Goal: Task Accomplishment & Management: Use online tool/utility

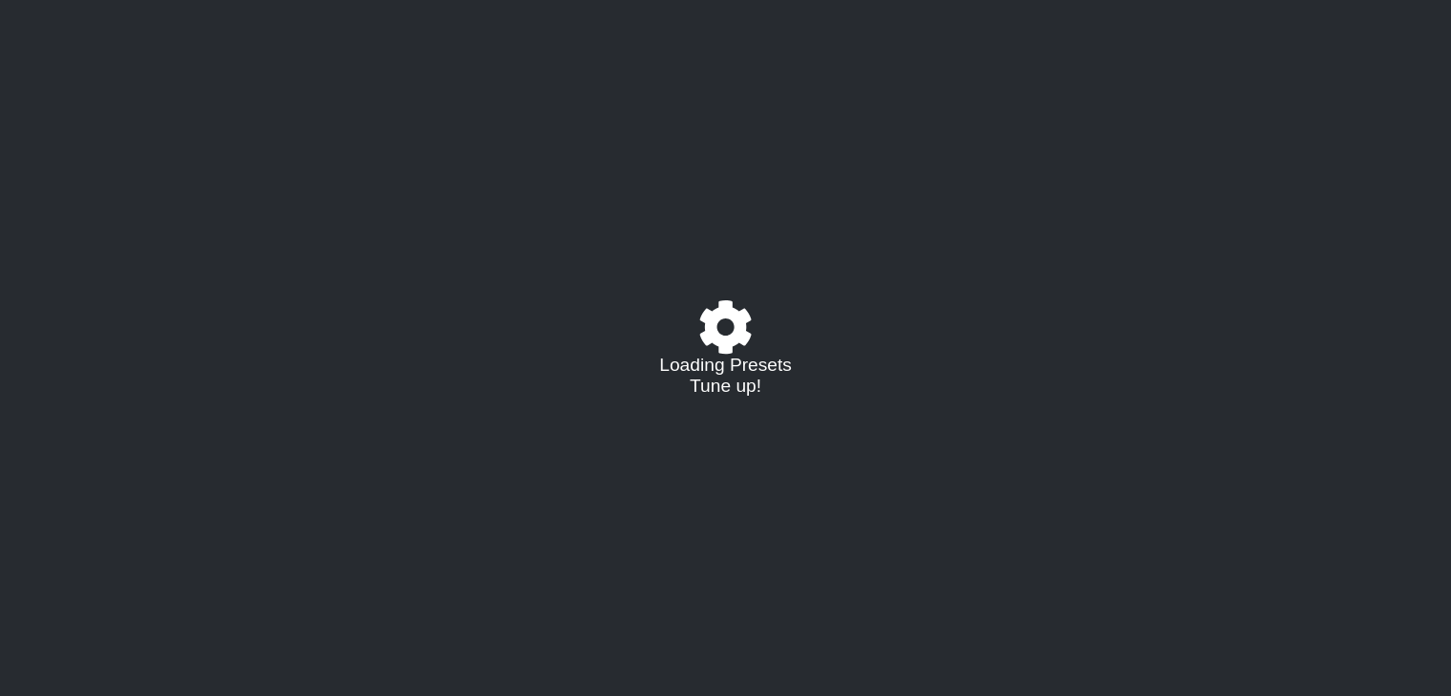
select select "D"
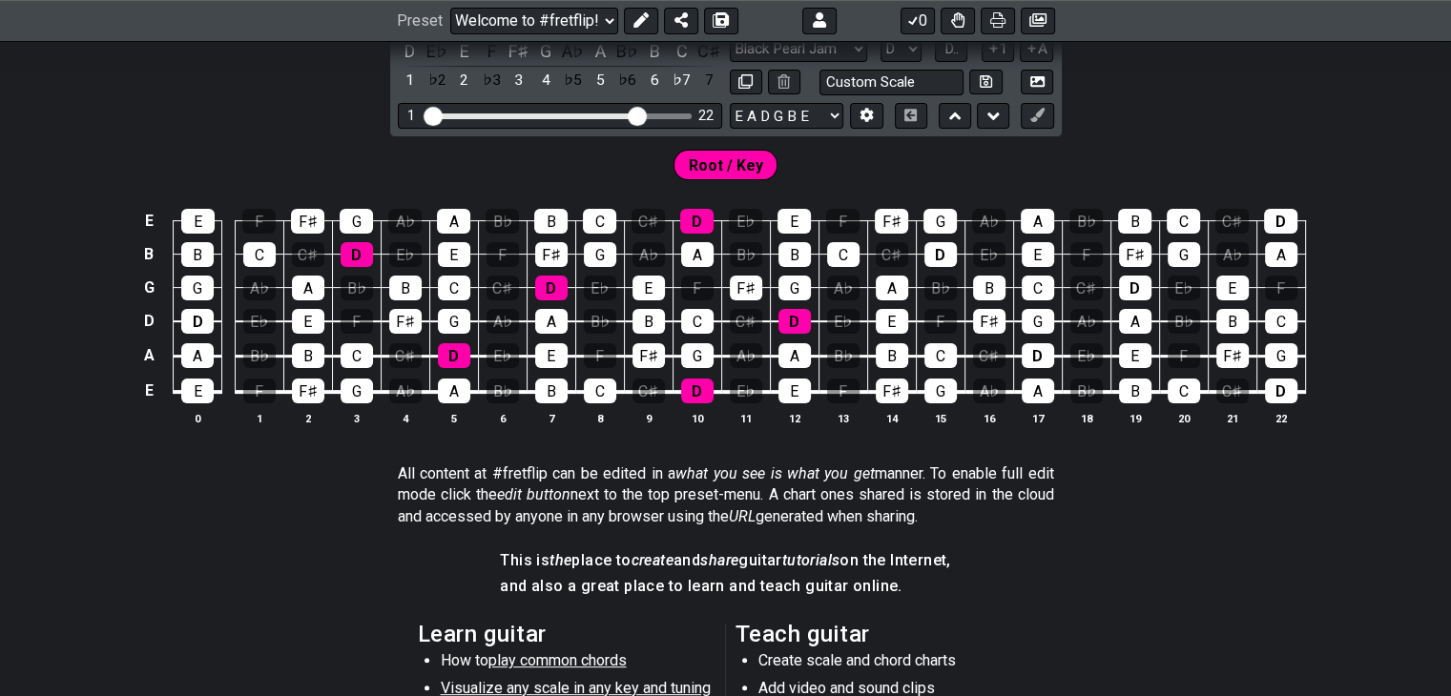
scroll to position [286, 0]
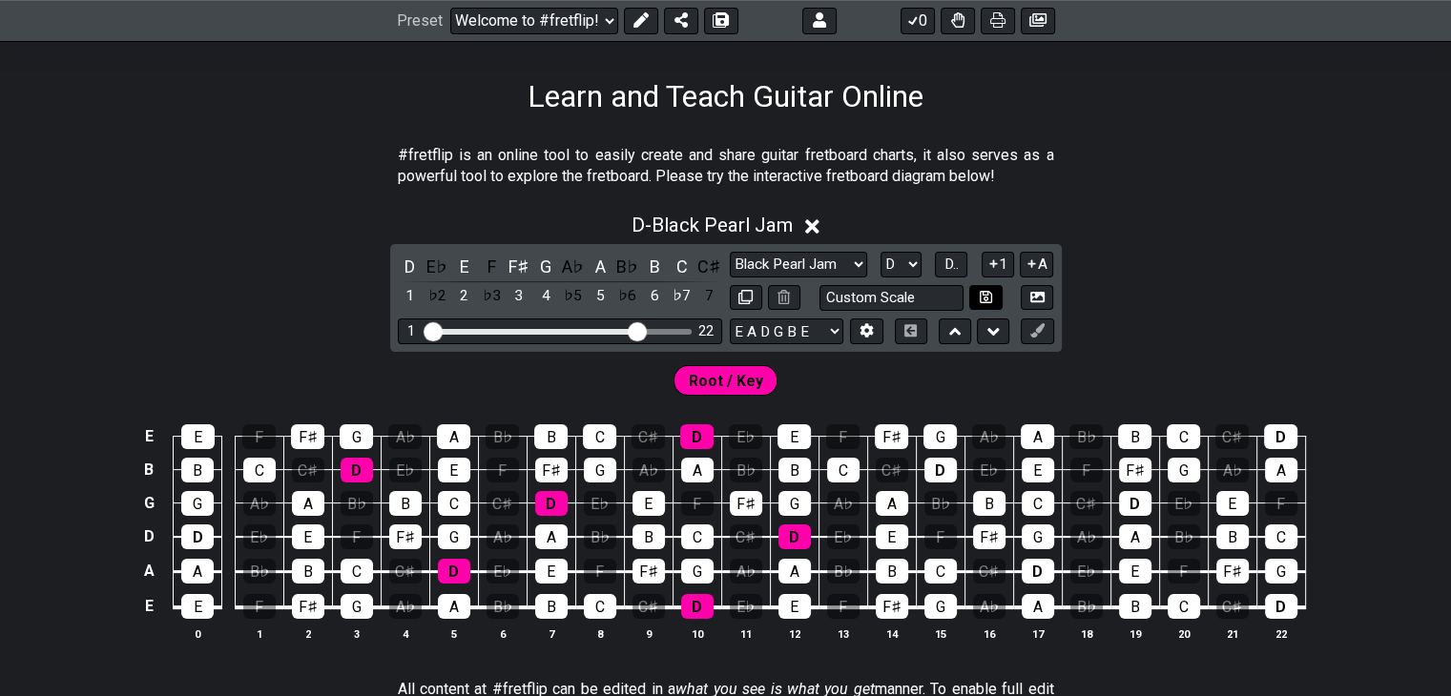
click at [981, 294] on icon at bounding box center [986, 297] width 12 height 14
select select "Custom Scale"
click at [913, 296] on input "text" at bounding box center [891, 298] width 145 height 26
type input "Black Pearl Jam"
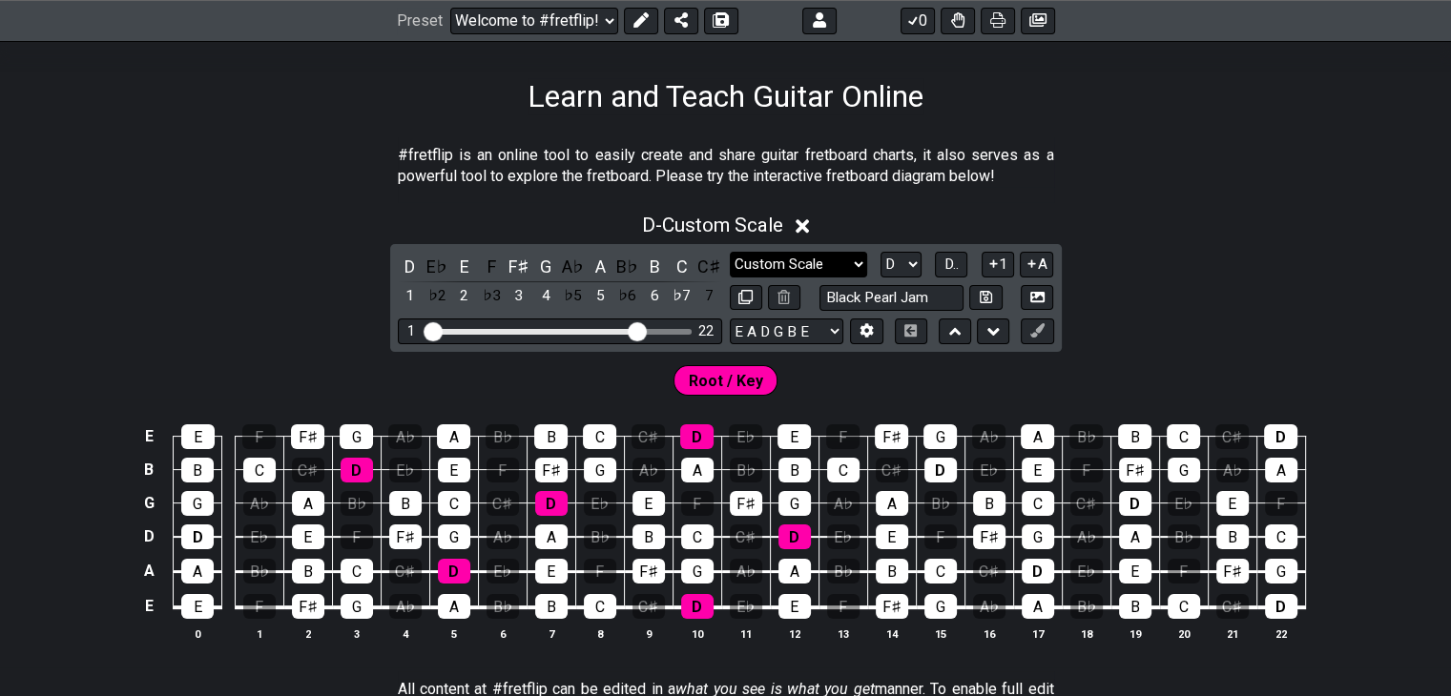
click at [850, 255] on select "Black Pearl Jam Custom Scale Minor Pentatonic Major Pentatonic Minor Blues Majo…" at bounding box center [798, 265] width 137 height 26
click at [730, 252] on select "Black Pearl Jam Custom Scale Minor Pentatonic Major Pentatonic Minor Blues Majo…" at bounding box center [798, 265] width 137 height 26
click at [1203, 314] on div "D - Mixolydian D E♭ E F F♯ G A♭ A B♭ B C C♯ 1 ♭2 2 ♭3 3 4 ♭5 5 ♭6 6 ♭7 7 Black …" at bounding box center [725, 435] width 1451 height 466
click at [983, 295] on icon at bounding box center [986, 297] width 12 height 12
select select "Black Pearl Jam"
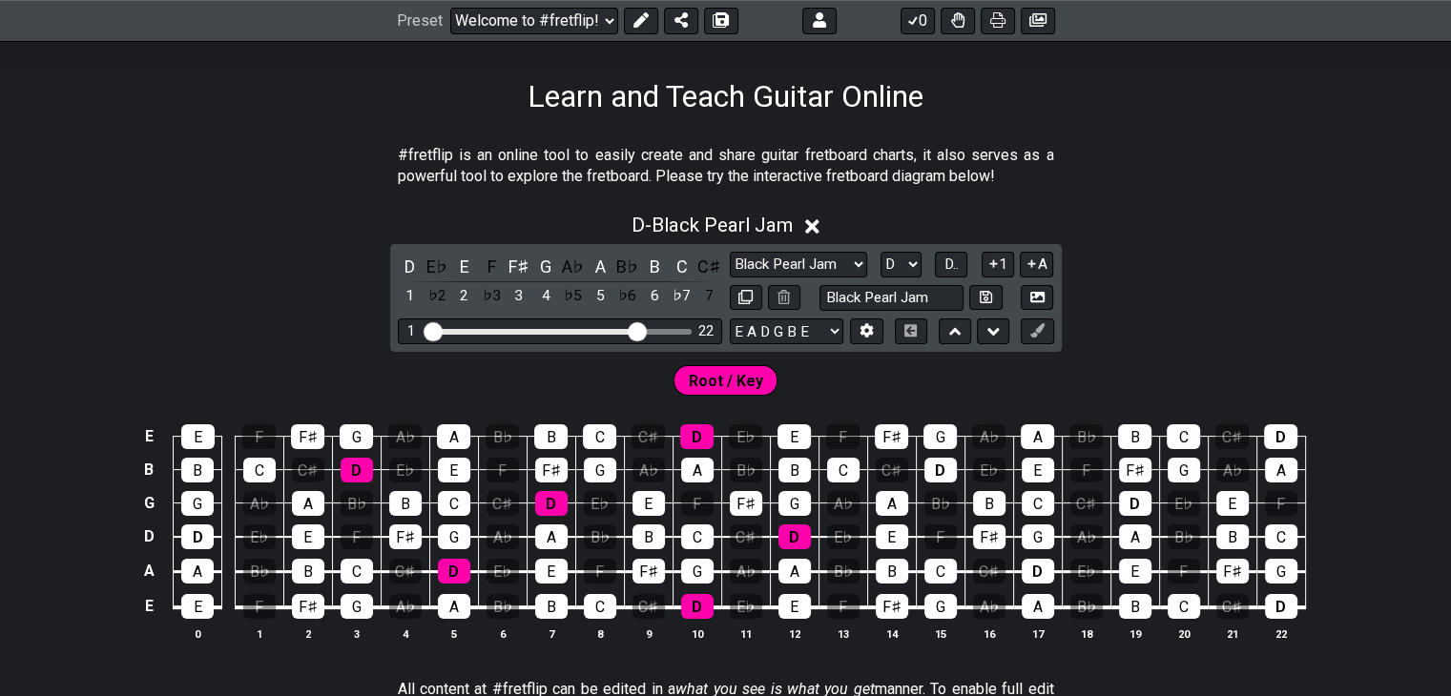
click at [1199, 305] on div "D - Black Pearl Jam D E♭ E F F♯ G A♭ A B♭ B C C♯ 1 ♭2 2 ♭3 3 4 ♭5 5 ♭6 6 ♭7 7 B…" at bounding box center [725, 435] width 1451 height 466
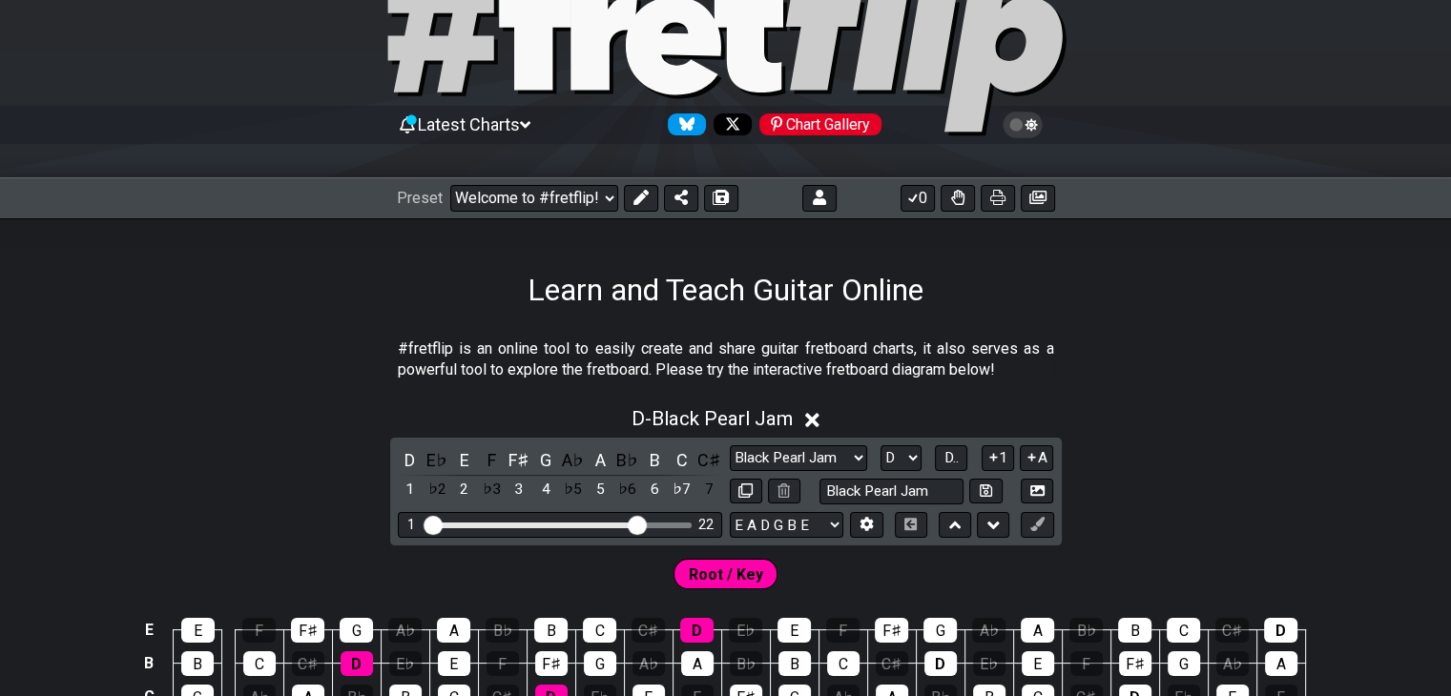
scroll to position [95, 0]
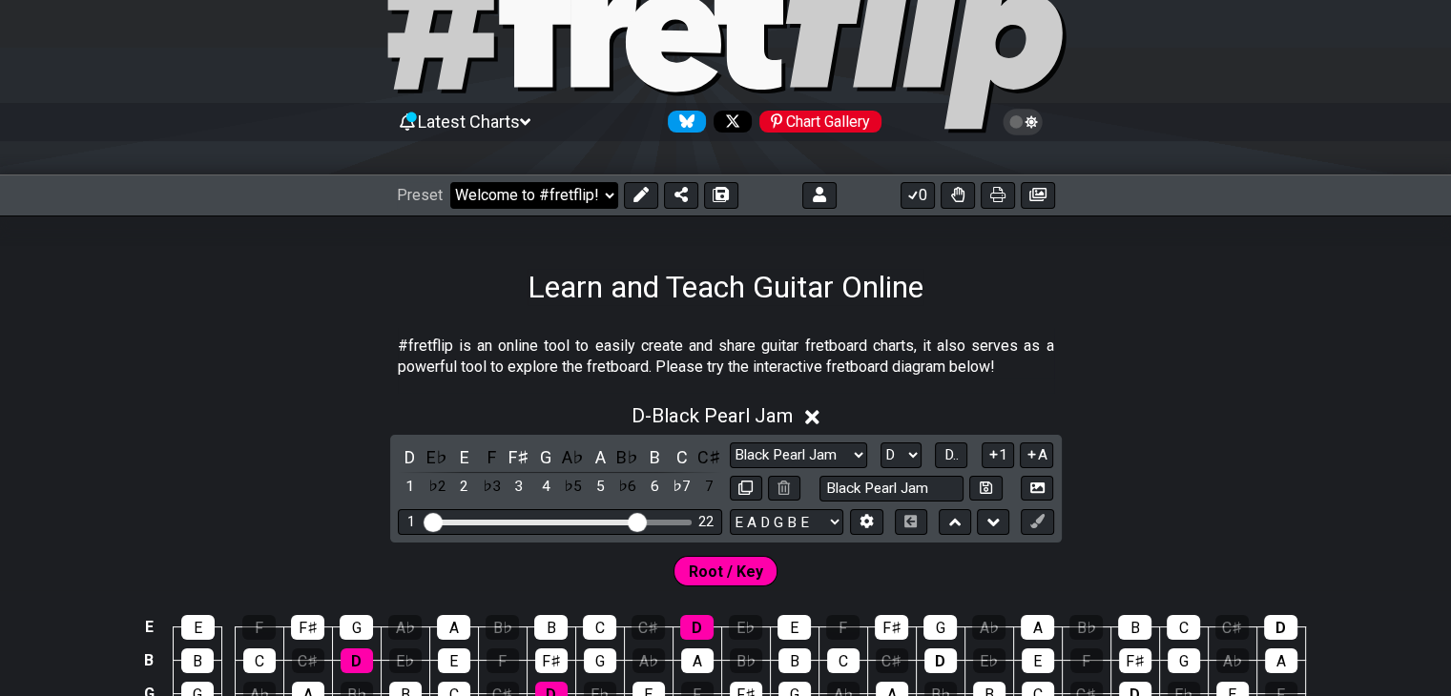
click at [569, 191] on select "Welcome to #fretflip! Initial Preset Custom Preset Minor Pentatonic Major Penta…" at bounding box center [534, 195] width 168 height 27
drag, startPoint x: 1121, startPoint y: 279, endPoint x: 1094, endPoint y: 287, distance: 28.1
click at [1121, 280] on div "Learn and Teach Guitar Online" at bounding box center [725, 261] width 1451 height 90
click at [721, 190] on icon at bounding box center [721, 194] width 13 height 15
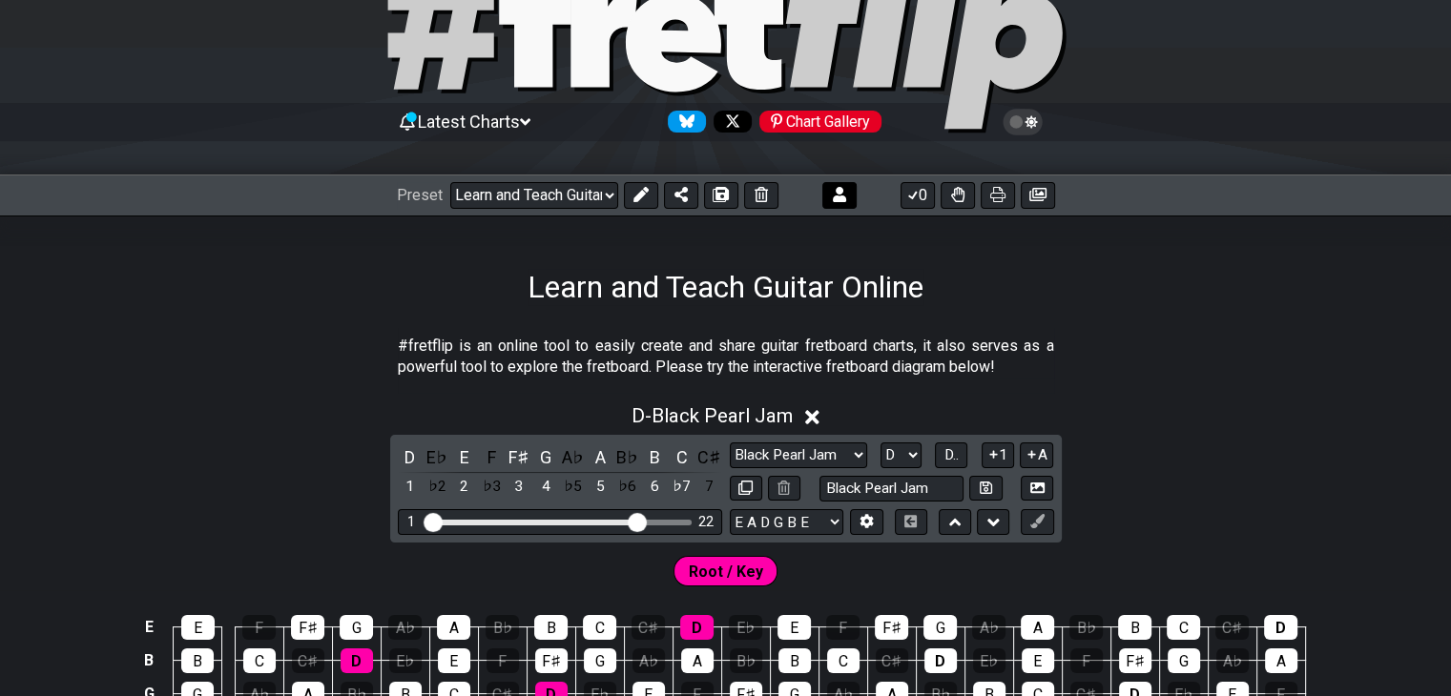
click at [830, 199] on button at bounding box center [839, 195] width 34 height 27
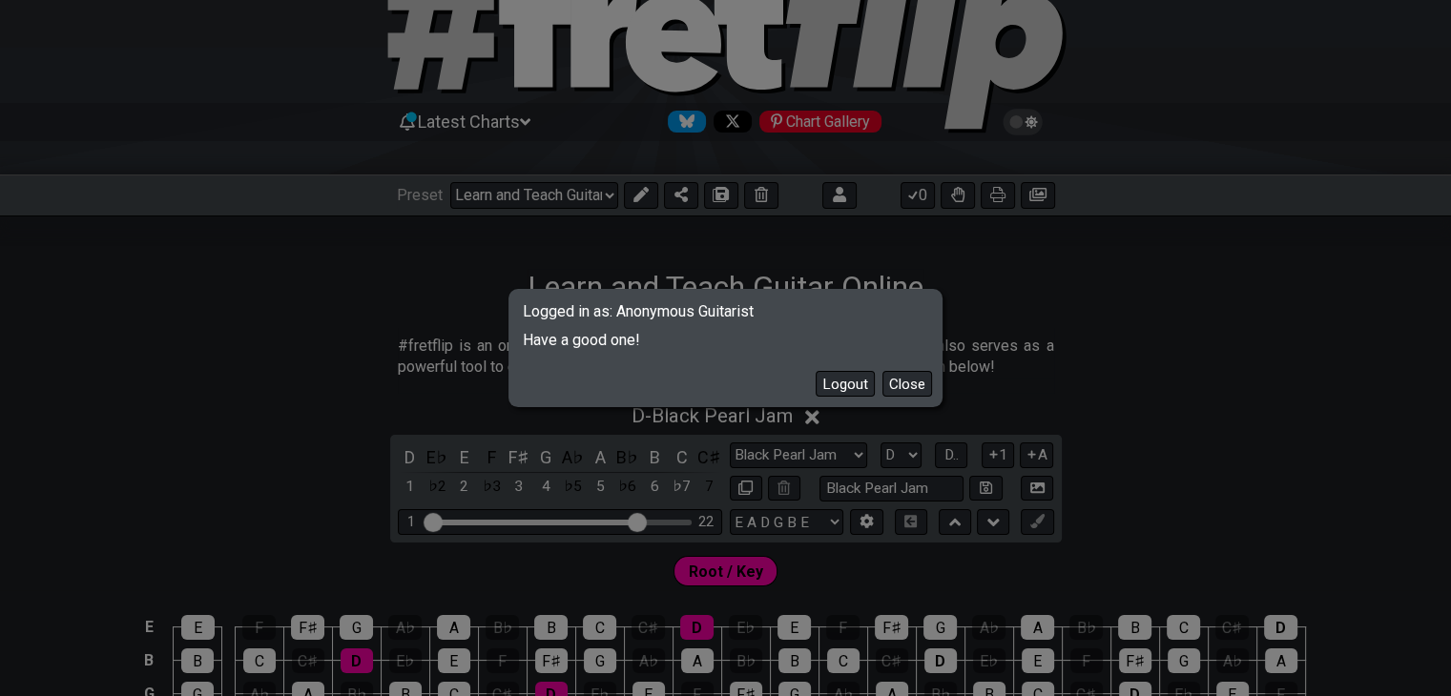
click at [916, 381] on button "Close" at bounding box center [907, 384] width 50 height 26
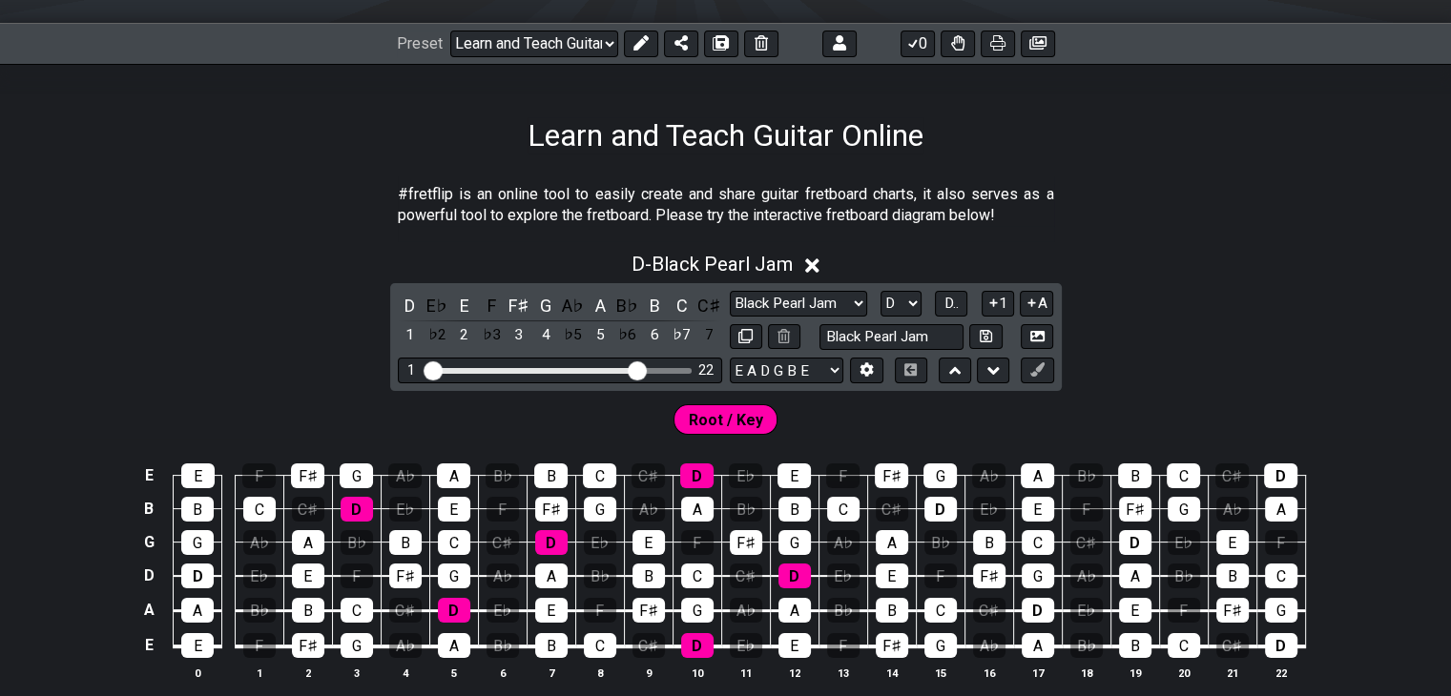
scroll to position [248, 0]
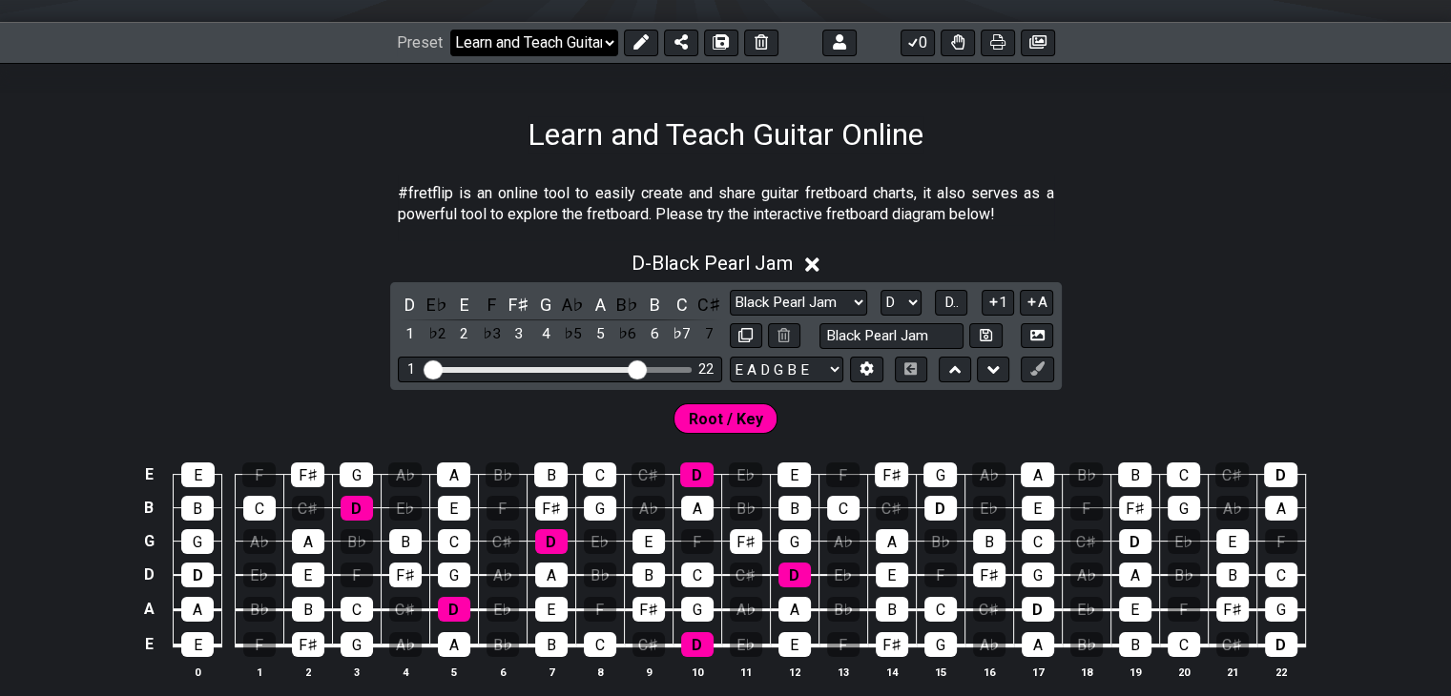
click at [599, 52] on select "Welcome to #fretflip! Initial Preset Custom Preset Learn and Teach Guitar Onlin…" at bounding box center [534, 43] width 168 height 27
click at [450, 30] on select "Welcome to #fretflip! Initial Preset Custom Preset Learn and Teach Guitar Onlin…" at bounding box center [534, 43] width 168 height 27
click at [579, 50] on select "Welcome to #fretflip! Initial Preset Custom Preset Learn and Teach Guitar Onlin…" at bounding box center [534, 43] width 168 height 27
click at [450, 30] on select "Welcome to #fretflip! Initial Preset Custom Preset Learn and Teach Guitar Onlin…" at bounding box center [534, 43] width 168 height 27
select select "/user-defined"
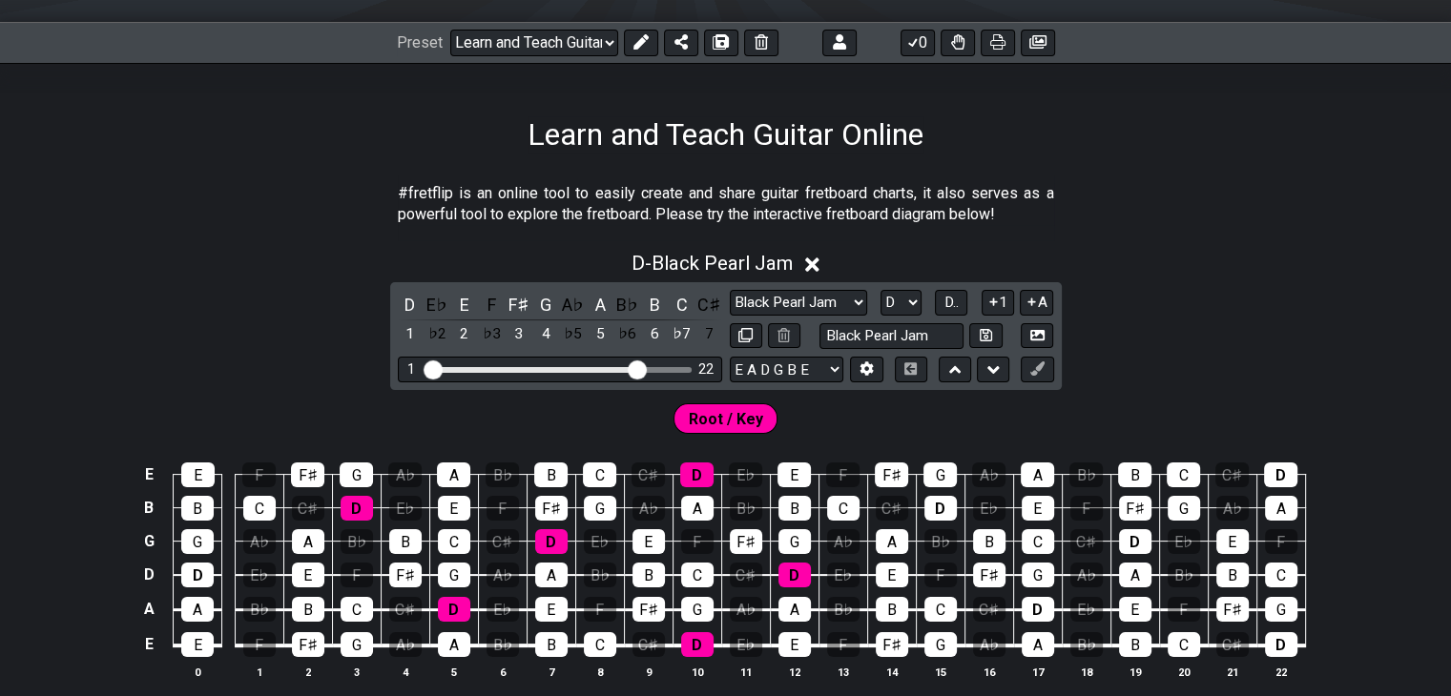
select select "A"
select select "Testing 1, 3 and 4"
select select "C"
select select "A"
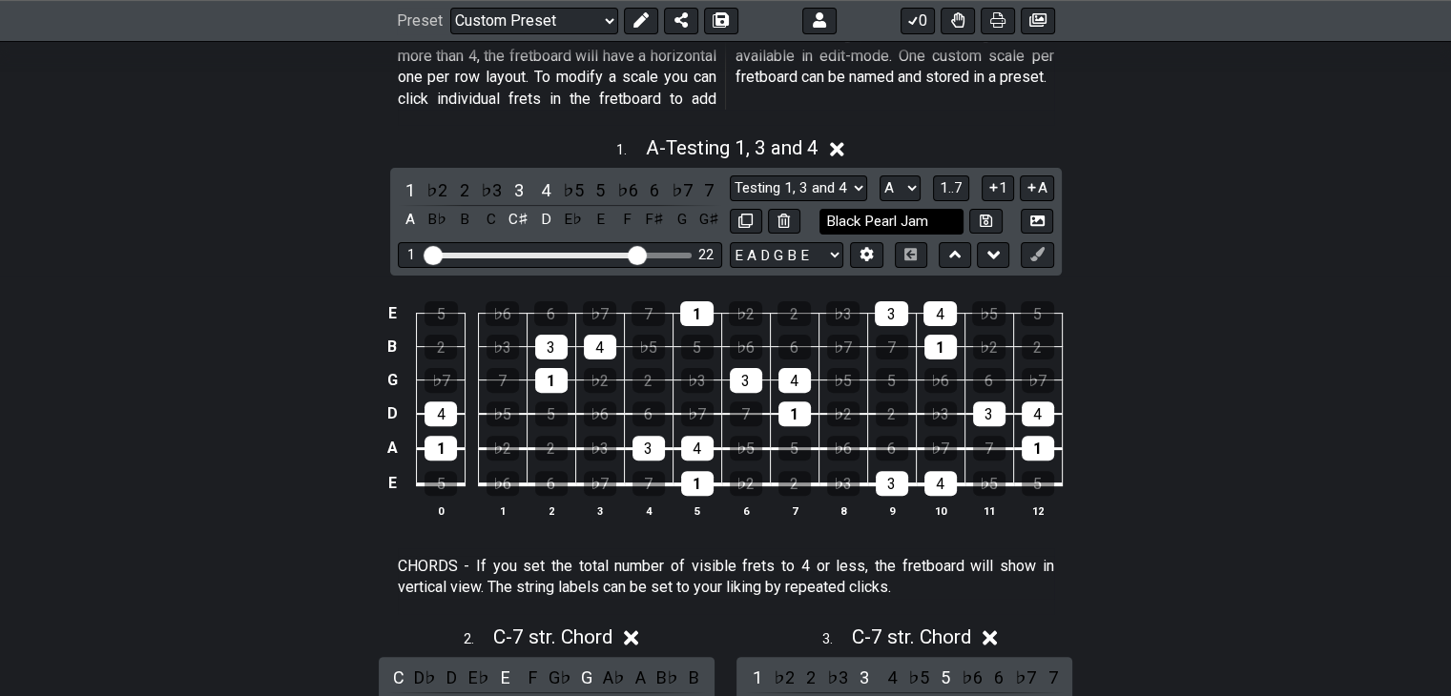
scroll to position [534, 0]
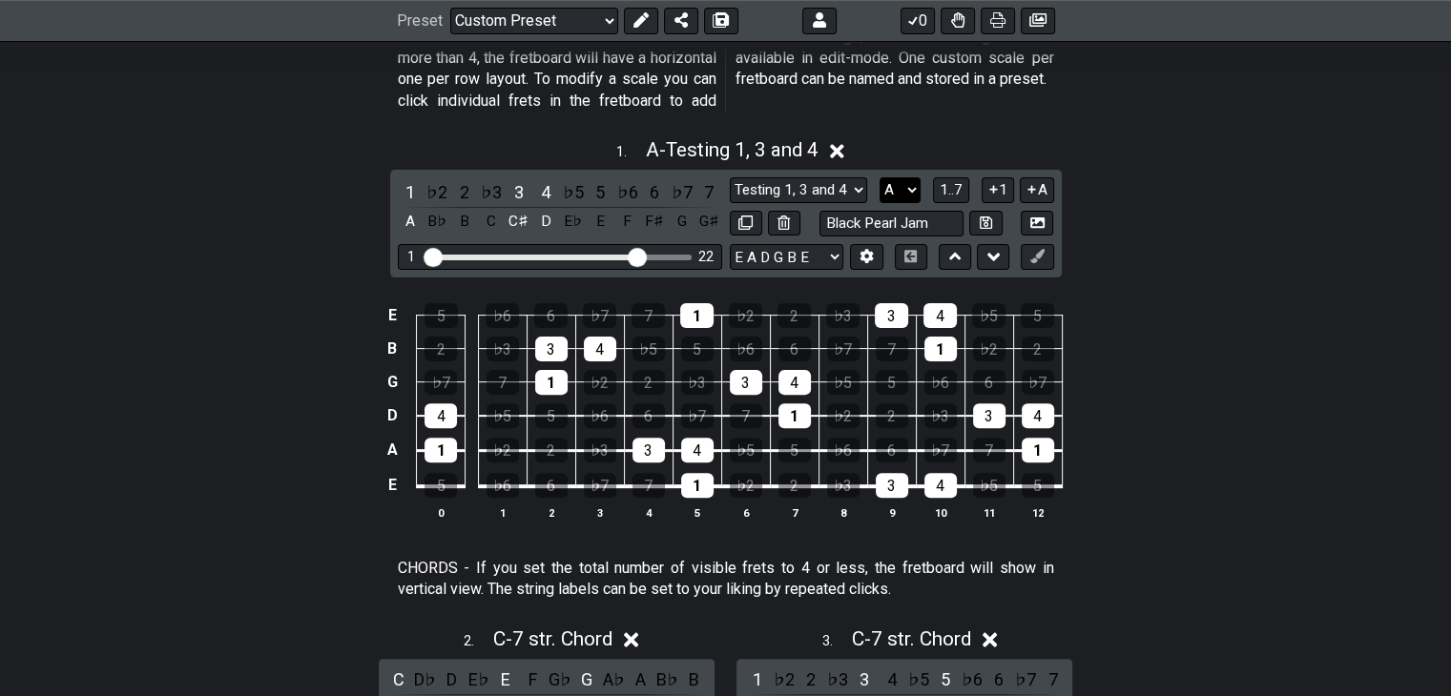
click at [904, 189] on select "A♭ A A♯ B♭ B C C♯ D♭ D D♯ E♭ E F F♯ G♭ G G♯" at bounding box center [900, 190] width 41 height 26
select select "D"
click at [880, 177] on select "A♭ A A♯ B♭ B C C♯ D♭ D D♯ E♭ E F F♯ G♭ G G♯" at bounding box center [900, 190] width 41 height 26
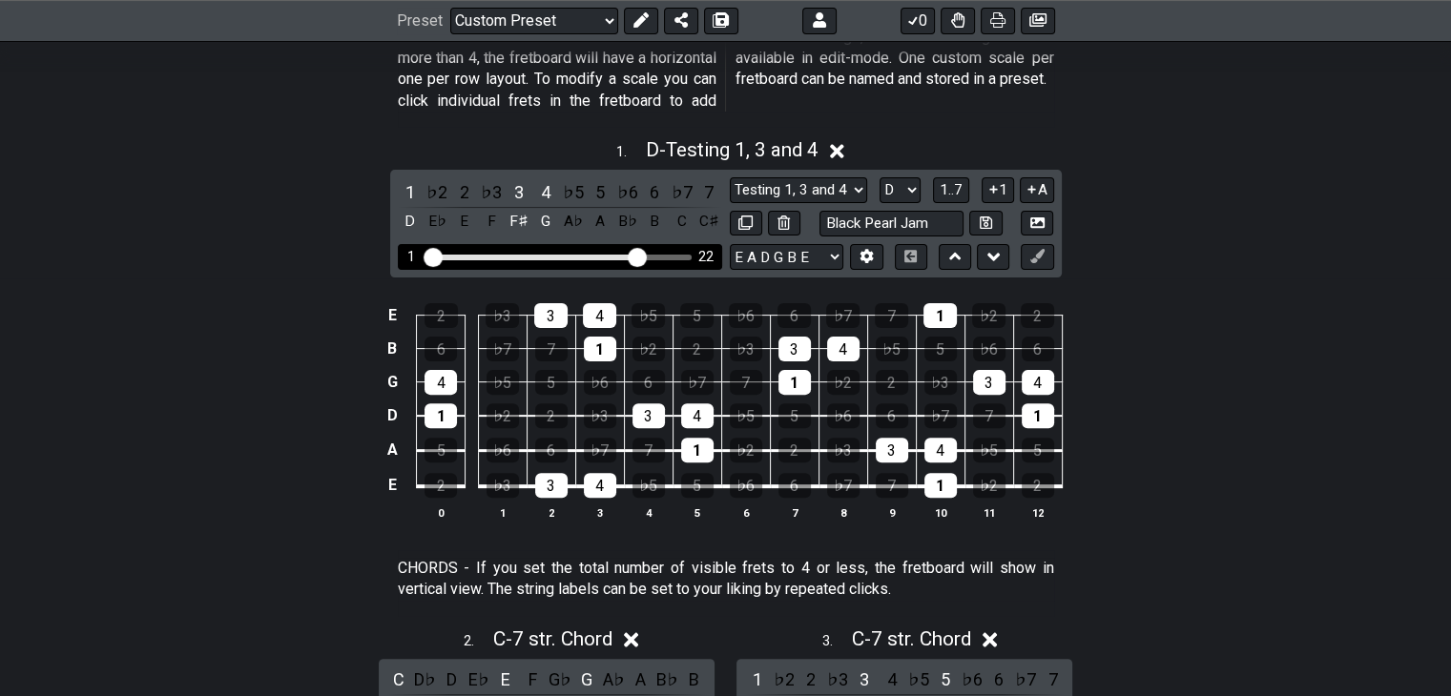
click at [645, 256] on input "Visible fret range" at bounding box center [560, 256] width 271 height 0
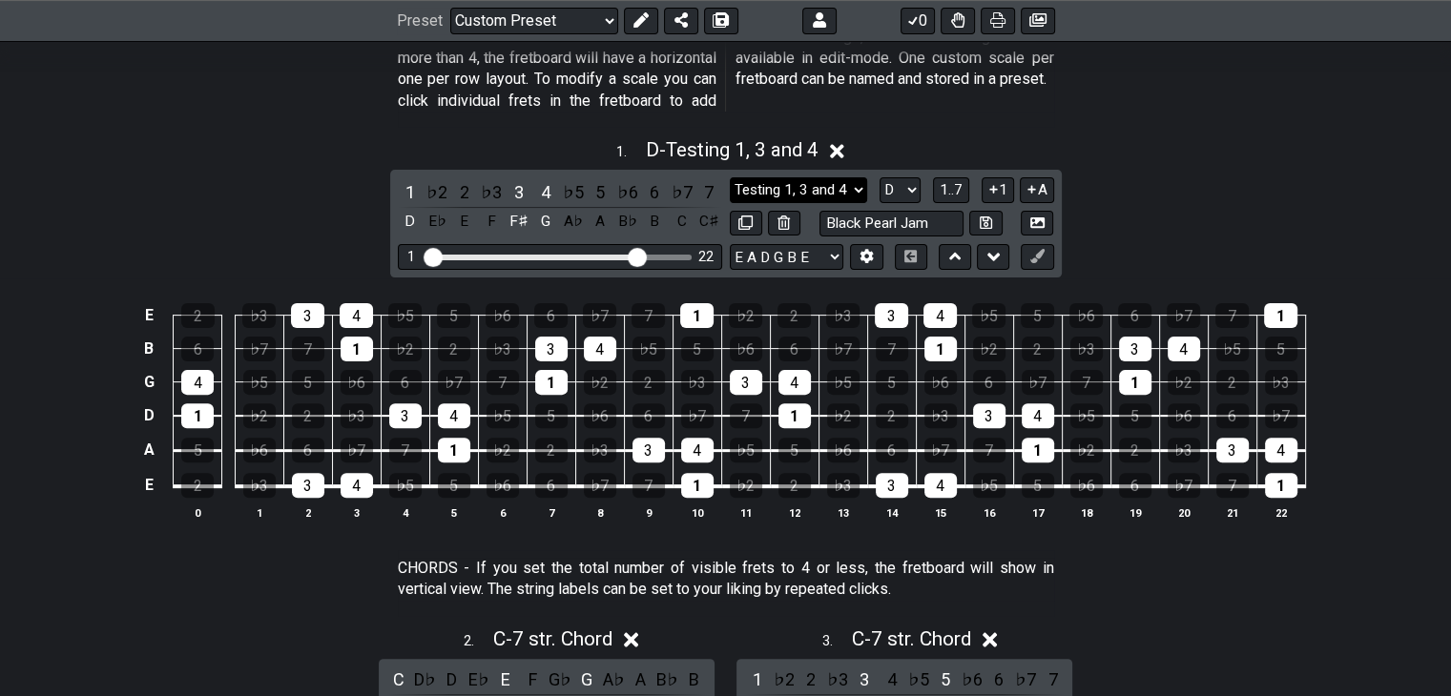
click at [816, 188] on select "Testing 1, 3 and 4 Testing 1, 3 and 4 Minor Pentatonic Major Pentatonic Minor B…" at bounding box center [798, 190] width 137 height 26
click at [730, 177] on select "Testing 1, 3 and 4 Testing 1, 3 and 4 Minor Pentatonic Major Pentatonic Minor B…" at bounding box center [798, 190] width 137 height 26
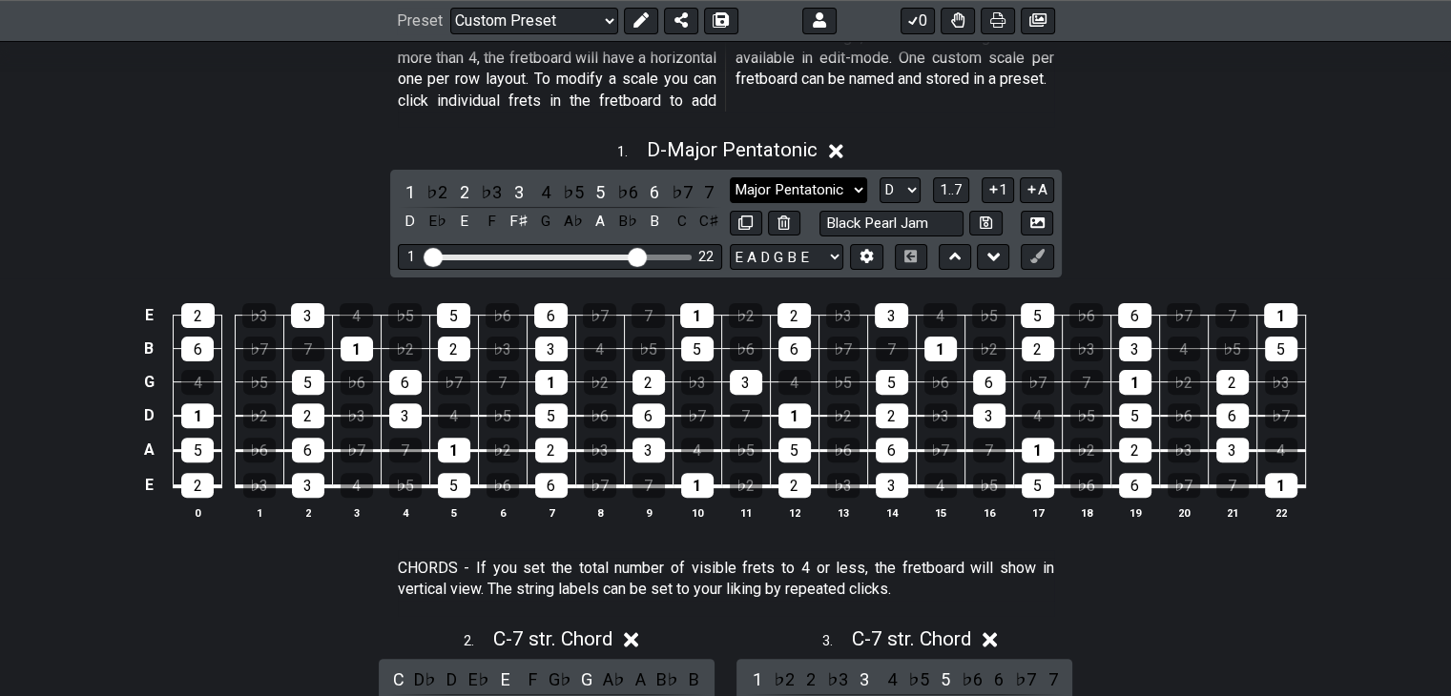
click at [844, 192] on select "Testing 1, 3 and 4 Testing 1, 3 and 4 Minor Pentatonic Major Pentatonic Minor B…" at bounding box center [798, 190] width 137 height 26
click at [730, 177] on select "Testing 1, 3 and 4 Testing 1, 3 and 4 Minor Pentatonic Major Pentatonic Minor B…" at bounding box center [798, 190] width 137 height 26
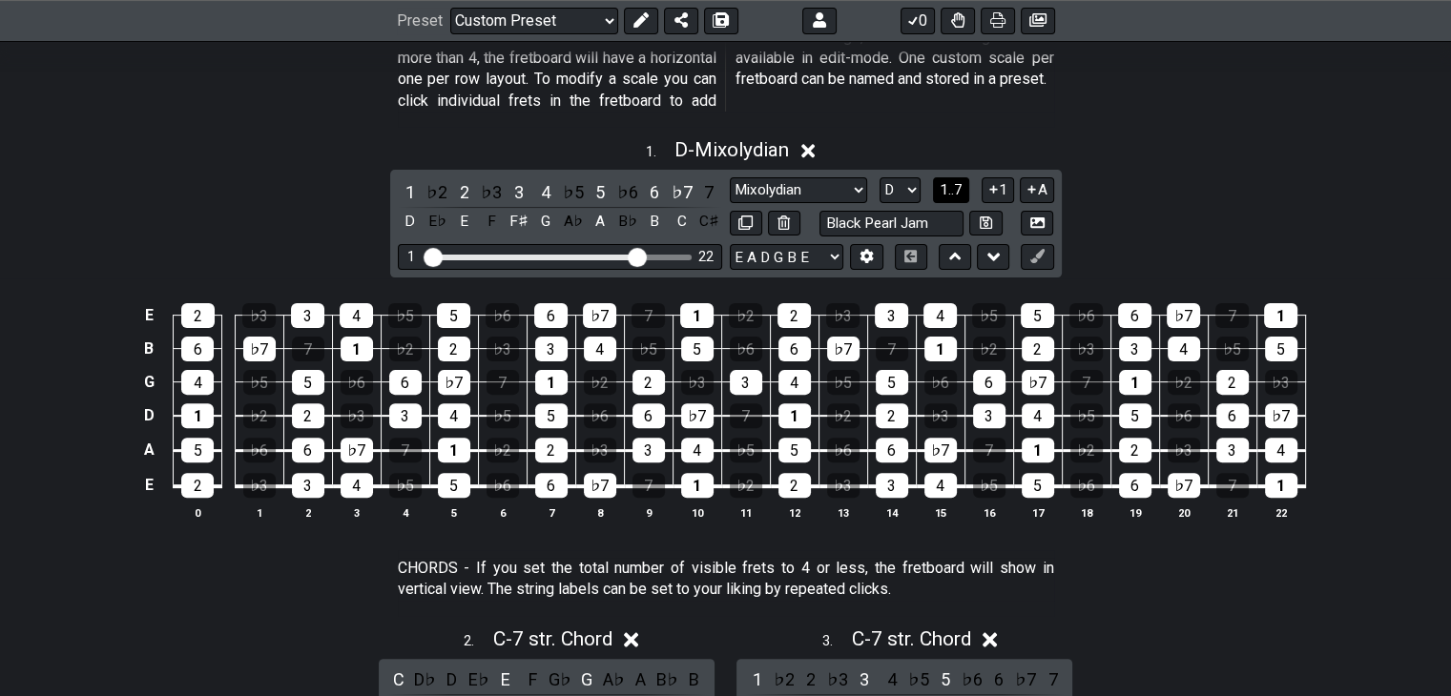
click at [955, 181] on span "1..7" at bounding box center [951, 189] width 23 height 17
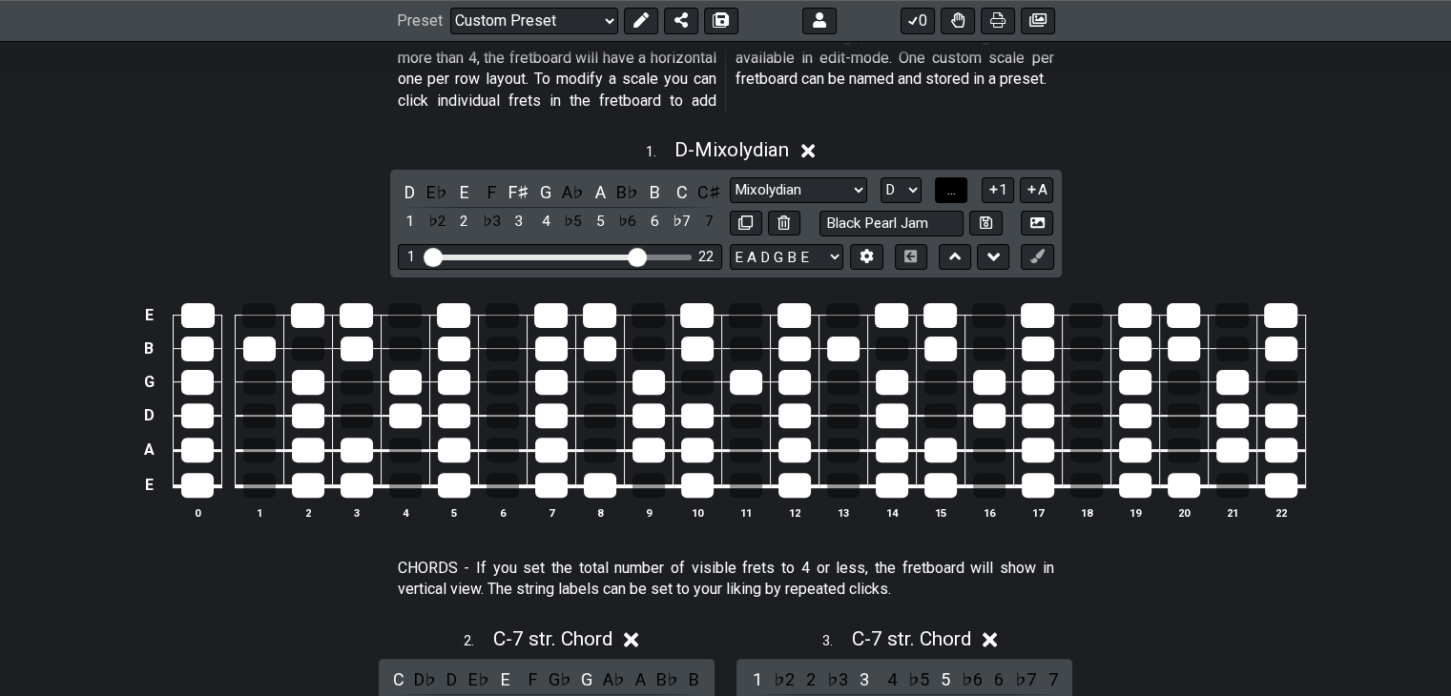
click at [955, 181] on span "..." at bounding box center [951, 189] width 9 height 17
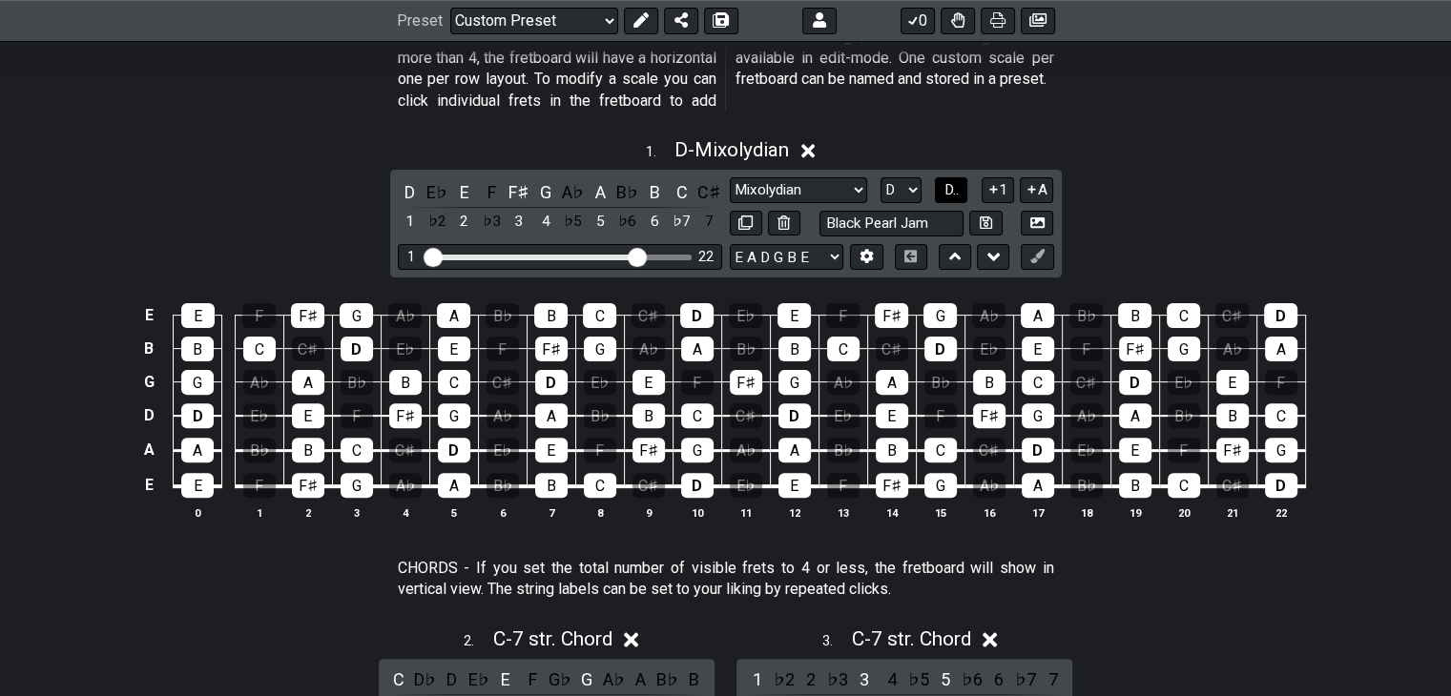
click at [955, 181] on span "D.." at bounding box center [951, 189] width 14 height 17
click at [953, 341] on div "1" at bounding box center [940, 349] width 32 height 25
click at [948, 344] on div "1" at bounding box center [940, 349] width 32 height 25
drag, startPoint x: 408, startPoint y: 191, endPoint x: 367, endPoint y: 193, distance: 41.1
click at [367, 193] on div "1 . D - Mixolydian 1 ♭2 2 ♭3 3 4 ♭5 5 ♭6 6 ♭7 7 D E♭ E F F♯ G A♭ A B♭ B C C♯ Te…" at bounding box center [725, 337] width 1451 height 420
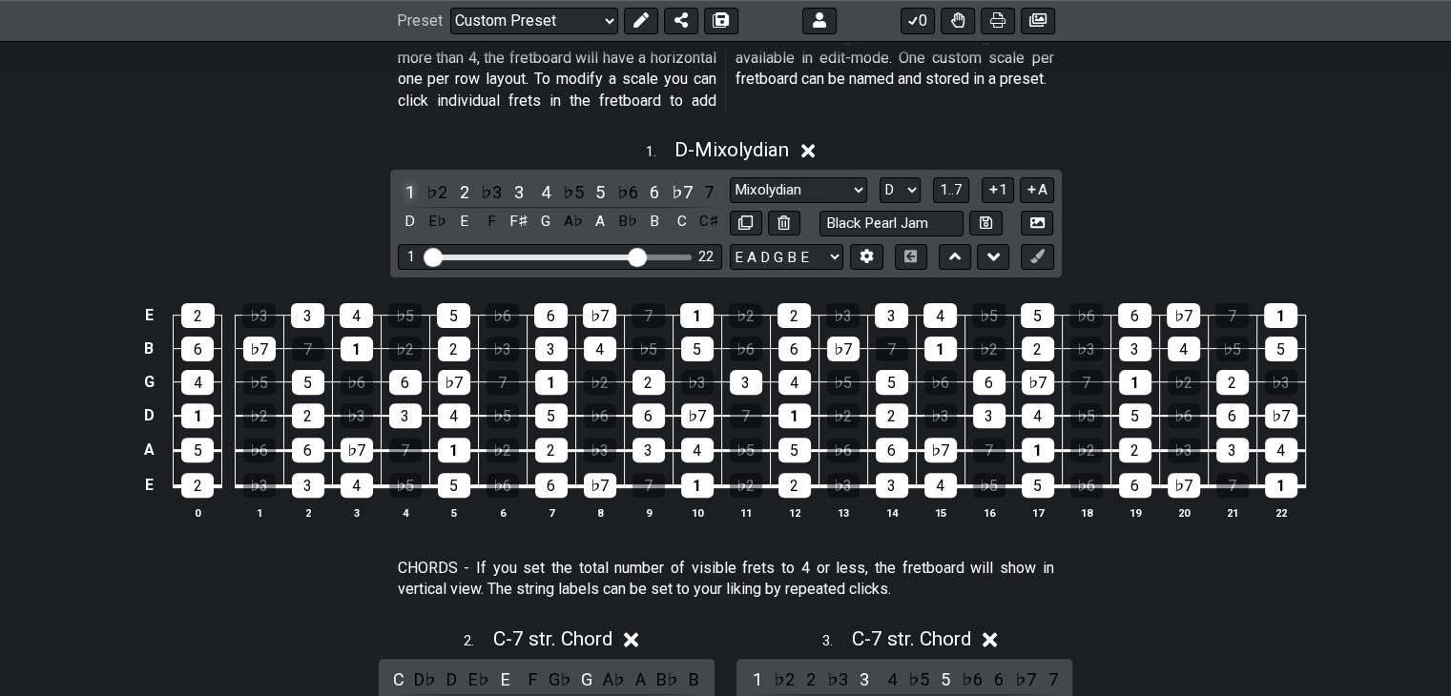
click at [410, 188] on div "1" at bounding box center [410, 192] width 25 height 26
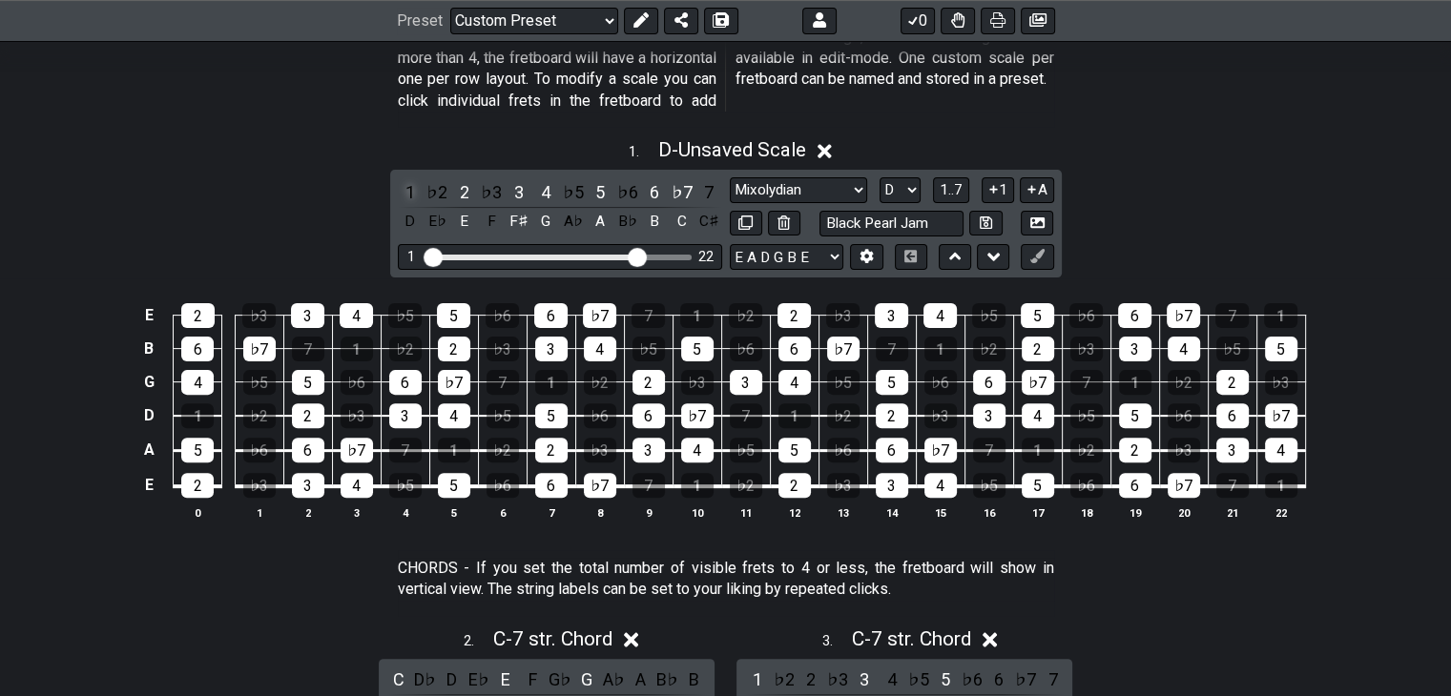
click at [408, 191] on div "1" at bounding box center [410, 192] width 25 height 26
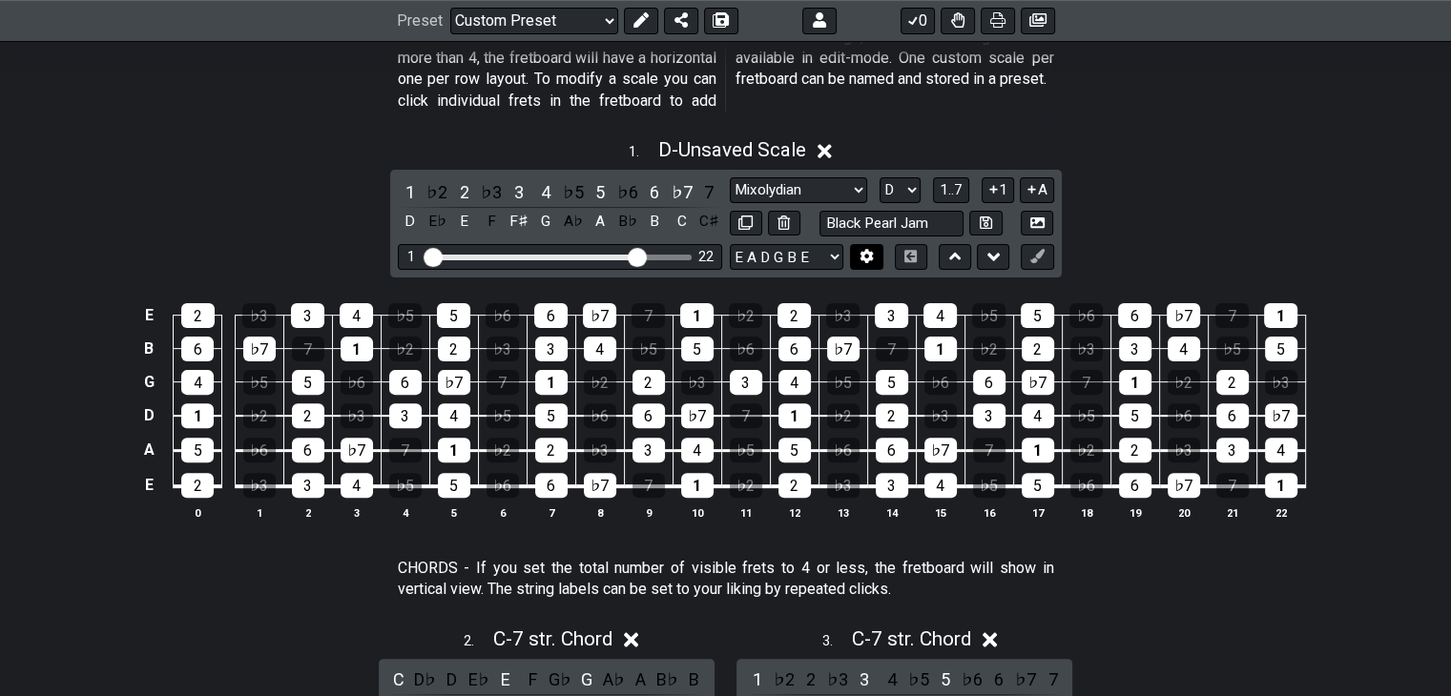
click at [868, 259] on icon at bounding box center [866, 256] width 13 height 14
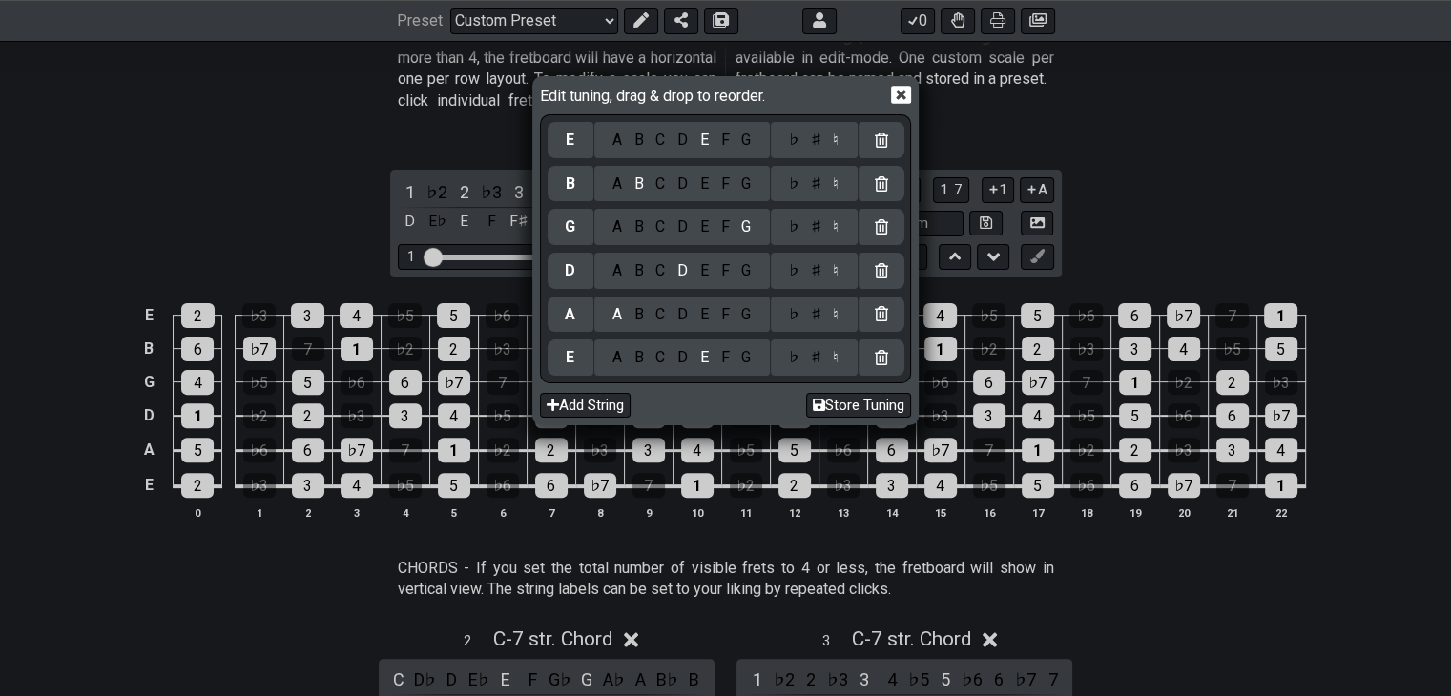
click at [816, 145] on div "♯" at bounding box center [815, 140] width 23 height 21
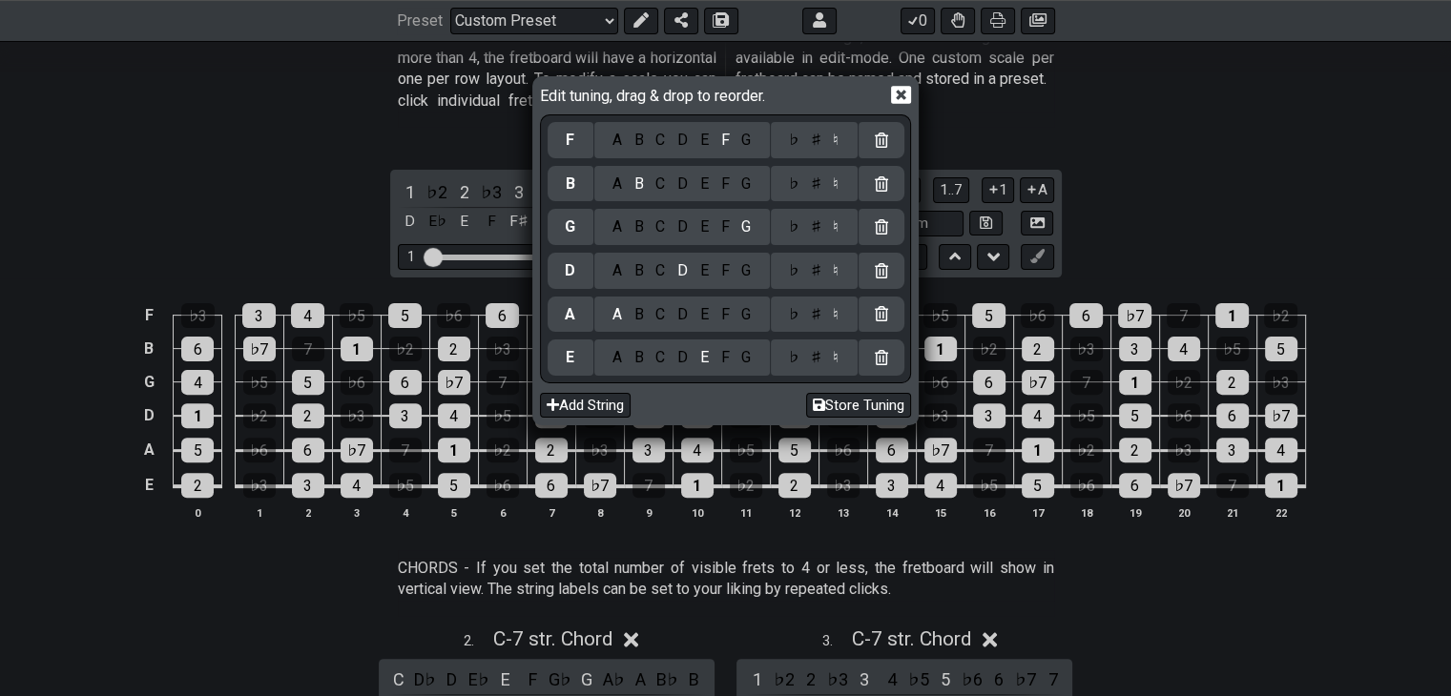
click at [835, 140] on div "♮" at bounding box center [836, 140] width 18 height 21
click at [796, 140] on div "♭" at bounding box center [793, 140] width 22 height 21
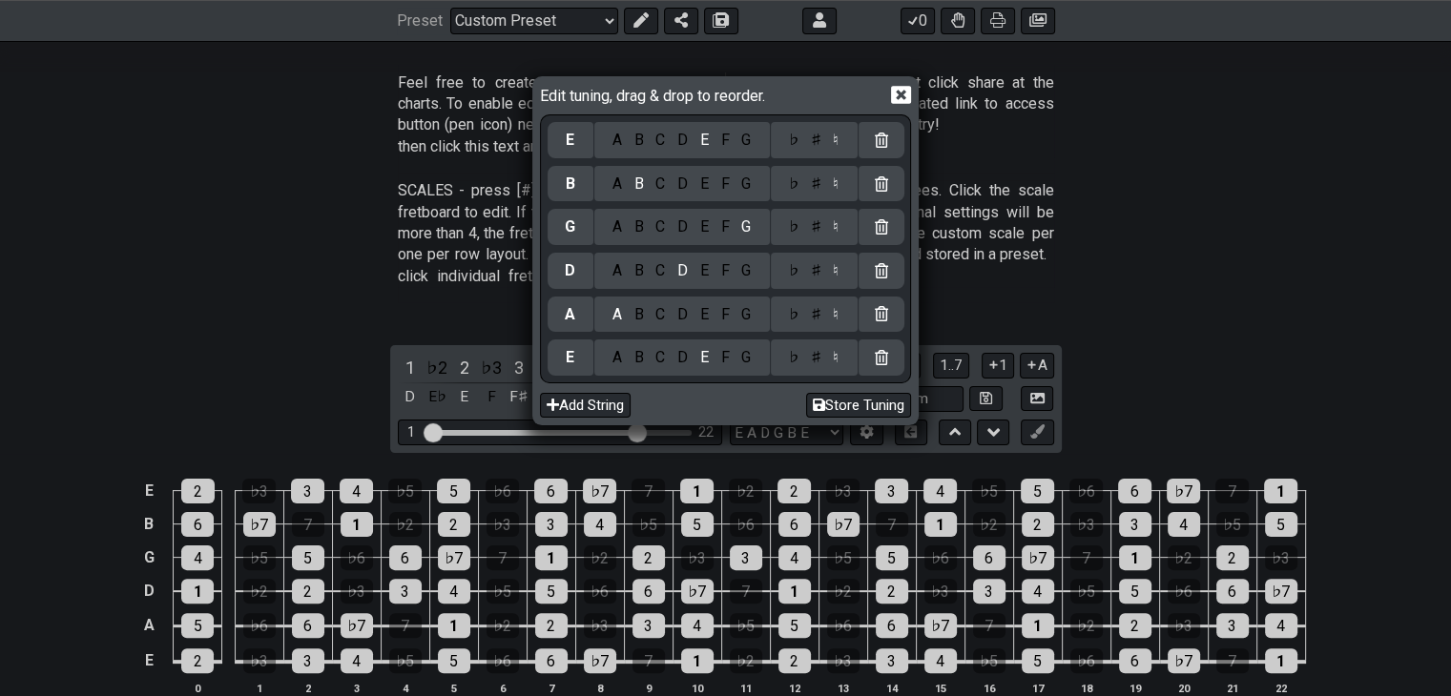
scroll to position [343, 0]
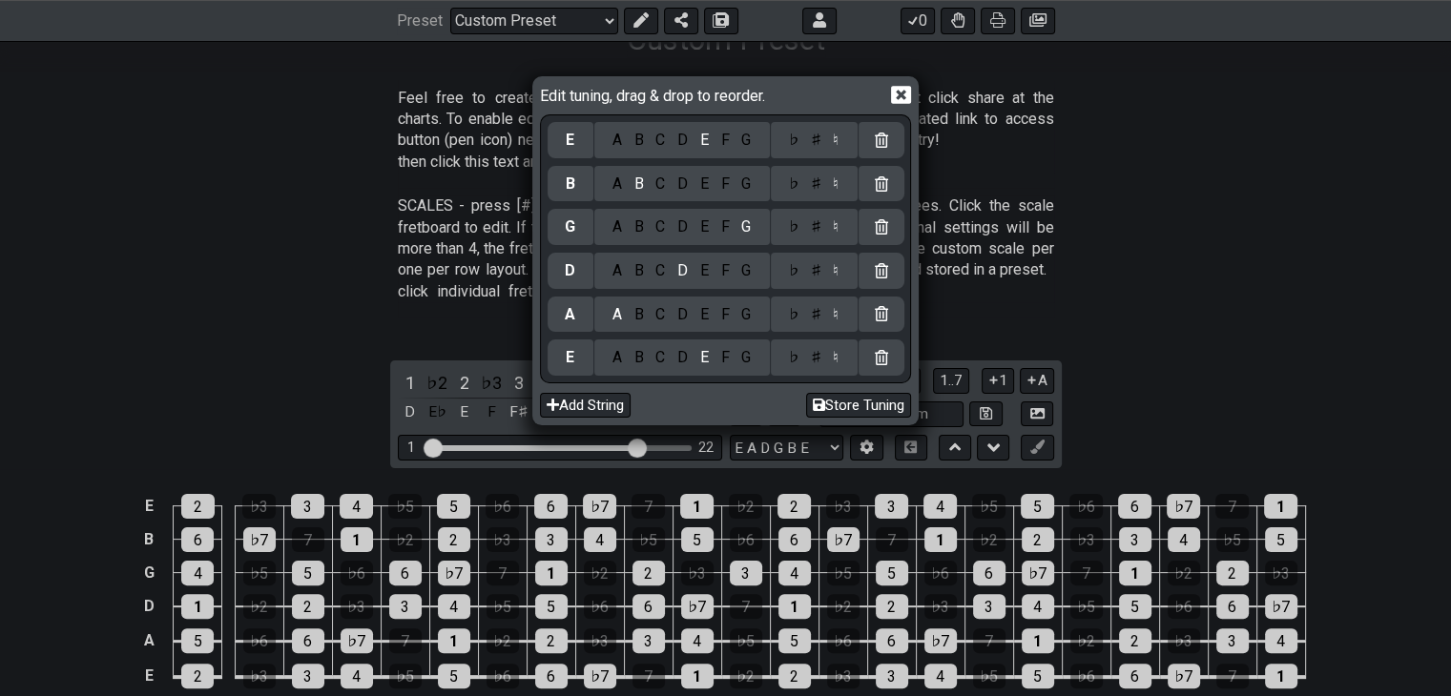
click at [896, 93] on icon at bounding box center [901, 95] width 20 height 18
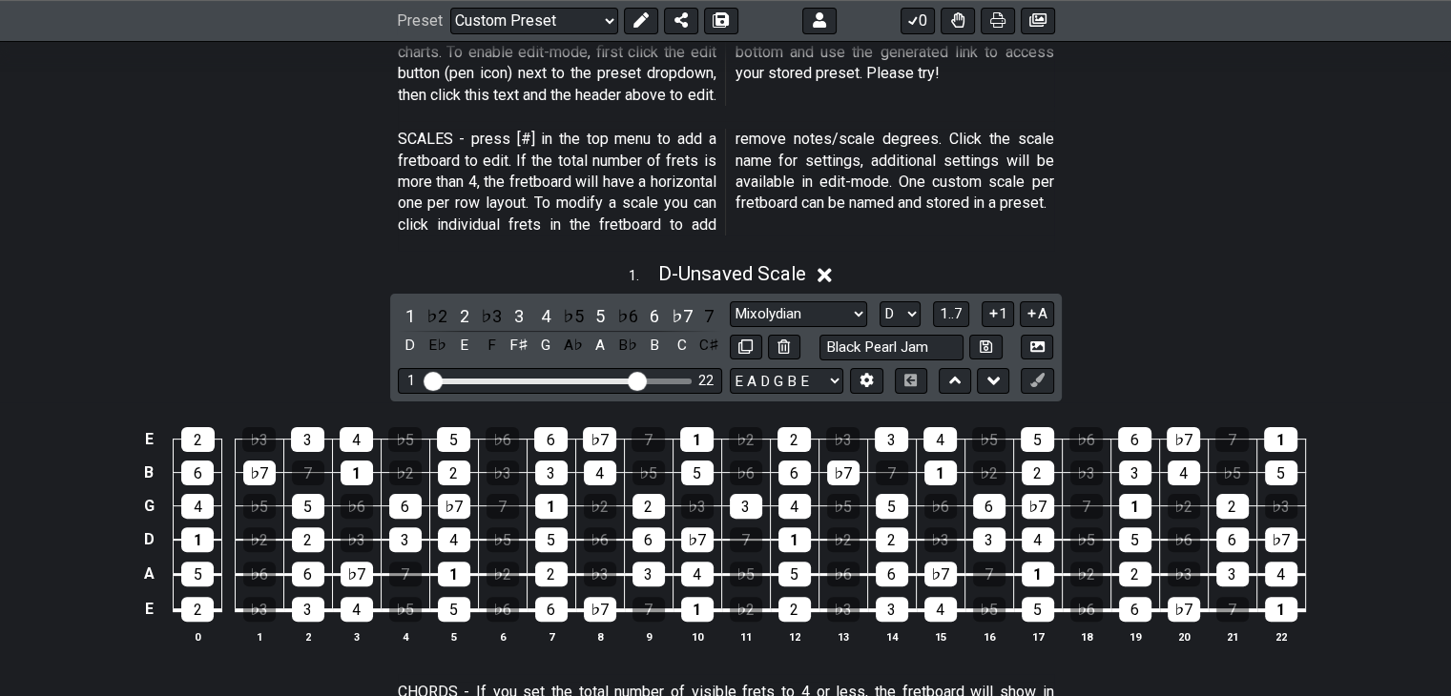
scroll to position [534, 0]
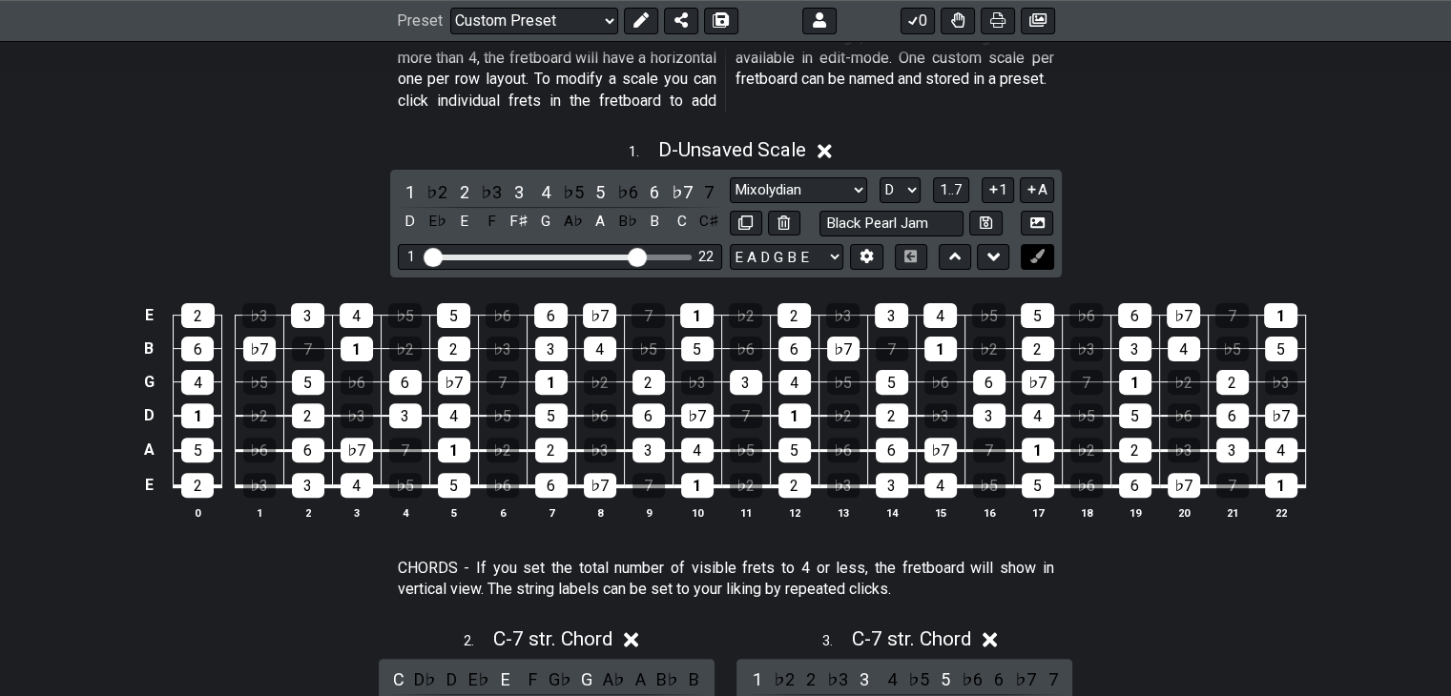
click at [1035, 256] on icon at bounding box center [1037, 256] width 14 height 14
click at [1047, 254] on button at bounding box center [1037, 257] width 32 height 26
click at [1040, 255] on icon at bounding box center [1037, 256] width 14 height 14
click at [1036, 254] on icon at bounding box center [1037, 256] width 14 height 14
click at [1036, 253] on icon at bounding box center [1037, 256] width 14 height 14
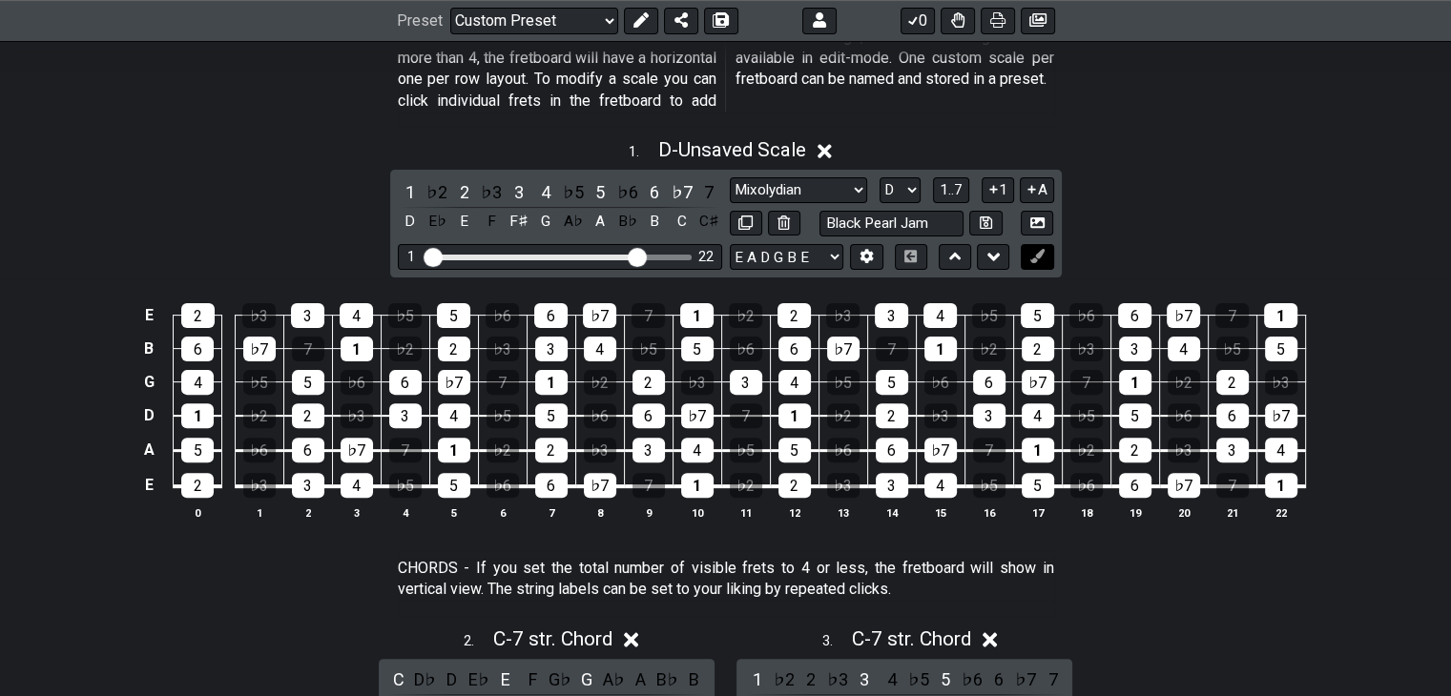
click at [1039, 261] on icon at bounding box center [1037, 256] width 14 height 14
click at [1037, 257] on icon at bounding box center [1037, 256] width 14 height 14
click at [1036, 257] on icon at bounding box center [1037, 256] width 14 height 14
click at [1035, 256] on icon at bounding box center [1037, 256] width 14 height 14
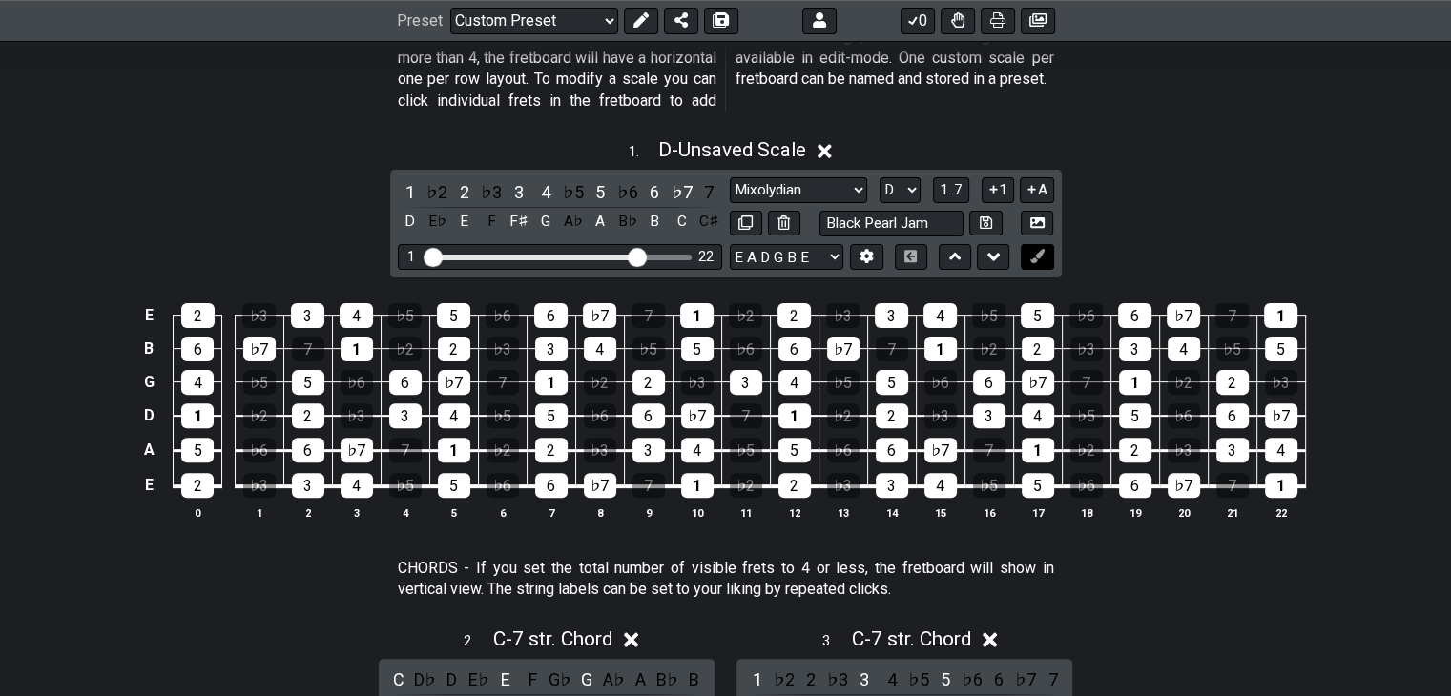
click at [1035, 255] on icon at bounding box center [1037, 256] width 14 height 14
drag, startPoint x: 1035, startPoint y: 255, endPoint x: 1010, endPoint y: 247, distance: 26.0
click at [1034, 255] on icon at bounding box center [1037, 256] width 14 height 14
click at [938, 218] on input "Black Pearl Jam" at bounding box center [891, 224] width 145 height 26
drag, startPoint x: 946, startPoint y: 220, endPoint x: 823, endPoint y: 238, distance: 124.3
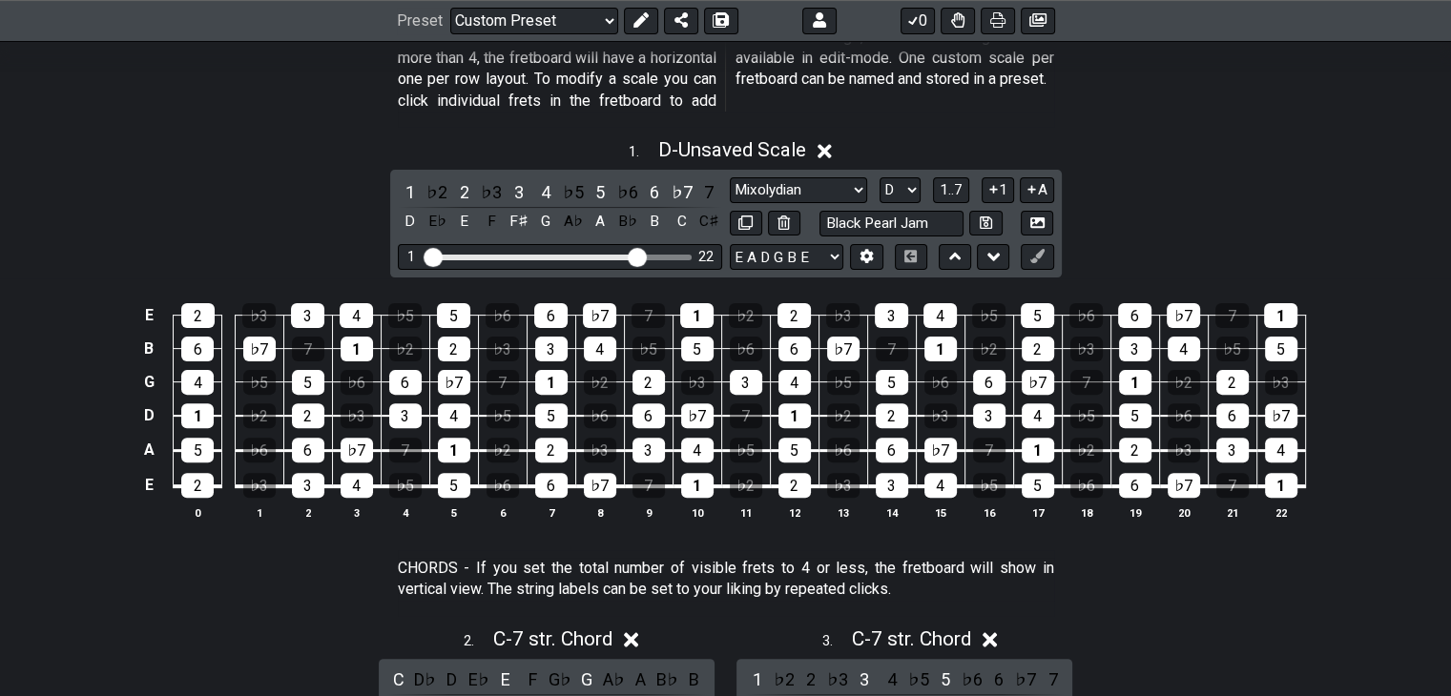
click at [823, 241] on div "1 ♭2 2 ♭3 3 4 ♭5 5 ♭6 6 ♭7 7 D E♭ E F F♯ G A♭ A B♭ B C C♯ Testing 1, 3 and 4 Te…" at bounding box center [726, 224] width 672 height 108
click at [985, 220] on icon at bounding box center [986, 223] width 12 height 14
select select "Black Pearl Jam"
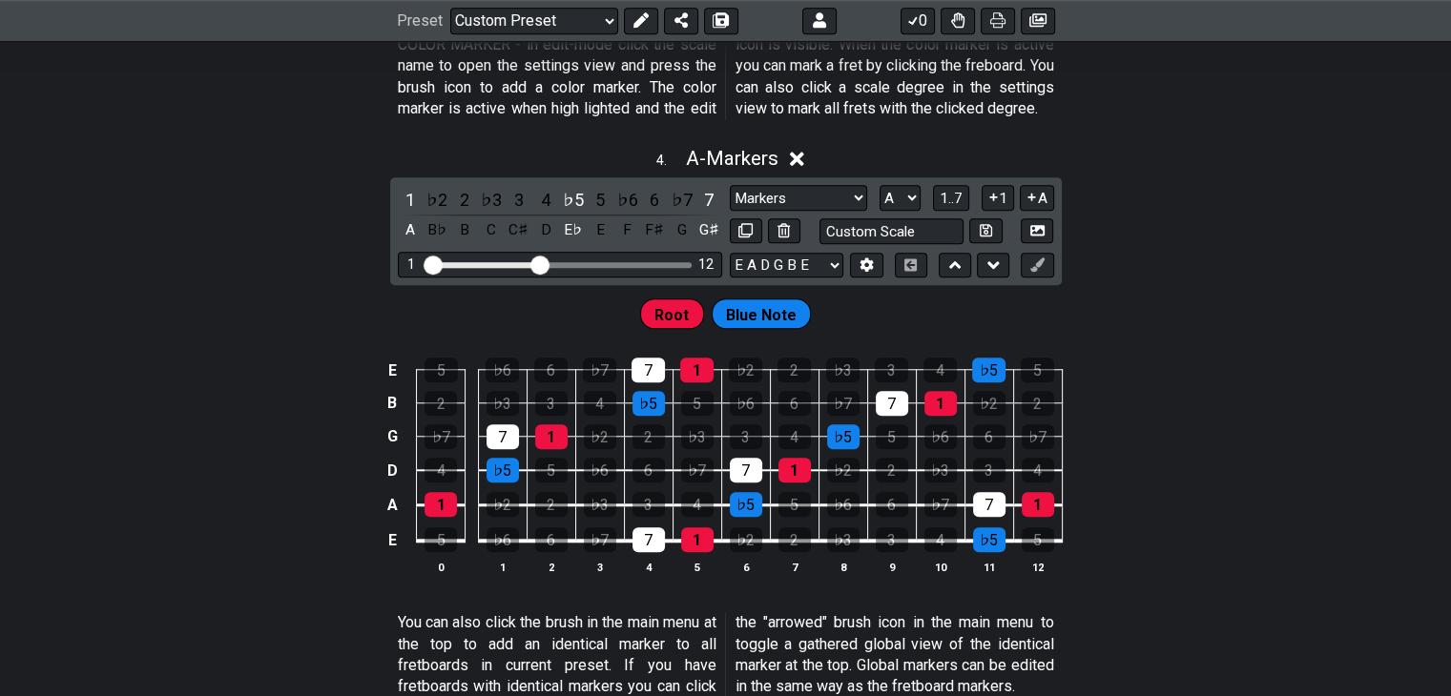
scroll to position [1679, 0]
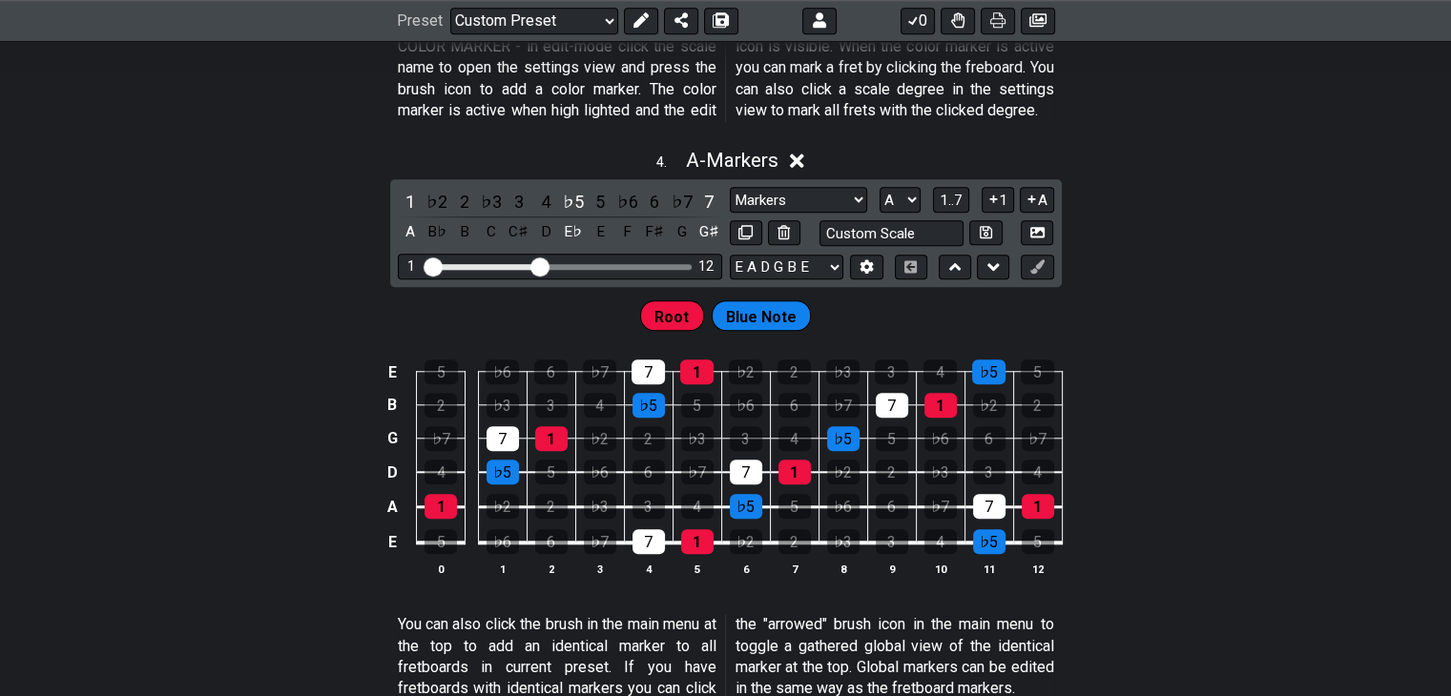
click at [679, 331] on span "Root" at bounding box center [671, 317] width 34 height 28
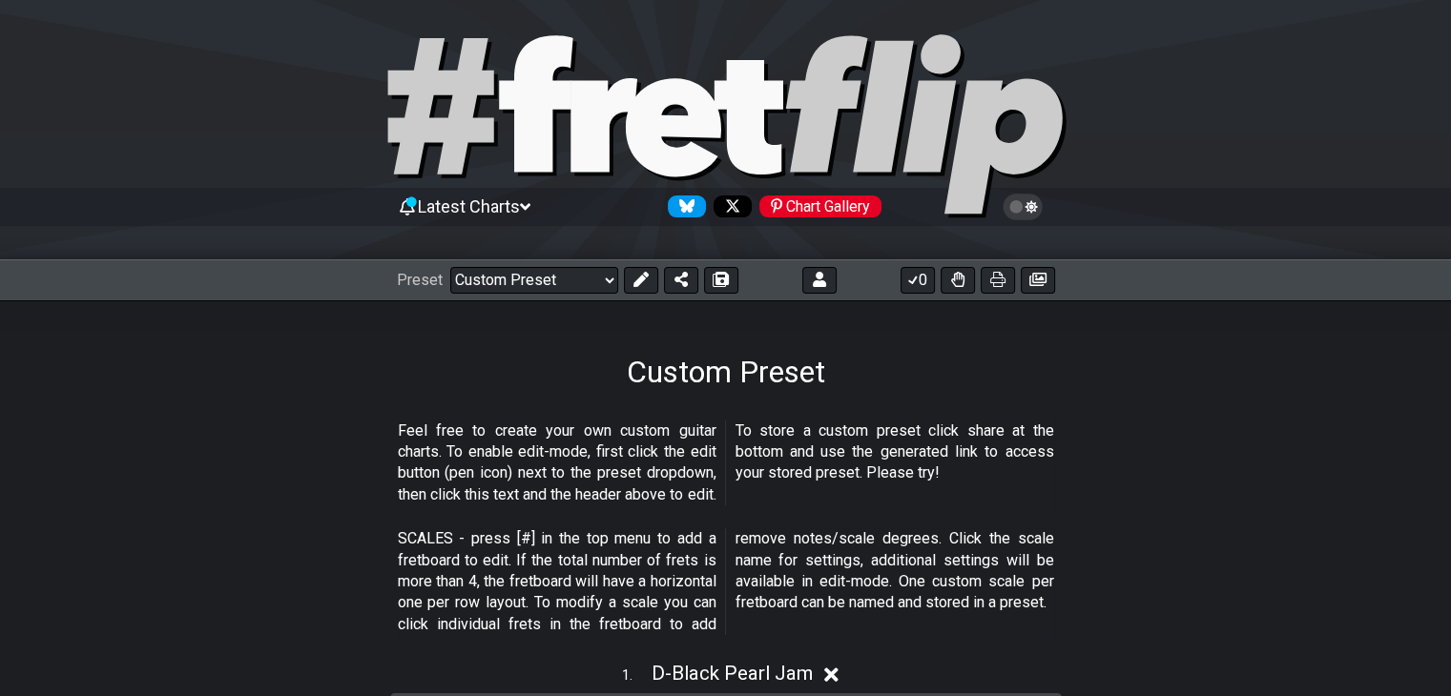
scroll to position [0, 0]
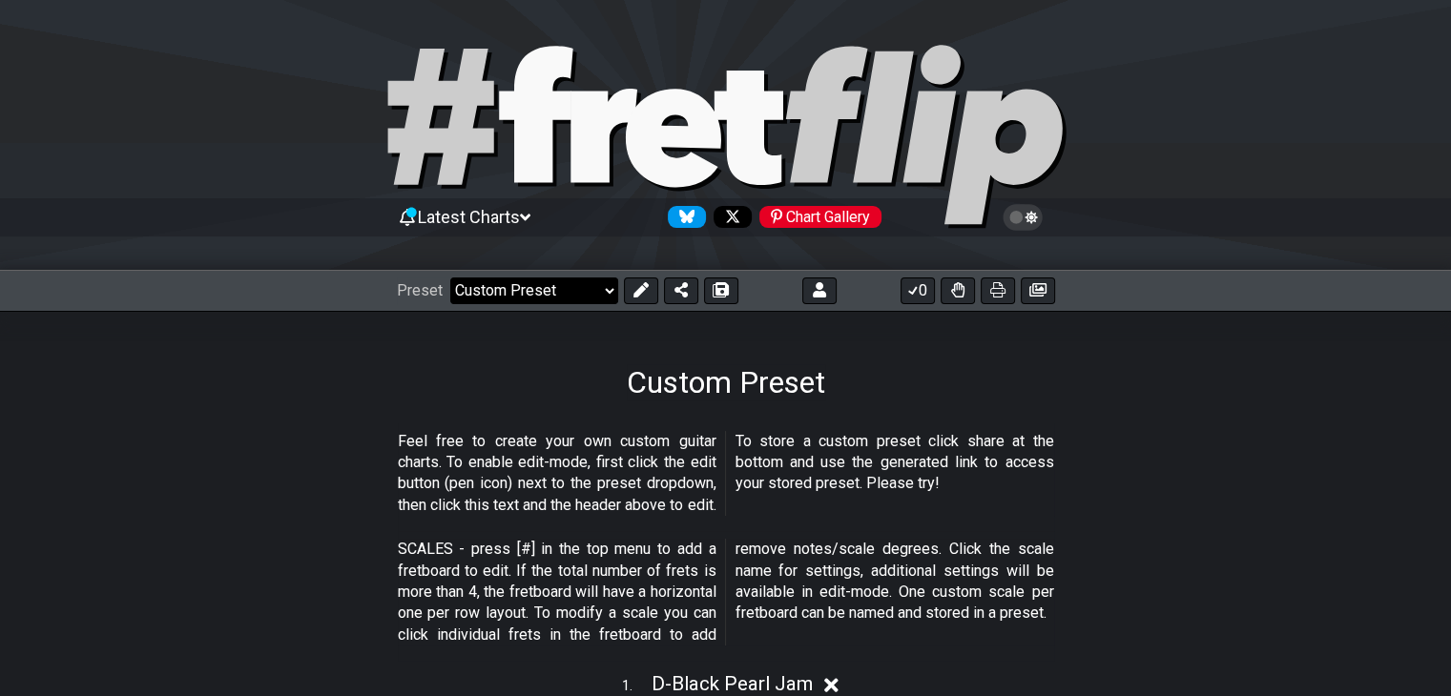
click at [569, 289] on select "Welcome to #fretflip! Initial Preset Custom Preset Learn and Teach Guitar Onlin…" at bounding box center [534, 291] width 168 height 27
click at [450, 278] on select "Welcome to #fretflip! Initial Preset Custom Preset Learn and Teach Guitar Onlin…" at bounding box center [534, 291] width 168 height 27
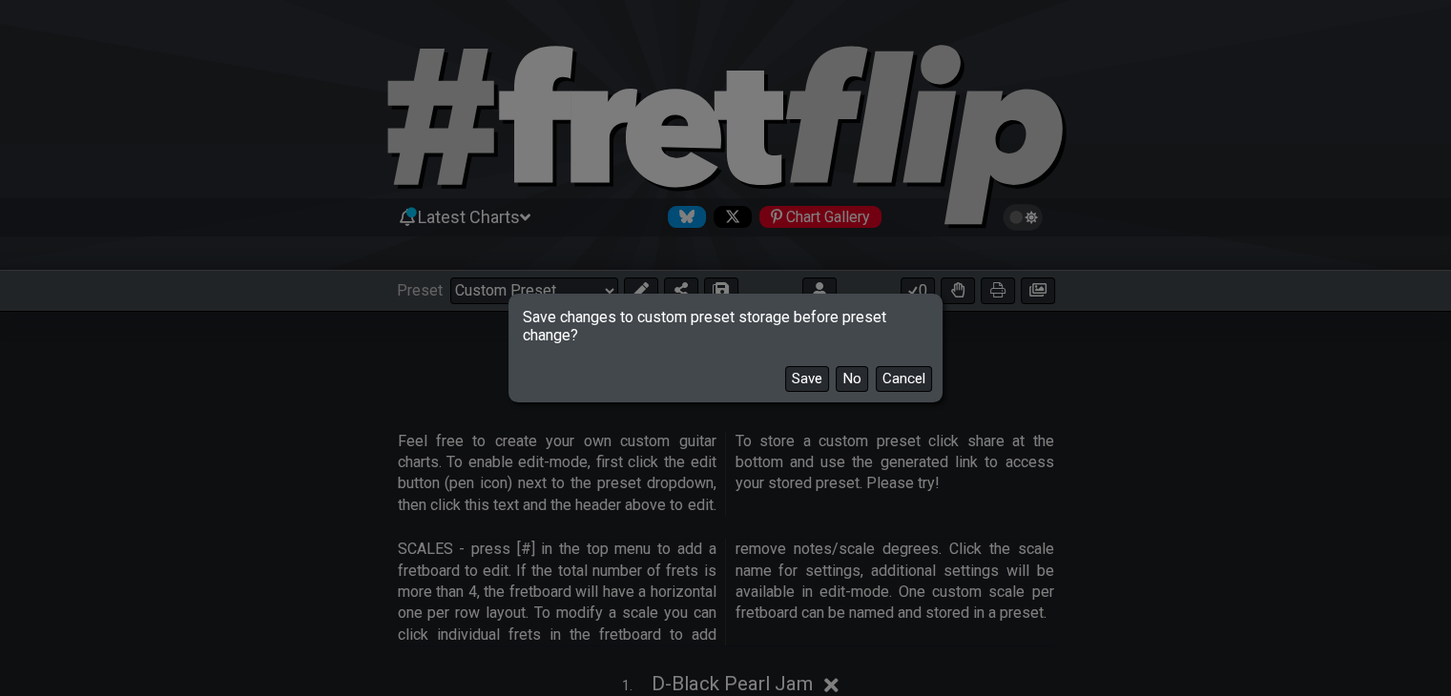
click at [804, 379] on button "Save" at bounding box center [807, 379] width 44 height 26
select select "/022XC5TFE"
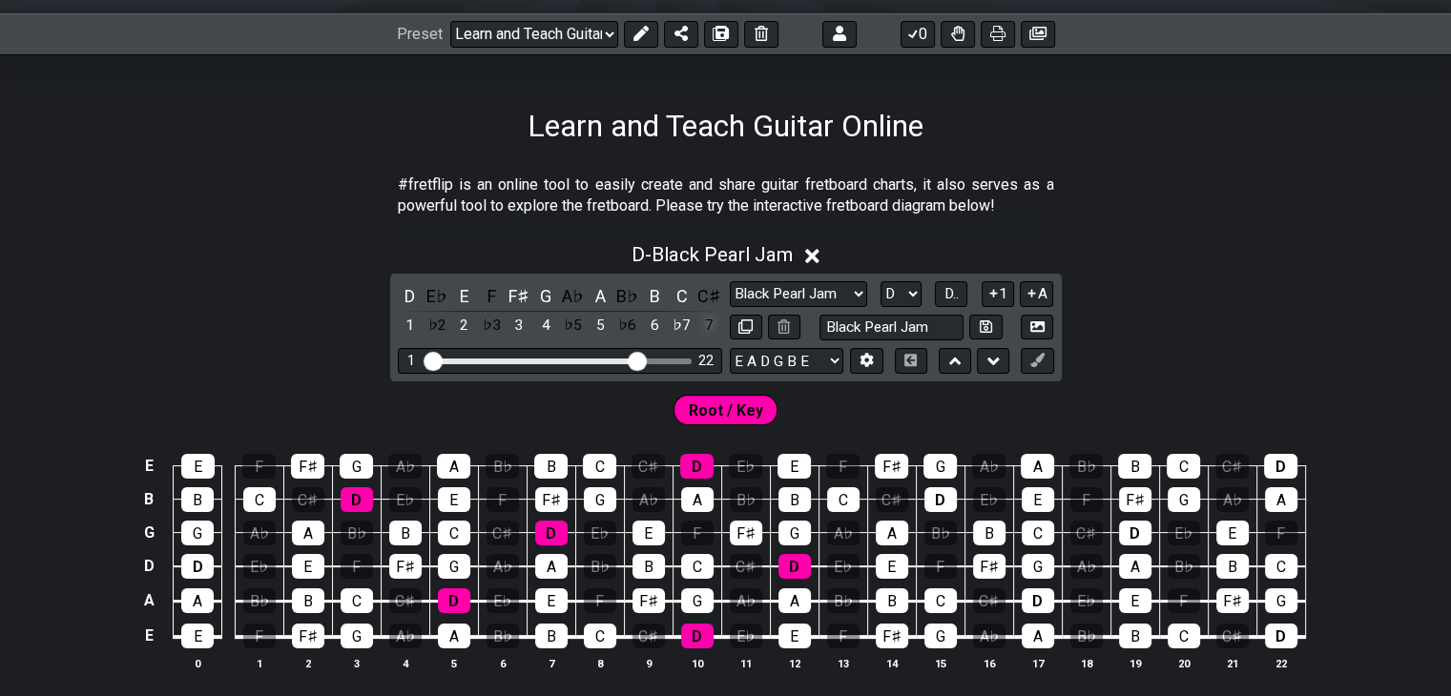
scroll to position [191, 0]
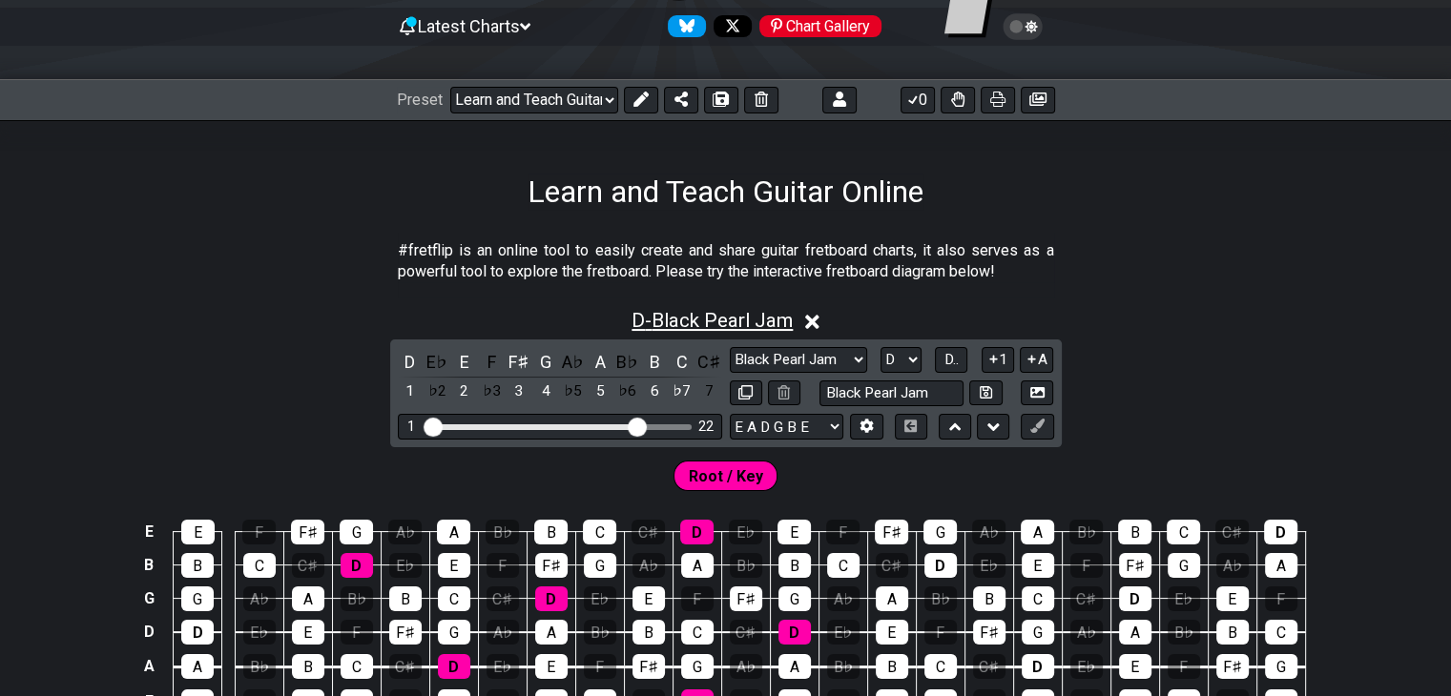
click at [717, 321] on span "D - Black Pearl Jam" at bounding box center [712, 320] width 161 height 23
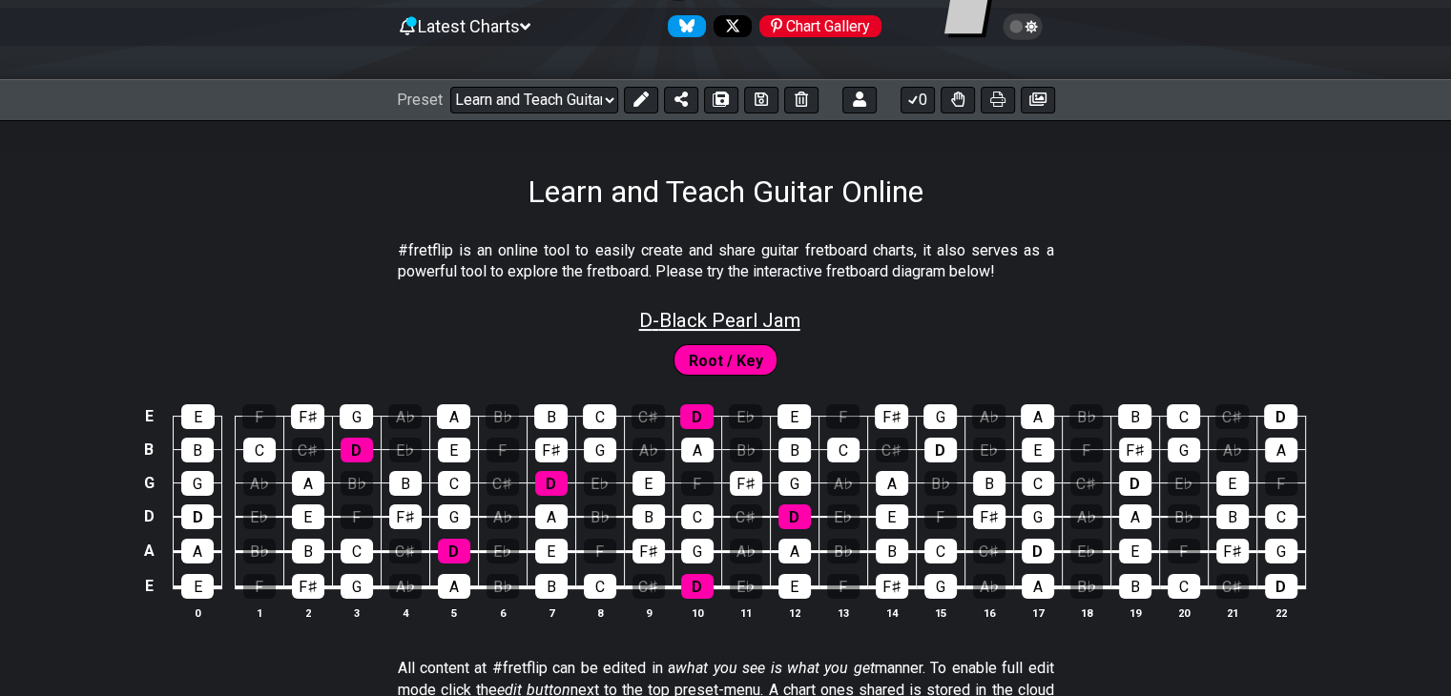
click at [716, 321] on span "D - Black Pearl Jam" at bounding box center [719, 320] width 161 height 23
select select "D"
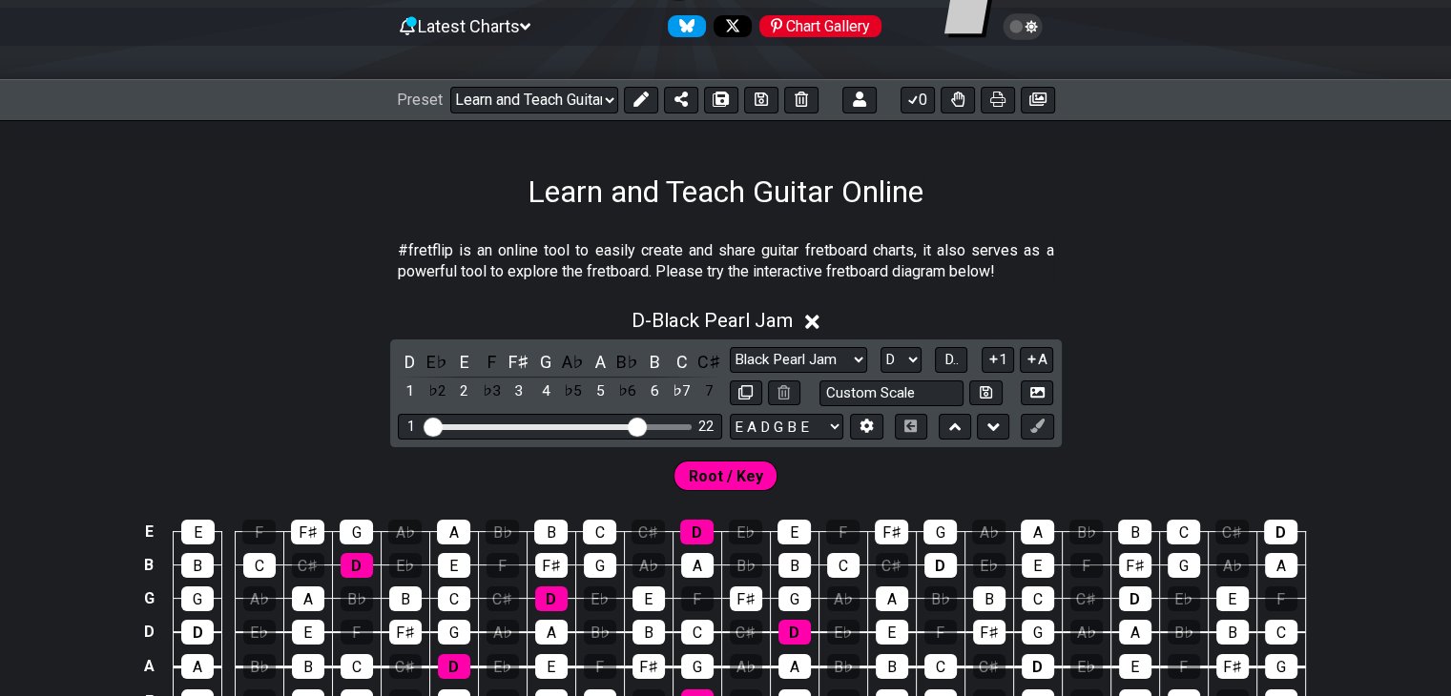
drag, startPoint x: 716, startPoint y: 321, endPoint x: 1240, endPoint y: 310, distance: 523.9
click at [1256, 290] on section "#fretflip is an online tool to easily create and share guitar fretboard charts,…" at bounding box center [725, 266] width 1451 height 66
click at [1003, 430] on button at bounding box center [993, 427] width 32 height 26
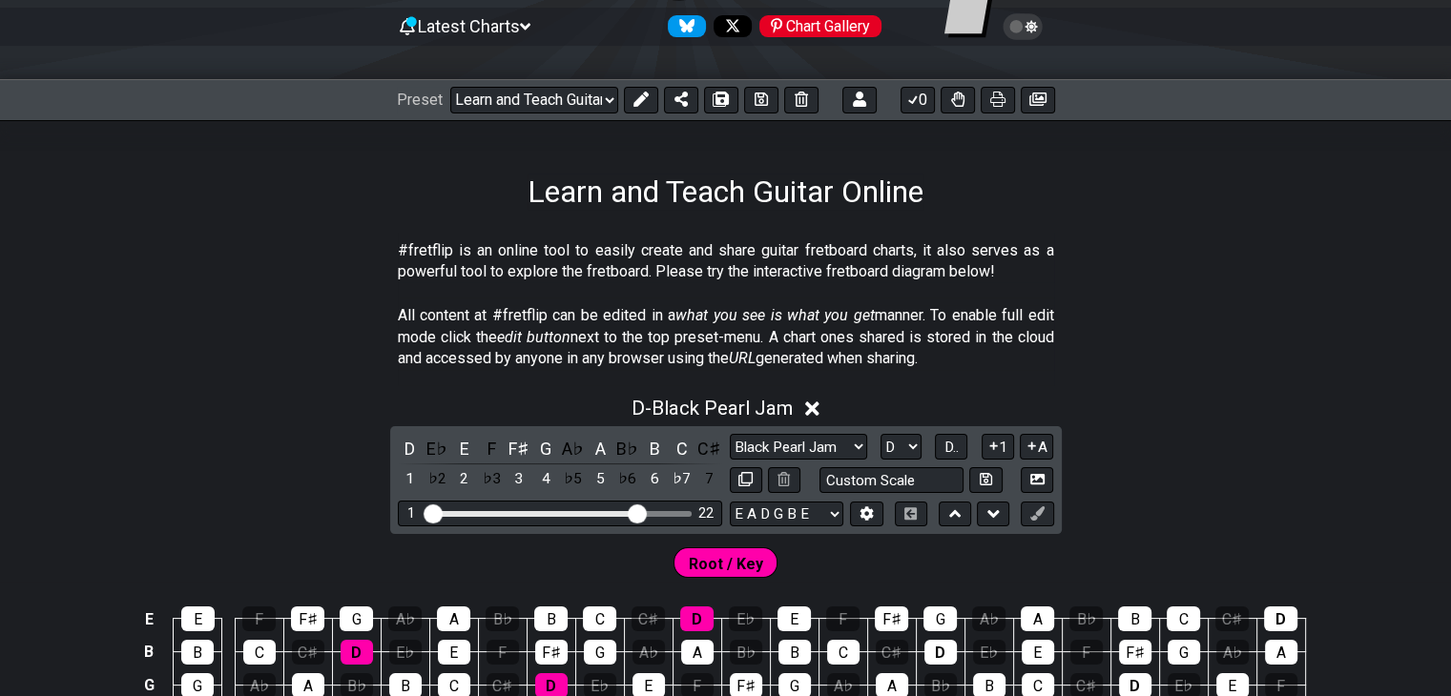
click at [955, 513] on icon at bounding box center [955, 514] width 12 height 8
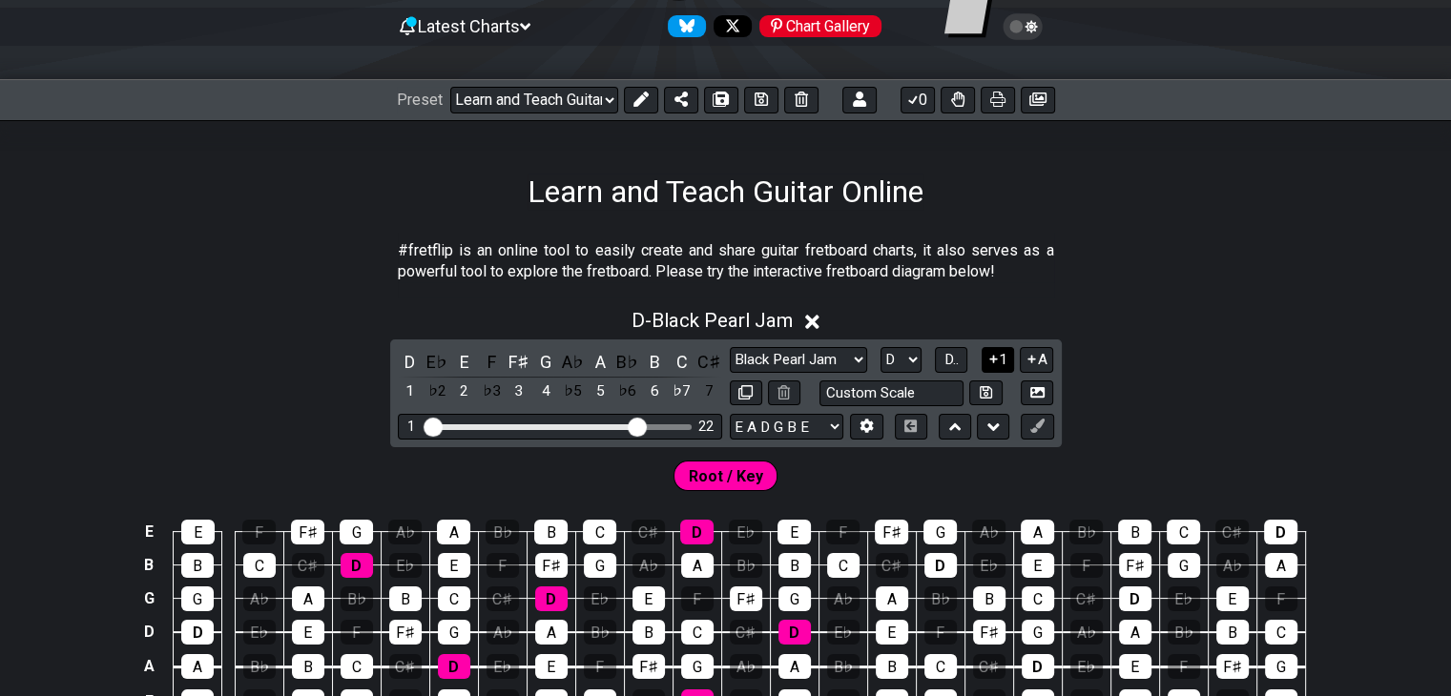
click at [989, 436] on button at bounding box center [993, 427] width 32 height 26
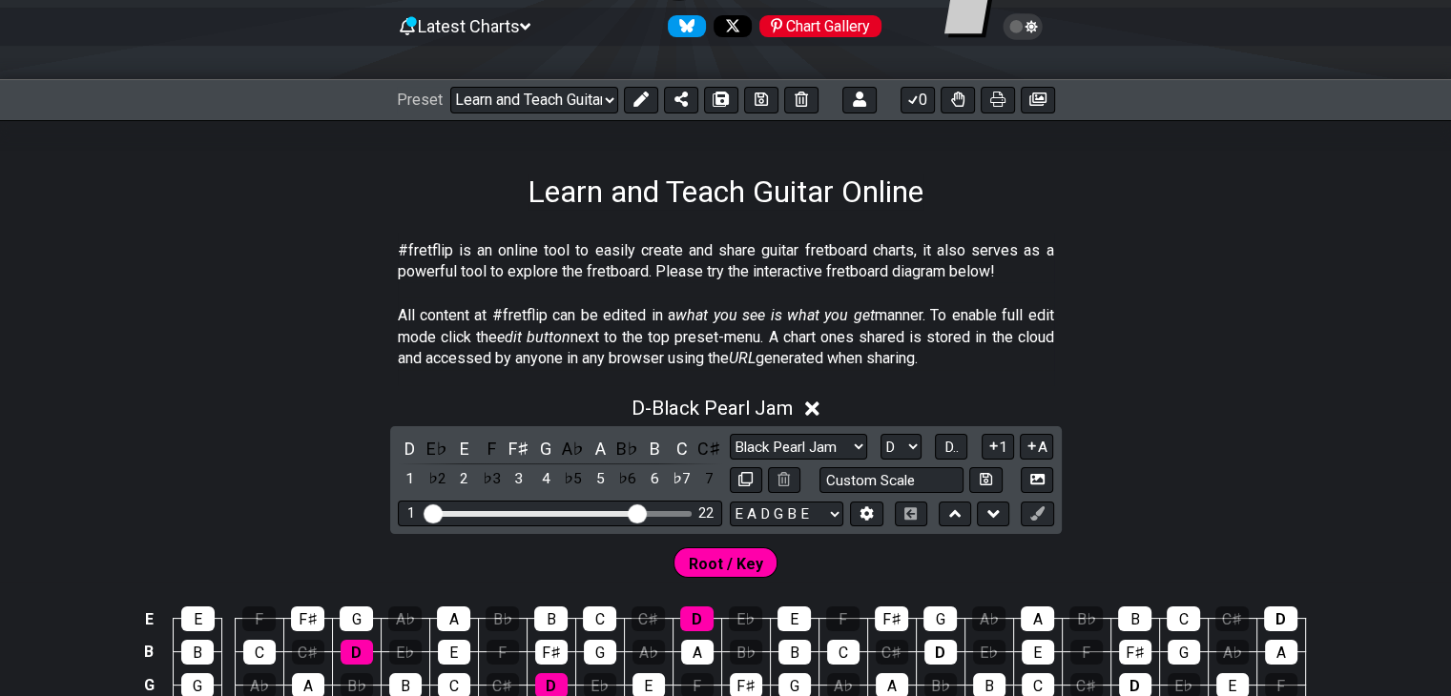
click at [1184, 402] on div "D - Black Pearl Jam" at bounding box center [725, 402] width 1451 height 35
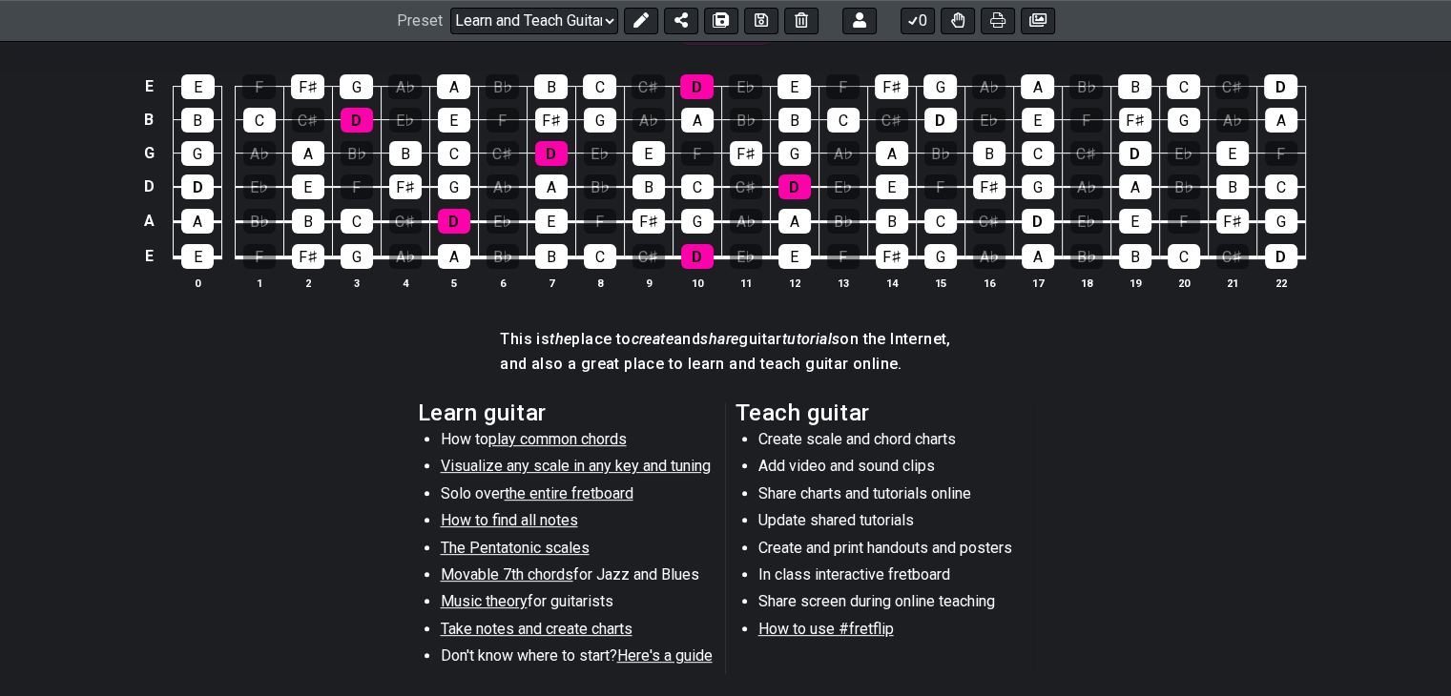
scroll to position [537, 0]
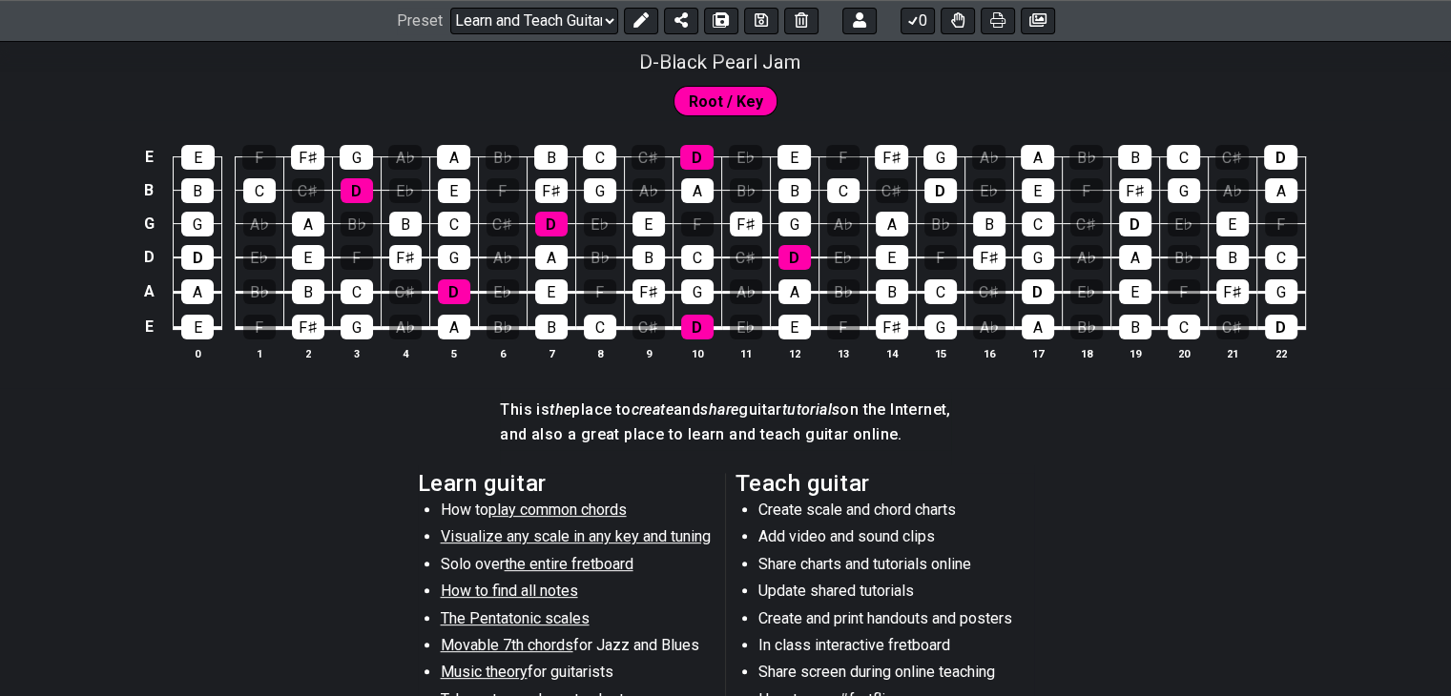
click at [686, 394] on div "This is the place to create and share guitar tutorials on the Internet, and als…" at bounding box center [725, 428] width 450 height 73
drag, startPoint x: 673, startPoint y: 410, endPoint x: 923, endPoint y: 342, distance: 260.1
click at [840, 420] on h4 "This is the place to create and share guitar tutorials on the Internet," at bounding box center [725, 410] width 450 height 21
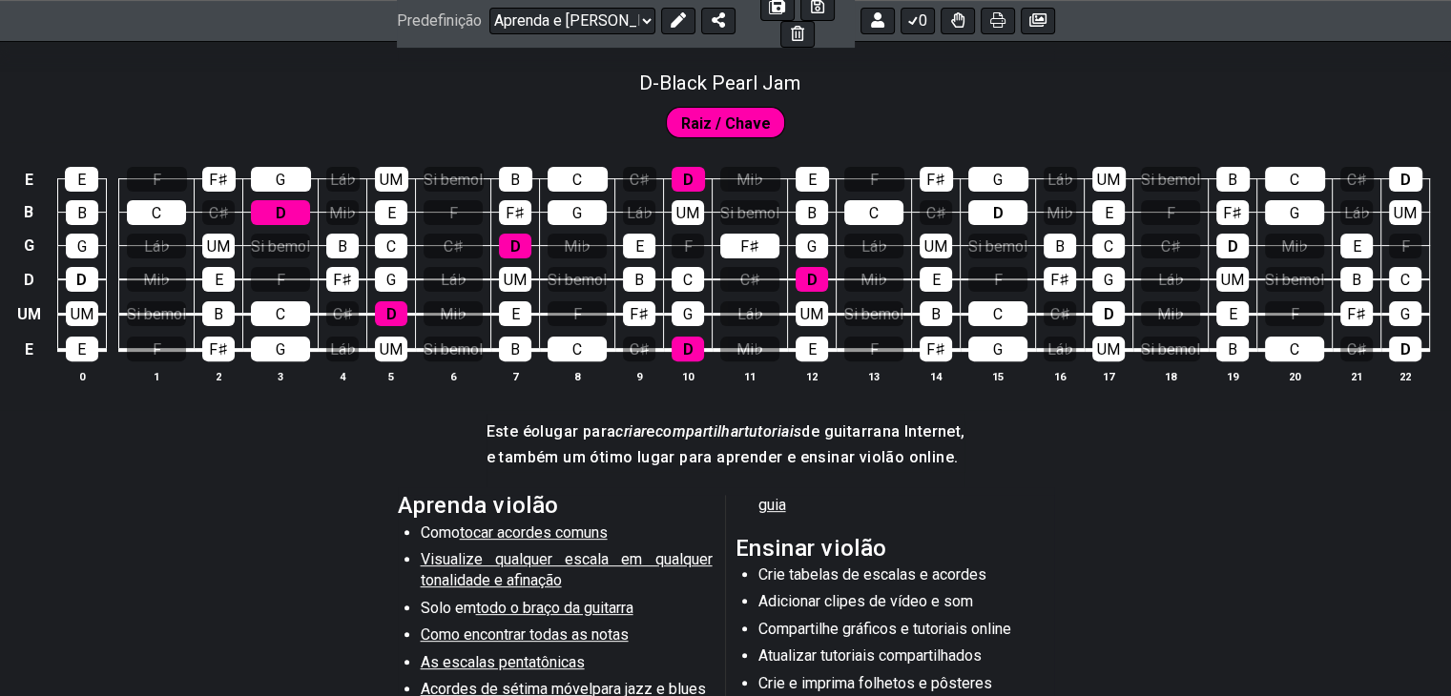
click at [1200, 487] on div "#fretflip é uma ferramenta online para criar e compartilhar facilmente tabelas …" at bounding box center [725, 406] width 1451 height 1127
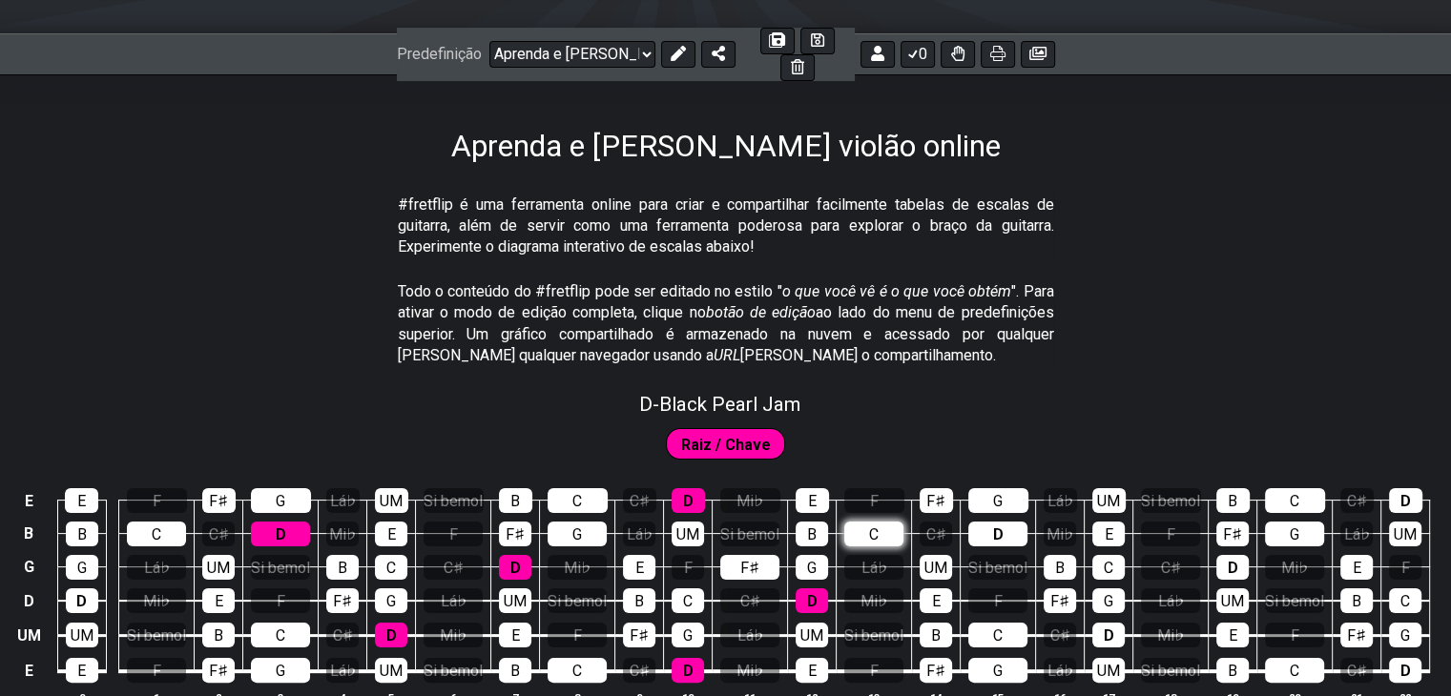
scroll to position [463, 0]
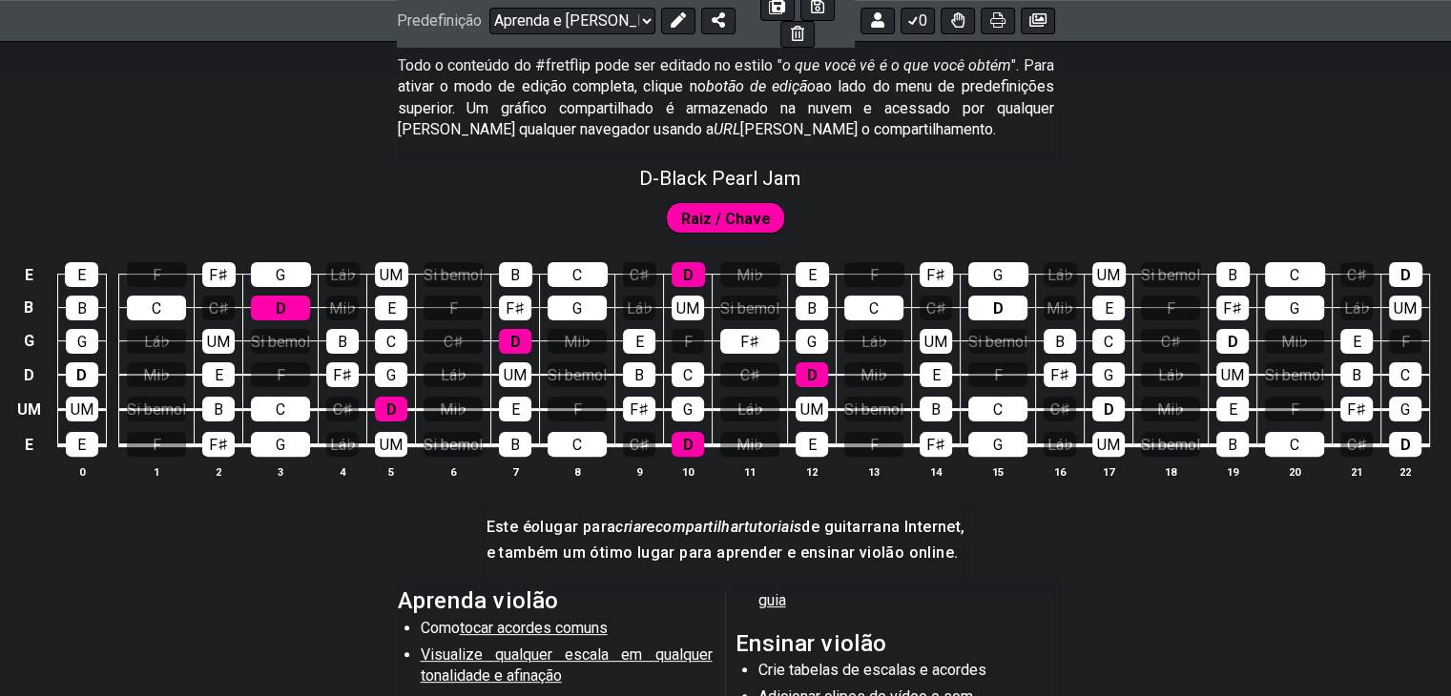
drag, startPoint x: 725, startPoint y: 180, endPoint x: 734, endPoint y: 192, distance: 14.3
click at [725, 180] on font "Black Pearl Jam" at bounding box center [729, 178] width 141 height 23
select select "D"
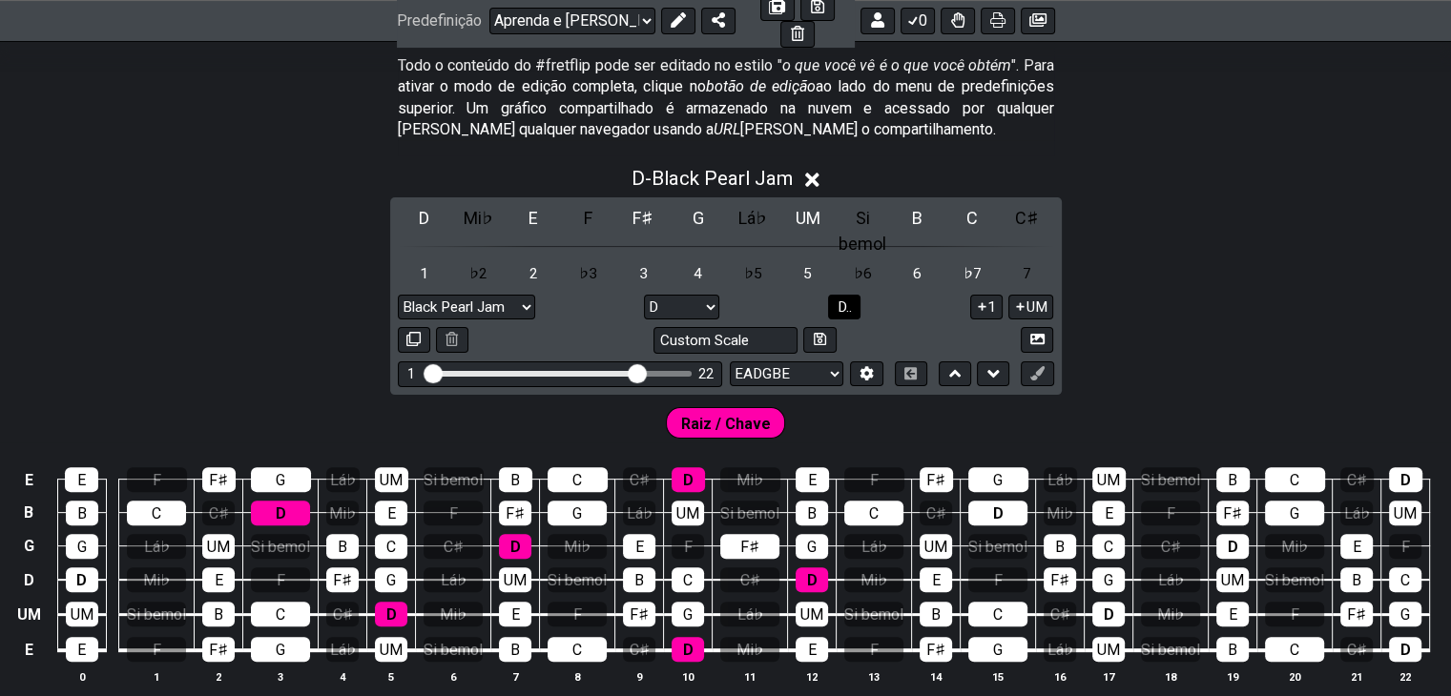
click at [860, 295] on button "D.." at bounding box center [844, 308] width 32 height 26
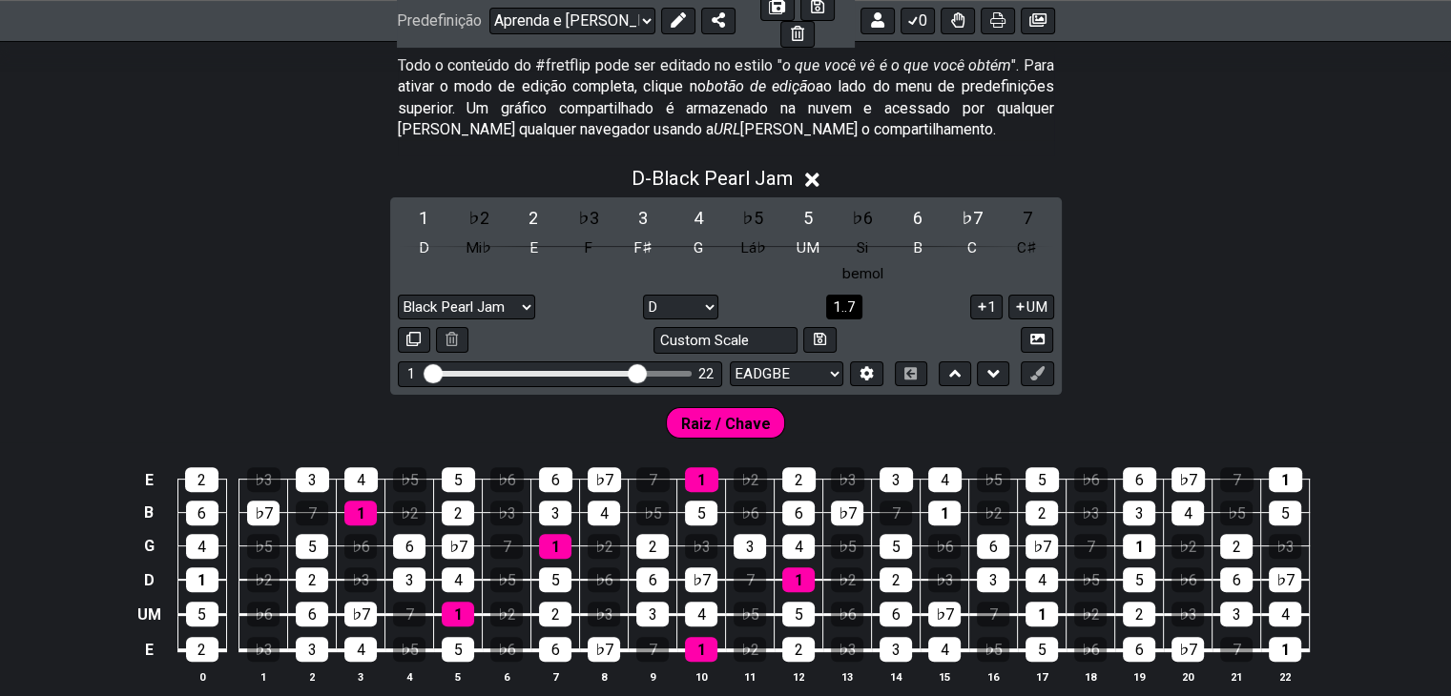
click at [1191, 257] on div "D - Black Pearl Jam 1 ♭2 2 ♭3 3 4 ♭5 5 ♭6 6 ♭7 7 D Mi♭ E F F♯ G Lá♭ UM Si bemol…" at bounding box center [725, 432] width 1451 height 555
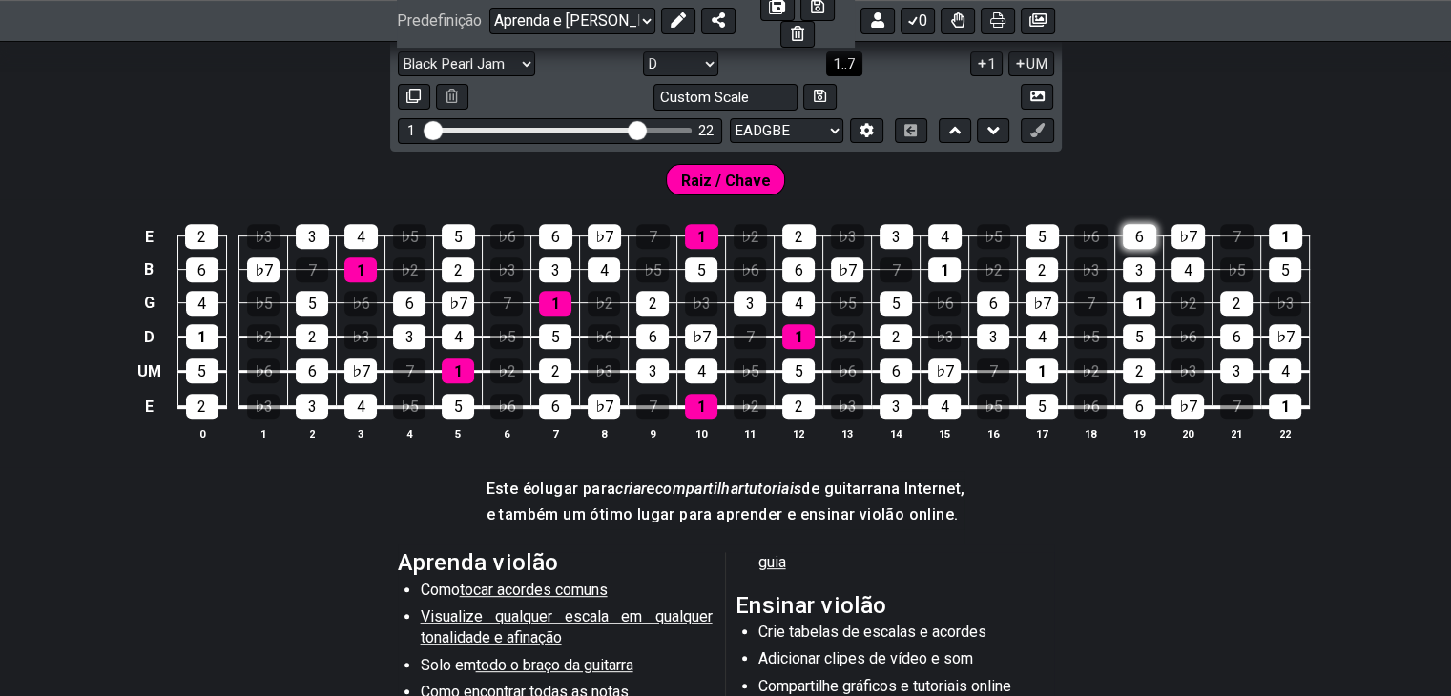
scroll to position [558, 0]
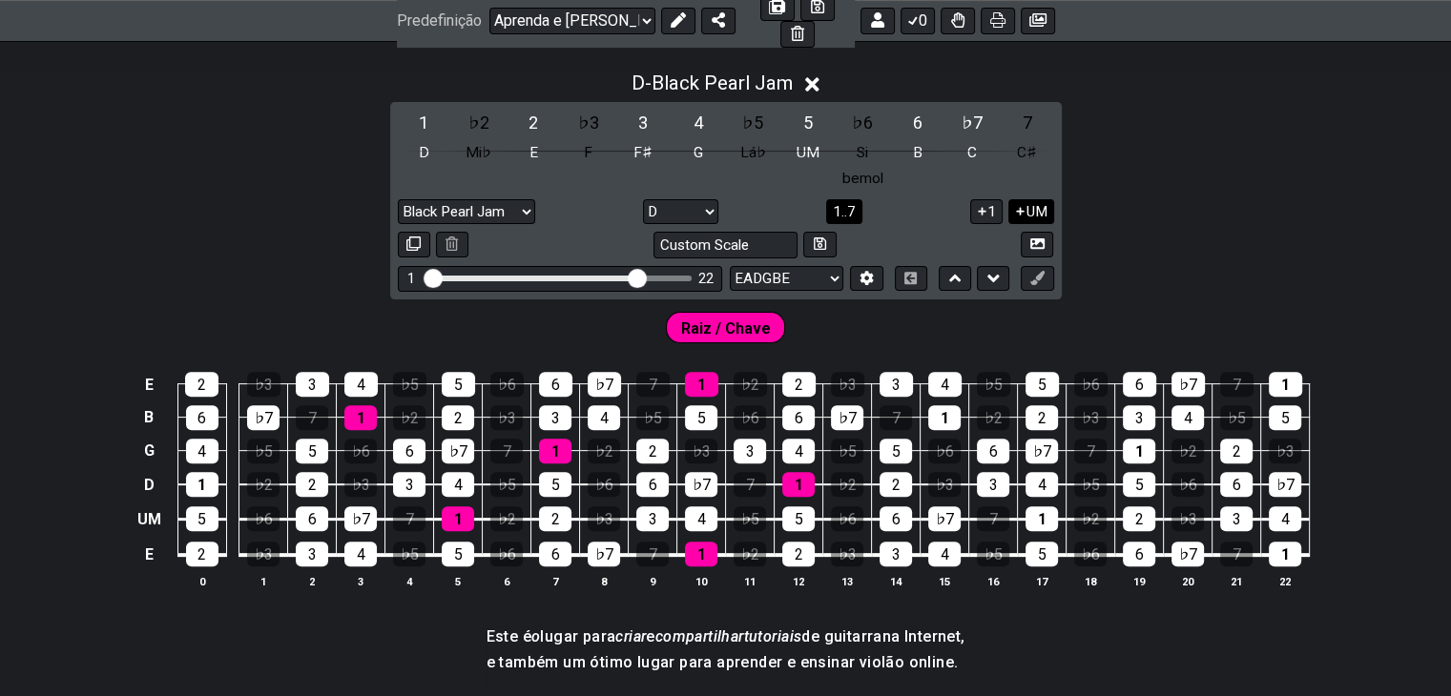
click at [1026, 203] on font "UM" at bounding box center [1036, 211] width 21 height 17
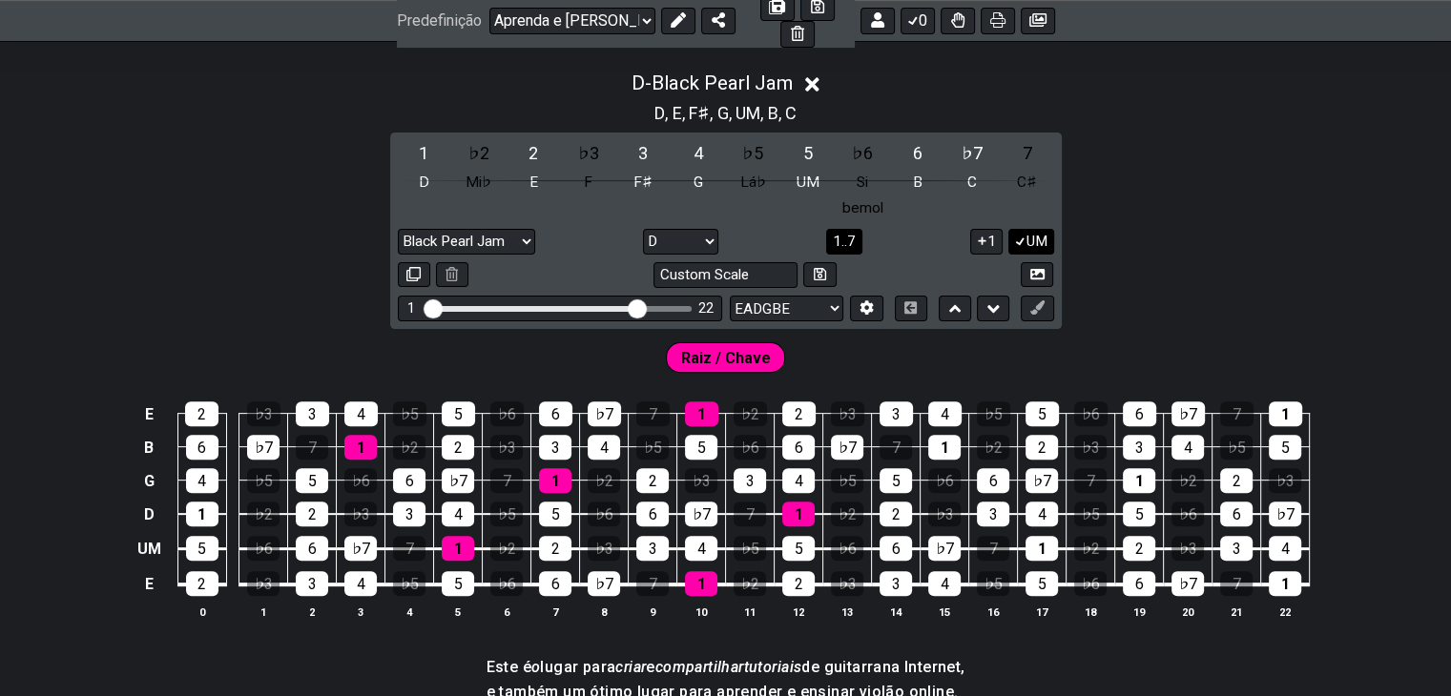
click at [1026, 233] on font "UM" at bounding box center [1036, 241] width 21 height 17
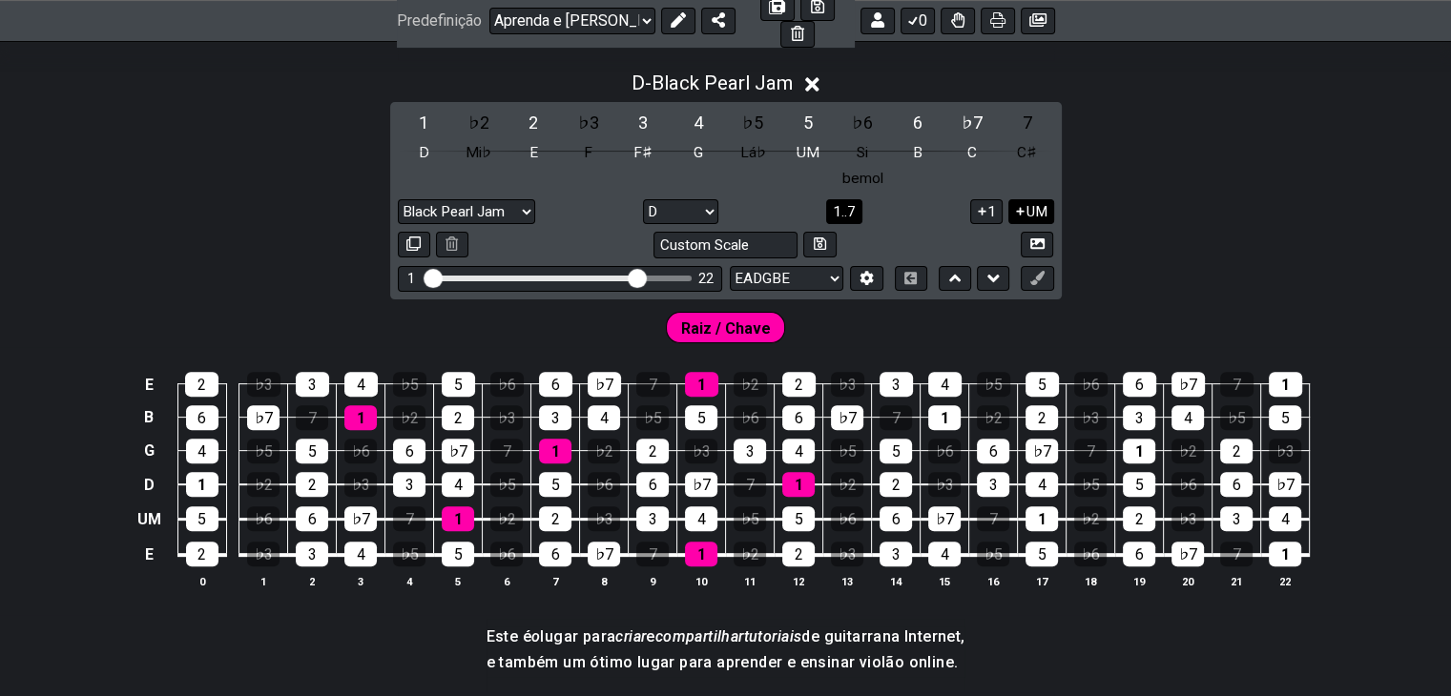
click at [1022, 207] on icon at bounding box center [1021, 211] width 8 height 8
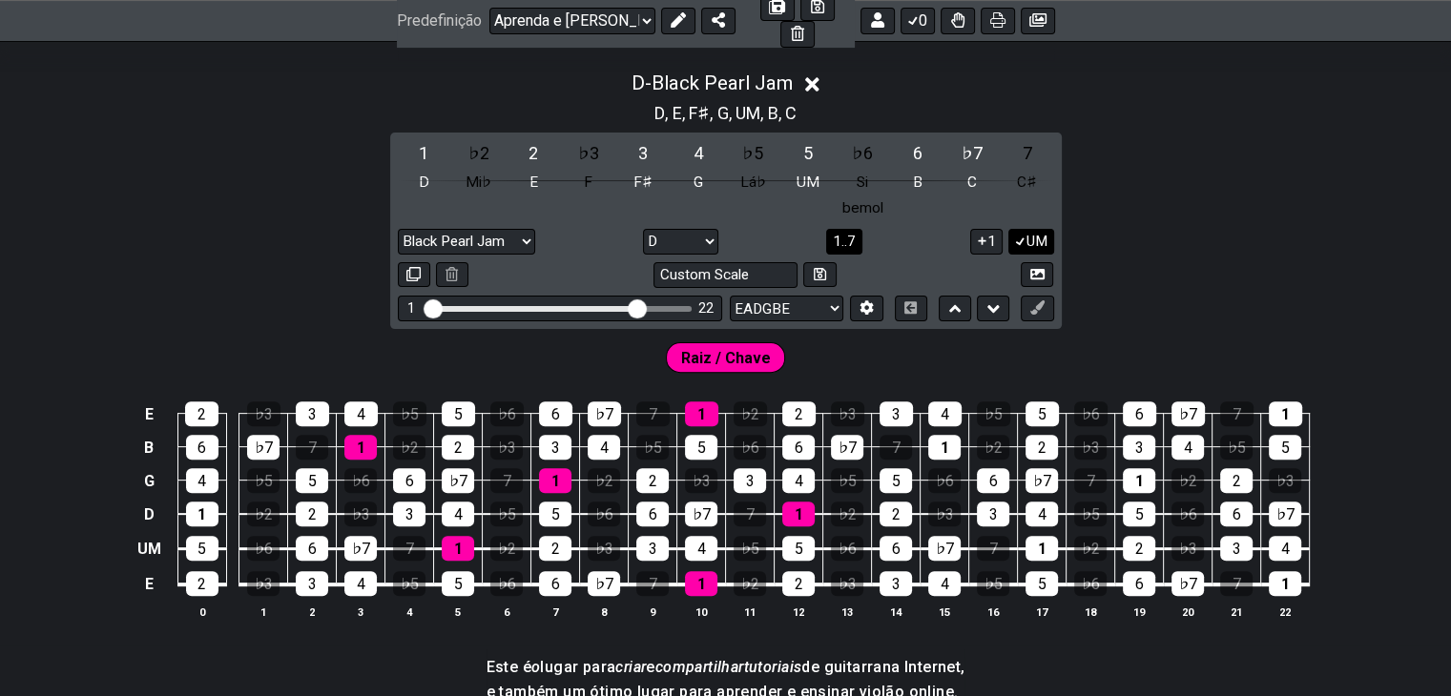
click at [1026, 233] on font "UM" at bounding box center [1036, 241] width 21 height 17
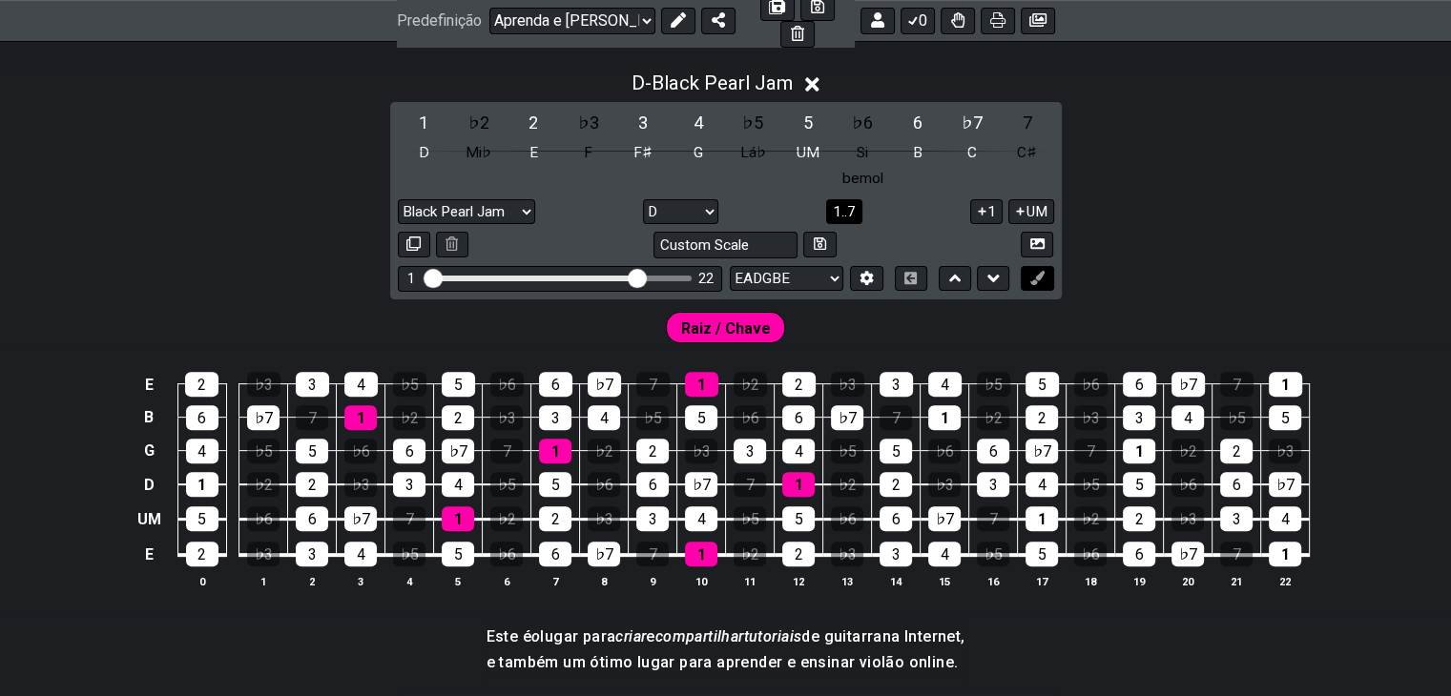
click at [1035, 271] on icon at bounding box center [1037, 278] width 14 height 14
click at [1038, 271] on icon at bounding box center [1037, 278] width 14 height 14
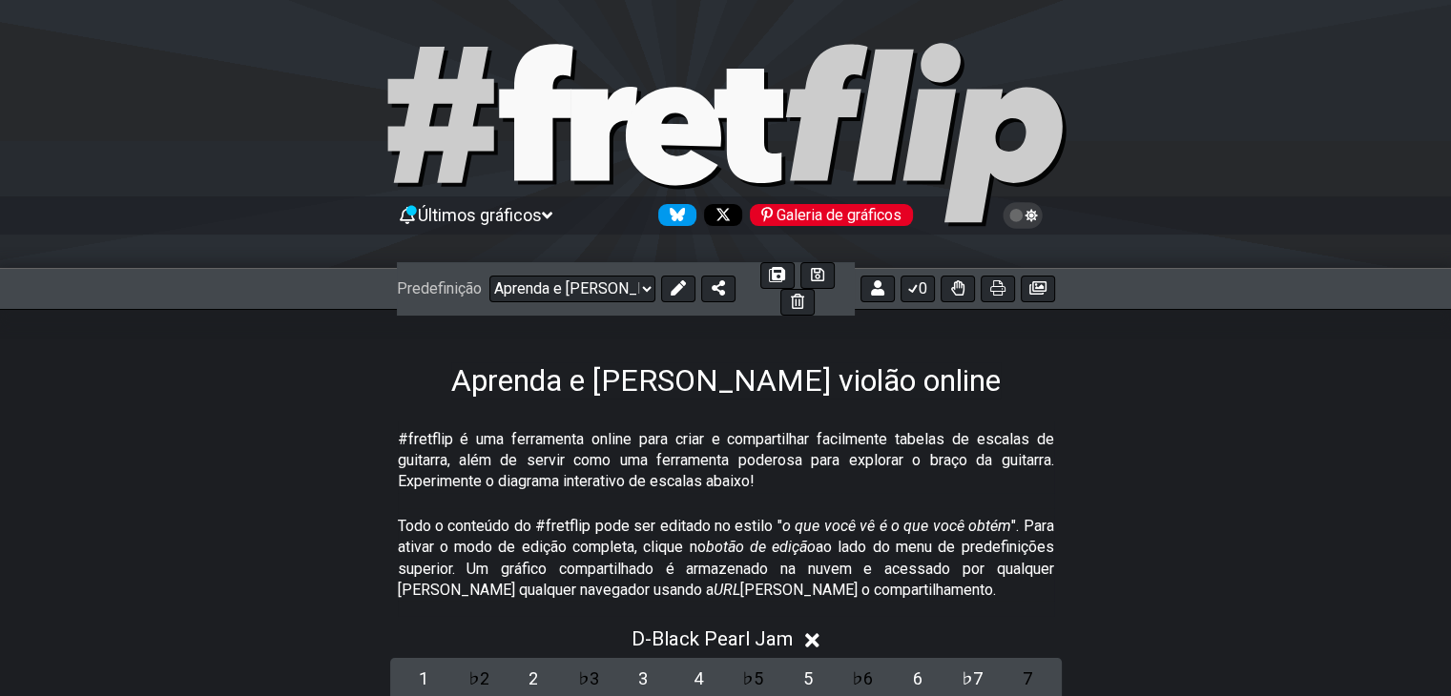
scroll to position [0, 0]
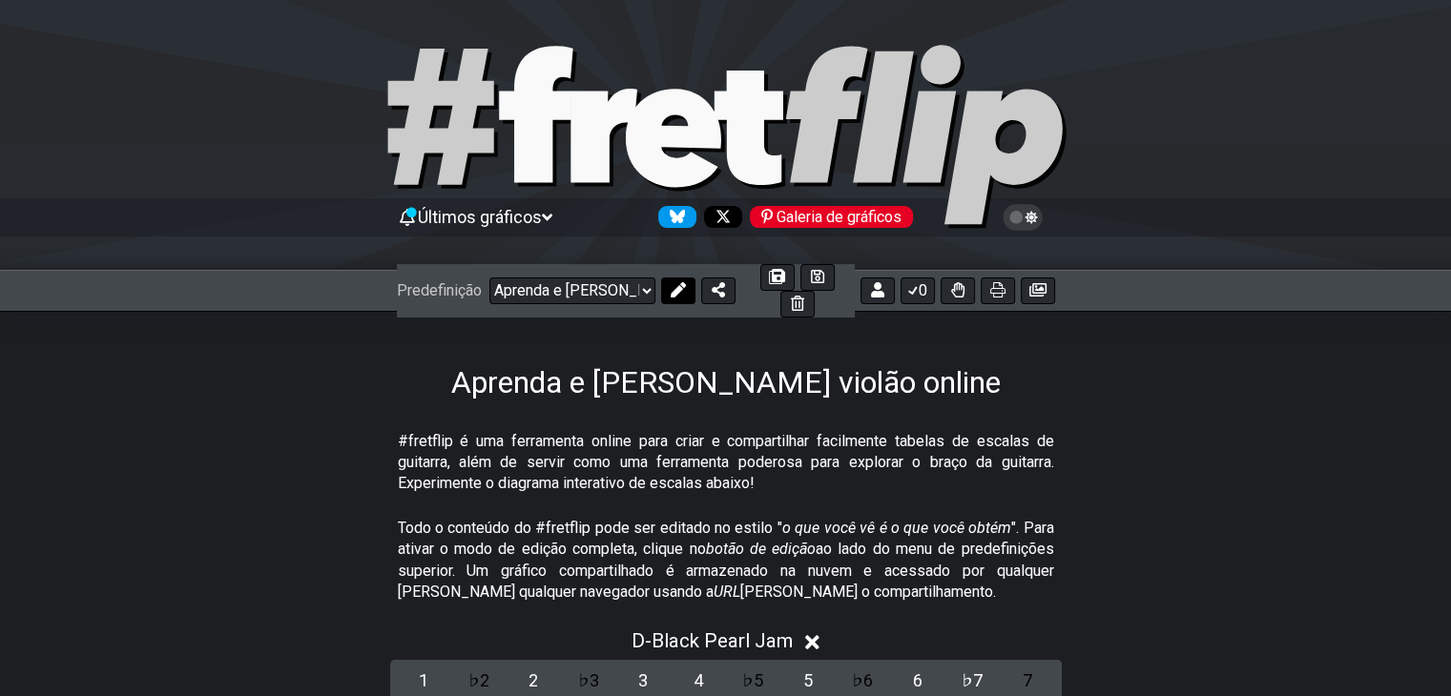
click at [677, 296] on icon at bounding box center [678, 289] width 15 height 15
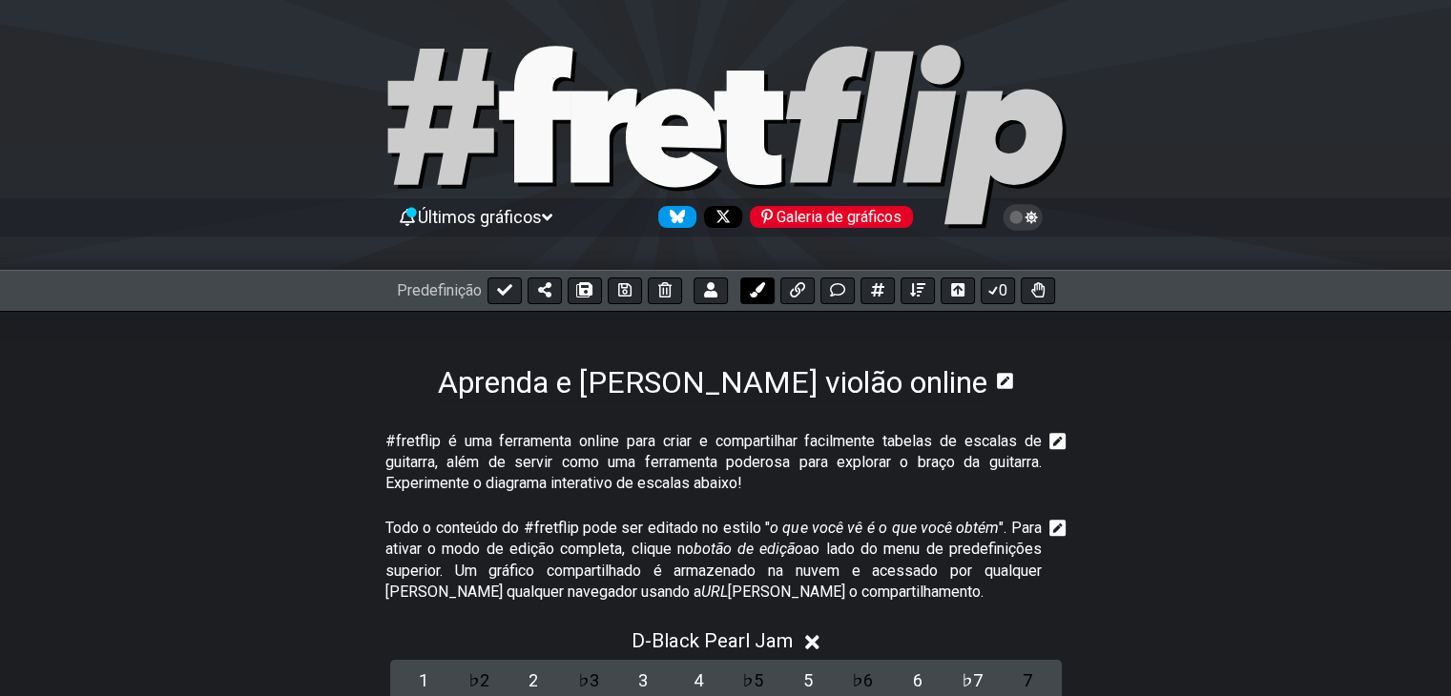
click at [748, 297] on button at bounding box center [757, 291] width 34 height 27
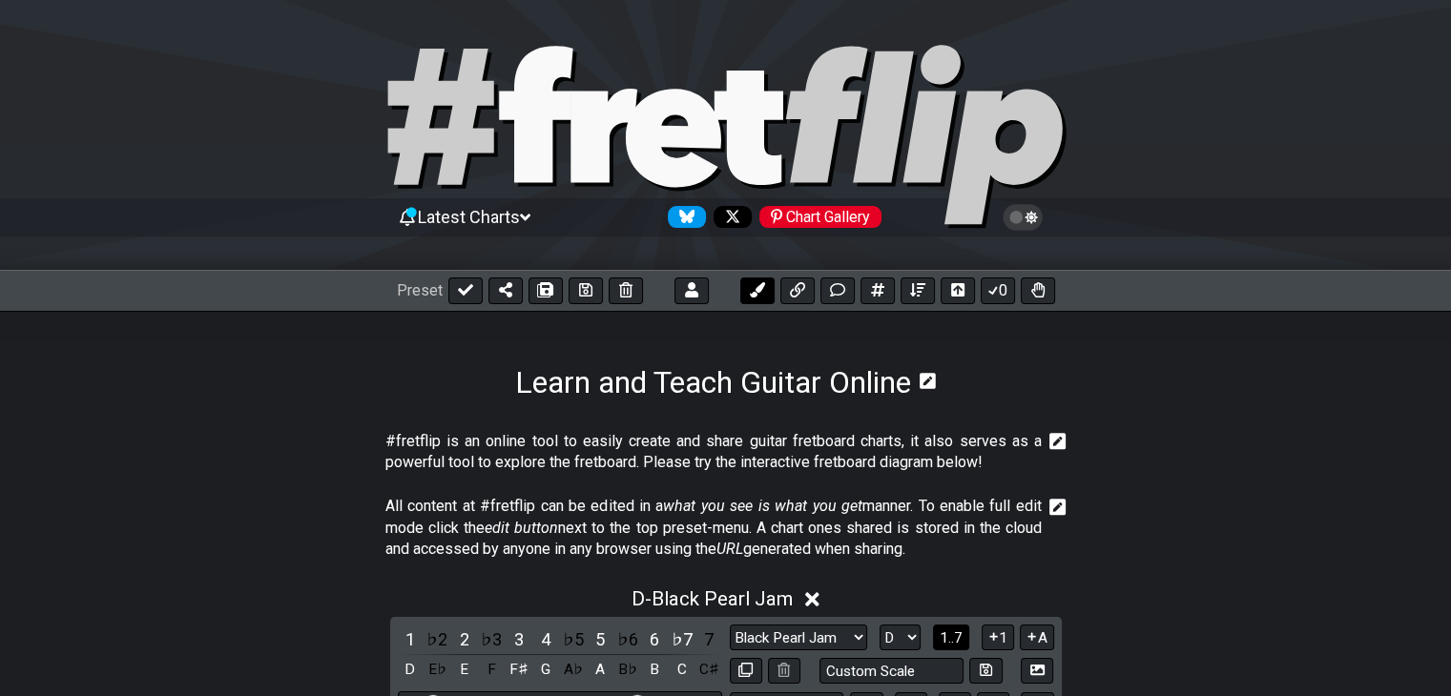
click at [753, 291] on icon at bounding box center [757, 289] width 15 height 15
click at [750, 289] on icon at bounding box center [757, 289] width 15 height 15
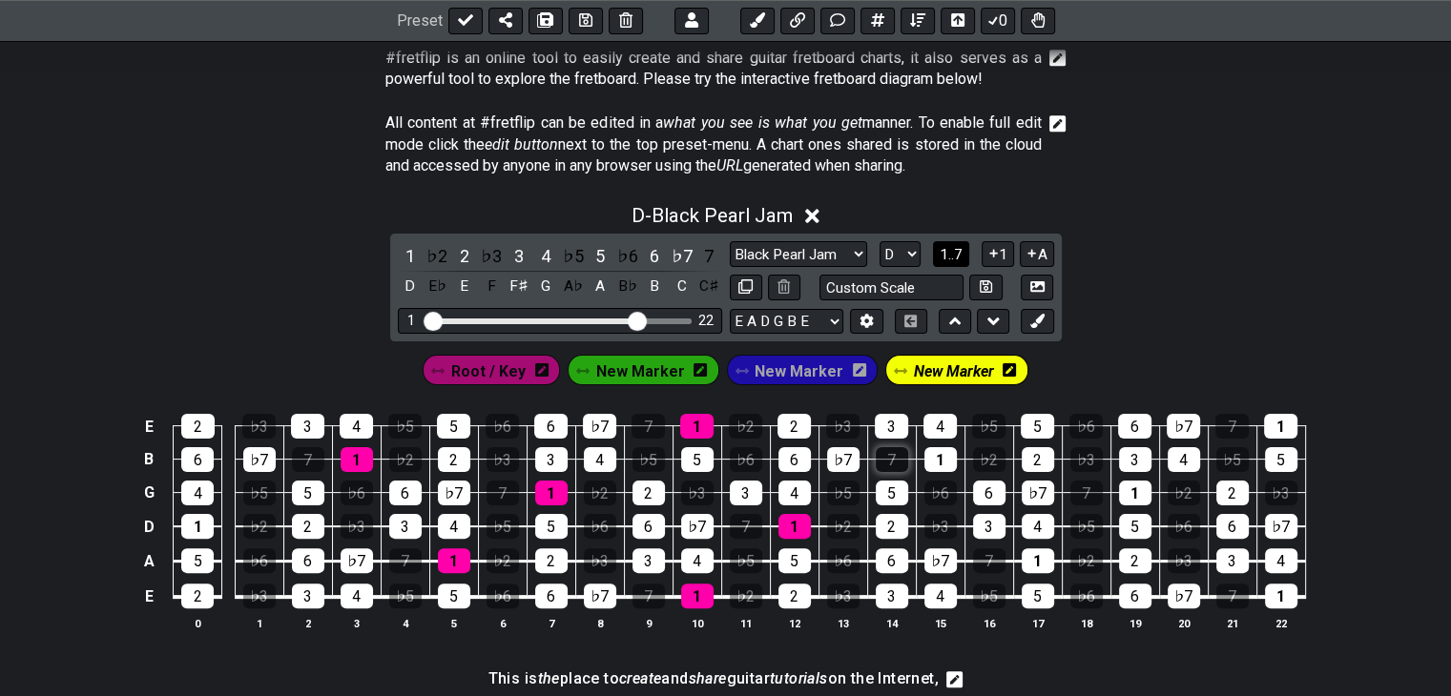
scroll to position [477, 0]
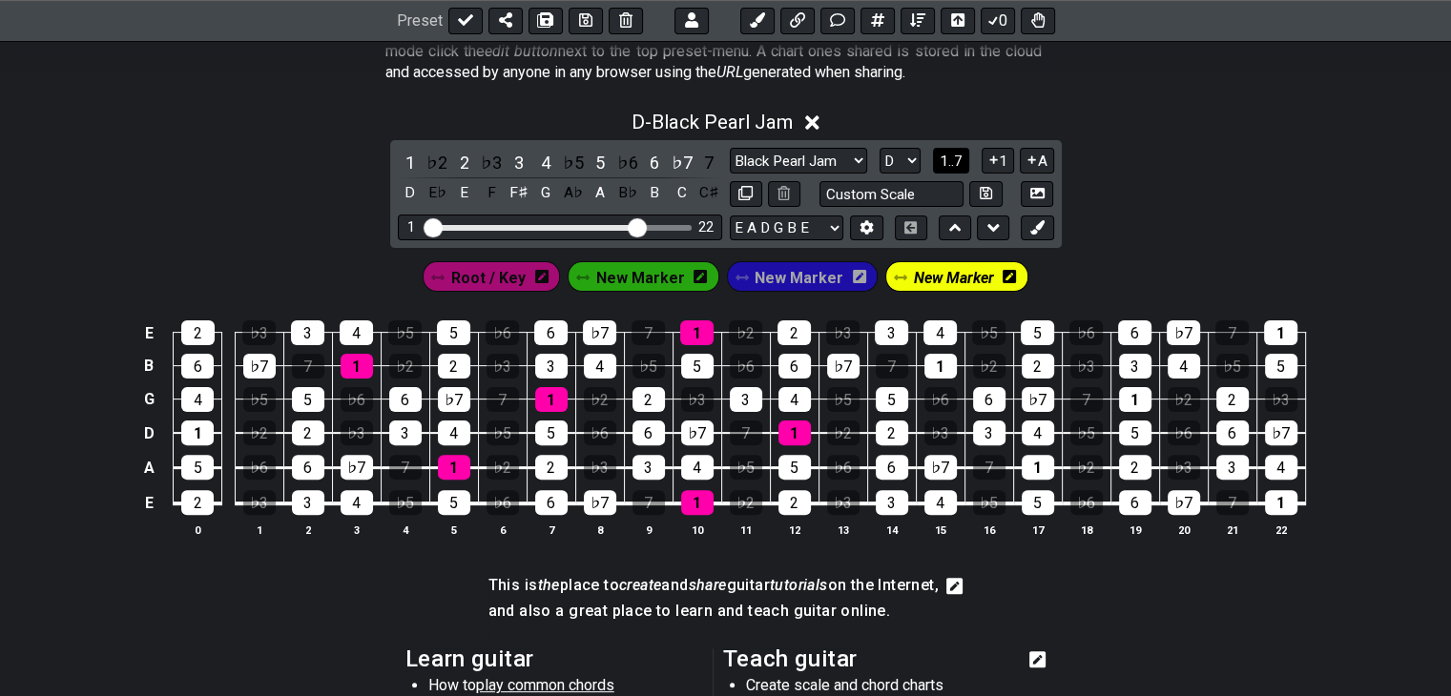
click at [508, 276] on span "Root / Key" at bounding box center [488, 278] width 74 height 28
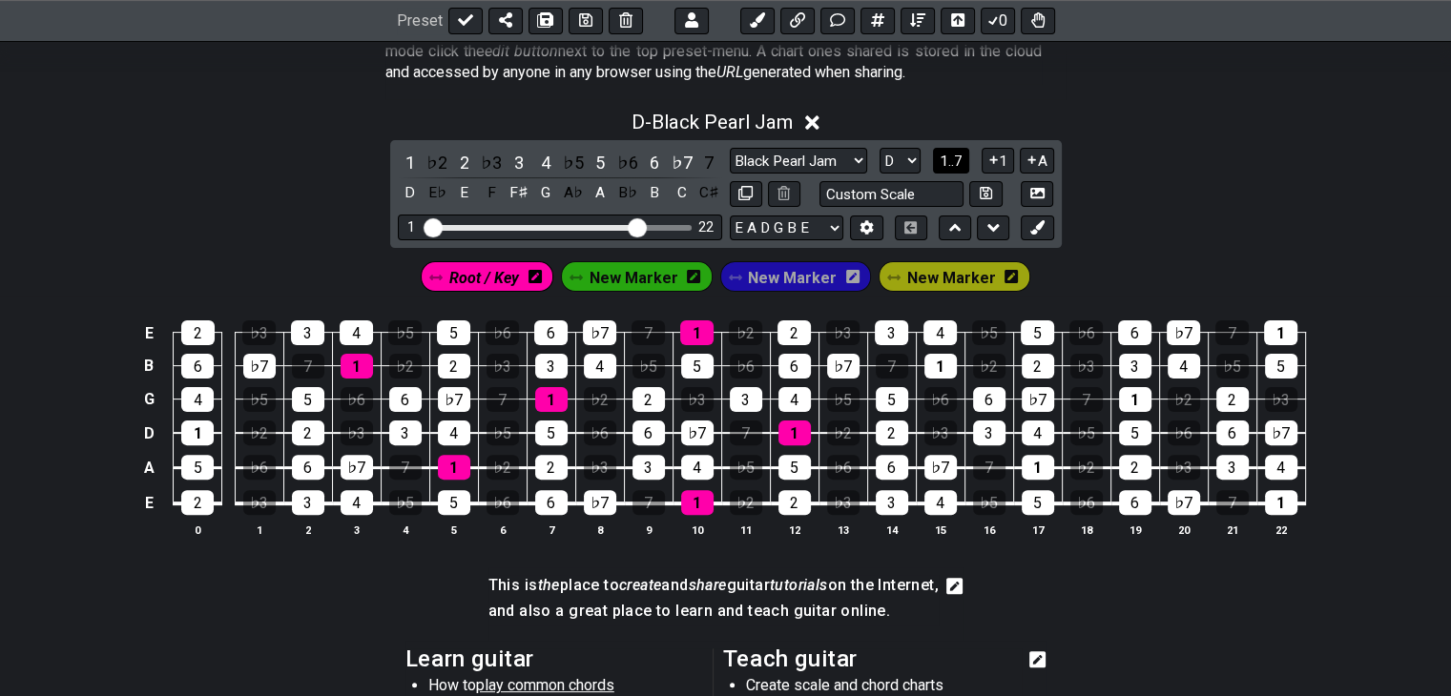
click at [542, 280] on icon at bounding box center [535, 276] width 13 height 13
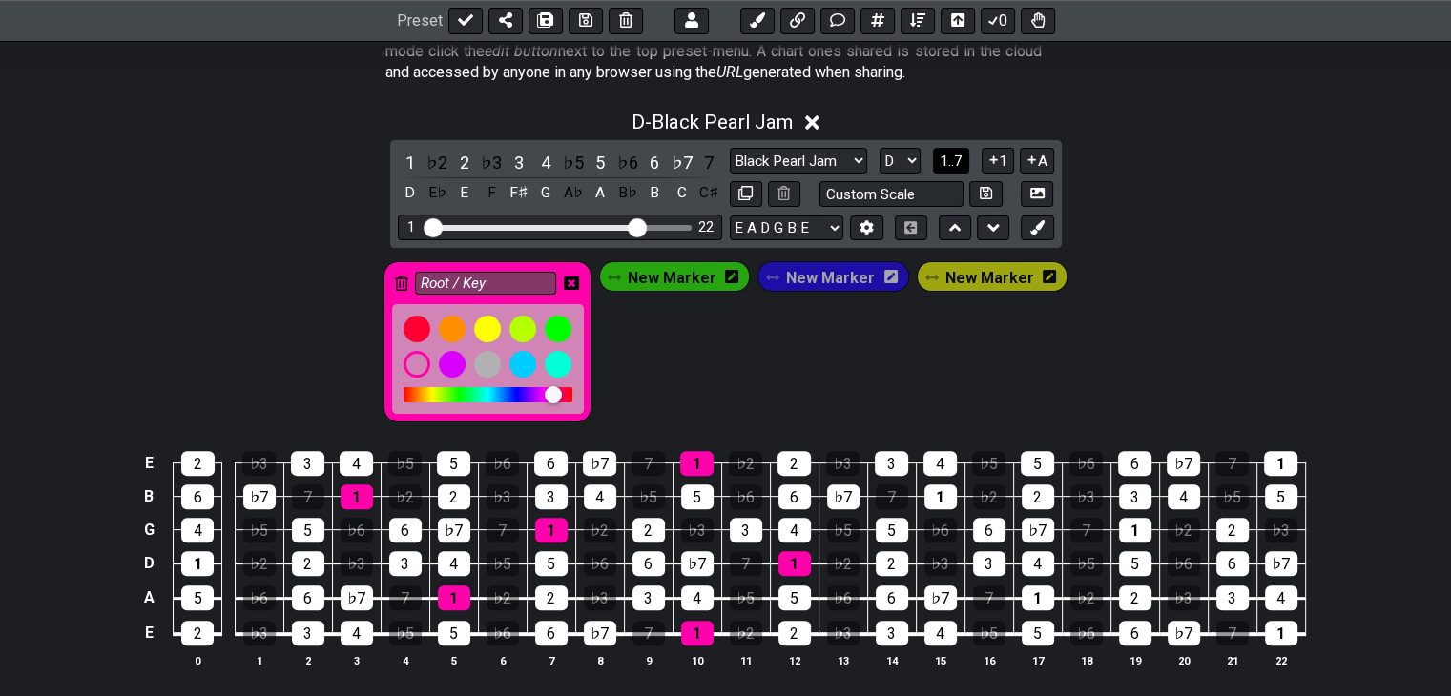
drag, startPoint x: 696, startPoint y: 360, endPoint x: 643, endPoint y: 348, distance: 54.6
click at [693, 359] on div "Root / Key New Marker New Marker New Marker" at bounding box center [726, 342] width 693 height 169
drag, startPoint x: 580, startPoint y: 276, endPoint x: 645, endPoint y: 326, distance: 82.2
click at [579, 277] on icon at bounding box center [571, 283] width 15 height 13
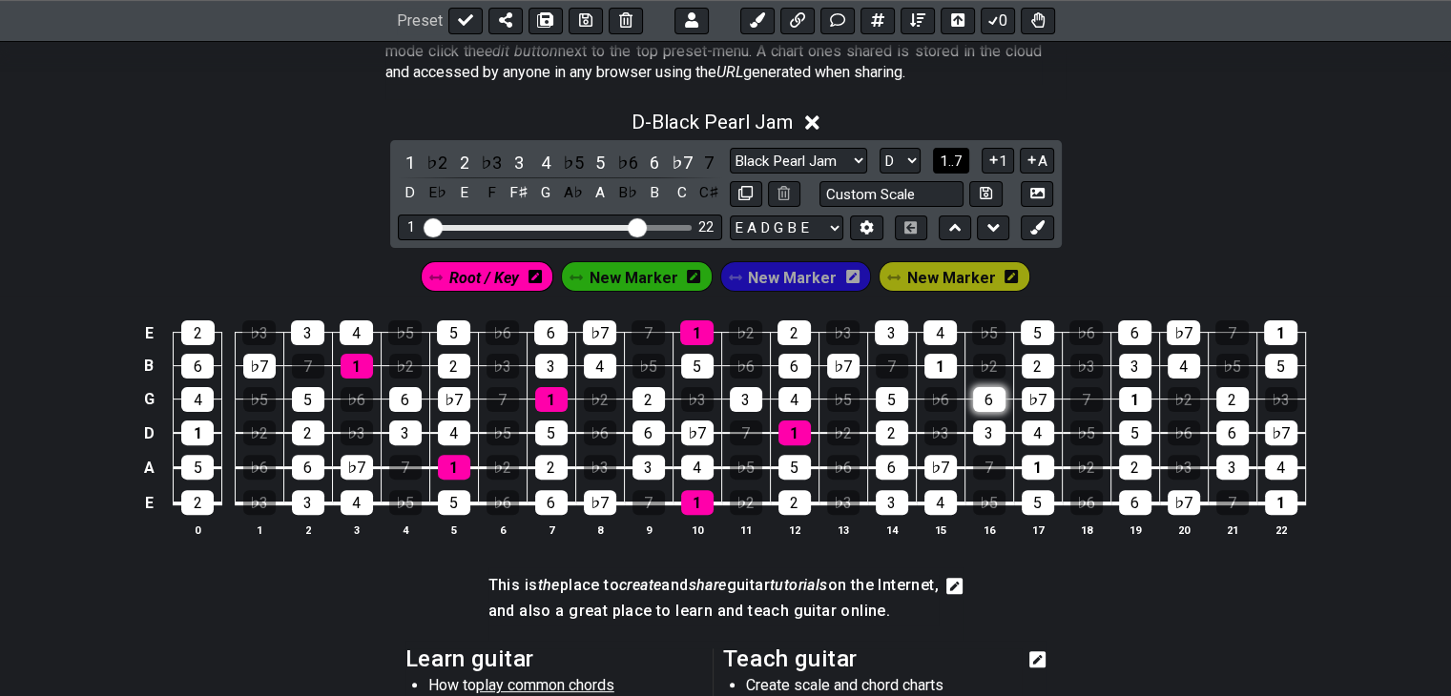
click at [939, 357] on div "1" at bounding box center [940, 366] width 32 height 25
drag, startPoint x: 1133, startPoint y: 393, endPoint x: 1176, endPoint y: 392, distance: 42.9
click at [1133, 394] on div "1" at bounding box center [1135, 399] width 32 height 25
click at [1277, 327] on div "1" at bounding box center [1280, 333] width 33 height 25
click at [1036, 467] on div "1" at bounding box center [1038, 467] width 32 height 25
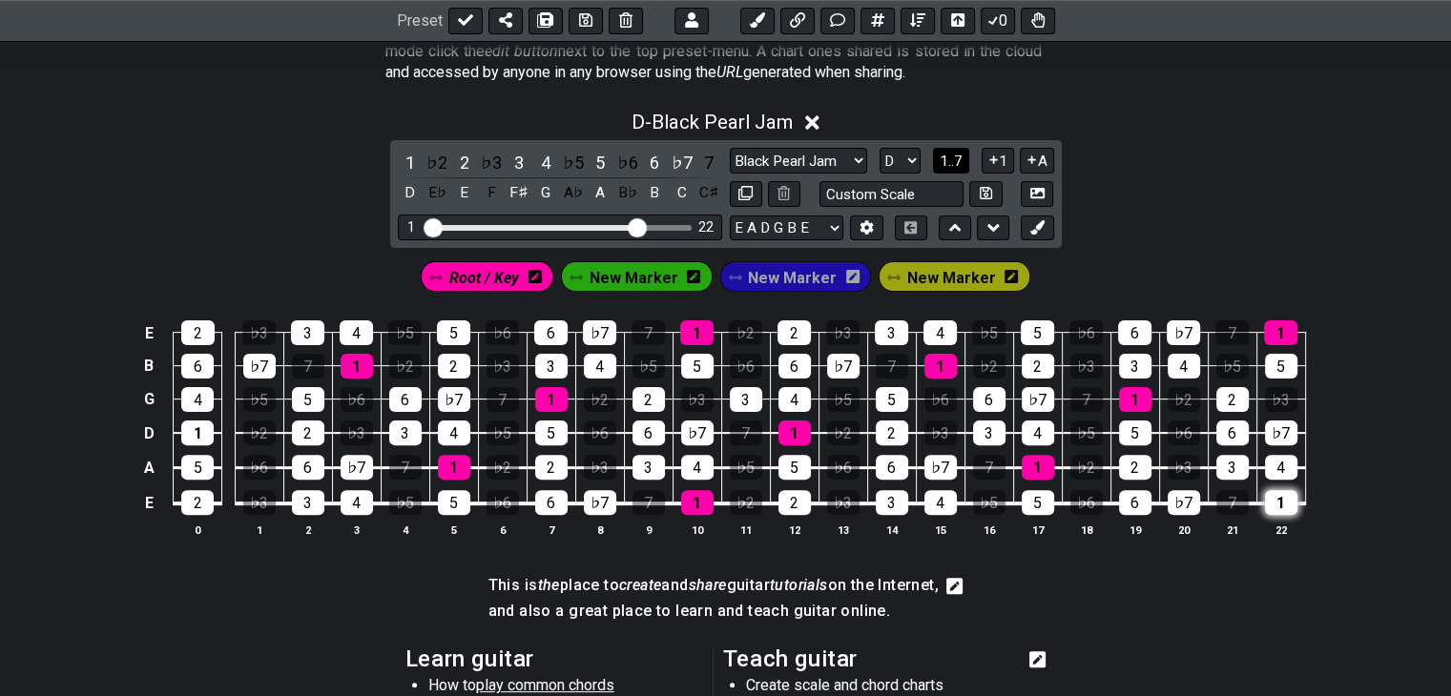
click at [1278, 495] on div "1" at bounding box center [1281, 502] width 32 height 25
click at [183, 428] on div "1" at bounding box center [197, 433] width 32 height 25
click at [699, 280] on icon at bounding box center [693, 276] width 13 height 13
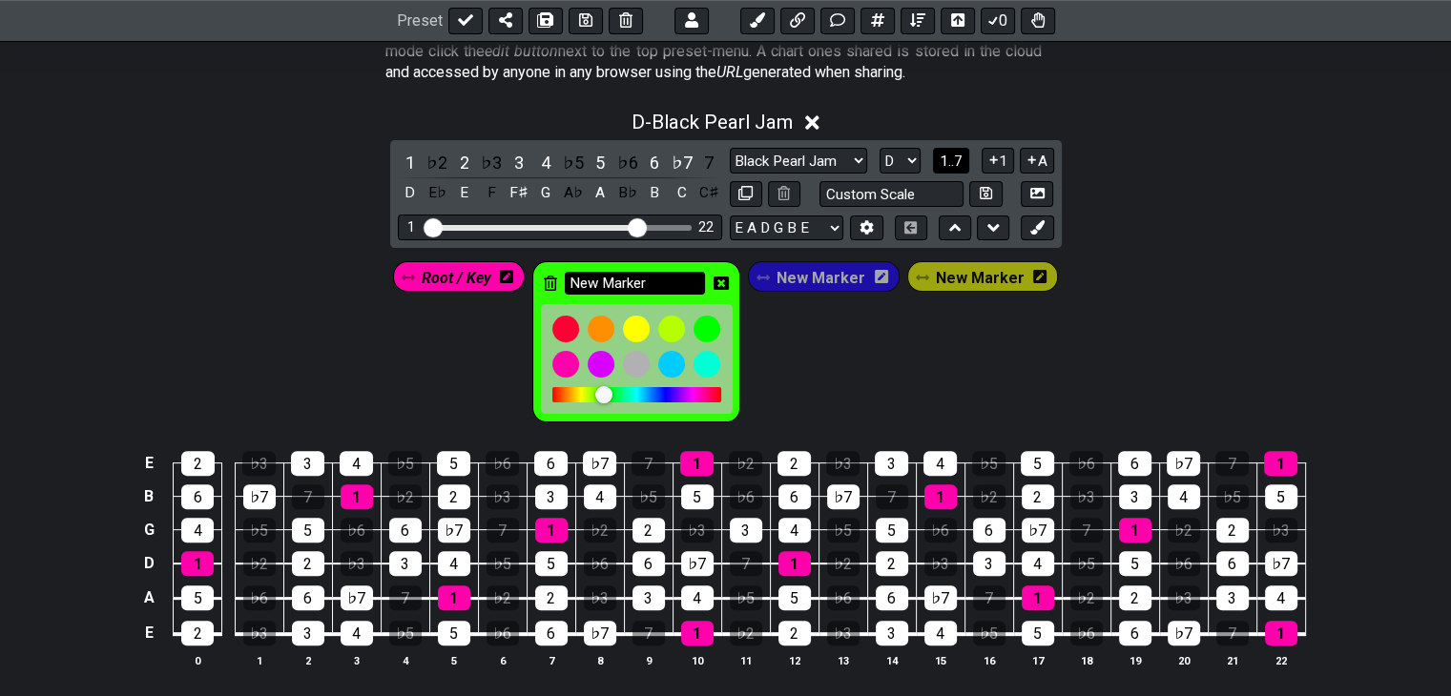
click at [656, 277] on input "New Marker" at bounding box center [635, 284] width 141 height 24
click at [656, 276] on input "New Marker" at bounding box center [635, 284] width 141 height 24
click at [656, 277] on input "New Marker" at bounding box center [635, 284] width 141 height 24
type input "Escala Maior"
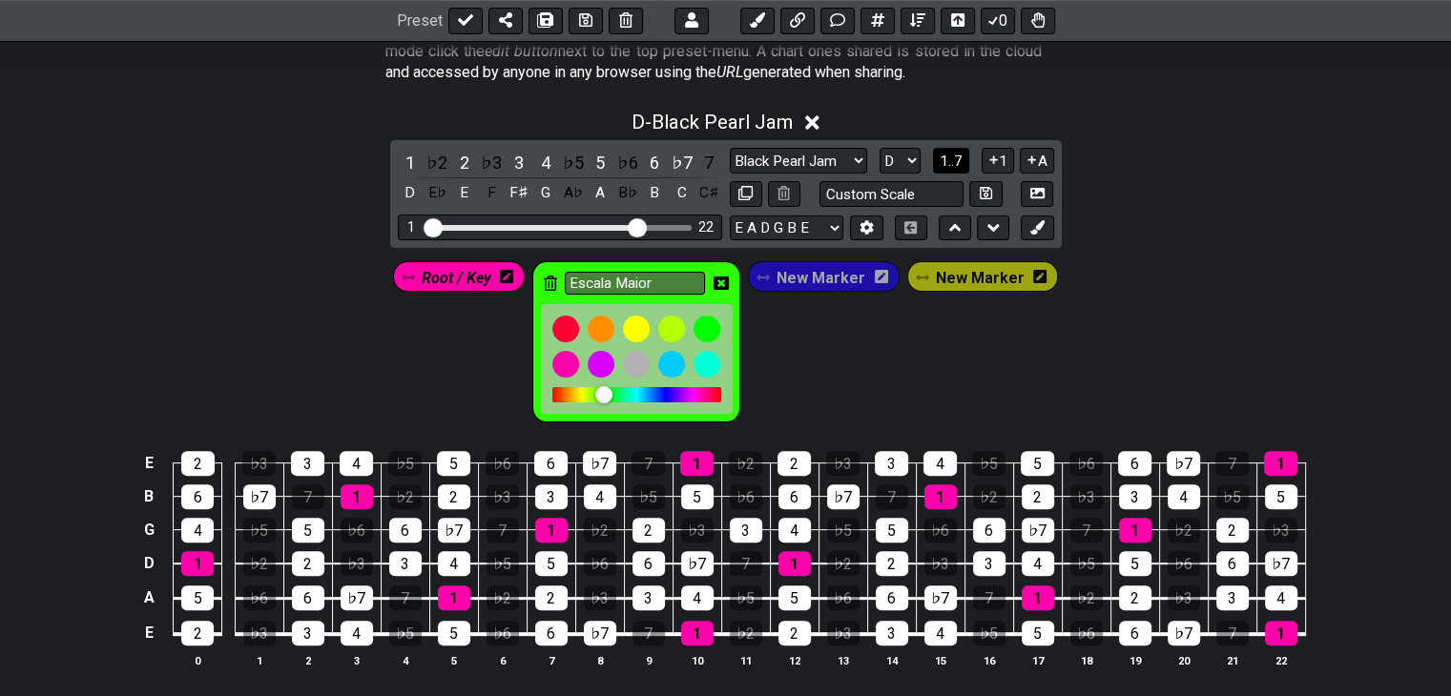
click at [818, 350] on div "Root / Key Escala Maior New Marker New Marker" at bounding box center [726, 342] width 674 height 169
click at [725, 282] on icon at bounding box center [721, 283] width 15 height 15
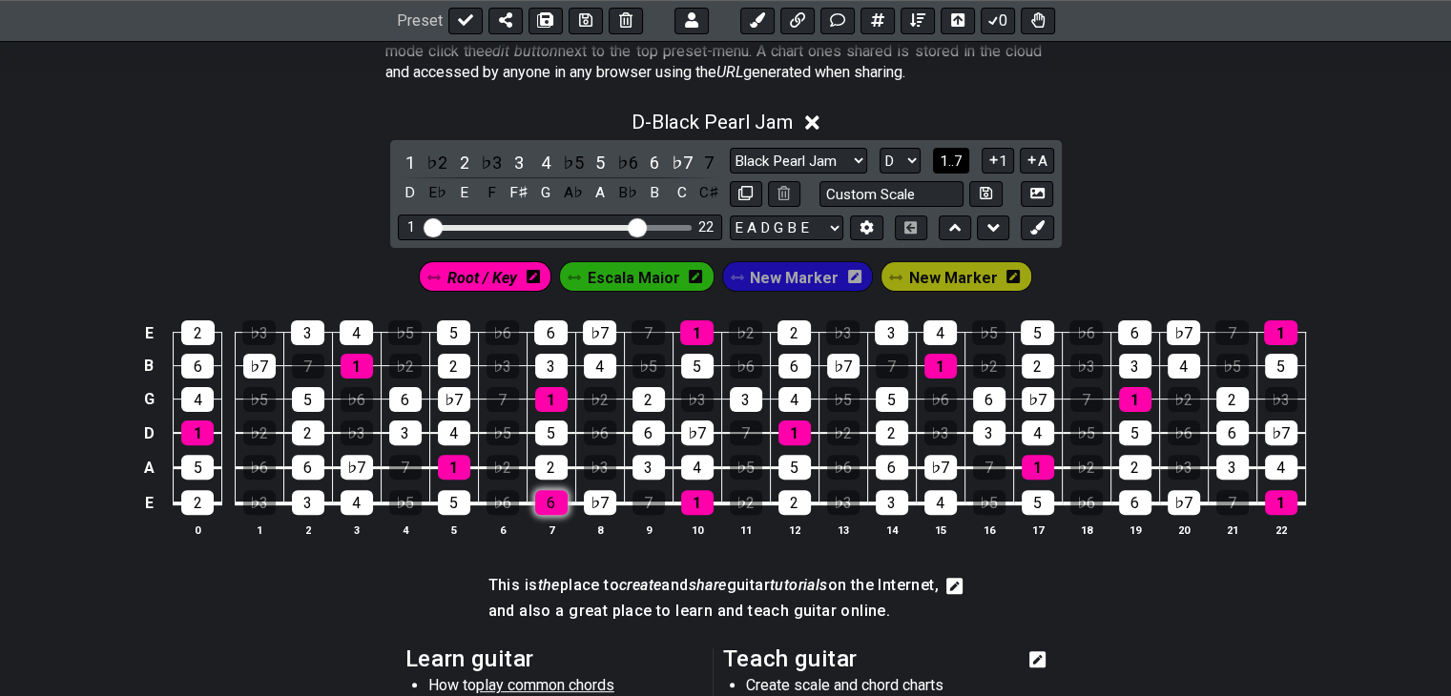
click at [552, 497] on div "6" at bounding box center [551, 502] width 32 height 25
click at [638, 276] on span "Escala Maior" at bounding box center [634, 278] width 93 height 28
click at [557, 501] on div "6" at bounding box center [551, 502] width 32 height 25
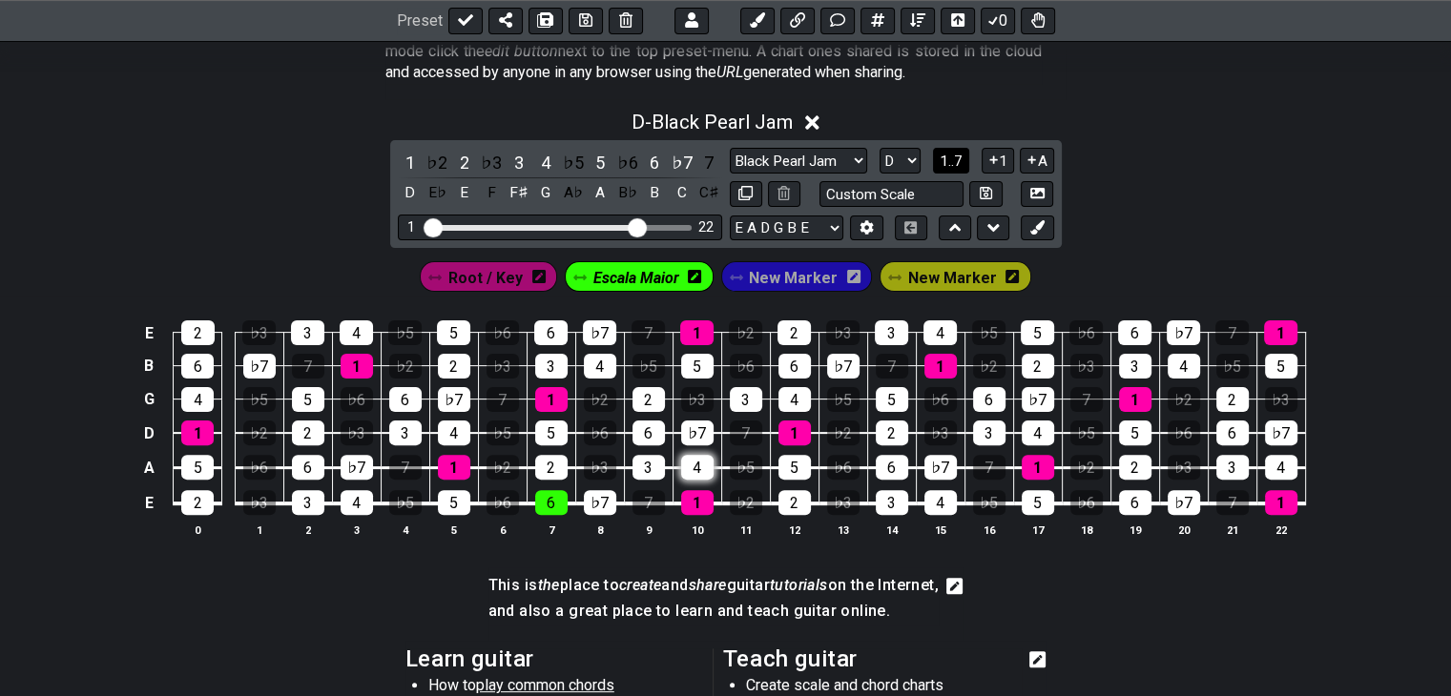
click at [702, 463] on div "4" at bounding box center [697, 467] width 32 height 25
click at [551, 455] on div "2" at bounding box center [551, 467] width 32 height 25
click at [549, 433] on div "5" at bounding box center [551, 433] width 32 height 25
drag, startPoint x: 691, startPoint y: 437, endPoint x: 680, endPoint y: 427, distance: 14.2
click at [691, 438] on div "♭7" at bounding box center [697, 433] width 32 height 25
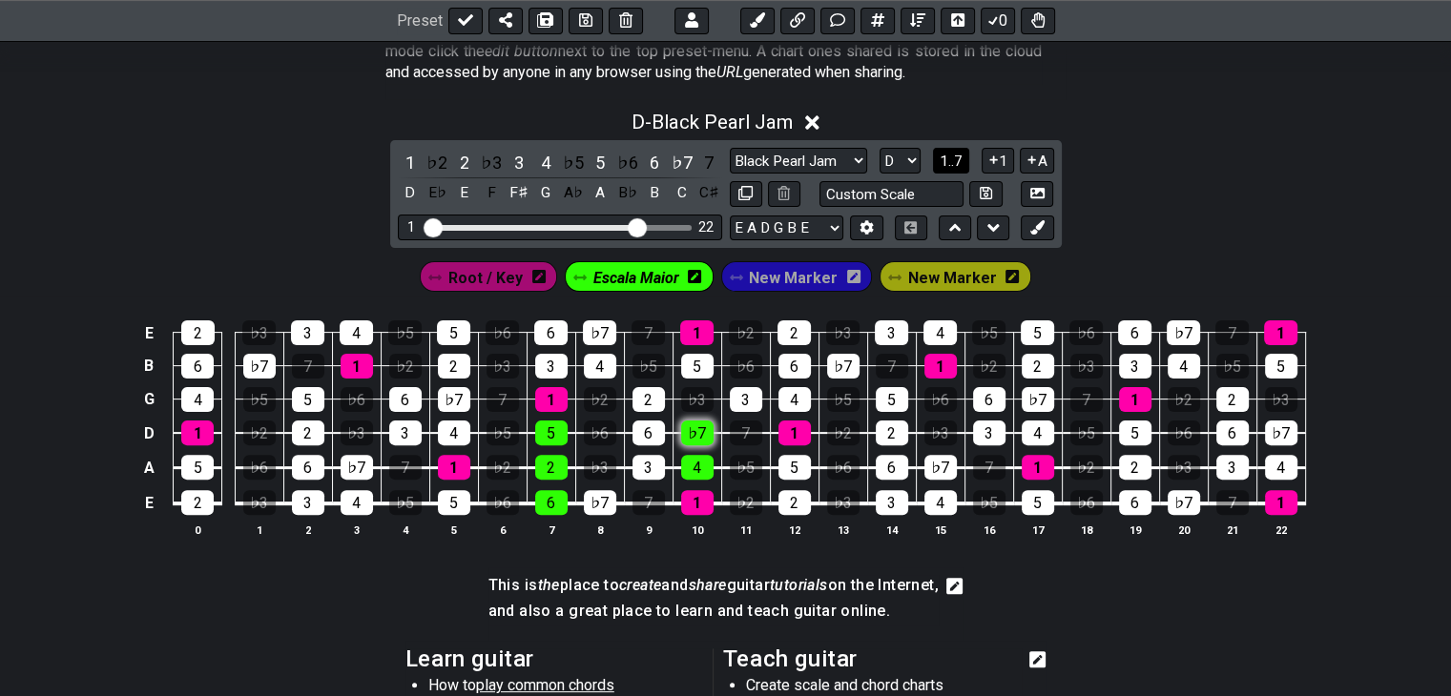
click at [693, 425] on div "♭7" at bounding box center [697, 433] width 32 height 25
click at [653, 431] on div "6" at bounding box center [648, 433] width 32 height 25
drag, startPoint x: 643, startPoint y: 401, endPoint x: 652, endPoint y: 393, distance: 11.5
click at [643, 402] on div "2" at bounding box center [648, 399] width 32 height 25
click at [697, 363] on div "5" at bounding box center [697, 366] width 32 height 25
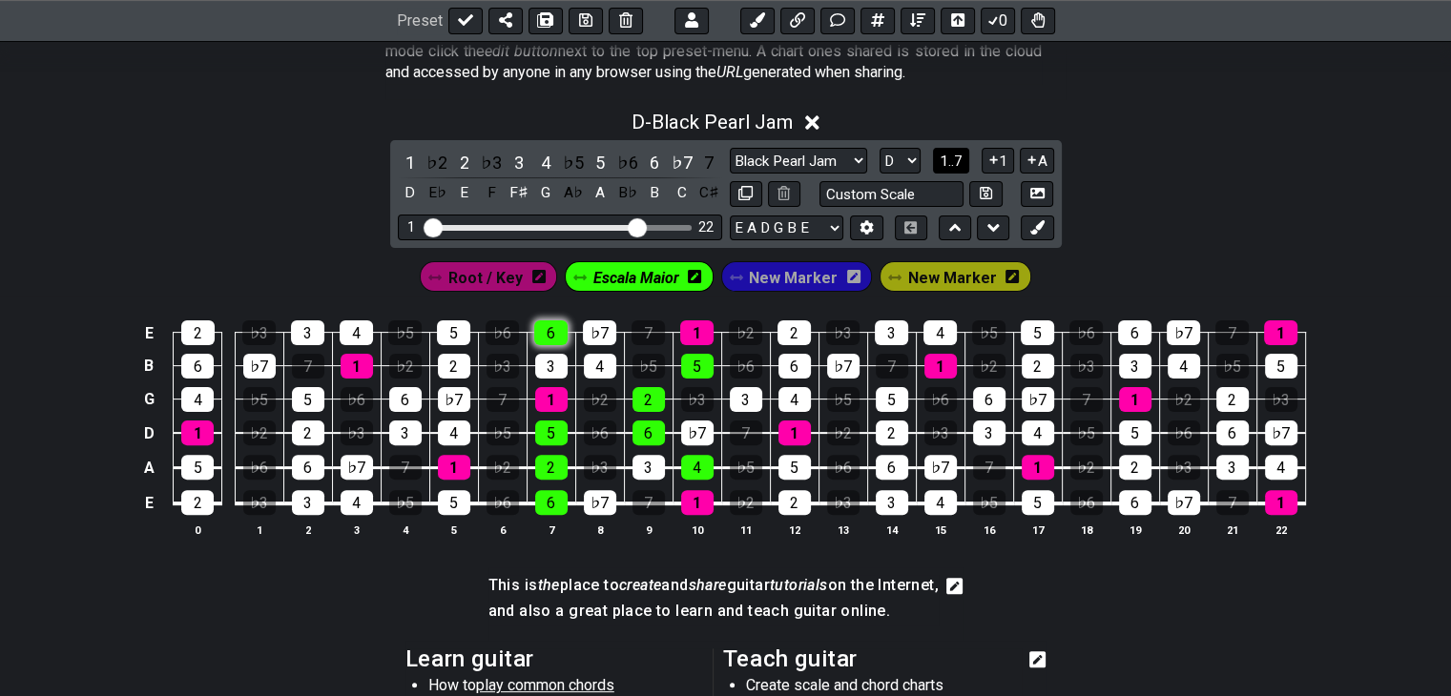
click at [547, 324] on div "6" at bounding box center [550, 333] width 33 height 25
click at [549, 360] on div "3" at bounding box center [551, 366] width 32 height 25
click at [456, 495] on div "5" at bounding box center [454, 502] width 32 height 25
click at [449, 424] on div "4" at bounding box center [454, 433] width 32 height 25
drag, startPoint x: 449, startPoint y: 425, endPoint x: 425, endPoint y: 422, distance: 24.0
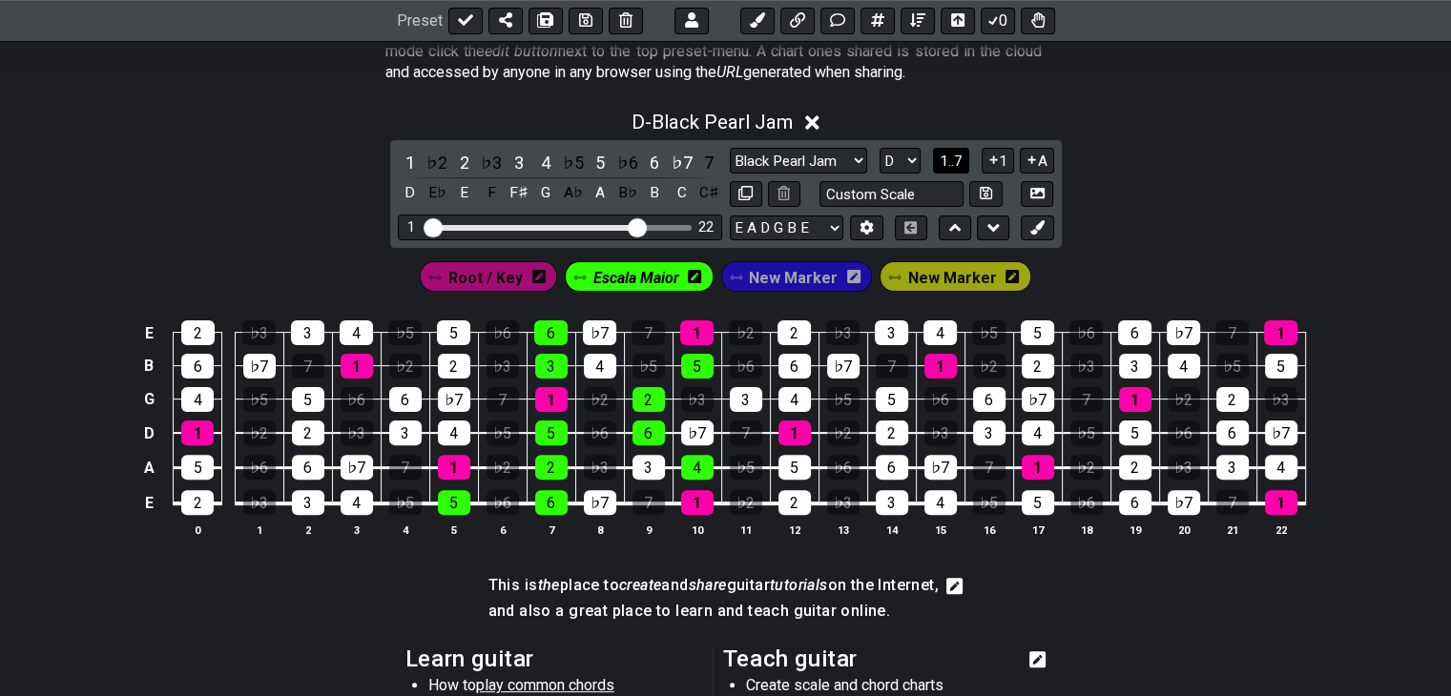
click at [446, 426] on div "4" at bounding box center [454, 433] width 32 height 25
click at [406, 425] on div "3" at bounding box center [405, 433] width 32 height 25
click at [396, 395] on div "6" at bounding box center [405, 399] width 32 height 25
click at [447, 365] on div "2" at bounding box center [454, 366] width 32 height 25
click at [460, 329] on div "5" at bounding box center [453, 333] width 33 height 25
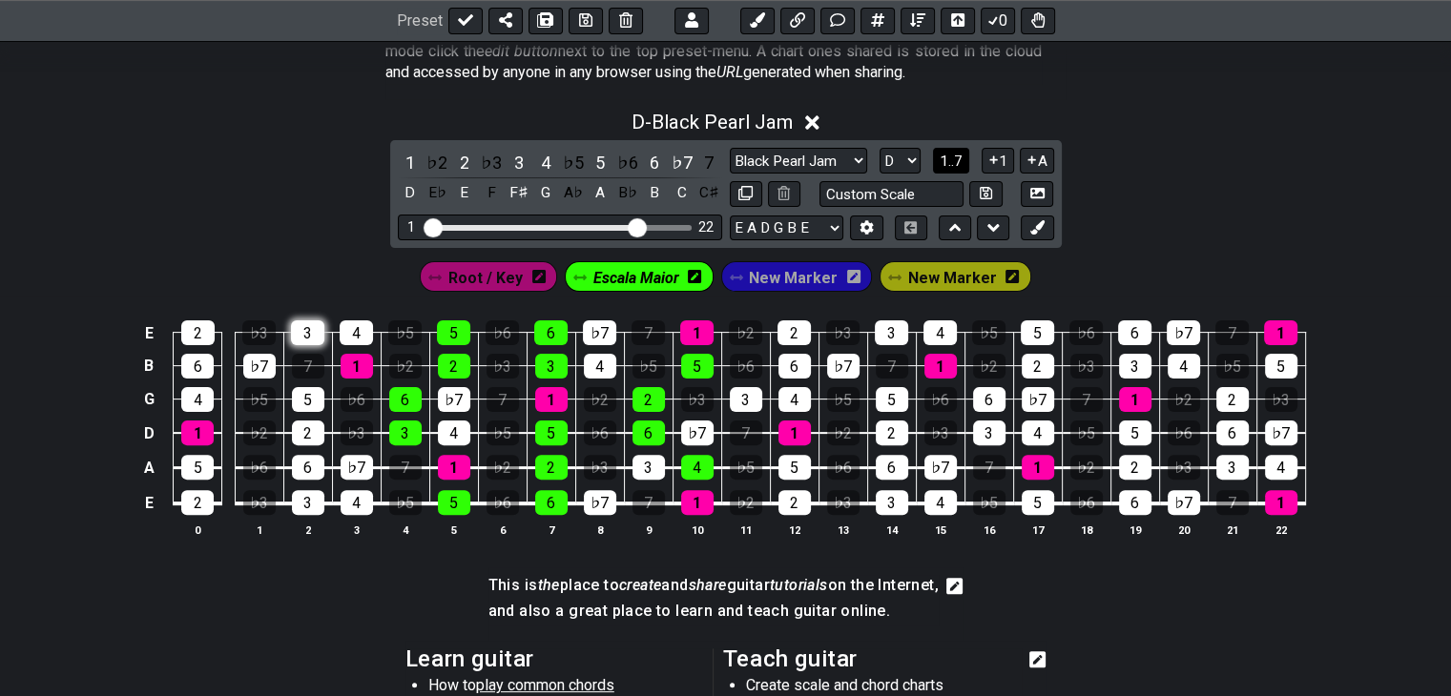
click at [301, 332] on div "3" at bounding box center [307, 333] width 33 height 25
click at [310, 397] on div "5" at bounding box center [308, 399] width 32 height 25
click at [297, 436] on div "2" at bounding box center [308, 433] width 32 height 25
click at [305, 472] on div "6" at bounding box center [308, 467] width 32 height 25
click at [295, 505] on div "3" at bounding box center [308, 502] width 32 height 25
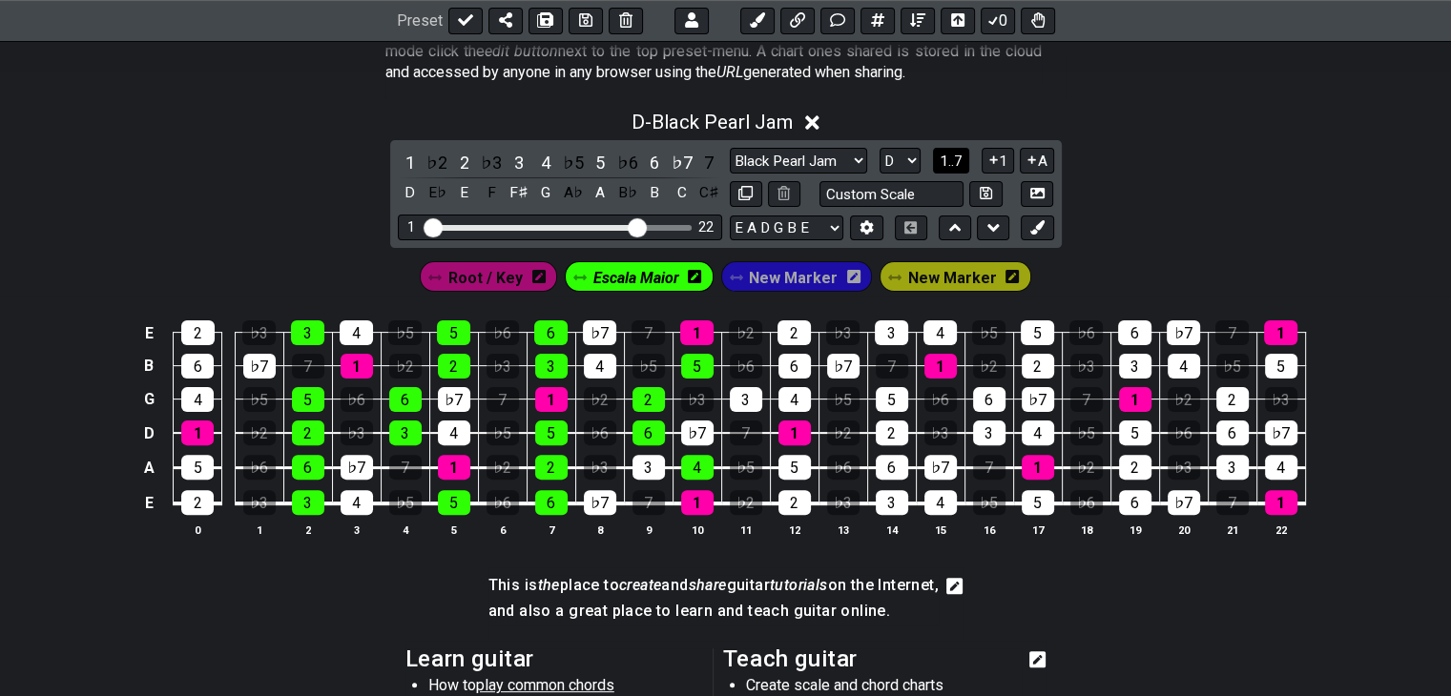
drag, startPoint x: 1130, startPoint y: 339, endPoint x: 1129, endPoint y: 348, distance: 9.7
click at [1130, 339] on div "6" at bounding box center [1134, 333] width 33 height 25
click at [1129, 360] on div "3" at bounding box center [1135, 366] width 32 height 25
drag, startPoint x: 1119, startPoint y: 428, endPoint x: 1118, endPoint y: 451, distance: 22.9
click at [1119, 431] on div "5" at bounding box center [1135, 433] width 32 height 25
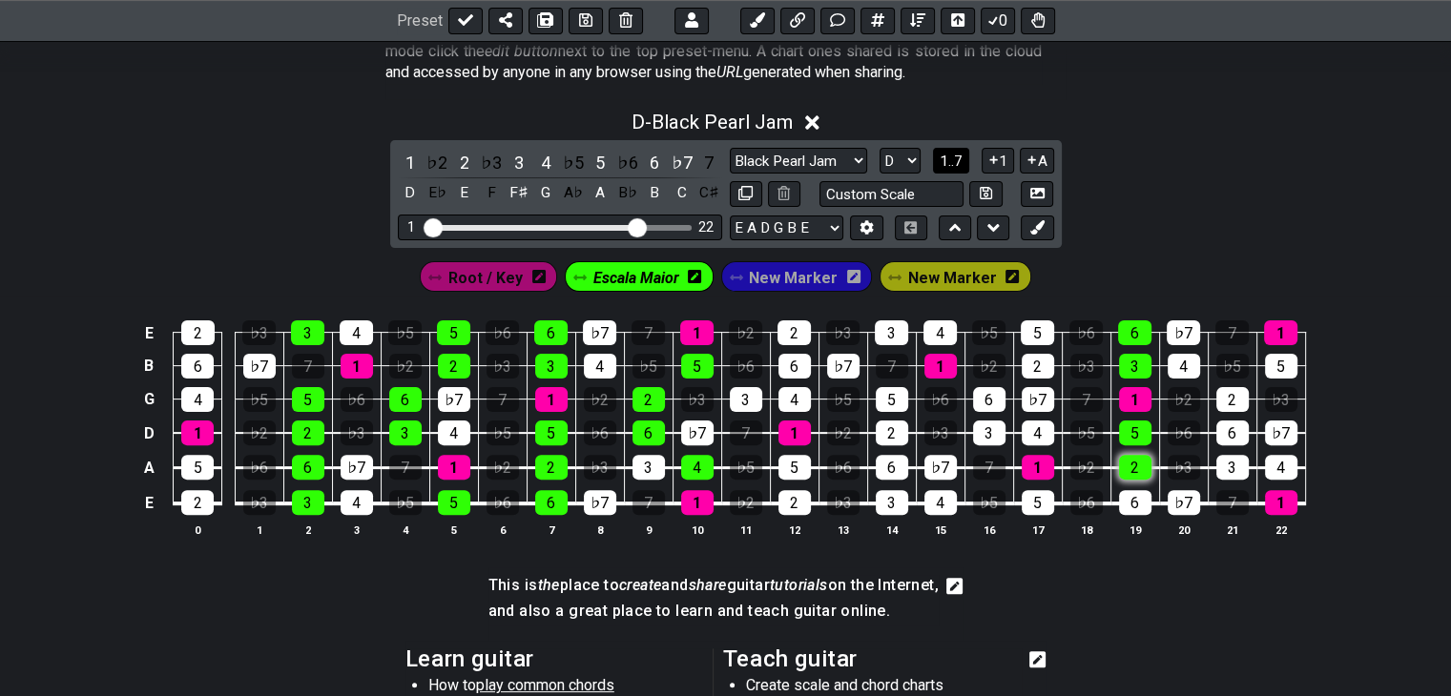
click at [1119, 467] on div "2" at bounding box center [1135, 467] width 32 height 25
click at [1133, 498] on div "6" at bounding box center [1135, 502] width 32 height 25
click at [1174, 500] on div "♭7" at bounding box center [1184, 502] width 32 height 25
drag, startPoint x: 1276, startPoint y: 356, endPoint x: 1254, endPoint y: 358, distance: 23.0
click at [1276, 356] on div "5" at bounding box center [1281, 366] width 32 height 25
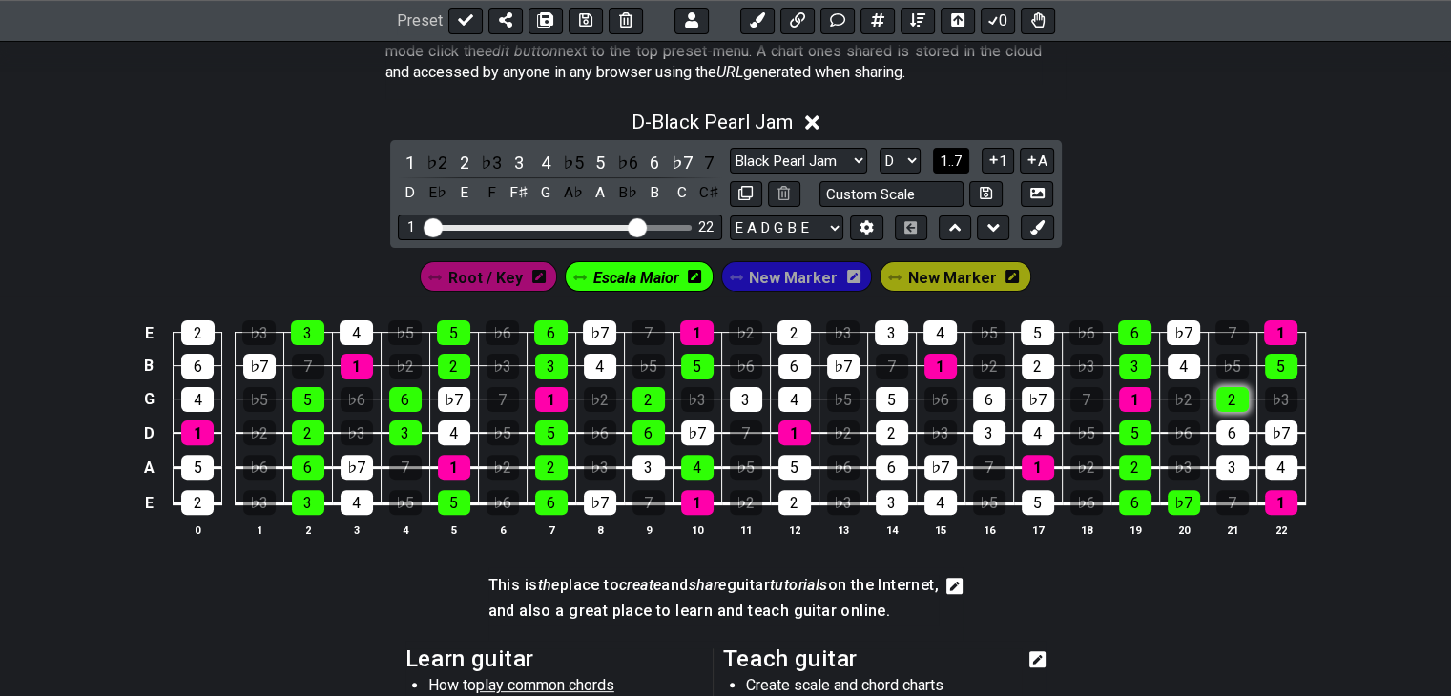
click at [1230, 392] on div "2" at bounding box center [1232, 399] width 32 height 25
click at [1229, 434] on div "6" at bounding box center [1232, 433] width 32 height 25
click at [1227, 468] on div "3" at bounding box center [1232, 467] width 32 height 25
click at [1183, 502] on div "♭7" at bounding box center [1184, 502] width 32 height 25
click at [911, 161] on select "A♭ A A♯ B♭ B C C♯ D♭ D D♯ E♭ E F F♯ G♭ G G♯" at bounding box center [900, 161] width 41 height 26
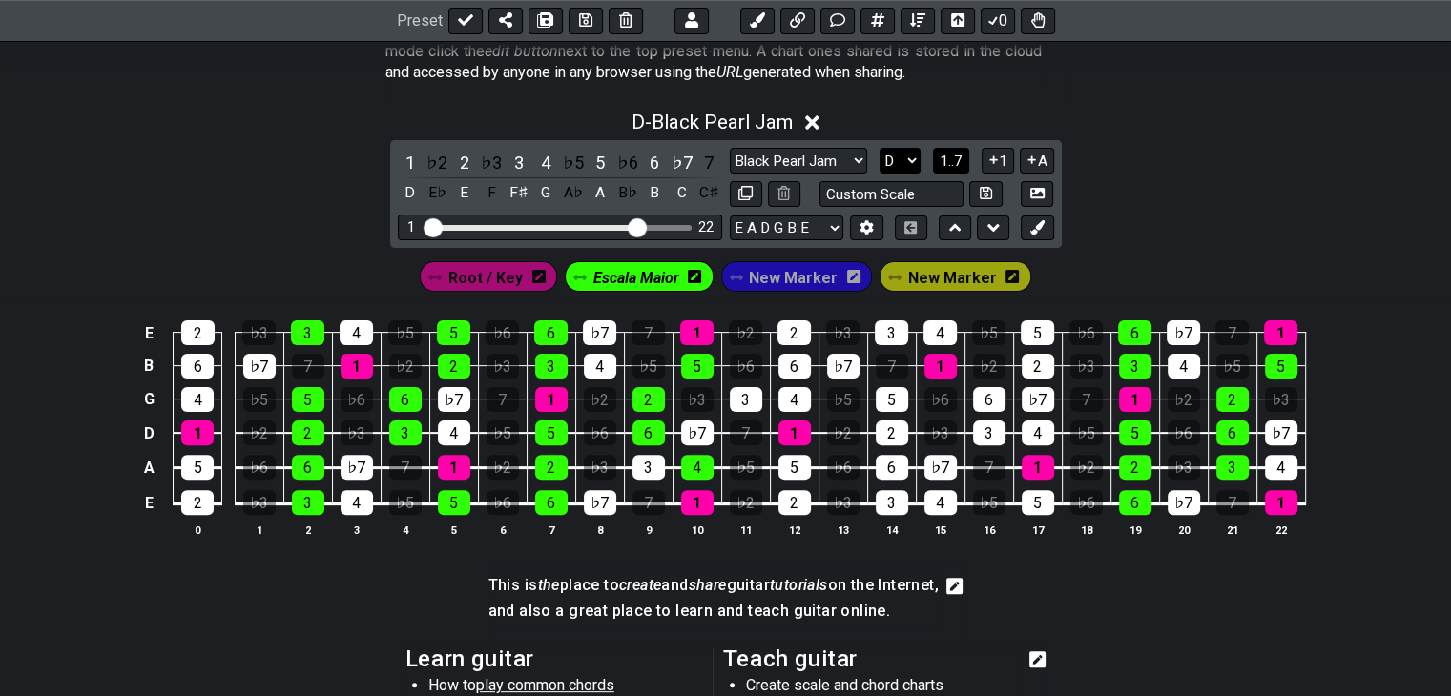
click at [910, 161] on select "A♭ A A♯ B♭ B C C♯ D♭ D D♯ E♭ E F F♯ G♭ G G♯" at bounding box center [900, 161] width 41 height 26
drag, startPoint x: 860, startPoint y: 159, endPoint x: 850, endPoint y: 172, distance: 16.2
click at [860, 161] on select "Black Pearl Jam Black Pearl Jam Minor Pentatonic Major Pentatonic Minor Blues M…" at bounding box center [798, 161] width 137 height 26
select select "Major Pentatonic"
click at [730, 148] on select "Black Pearl Jam Black Pearl Jam Minor Pentatonic Major Pentatonic Minor Blues M…" at bounding box center [798, 161] width 137 height 26
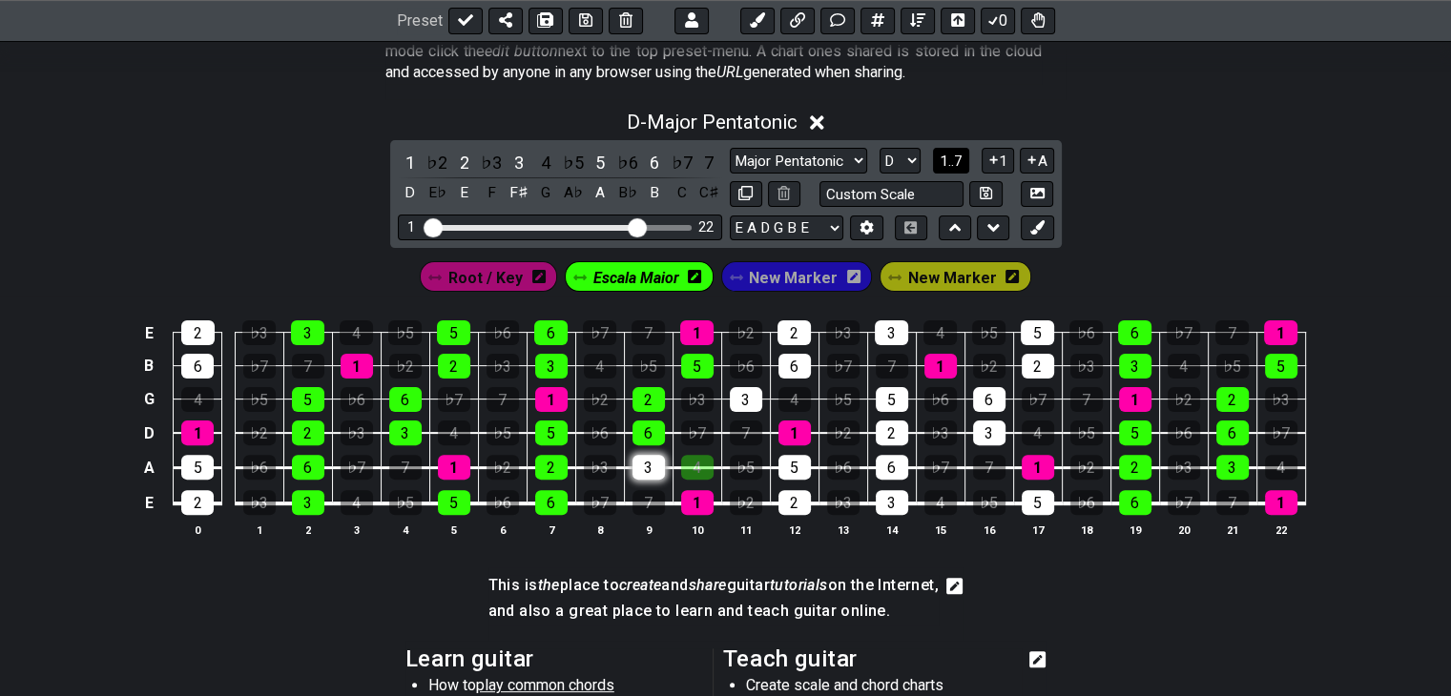
click at [639, 459] on div "3" at bounding box center [648, 467] width 32 height 25
click at [694, 458] on div "4" at bounding box center [697, 467] width 32 height 25
drag, startPoint x: 192, startPoint y: 329, endPoint x: 197, endPoint y: 348, distance: 19.9
click at [192, 332] on div "2" at bounding box center [197, 333] width 33 height 25
click at [197, 363] on div "6" at bounding box center [197, 366] width 32 height 25
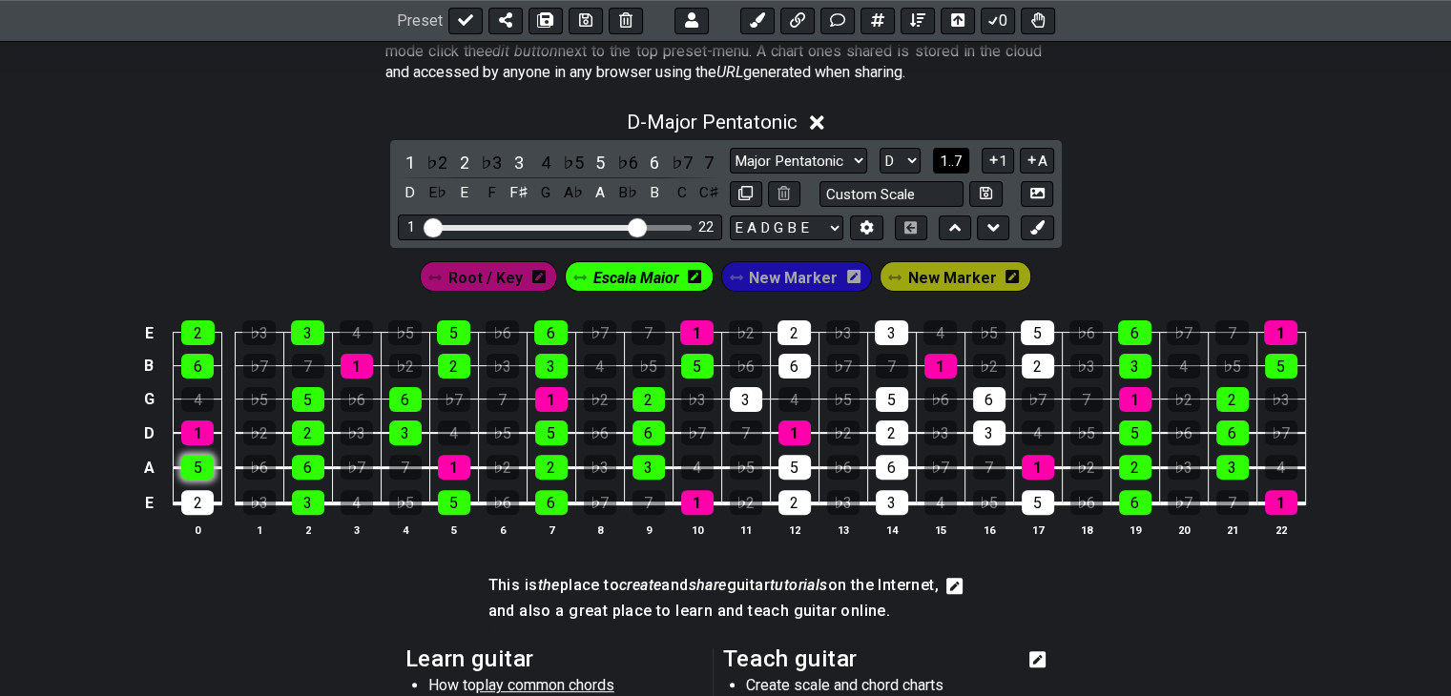
click at [195, 465] on div "5" at bounding box center [197, 467] width 32 height 25
click at [196, 496] on div "2" at bounding box center [197, 502] width 32 height 25
click at [737, 390] on div "3" at bounding box center [746, 399] width 32 height 25
drag, startPoint x: 795, startPoint y: 325, endPoint x: 794, endPoint y: 337, distance: 11.5
click at [795, 327] on div "2" at bounding box center [793, 333] width 33 height 25
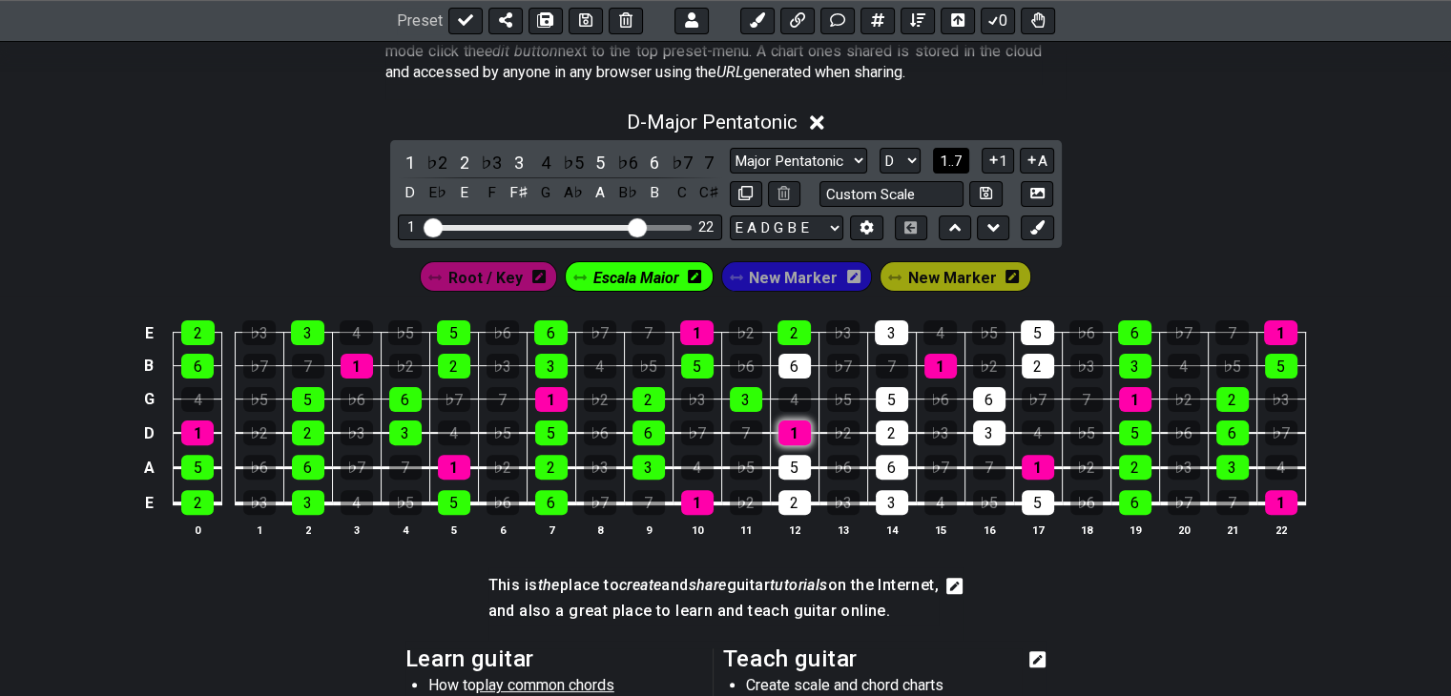
drag, startPoint x: 796, startPoint y: 374, endPoint x: 805, endPoint y: 421, distance: 47.7
click at [797, 375] on div "6" at bounding box center [794, 366] width 32 height 25
click at [802, 466] on div "5" at bounding box center [794, 467] width 32 height 25
click at [797, 499] on div "2" at bounding box center [794, 502] width 32 height 25
drag, startPoint x: 882, startPoint y: 323, endPoint x: 878, endPoint y: 406, distance: 83.1
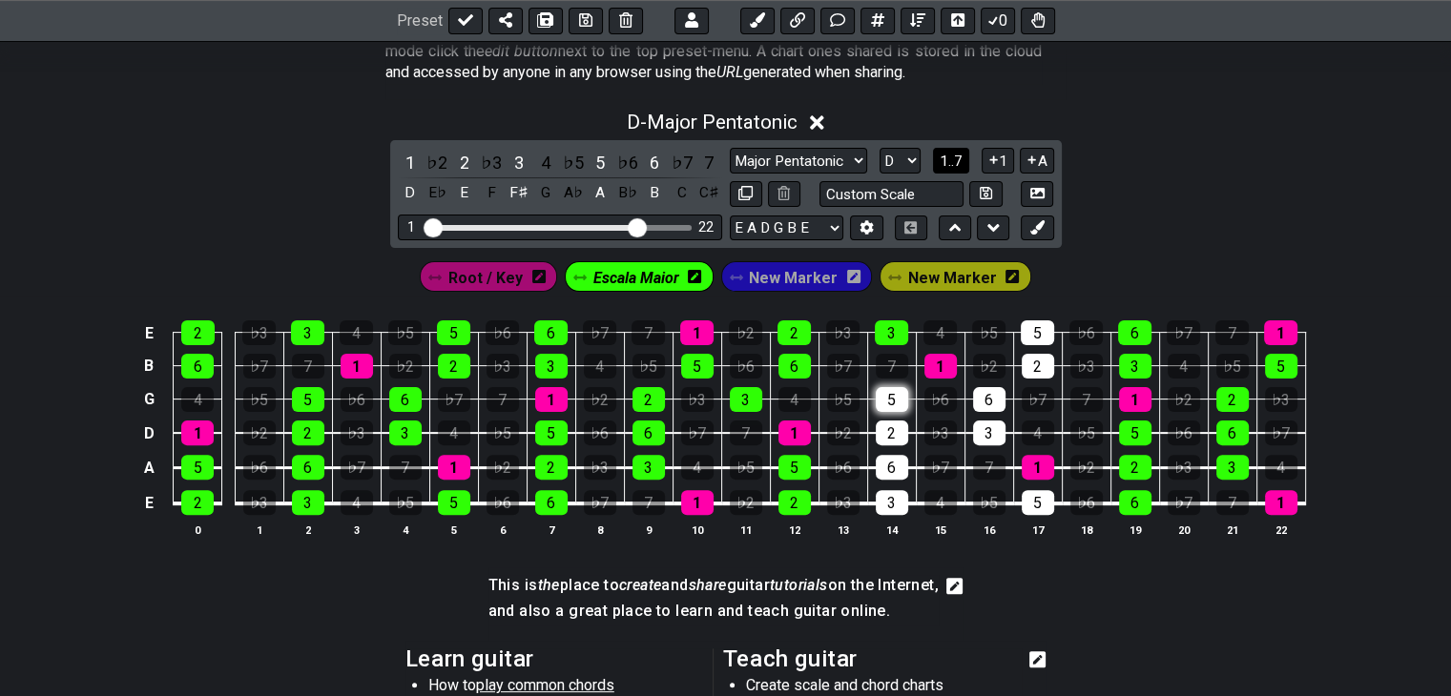
click at [882, 325] on div "3" at bounding box center [891, 333] width 33 height 25
drag, startPoint x: 881, startPoint y: 395, endPoint x: 893, endPoint y: 447, distance: 53.9
click at [881, 397] on div "5" at bounding box center [892, 399] width 32 height 25
drag, startPoint x: 886, startPoint y: 430, endPoint x: 888, endPoint y: 458, distance: 27.7
click at [885, 432] on div "2" at bounding box center [892, 433] width 32 height 25
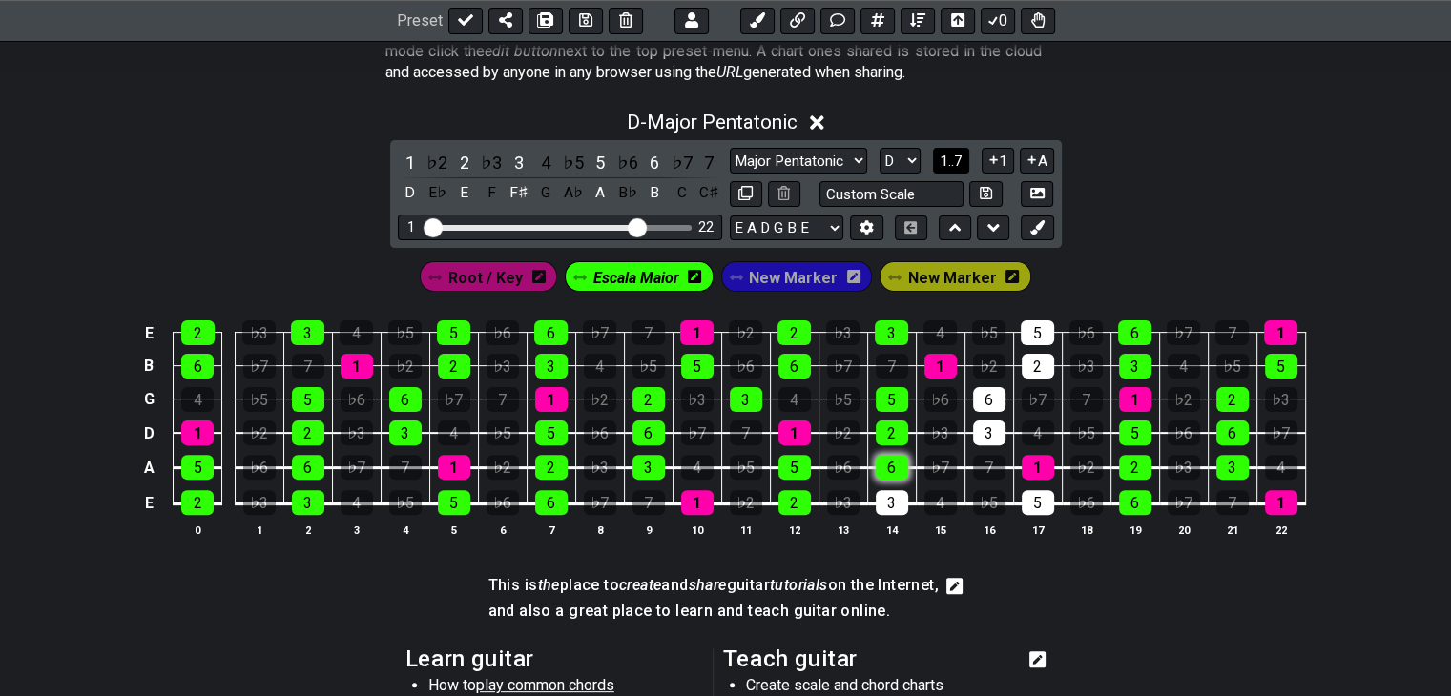
click at [890, 464] on div "6" at bounding box center [892, 467] width 32 height 25
click at [902, 513] on div "3" at bounding box center [892, 502] width 32 height 25
drag, startPoint x: 983, startPoint y: 388, endPoint x: 985, endPoint y: 417, distance: 28.7
click at [984, 390] on div "6" at bounding box center [989, 399] width 32 height 25
drag, startPoint x: 985, startPoint y: 433, endPoint x: 1019, endPoint y: 466, distance: 47.2
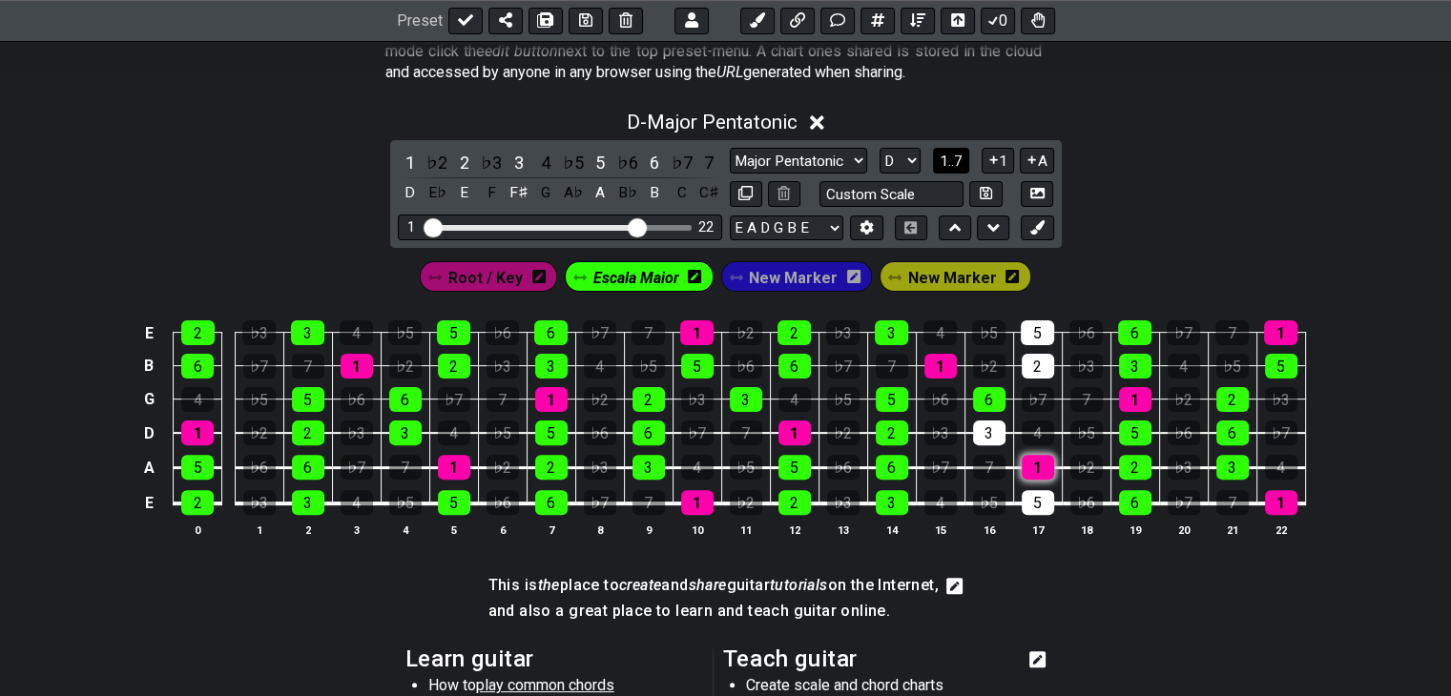
click at [987, 435] on div "3" at bounding box center [989, 433] width 32 height 25
click at [1045, 501] on div "5" at bounding box center [1038, 502] width 32 height 25
click at [1038, 363] on div "2" at bounding box center [1038, 366] width 32 height 25
click at [1038, 330] on div "5" at bounding box center [1037, 333] width 33 height 25
click at [784, 284] on span "New Marker" at bounding box center [793, 278] width 89 height 28
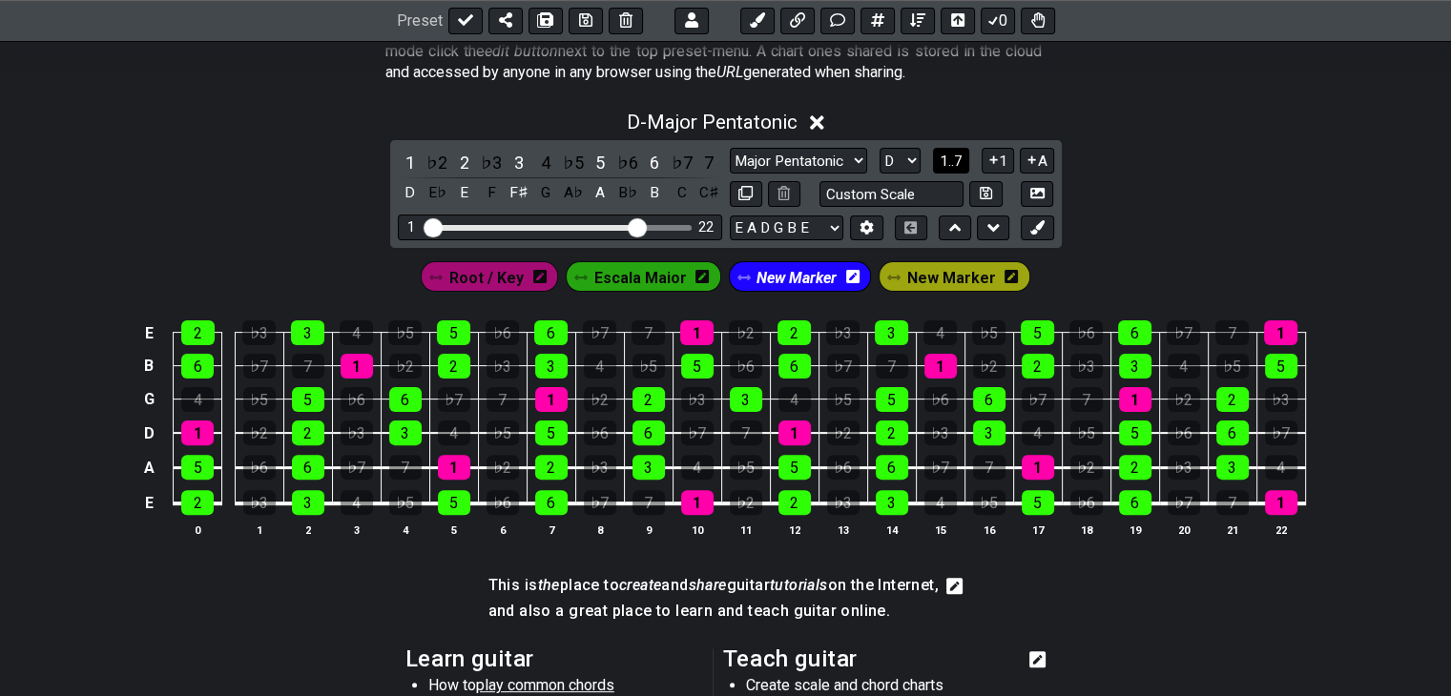
click at [857, 280] on icon at bounding box center [852, 276] width 13 height 13
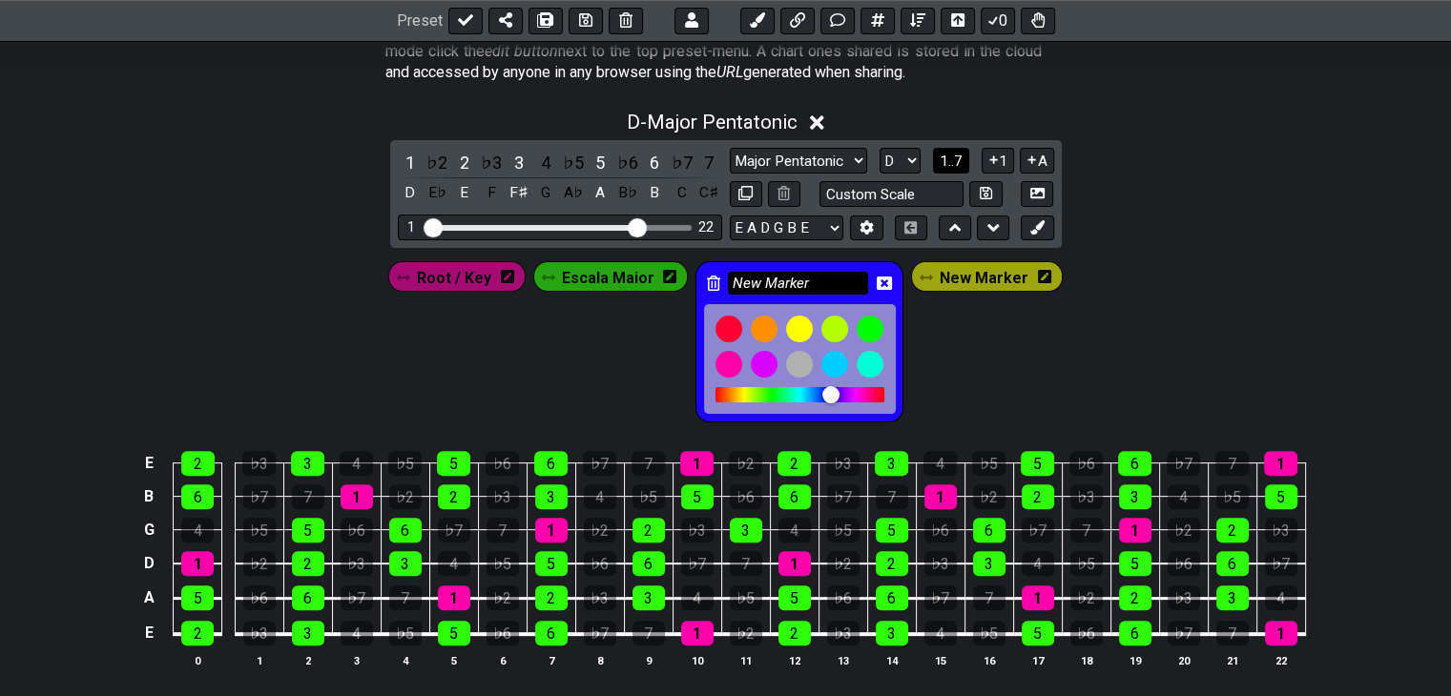
click at [828, 274] on input "New Marker" at bounding box center [798, 284] width 141 height 24
type input "Escala Menor"
drag, startPoint x: 973, startPoint y: 339, endPoint x: 961, endPoint y: 336, distance: 12.7
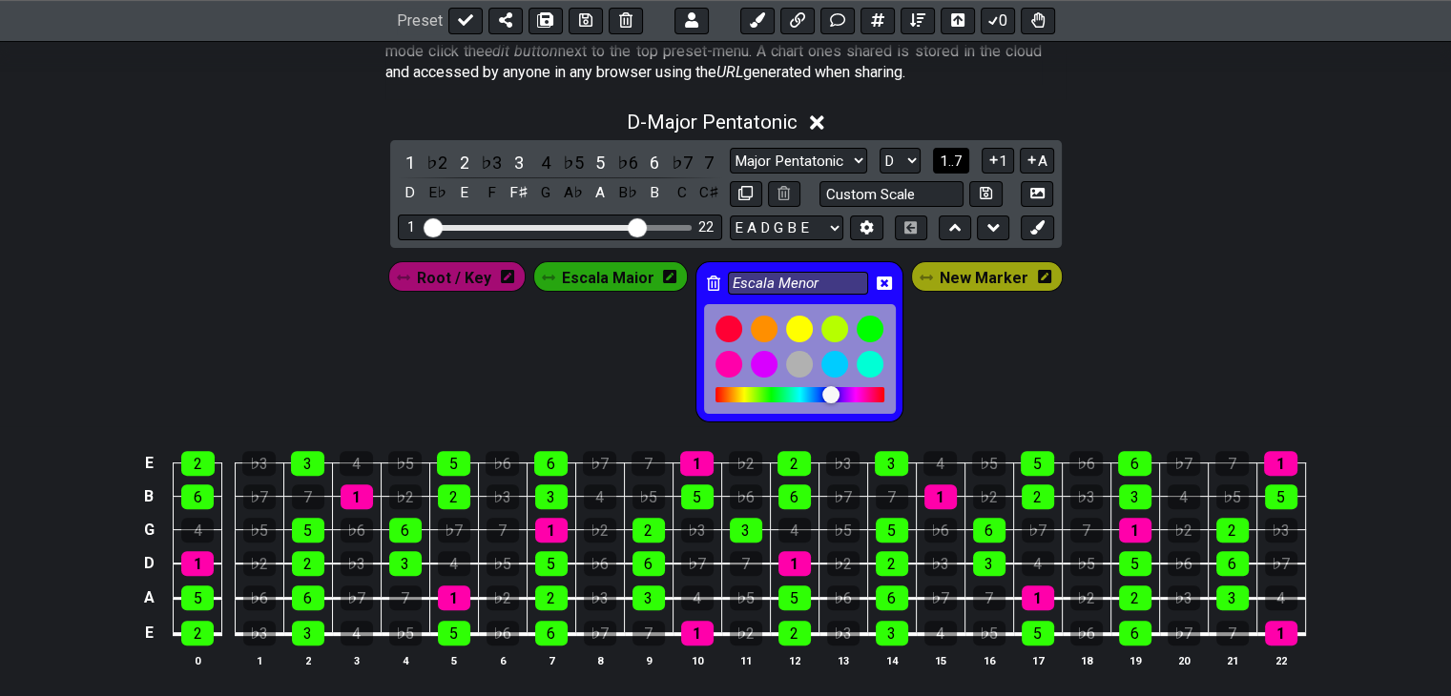
click at [973, 341] on div "Root / Key Escala Maior Escala Menor New Marker" at bounding box center [725, 342] width 682 height 169
click at [1038, 278] on icon at bounding box center [1044, 276] width 13 height 15
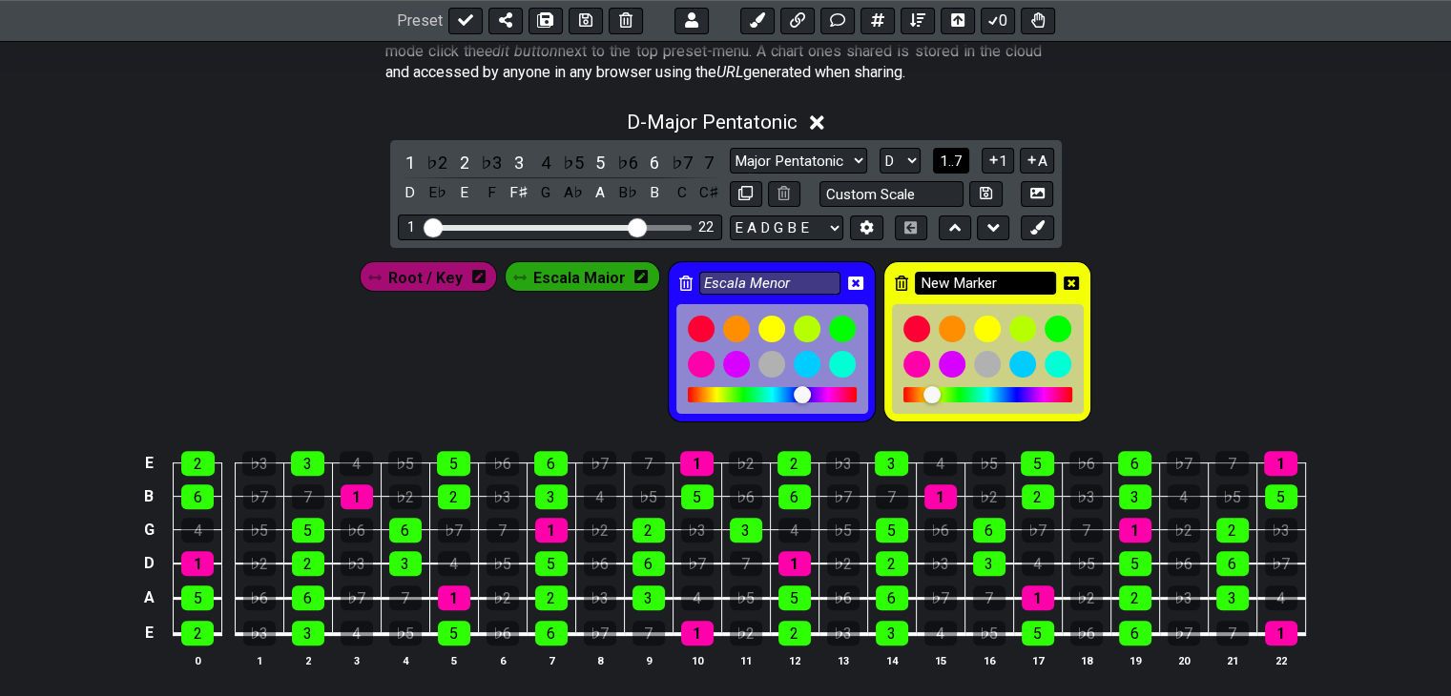
click at [1003, 280] on input "New Marker" at bounding box center [985, 284] width 141 height 24
click at [1001, 279] on input "New Marker" at bounding box center [985, 284] width 141 height 24
type input "Melódica"
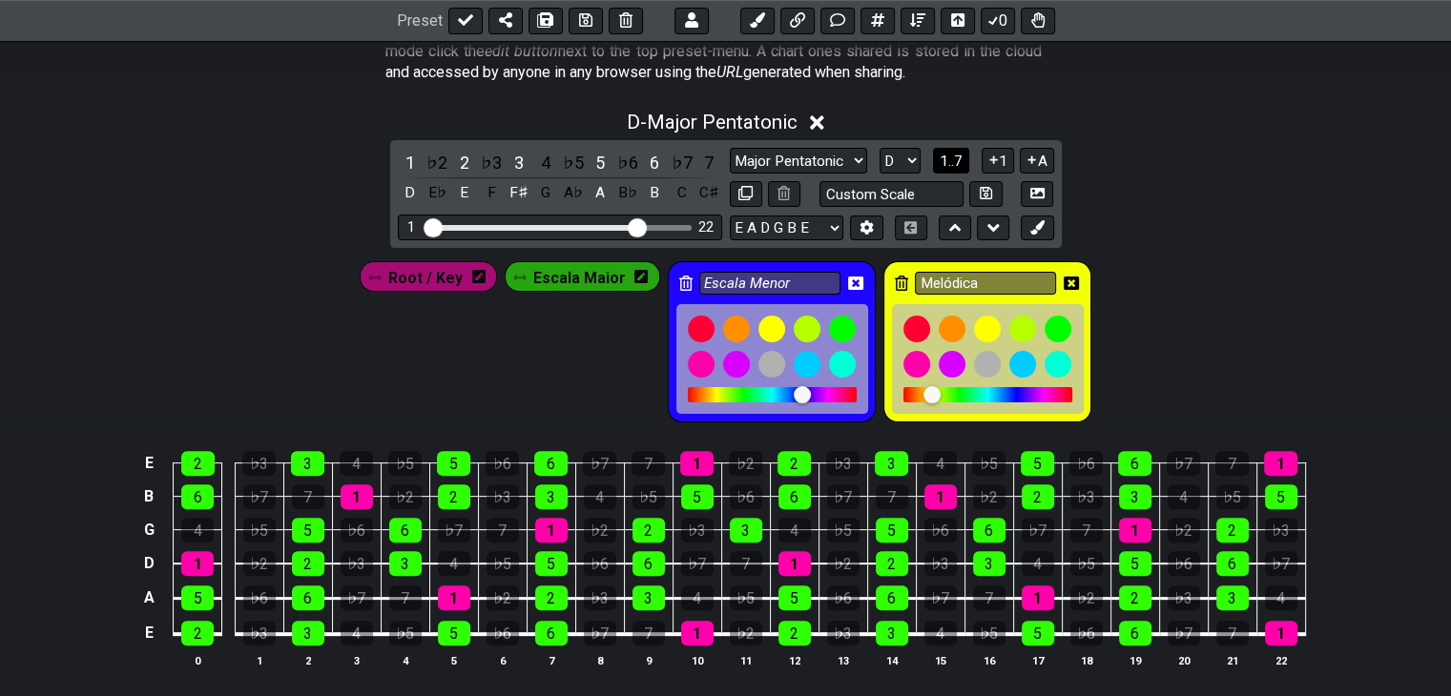
click at [1164, 287] on div "Root / Key Escala Maior Escala Menor Melódica" at bounding box center [725, 337] width 1451 height 178
click at [1065, 278] on icon at bounding box center [1071, 283] width 15 height 13
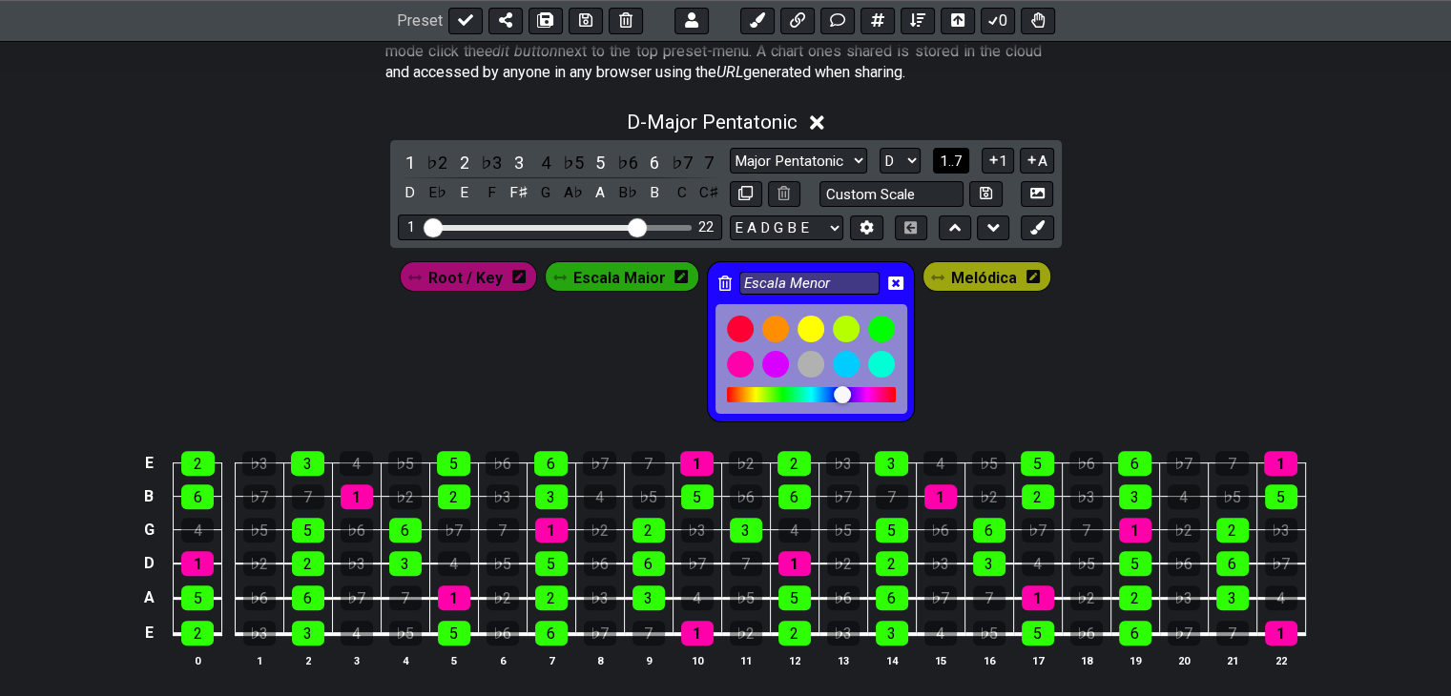
click at [893, 283] on icon at bounding box center [895, 283] width 15 height 15
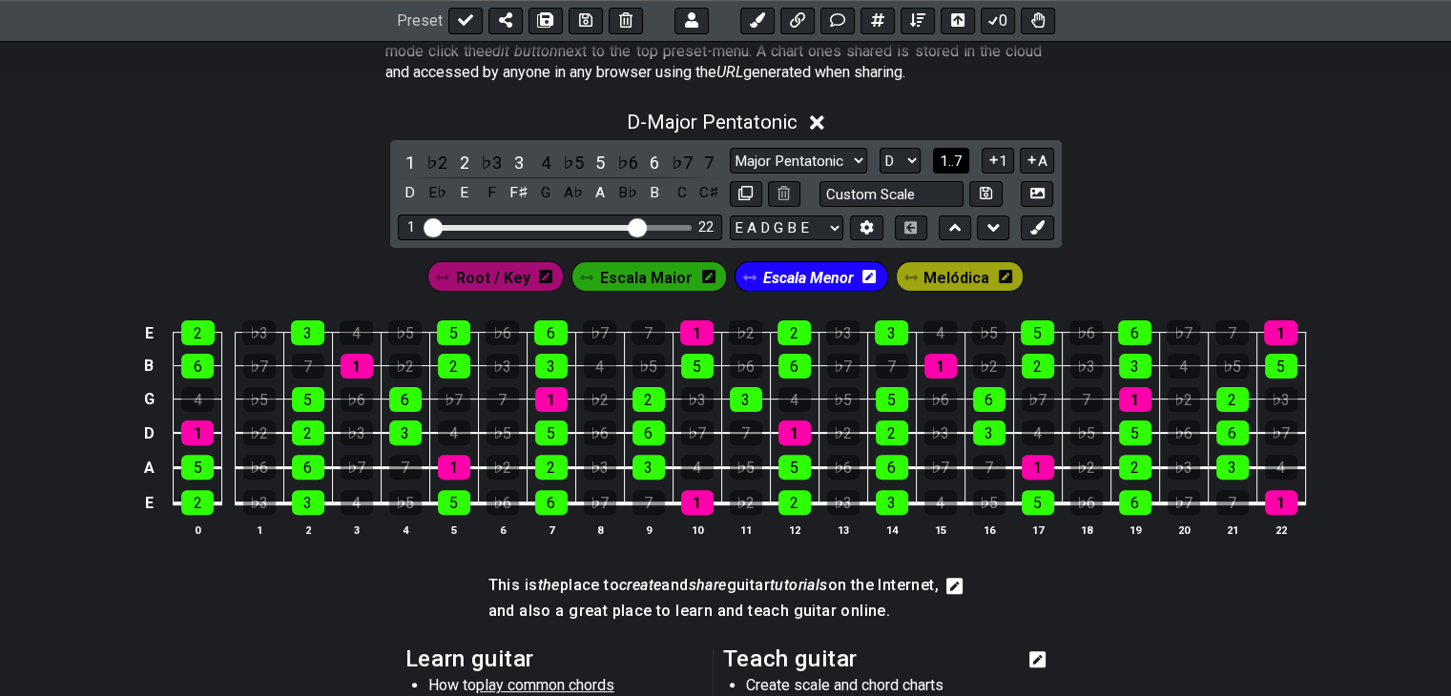
click at [791, 268] on span "Escala Menor" at bounding box center [808, 278] width 91 height 28
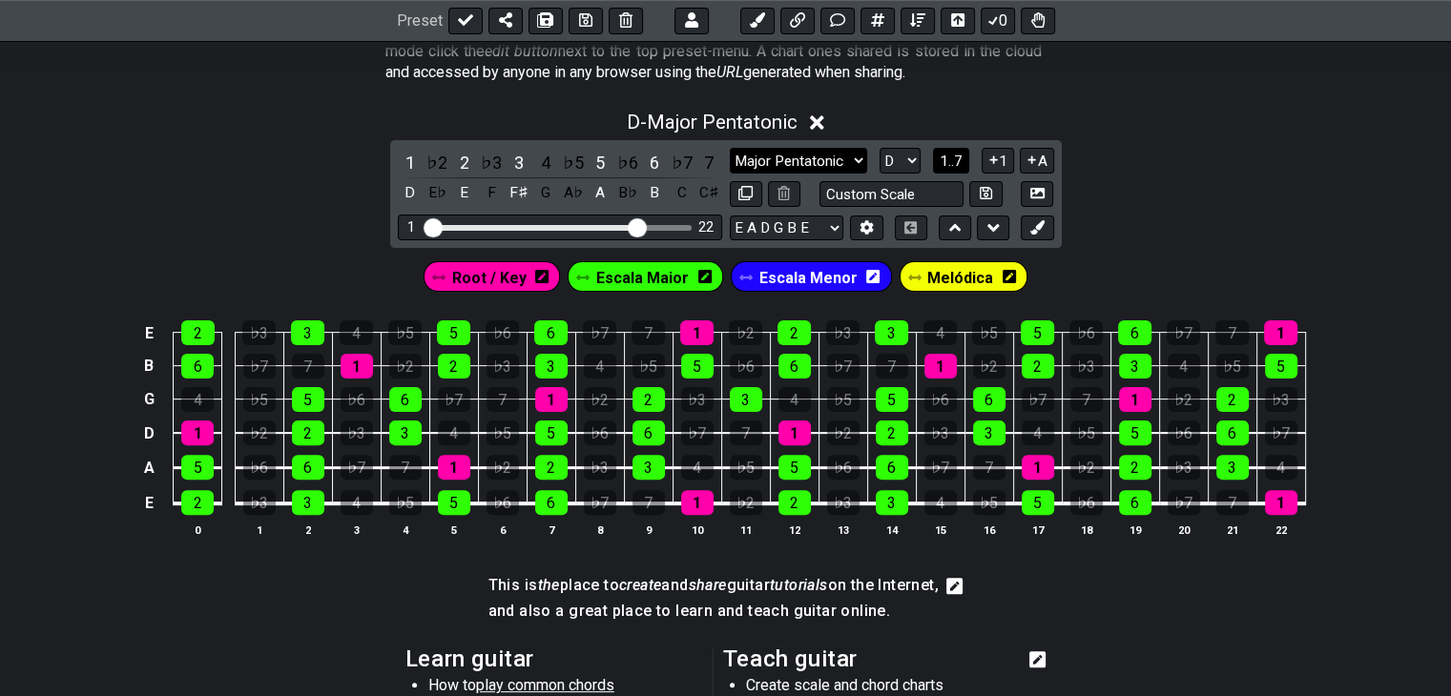
click at [842, 165] on select "Black Pearl Jam Black Pearl Jam Minor Pentatonic Major Pentatonic Minor Blues M…" at bounding box center [798, 161] width 137 height 26
click at [730, 148] on select "Black Pearl Jam Black Pearl Jam Minor Pentatonic Major Pentatonic Minor Blues M…" at bounding box center [798, 161] width 137 height 26
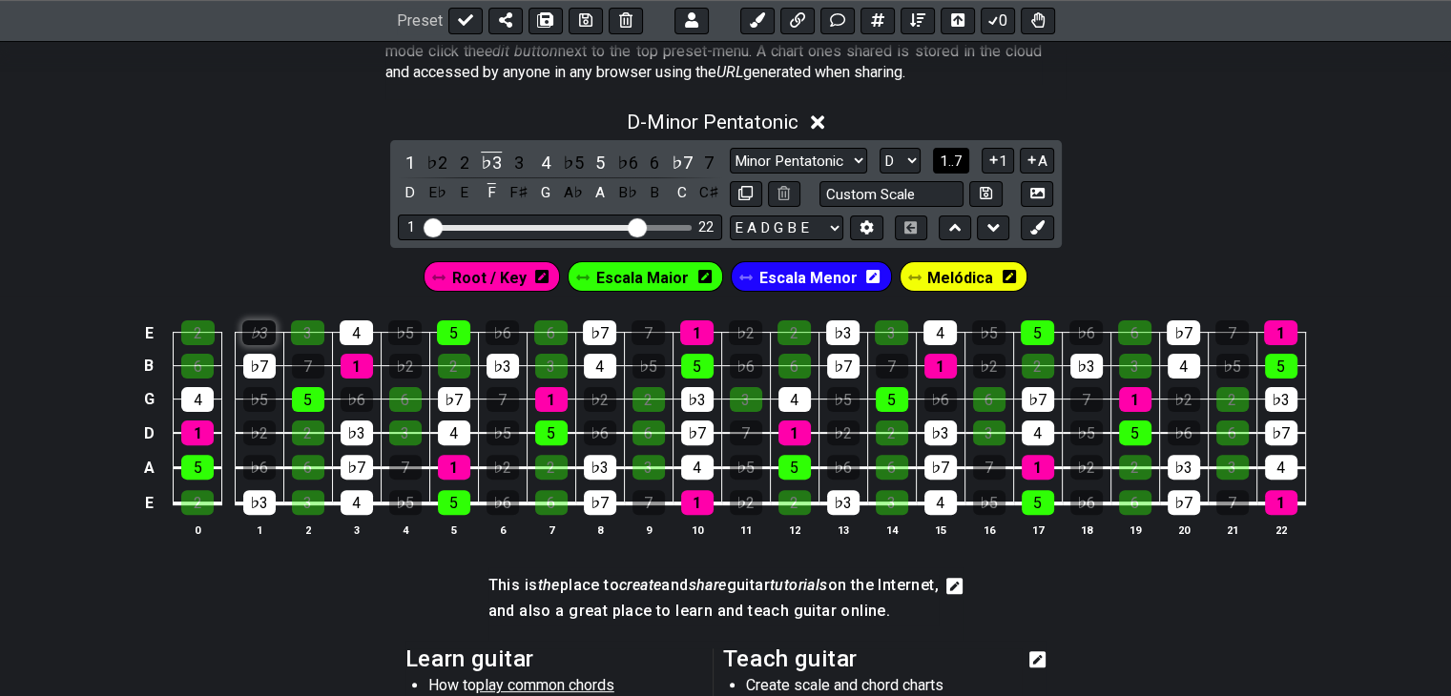
click at [257, 339] on div "♭3" at bounding box center [258, 333] width 33 height 25
click at [254, 368] on div "♭7" at bounding box center [259, 366] width 32 height 25
click at [261, 333] on div "♭3" at bounding box center [258, 333] width 33 height 25
drag, startPoint x: 252, startPoint y: 369, endPoint x: 285, endPoint y: 369, distance: 33.4
click at [257, 375] on div "♭7" at bounding box center [259, 366] width 32 height 25
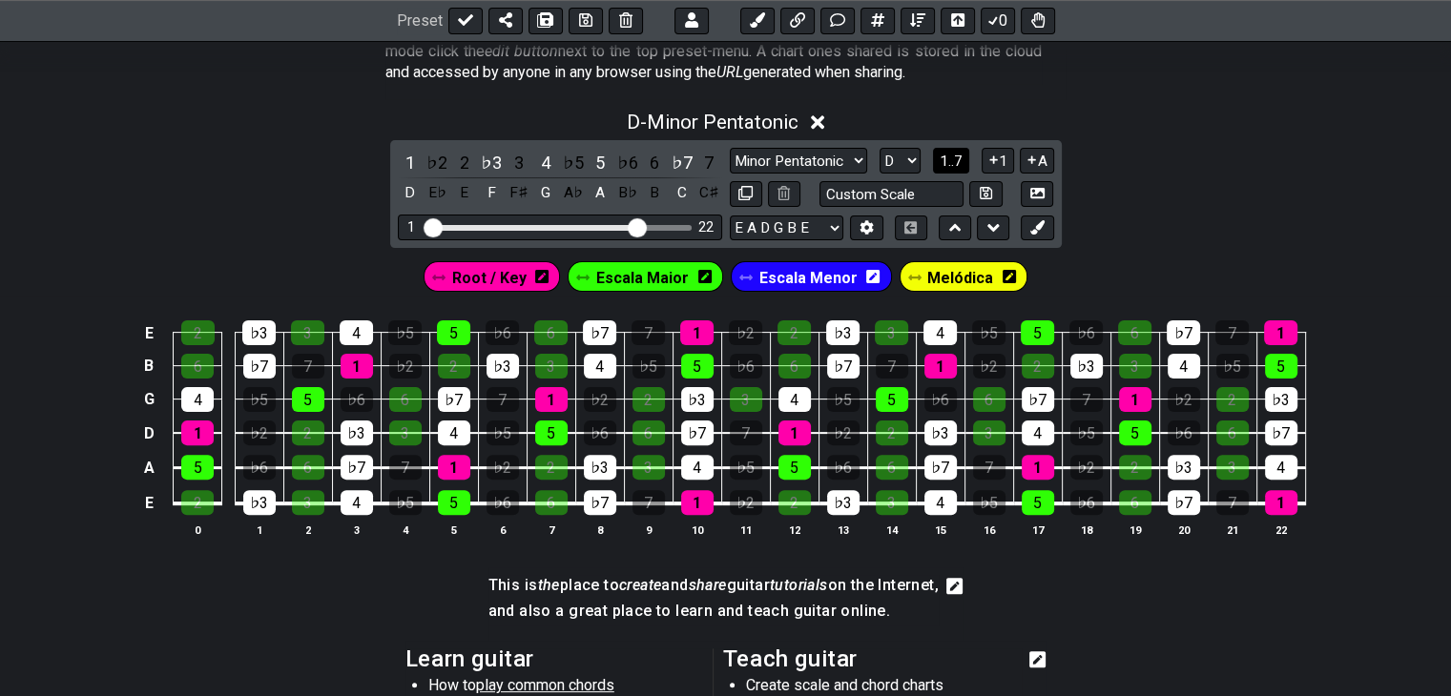
click at [786, 276] on span "Escala Menor" at bounding box center [808, 278] width 98 height 28
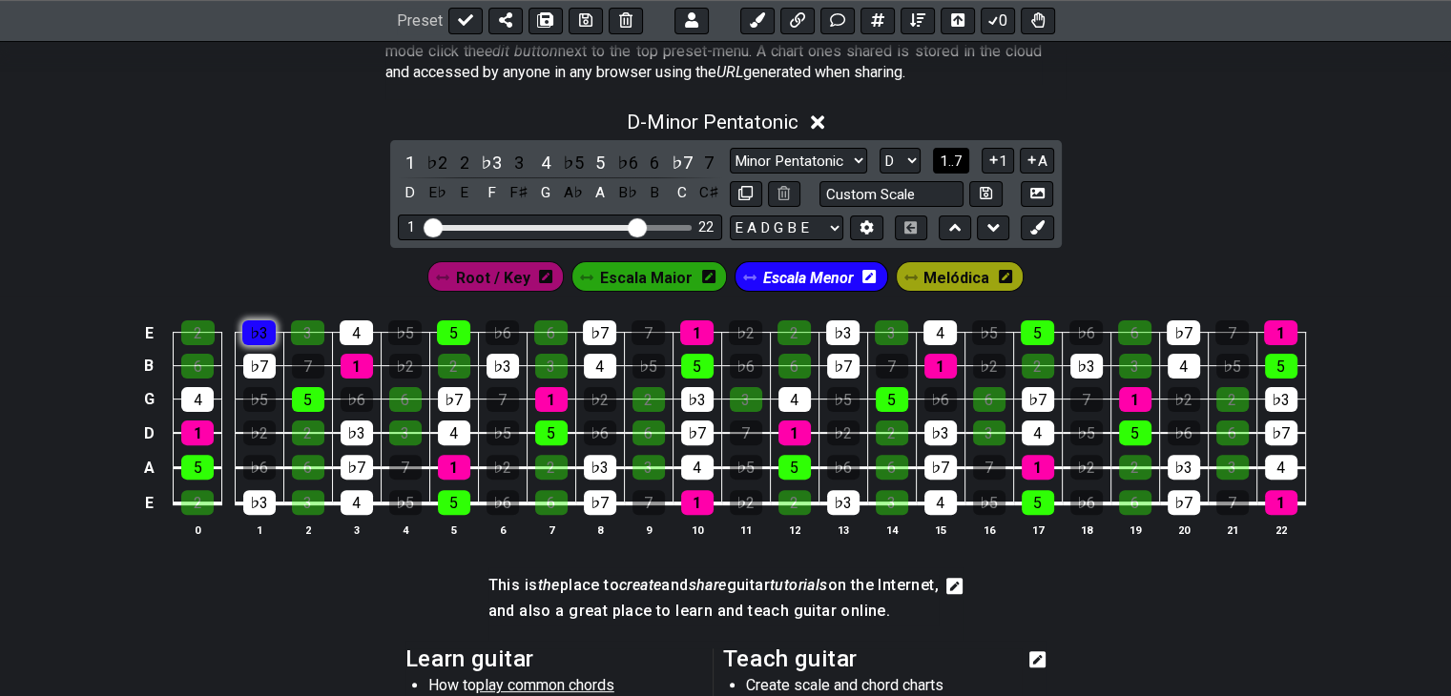
click at [255, 329] on div "♭3" at bounding box center [258, 333] width 33 height 25
click at [263, 370] on div "♭7" at bounding box center [259, 366] width 32 height 25
drag, startPoint x: 366, startPoint y: 323, endPoint x: 363, endPoint y: 388, distance: 65.0
click at [363, 334] on div "4" at bounding box center [356, 333] width 33 height 25
click at [359, 425] on div "♭3" at bounding box center [357, 433] width 32 height 25
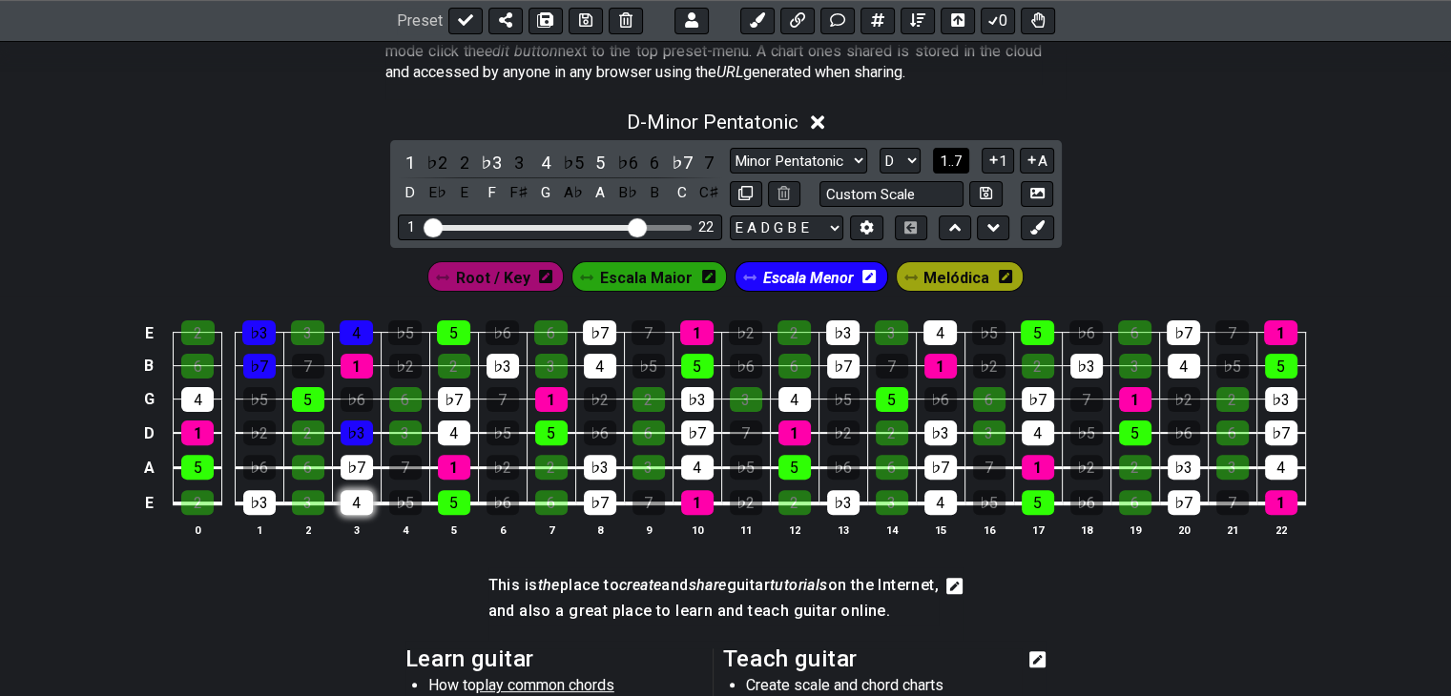
drag, startPoint x: 351, startPoint y: 466, endPoint x: 345, endPoint y: 492, distance: 26.4
click at [351, 467] on div "♭7" at bounding box center [357, 467] width 32 height 25
drag, startPoint x: 345, startPoint y: 505, endPoint x: 331, endPoint y: 501, distance: 14.8
click at [331, 501] on tr "E 2 ♭3 3 4 ♭5 5 ♭6 6 ♭7 7 1 ♭2 2 ♭3 3 4 ♭5 5 ♭6 6 ♭7 7 1" at bounding box center [721, 486] width 1168 height 36
click at [259, 493] on div "♭3" at bounding box center [259, 502] width 32 height 25
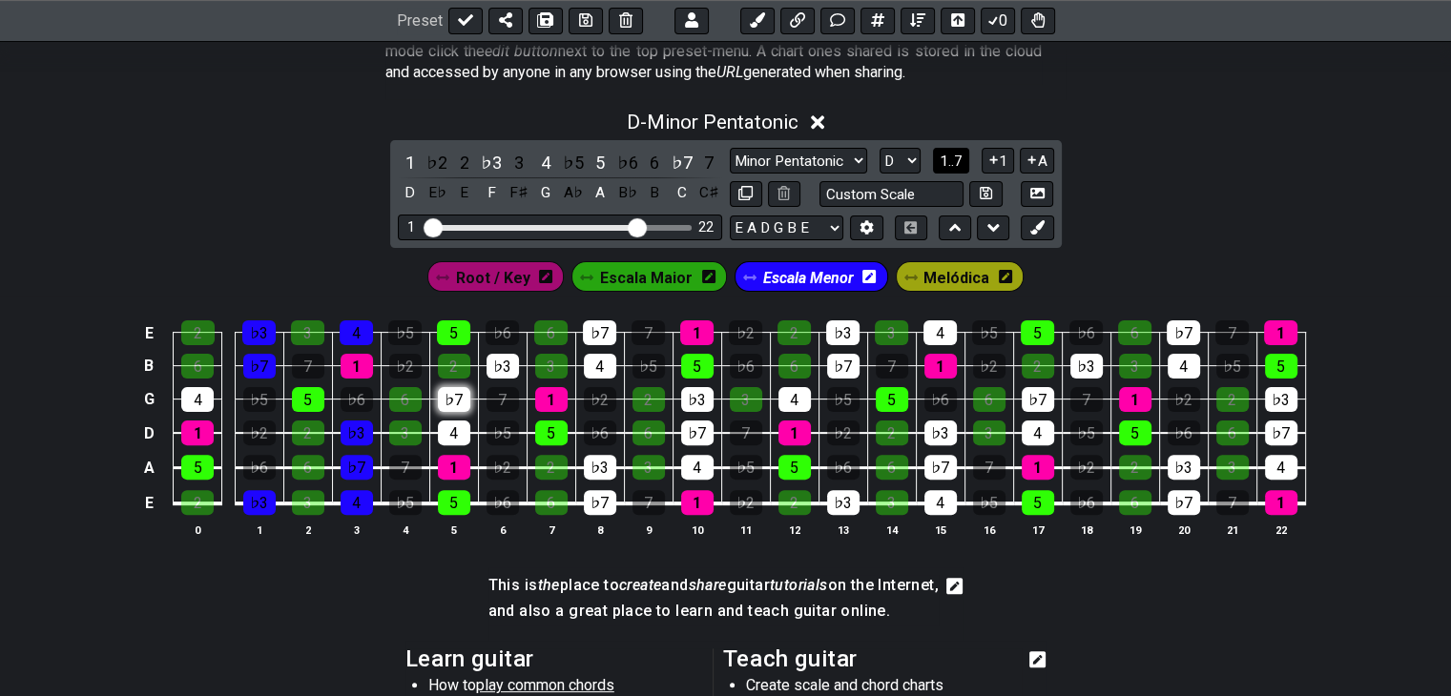
click at [455, 392] on div "♭7" at bounding box center [454, 399] width 32 height 25
click at [457, 428] on div "4" at bounding box center [454, 433] width 32 height 25
click at [503, 351] on td "♭3" at bounding box center [502, 349] width 49 height 33
drag, startPoint x: 500, startPoint y: 361, endPoint x: 557, endPoint y: 362, distance: 57.2
click at [501, 362] on div "♭3" at bounding box center [503, 366] width 32 height 25
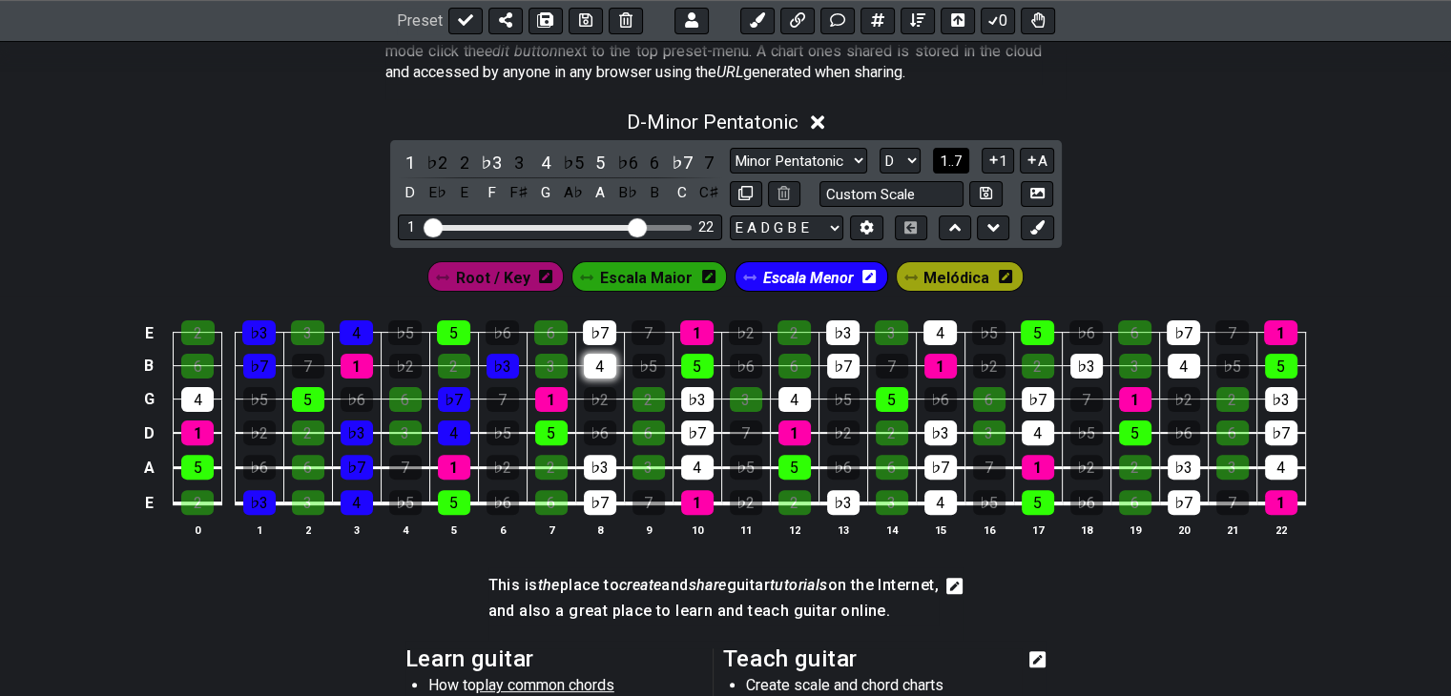
click at [603, 356] on div "4" at bounding box center [600, 366] width 32 height 25
drag, startPoint x: 594, startPoint y: 327, endPoint x: 595, endPoint y: 386, distance: 59.2
click at [594, 330] on div "♭7" at bounding box center [599, 333] width 33 height 25
click at [602, 464] on div "♭3" at bounding box center [600, 467] width 32 height 25
click at [595, 502] on div "♭7" at bounding box center [600, 502] width 32 height 25
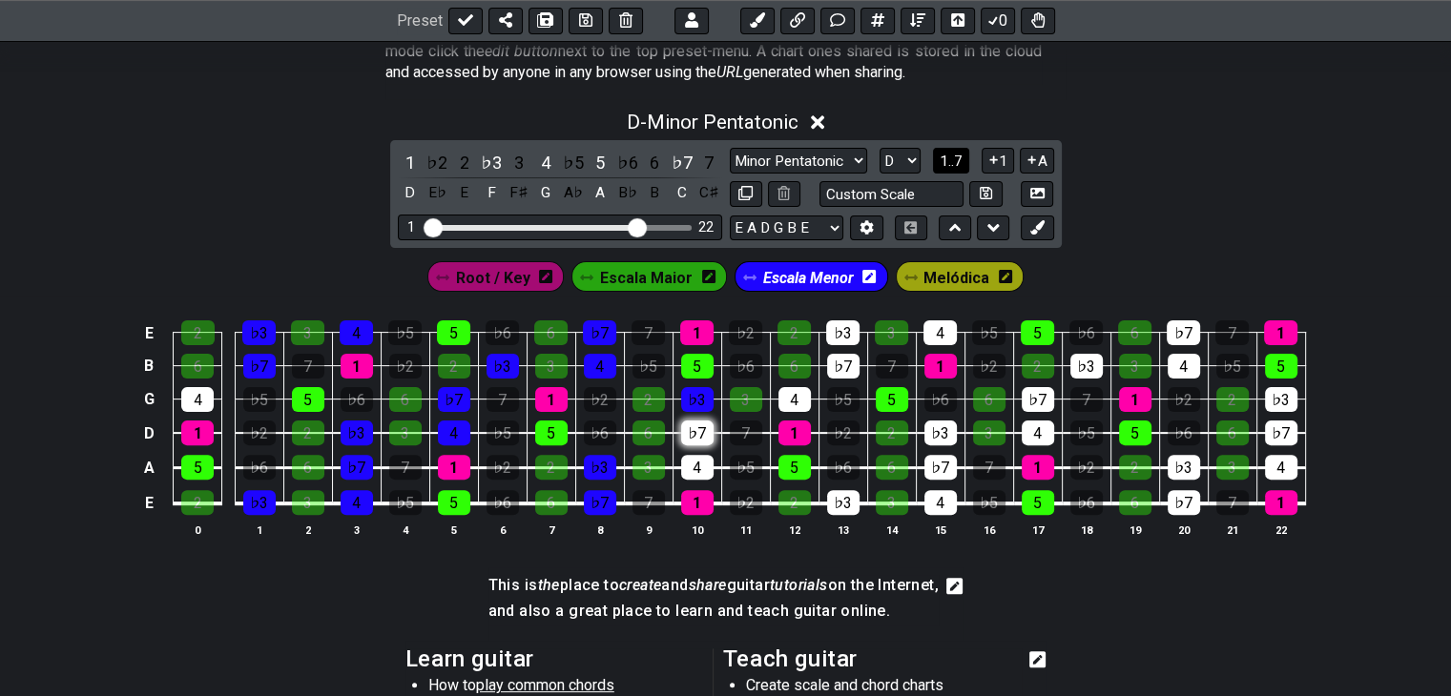
drag, startPoint x: 692, startPoint y: 402, endPoint x: 695, endPoint y: 432, distance: 30.7
click at [691, 403] on div "♭3" at bounding box center [697, 399] width 32 height 25
click at [695, 432] on div "♭7" at bounding box center [697, 433] width 32 height 25
click at [695, 459] on div "4" at bounding box center [697, 467] width 32 height 25
click at [847, 502] on div "♭3" at bounding box center [843, 502] width 32 height 25
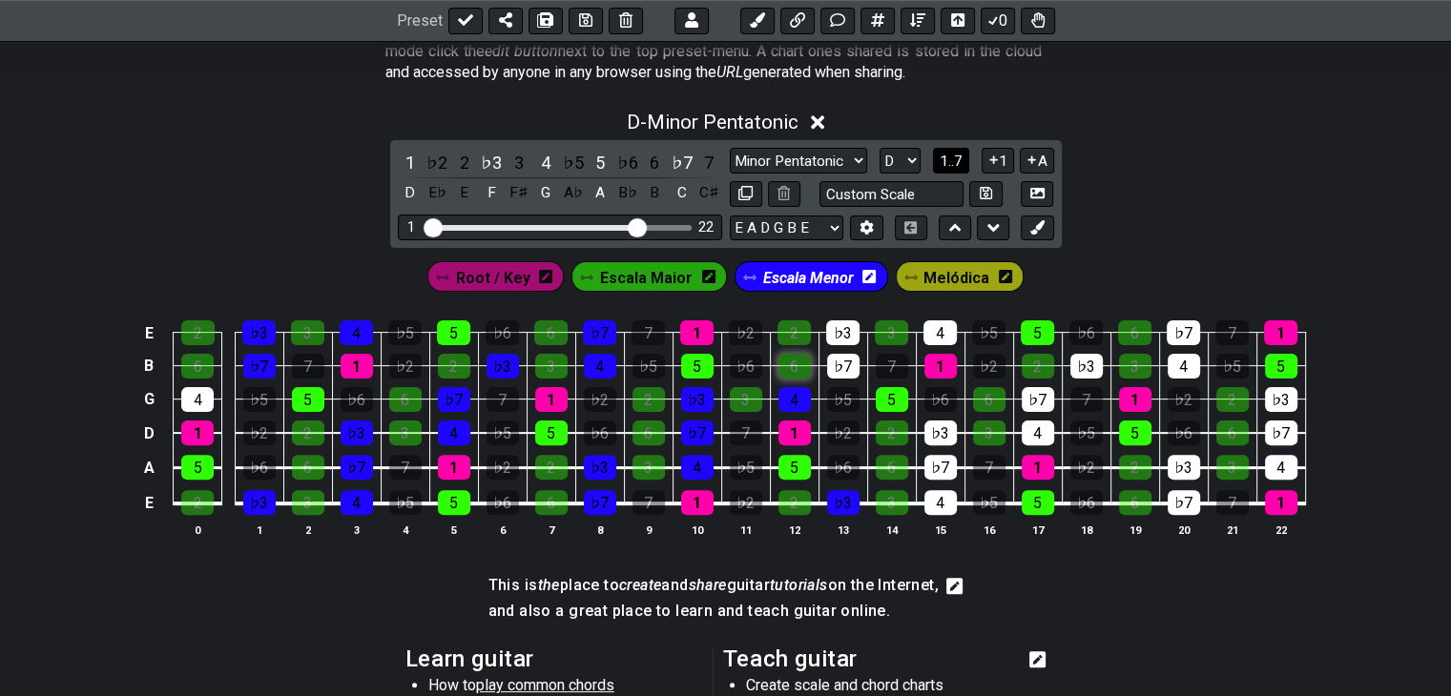
drag, startPoint x: 783, startPoint y: 394, endPoint x: 805, endPoint y: 377, distance: 27.9
click at [783, 395] on div "4" at bounding box center [794, 399] width 32 height 25
drag, startPoint x: 820, startPoint y: 362, endPoint x: 830, endPoint y: 363, distance: 9.7
click at [825, 363] on td "♭7" at bounding box center [843, 349] width 49 height 33
click at [834, 360] on div "♭7" at bounding box center [843, 366] width 32 height 25
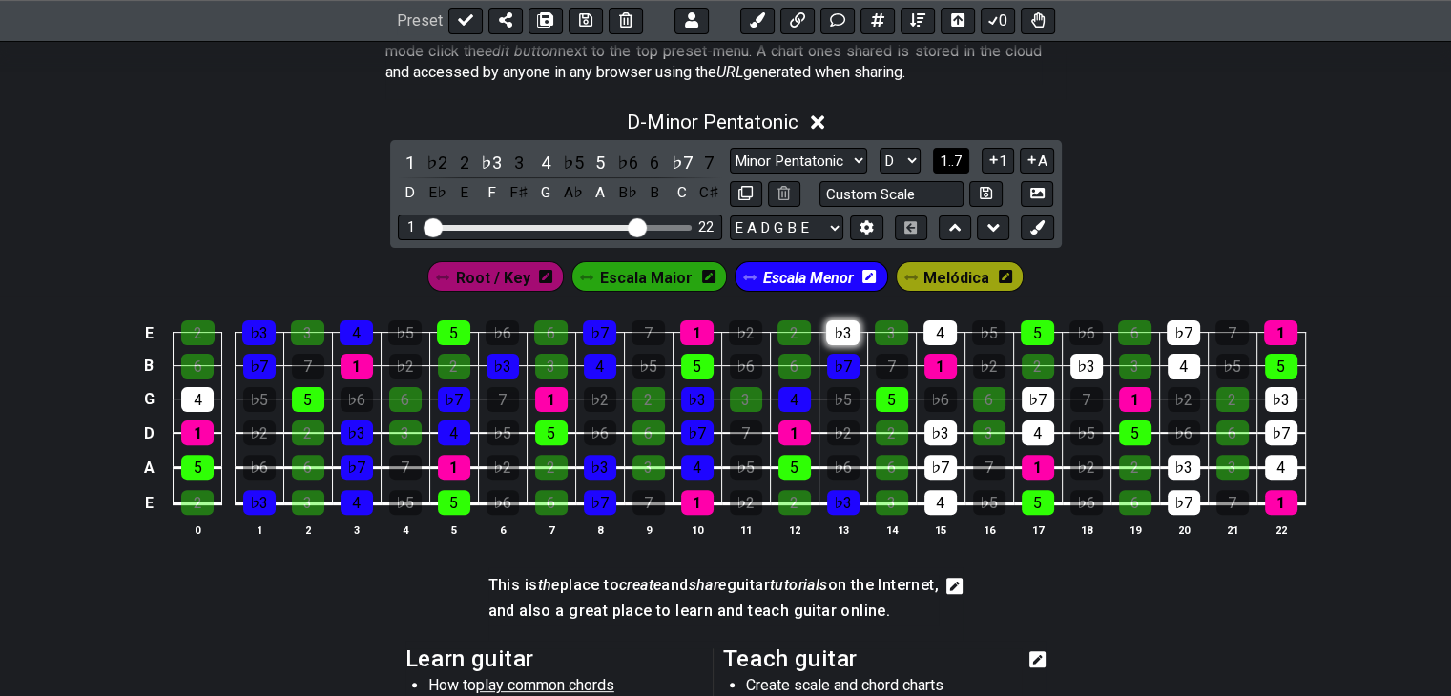
click at [848, 331] on div "♭3" at bounding box center [842, 333] width 33 height 25
drag, startPoint x: 935, startPoint y: 327, endPoint x: 936, endPoint y: 364, distance: 37.2
click at [935, 331] on div "4" at bounding box center [939, 333] width 33 height 25
drag, startPoint x: 941, startPoint y: 428, endPoint x: 939, endPoint y: 453, distance: 24.9
click at [941, 428] on div "♭3" at bounding box center [940, 433] width 32 height 25
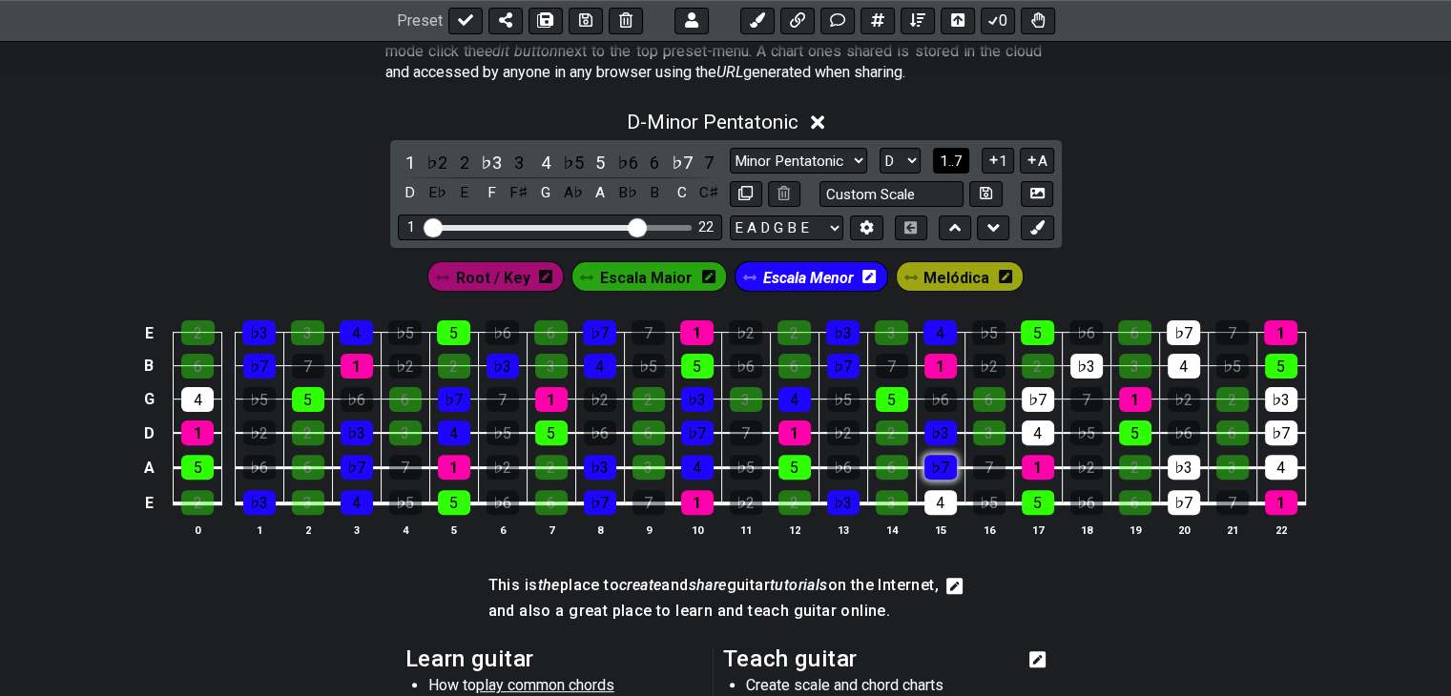
click at [939, 465] on div "♭7" at bounding box center [940, 467] width 32 height 25
click at [934, 492] on div "4" at bounding box center [940, 502] width 32 height 25
click at [1034, 402] on div "♭7" at bounding box center [1038, 399] width 32 height 25
click at [1026, 425] on div "4" at bounding box center [1038, 433] width 32 height 25
click at [1090, 360] on div "♭3" at bounding box center [1086, 366] width 32 height 25
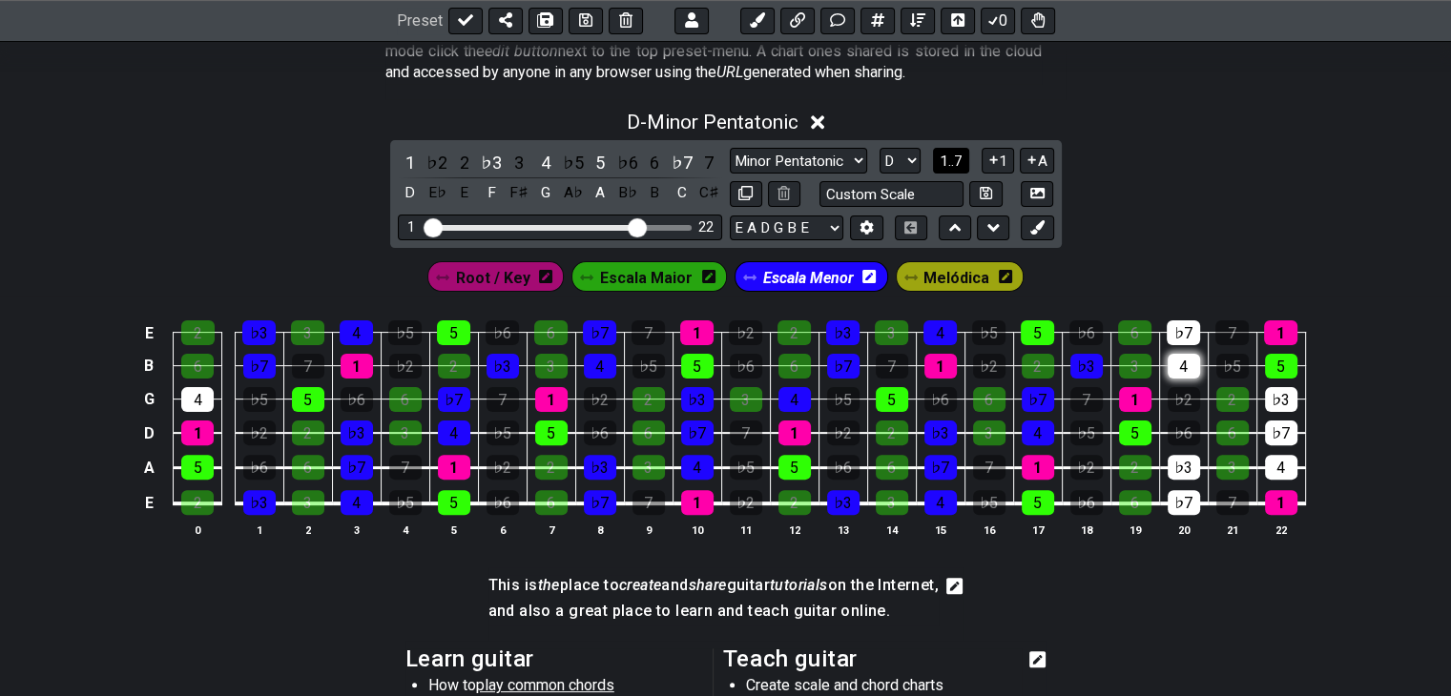
drag, startPoint x: 1188, startPoint y: 332, endPoint x: 1187, endPoint y: 352, distance: 20.1
click at [1188, 333] on div "♭7" at bounding box center [1183, 333] width 33 height 25
drag, startPoint x: 1184, startPoint y: 358, endPoint x: 1259, endPoint y: 399, distance: 85.8
click at [1184, 359] on div "4" at bounding box center [1184, 366] width 32 height 25
drag, startPoint x: 1276, startPoint y: 390, endPoint x: 1275, endPoint y: 411, distance: 21.1
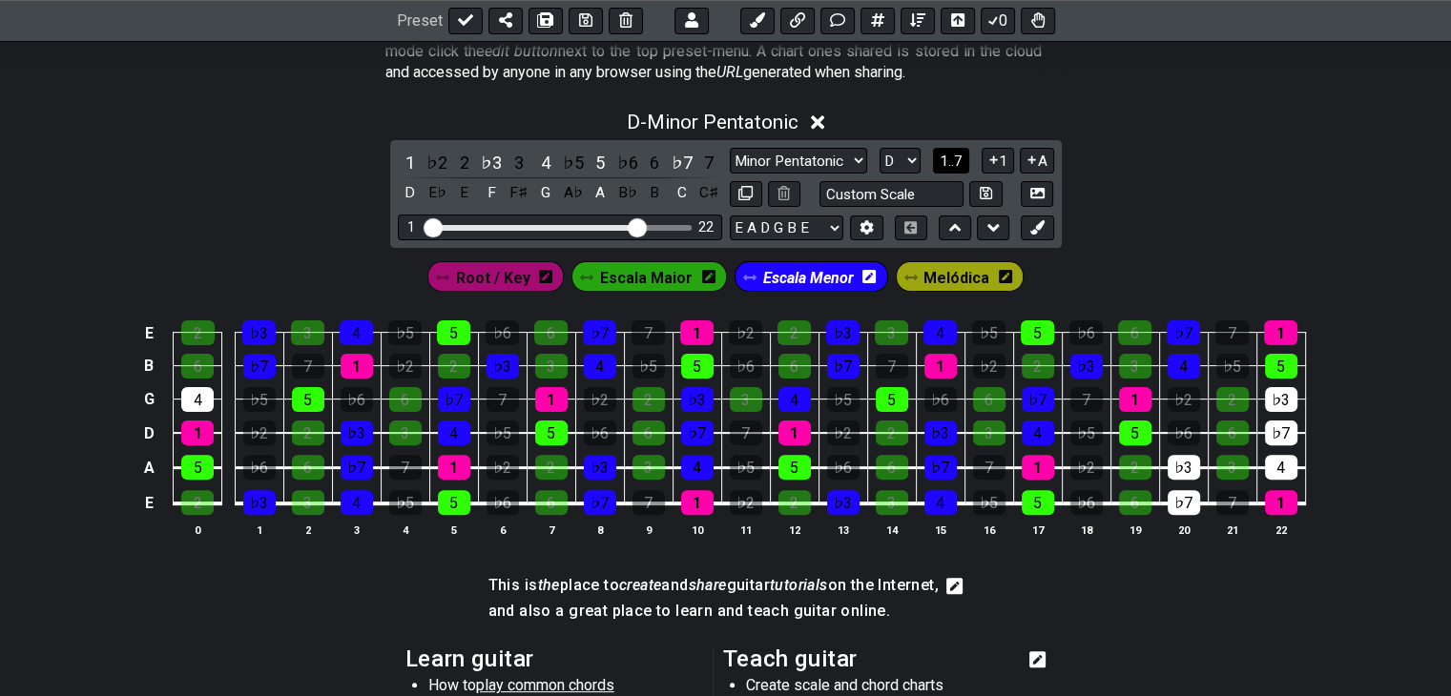
click at [1275, 393] on div "♭3" at bounding box center [1281, 399] width 32 height 25
drag, startPoint x: 1279, startPoint y: 436, endPoint x: 1280, endPoint y: 446, distance: 9.6
click at [1279, 436] on div "♭7" at bounding box center [1281, 433] width 32 height 25
click at [1282, 462] on div "4" at bounding box center [1281, 467] width 32 height 25
click at [1173, 461] on div "♭3" at bounding box center [1184, 467] width 32 height 25
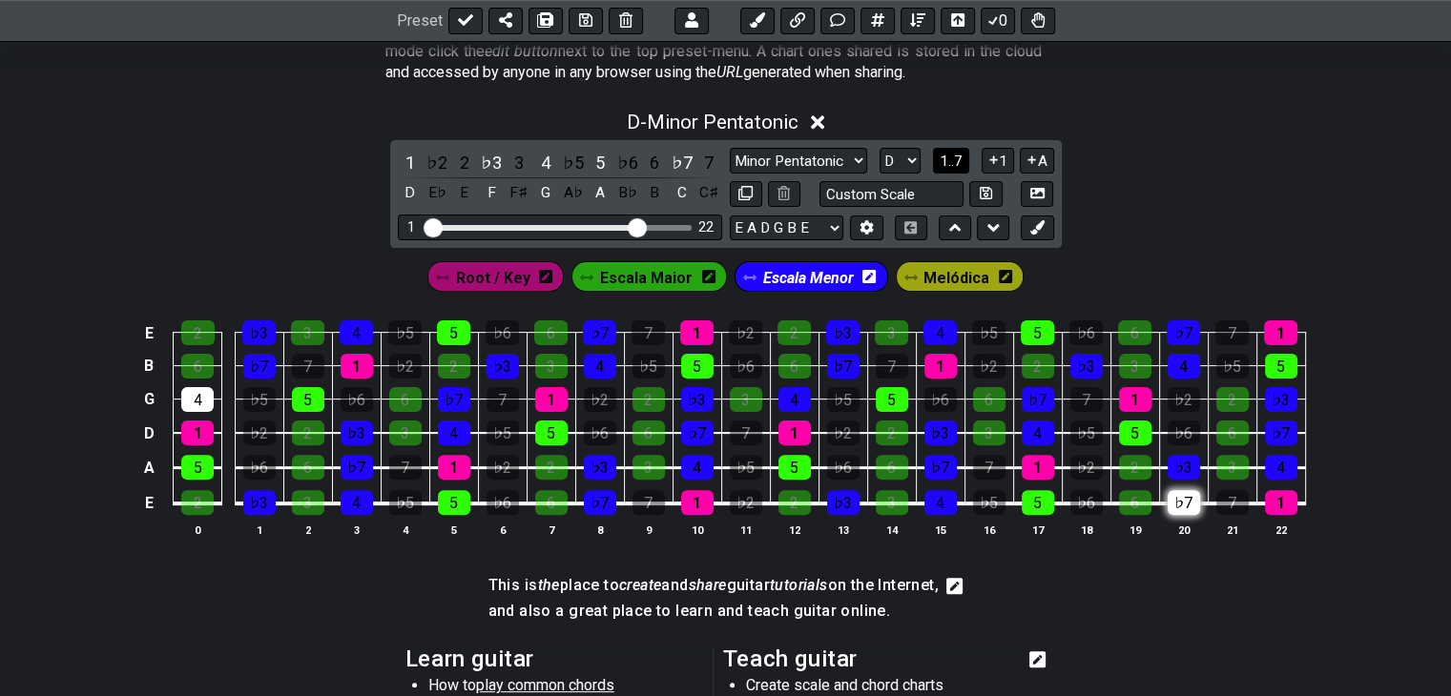
click at [1171, 497] on div "♭7" at bounding box center [1184, 502] width 32 height 25
click at [858, 160] on select "Black Pearl Jam Black Pearl Jam Minor Pentatonic Major Pentatonic Minor Blues M…" at bounding box center [798, 161] width 137 height 26
click at [730, 148] on select "Black Pearl Jam Black Pearl Jam Minor Pentatonic Major Pentatonic Minor Blues M…" at bounding box center [798, 161] width 137 height 26
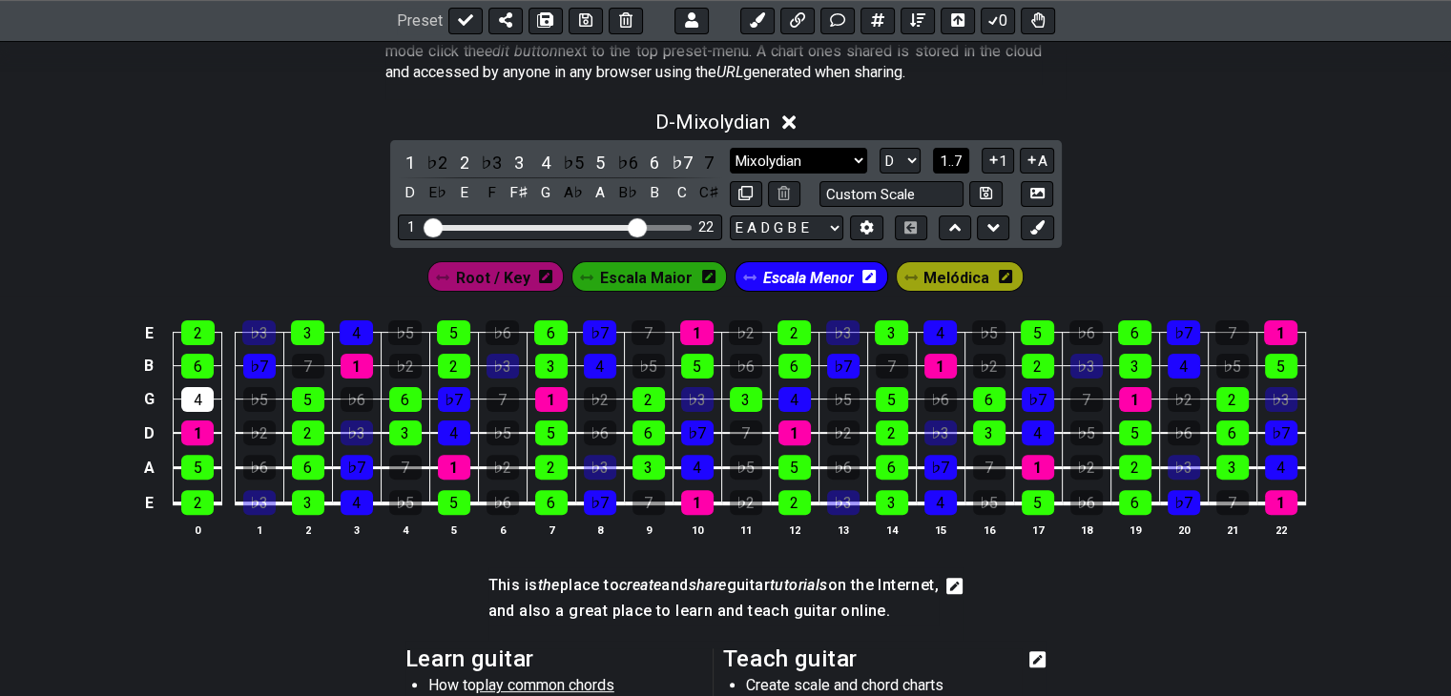
click at [849, 160] on select "Black Pearl Jam Black Pearl Jam Minor Pentatonic Major Pentatonic Minor Blues M…" at bounding box center [798, 161] width 137 height 26
click at [730, 148] on select "Black Pearl Jam Black Pearl Jam Minor Pentatonic Major Pentatonic Minor Blues M…" at bounding box center [798, 161] width 137 height 26
click at [932, 433] on div "♭3" at bounding box center [940, 433] width 32 height 25
drag, startPoint x: 940, startPoint y: 428, endPoint x: 1019, endPoint y: 502, distance: 108.0
click at [940, 431] on div "♭3" at bounding box center [940, 433] width 32 height 25
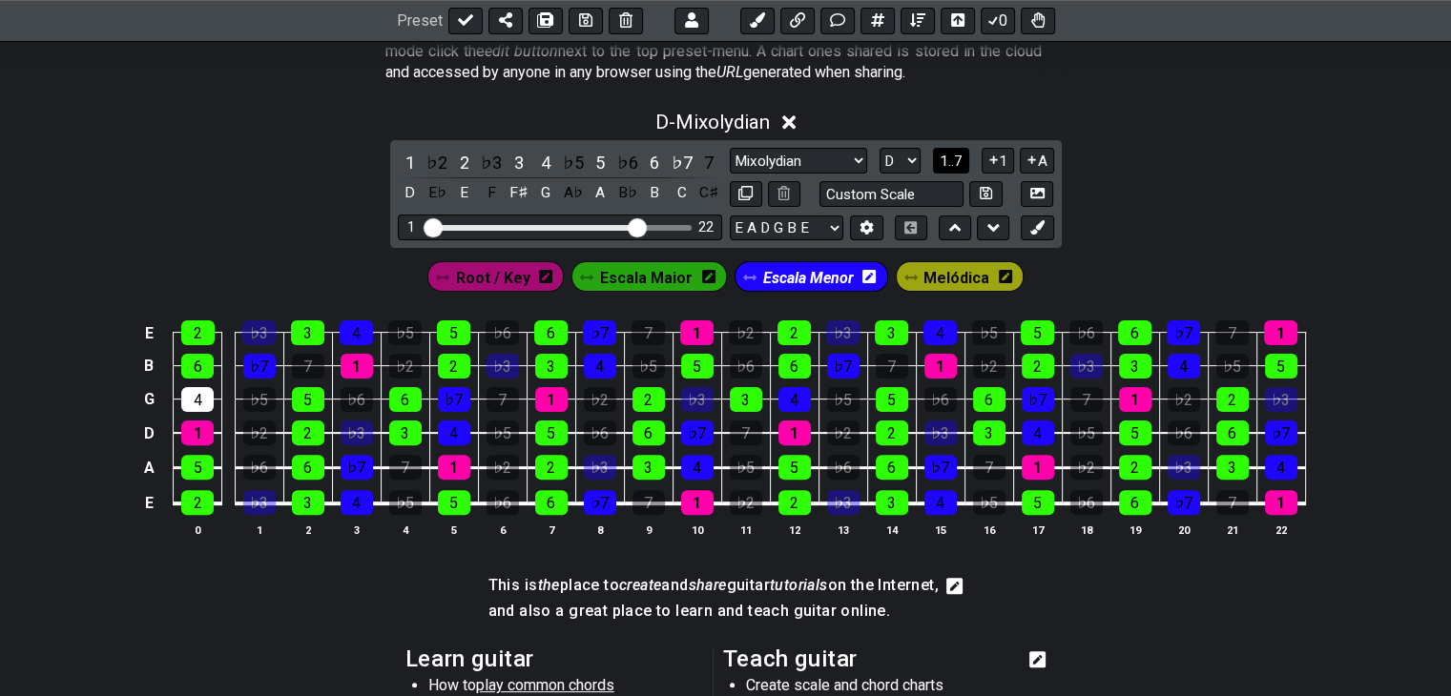
click at [1154, 607] on section "This is the place to create and share guitar tutorials on the Internet, and als…" at bounding box center [725, 604] width 1451 height 73
click at [928, 280] on span "Melódica" at bounding box center [956, 278] width 66 height 28
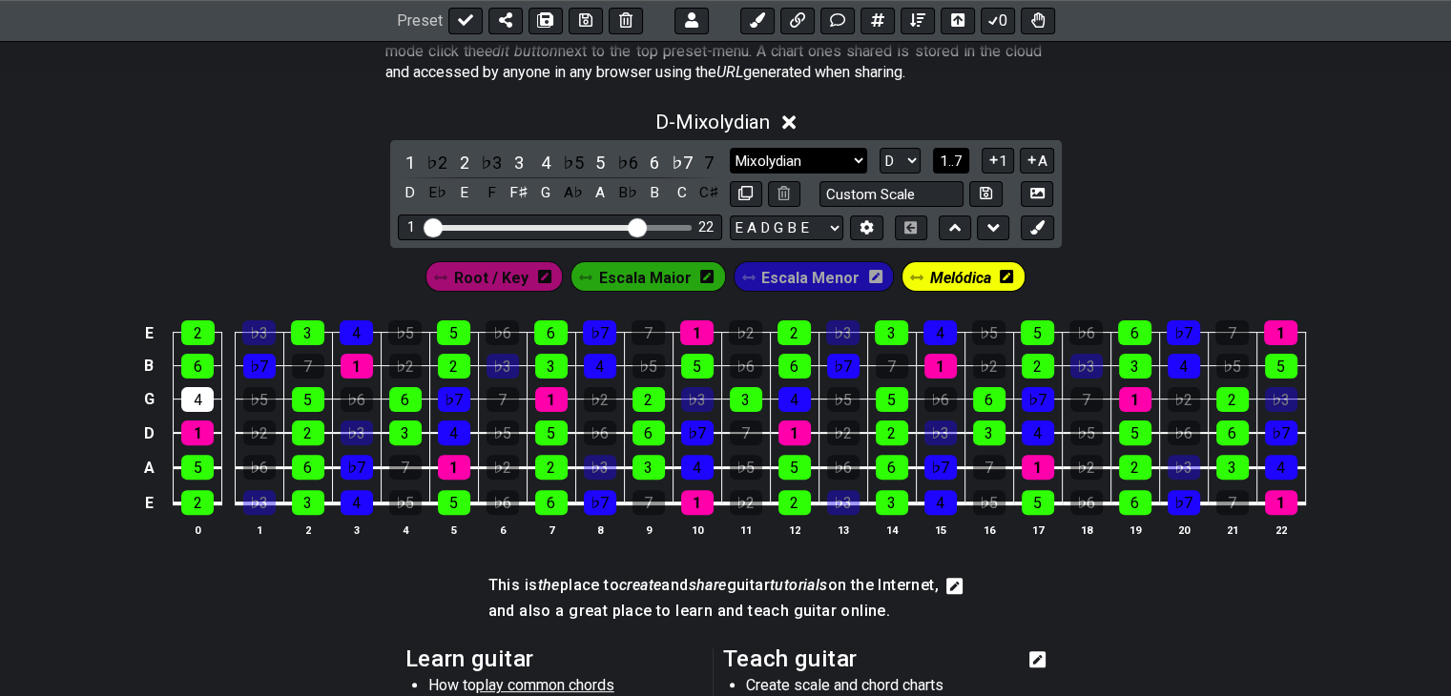
click at [840, 162] on select "Black Pearl Jam Black Pearl Jam Minor Pentatonic Major Pentatonic Minor Blues M…" at bounding box center [798, 161] width 137 height 26
click at [730, 148] on select "Black Pearl Jam Black Pearl Jam Minor Pentatonic Major Pentatonic Minor Blues M…" at bounding box center [798, 161] width 137 height 26
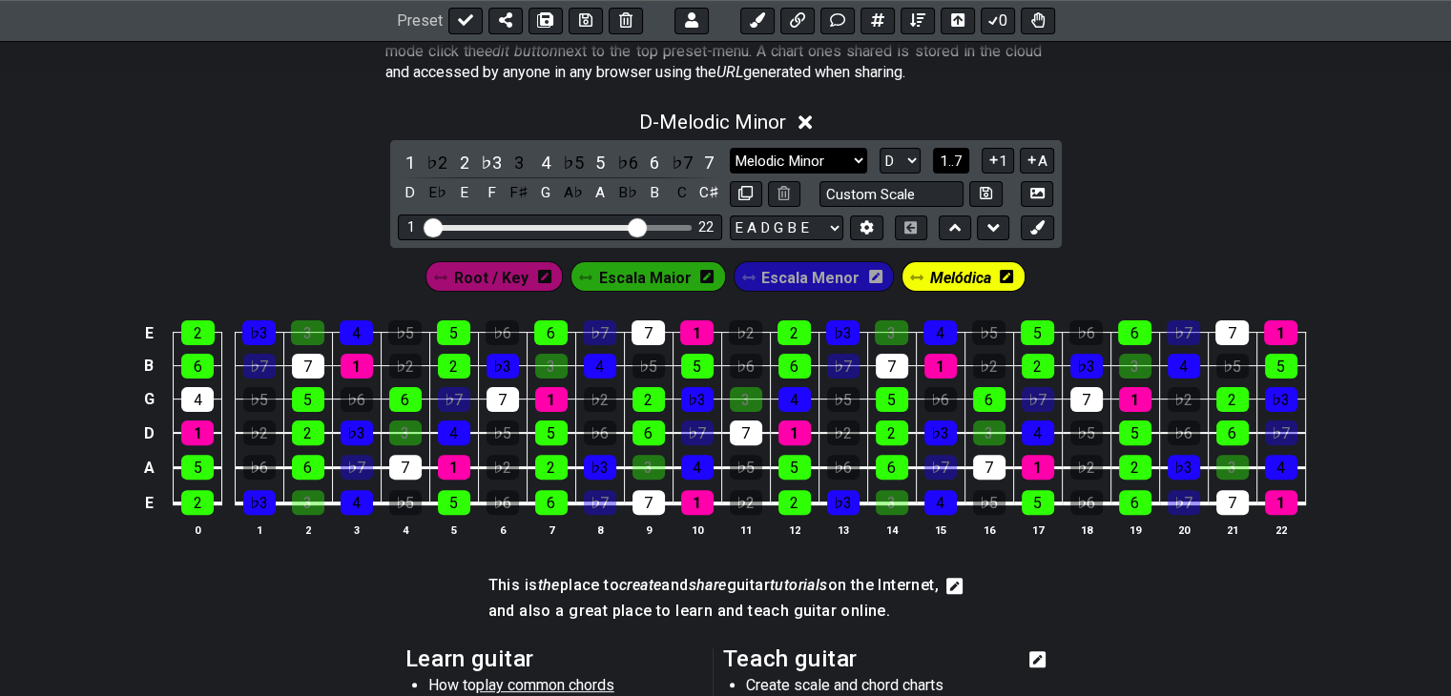
click at [844, 166] on select "Black Pearl Jam Black Pearl Jam Minor Pentatonic Major Pentatonic Minor Blues M…" at bounding box center [798, 161] width 137 height 26
click at [730, 148] on select "Black Pearl Jam Black Pearl Jam Minor Pentatonic Major Pentatonic Minor Blues M…" at bounding box center [798, 161] width 137 height 26
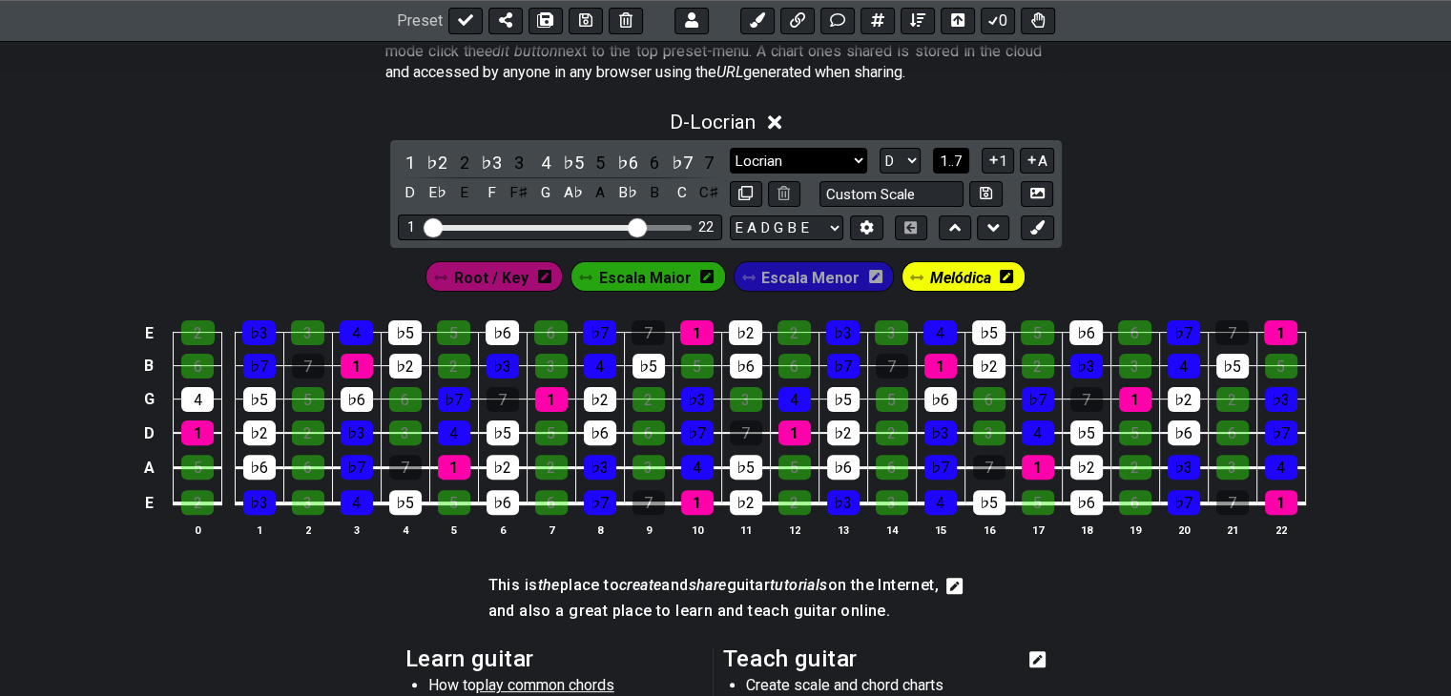
click at [836, 155] on select "Black Pearl Jam Black Pearl Jam Minor Pentatonic Major Pentatonic Minor Blues M…" at bounding box center [798, 161] width 137 height 26
click at [730, 148] on select "Black Pearl Jam Black Pearl Jam Minor Pentatonic Major Pentatonic Minor Blues M…" at bounding box center [798, 161] width 137 height 26
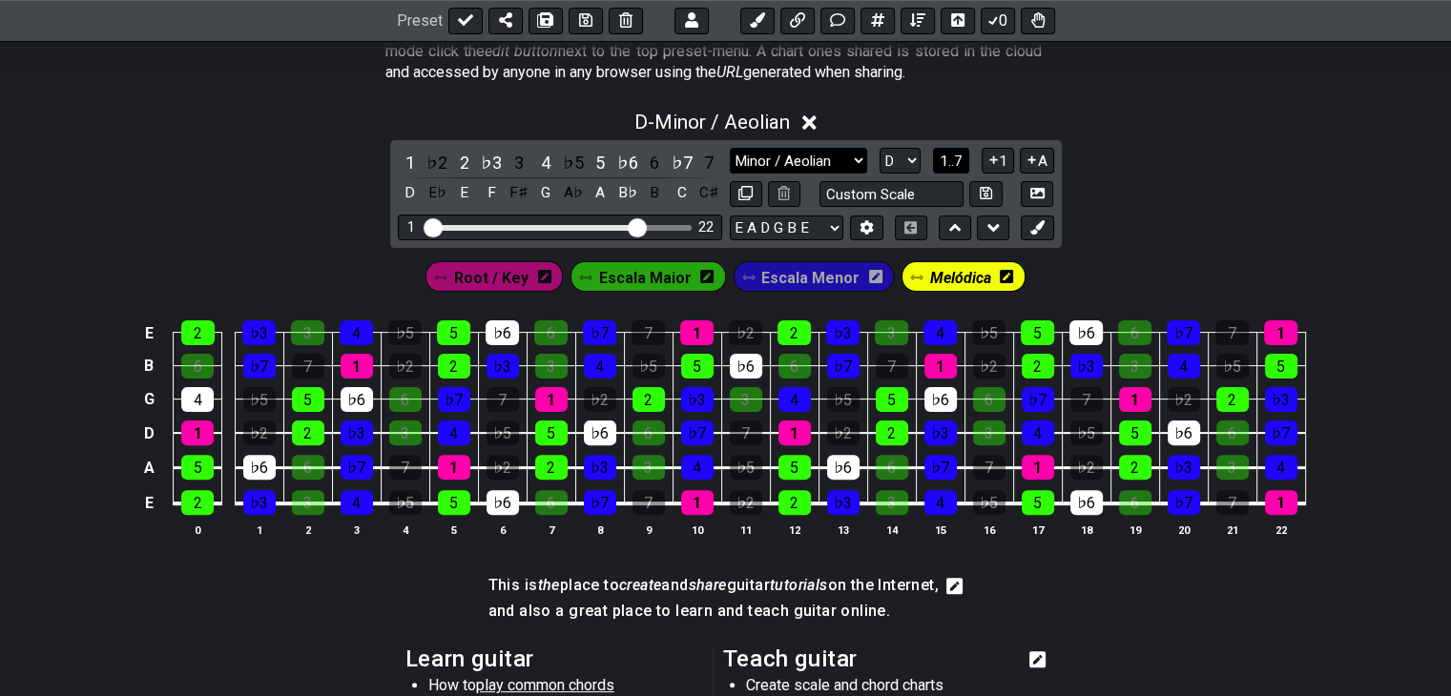
drag, startPoint x: 855, startPoint y: 157, endPoint x: 851, endPoint y: 170, distance: 13.0
click at [855, 158] on select "Black Pearl Jam Black Pearl Jam Minor Pentatonic Major Pentatonic Minor Blues M…" at bounding box center [798, 161] width 137 height 26
click at [730, 148] on select "Black Pearl Jam Black Pearl Jam Minor Pentatonic Major Pentatonic Minor Blues M…" at bounding box center [798, 161] width 137 height 26
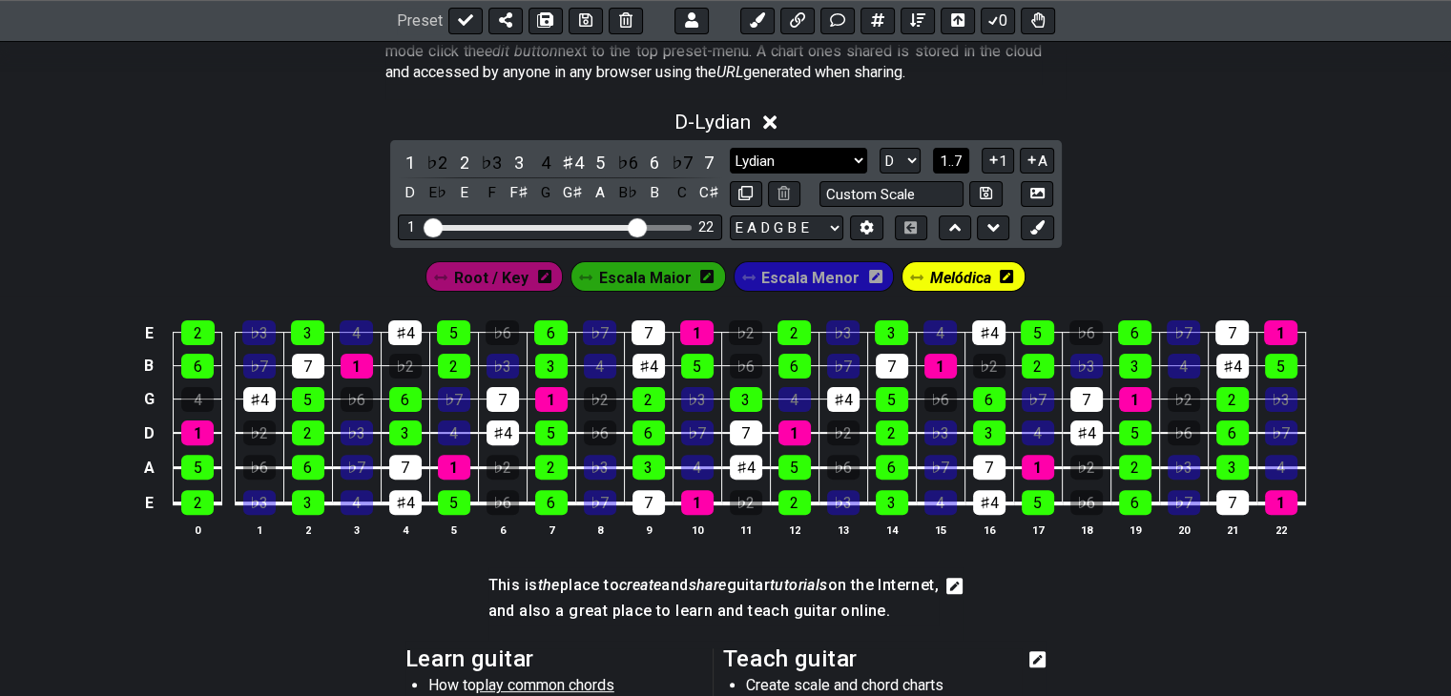
click at [828, 158] on select "Black Pearl Jam Black Pearl Jam Minor Pentatonic Major Pentatonic Minor Blues M…" at bounding box center [798, 161] width 137 height 26
click at [730, 148] on select "Black Pearl Jam Black Pearl Jam Minor Pentatonic Major Pentatonic Minor Blues M…" at bounding box center [798, 161] width 137 height 26
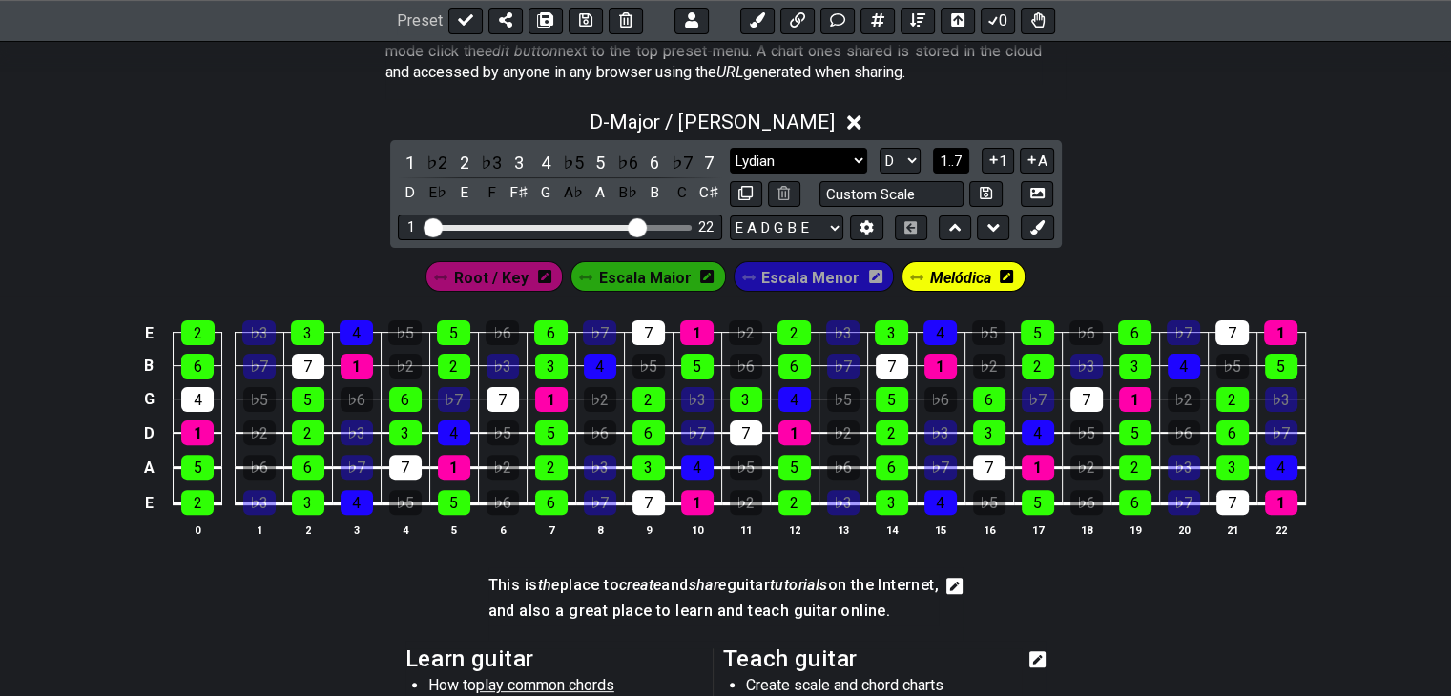
click at [832, 157] on select "Black Pearl Jam Black Pearl Jam Minor Pentatonic Major Pentatonic Minor Blues M…" at bounding box center [798, 161] width 137 height 26
click at [730, 148] on select "Black Pearl Jam Black Pearl Jam Minor Pentatonic Major Pentatonic Minor Blues M…" at bounding box center [798, 161] width 137 height 26
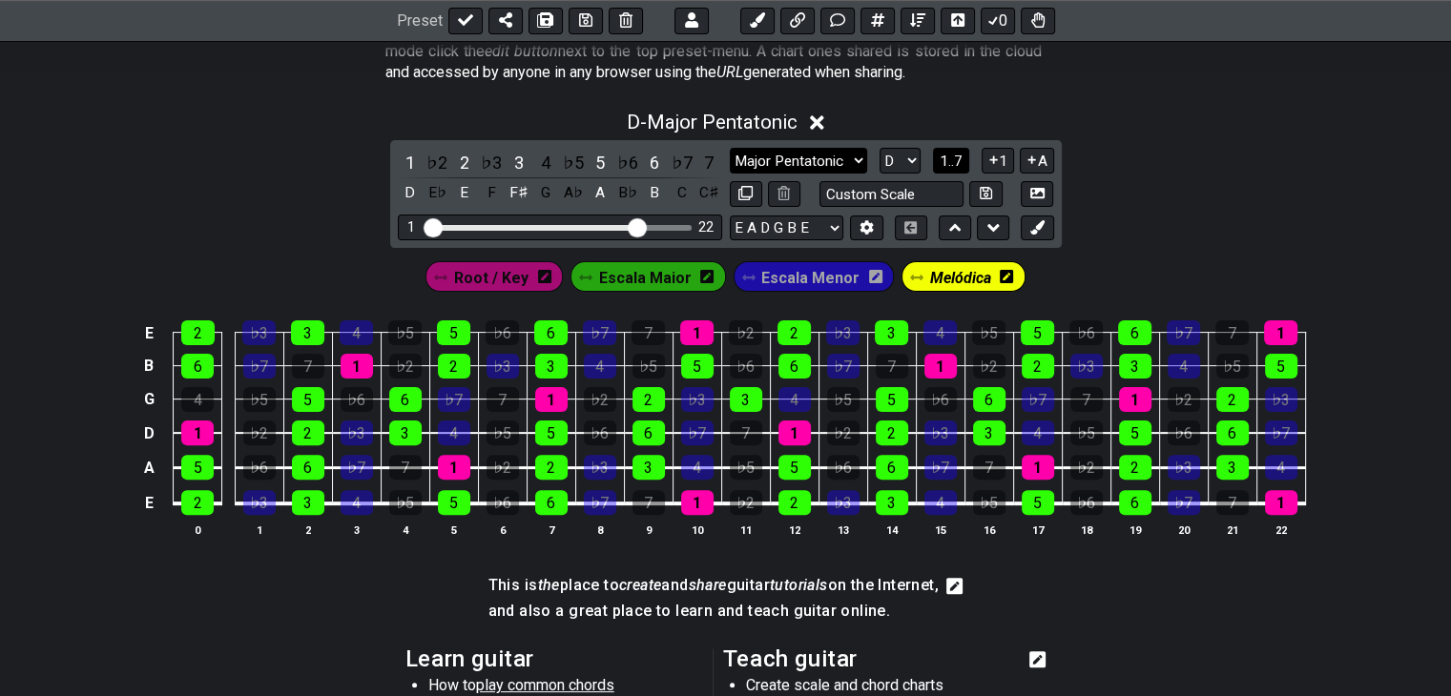
click at [832, 156] on select "Black Pearl Jam Black Pearl Jam Minor Pentatonic Major Pentatonic Minor Blues M…" at bounding box center [798, 161] width 137 height 26
click at [730, 148] on select "Black Pearl Jam Black Pearl Jam Minor Pentatonic Major Pentatonic Minor Blues M…" at bounding box center [798, 161] width 137 height 26
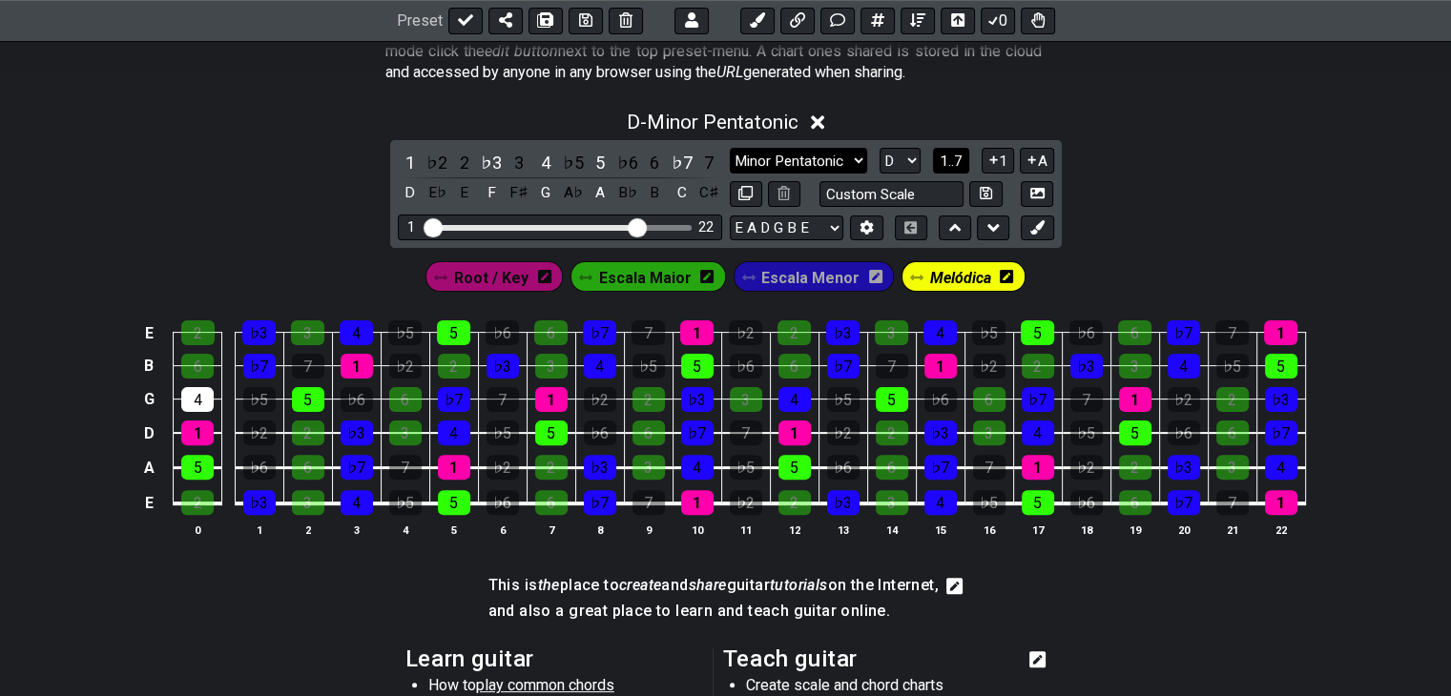
click at [831, 164] on select "Black Pearl Jam Black Pearl Jam Minor Pentatonic Major Pentatonic Minor Blues M…" at bounding box center [798, 161] width 137 height 26
select select "Mixolydian"
click at [730, 148] on select "Black Pearl Jam Black Pearl Jam Minor Pentatonic Major Pentatonic Minor Blues M…" at bounding box center [798, 161] width 137 height 26
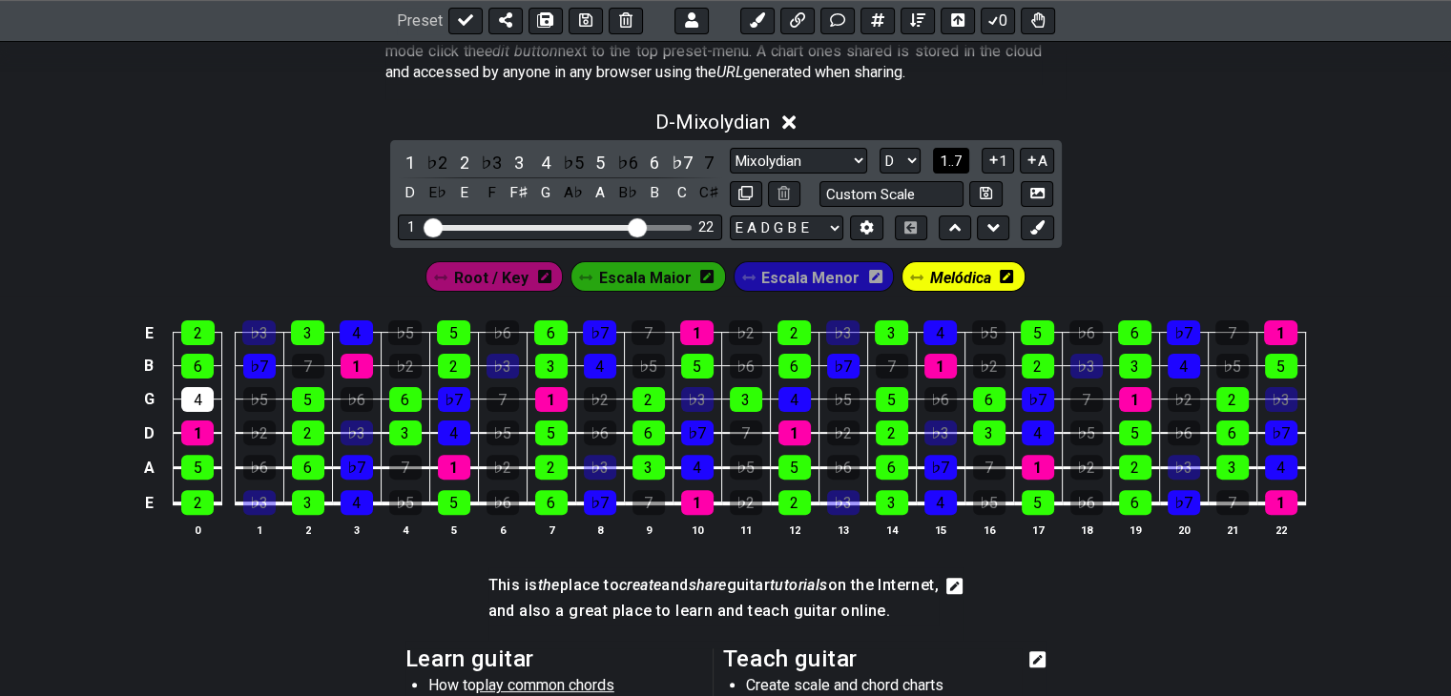
drag, startPoint x: 1432, startPoint y: 402, endPoint x: 1419, endPoint y: 410, distance: 15.9
click at [1429, 403] on div "E 2 ♭3 3 4 ♭5 5 ♭6 6 ♭7 7 1 ♭2 2 ♭3 3 4 ♭5 5 ♭6 6 ♭7 7 1 B 6 ♭7 7 1 ♭2 2 ♭3 3 4…" at bounding box center [725, 430] width 1451 height 268
click at [816, 272] on span "Escala Menor" at bounding box center [810, 278] width 98 height 28
click at [842, 335] on div "♭3" at bounding box center [842, 333] width 33 height 25
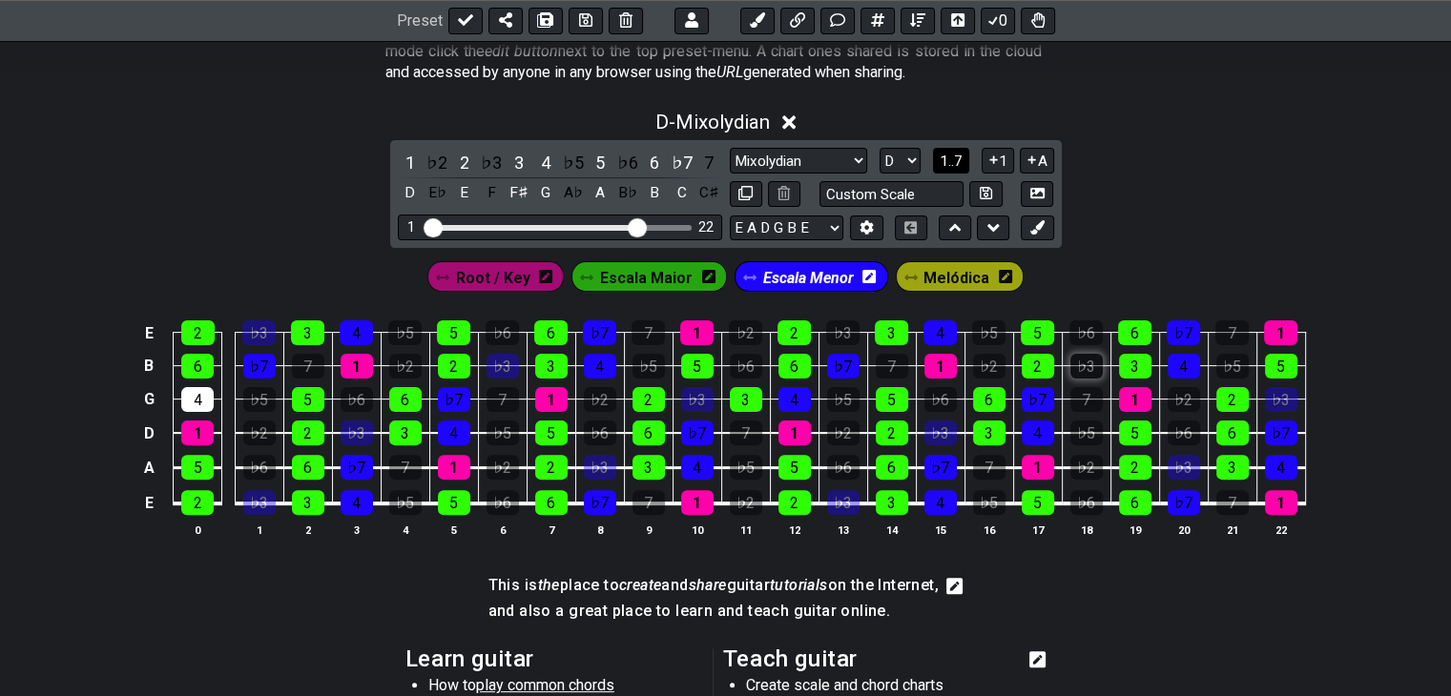
click at [1085, 364] on div "♭3" at bounding box center [1086, 366] width 32 height 25
drag, startPoint x: 1275, startPoint y: 398, endPoint x: 1245, endPoint y: 414, distance: 33.7
click at [1274, 398] on div "♭3" at bounding box center [1281, 399] width 32 height 25
click at [1187, 470] on div "♭3" at bounding box center [1184, 467] width 32 height 25
drag, startPoint x: 943, startPoint y: 432, endPoint x: 897, endPoint y: 443, distance: 47.0
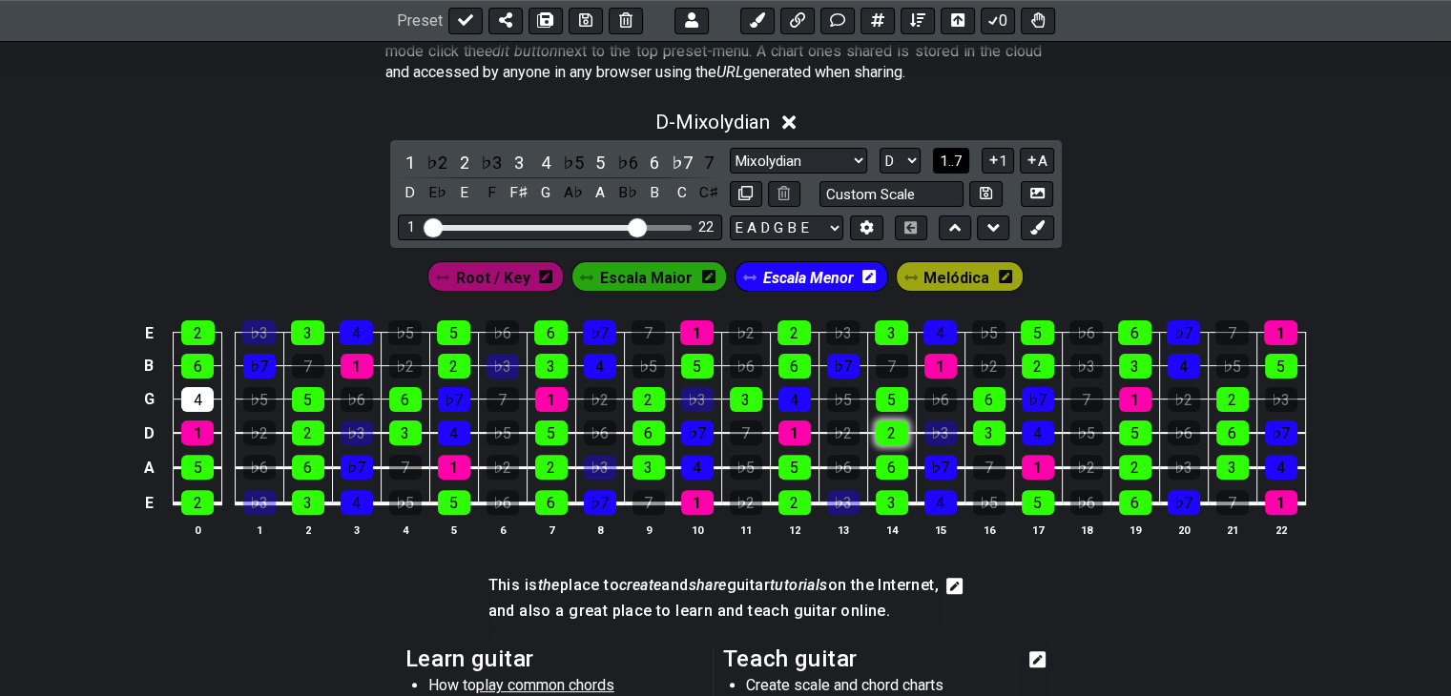
click at [943, 431] on div "♭3" at bounding box center [940, 433] width 32 height 25
drag, startPoint x: 839, startPoint y: 500, endPoint x: 820, endPoint y: 499, distance: 18.2
click at [837, 501] on div "♭3" at bounding box center [843, 502] width 32 height 25
drag, startPoint x: 689, startPoint y: 398, endPoint x: 638, endPoint y: 424, distance: 56.7
click at [687, 399] on div "♭3" at bounding box center [697, 399] width 32 height 25
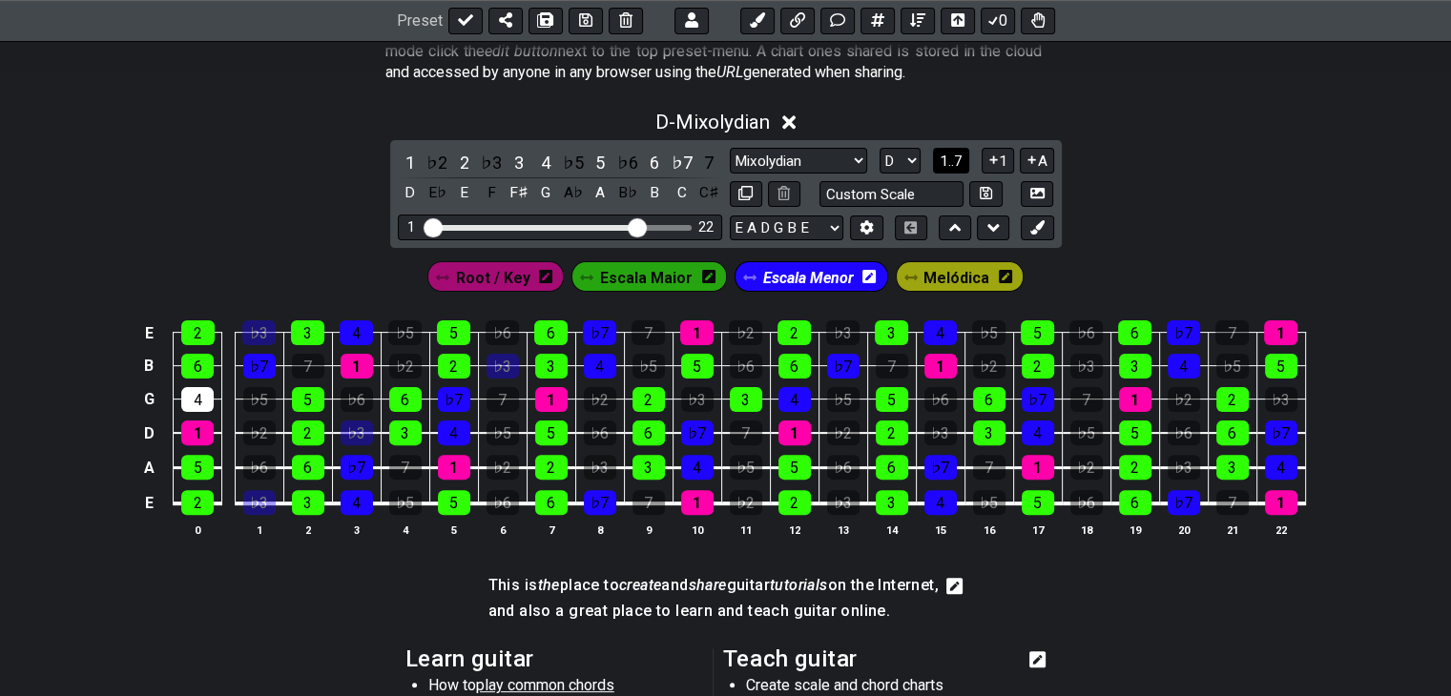
drag, startPoint x: 604, startPoint y: 471, endPoint x: 556, endPoint y: 418, distance: 71.6
click at [602, 470] on div "♭3" at bounding box center [600, 467] width 32 height 25
click at [494, 358] on div "♭3" at bounding box center [503, 366] width 32 height 25
click at [355, 438] on div "♭3" at bounding box center [357, 433] width 32 height 25
click at [255, 325] on div "♭3" at bounding box center [258, 333] width 33 height 25
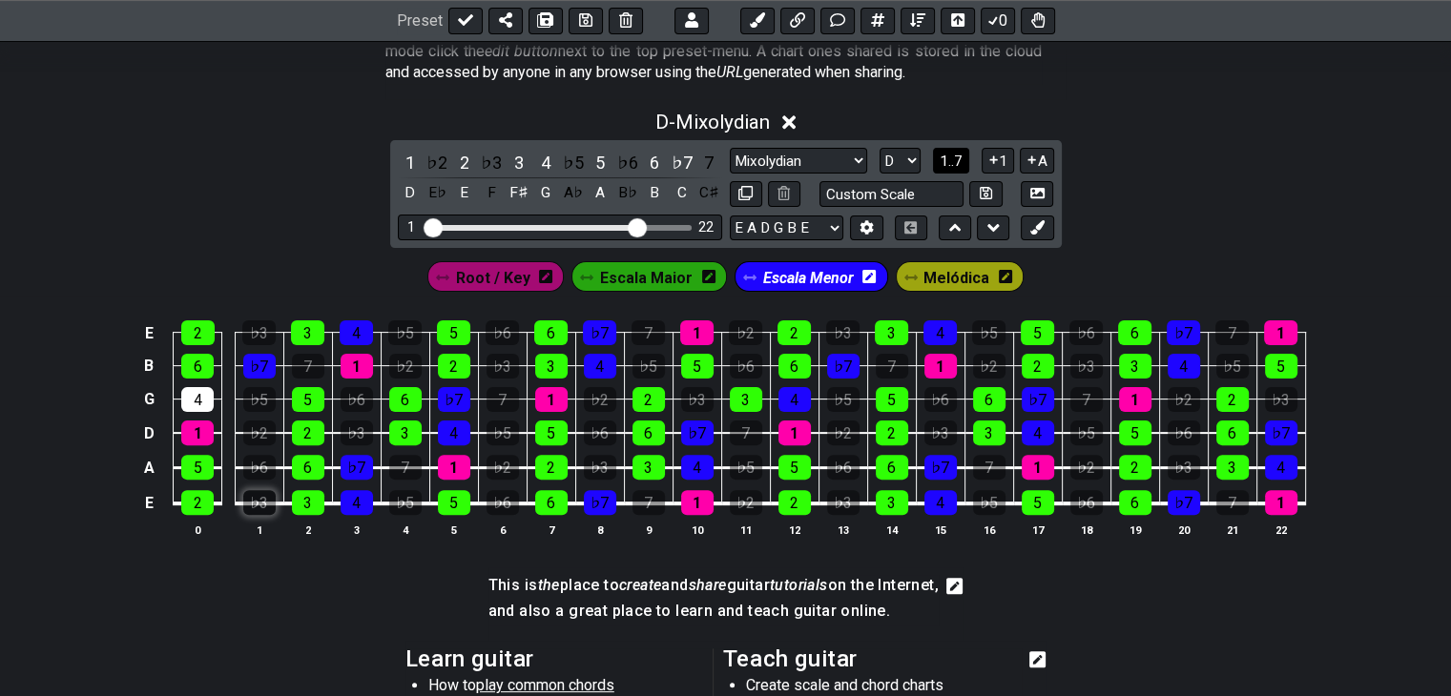
click at [264, 505] on div "♭3" at bounding box center [259, 502] width 32 height 25
click at [960, 160] on span "1..7" at bounding box center [951, 161] width 23 height 17
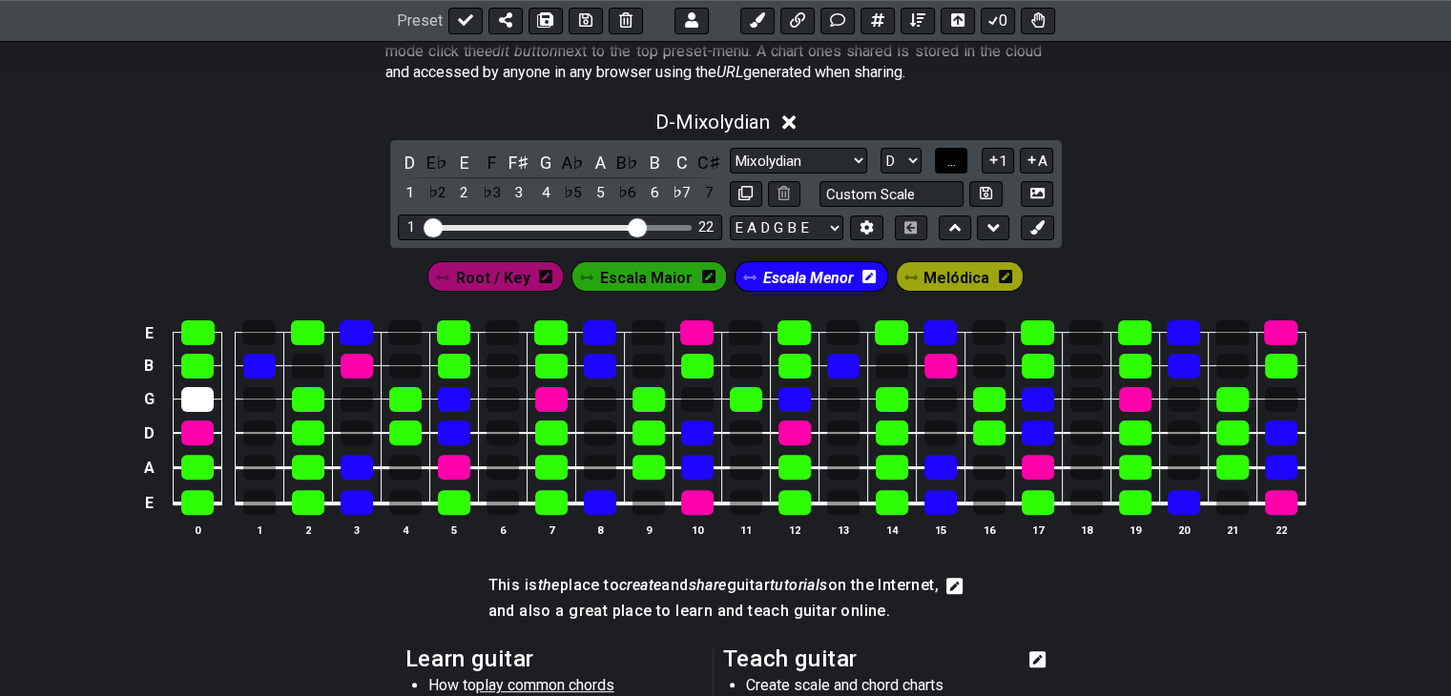
click at [960, 160] on button "..." at bounding box center [951, 161] width 32 height 26
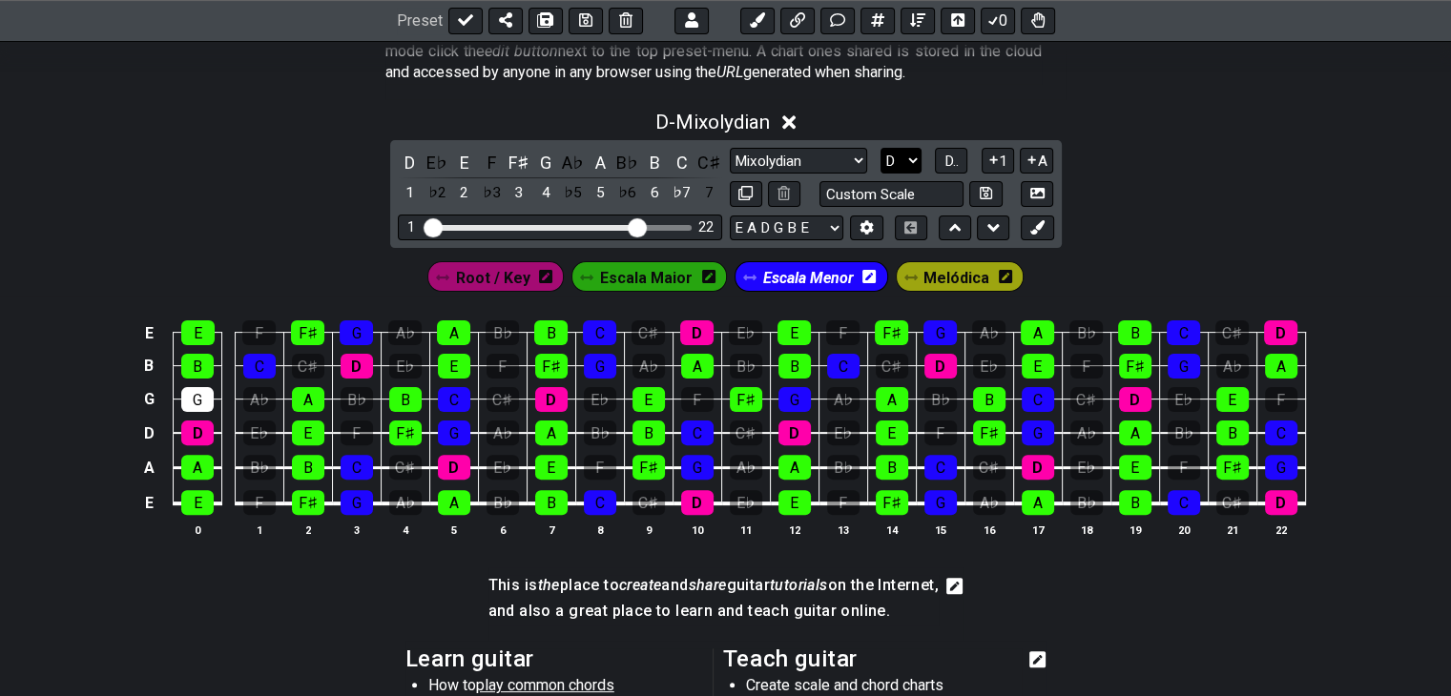
click at [906, 157] on select "A♭ A A♯ B♭ B C C♯ D♭ D D♯ E♭ E F F♯ G♭ G G♯" at bounding box center [901, 161] width 41 height 26
select select "E"
click at [881, 148] on select "A♭ A A♯ B♭ B C C♯ D♭ D D♯ E♭ E F F♯ G♭ G G♯" at bounding box center [901, 161] width 41 height 26
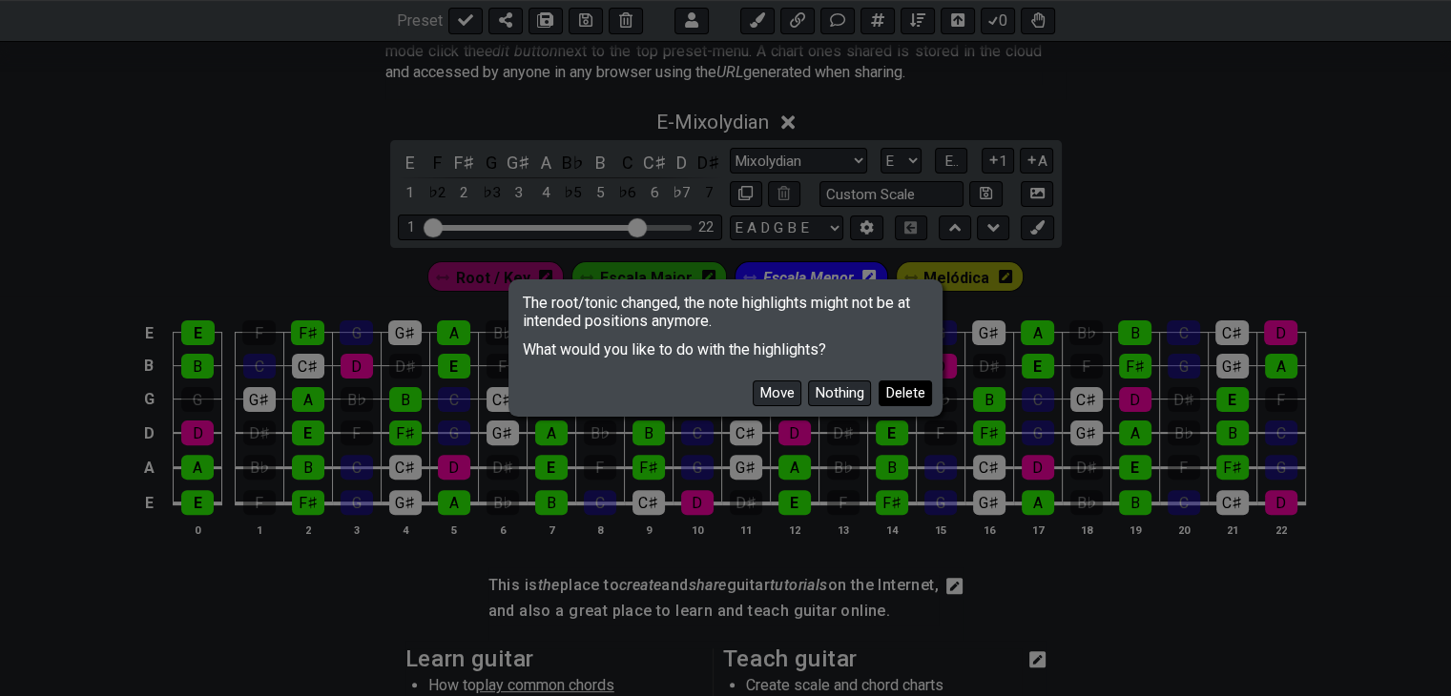
click at [899, 394] on button "Delete" at bounding box center [905, 394] width 53 height 26
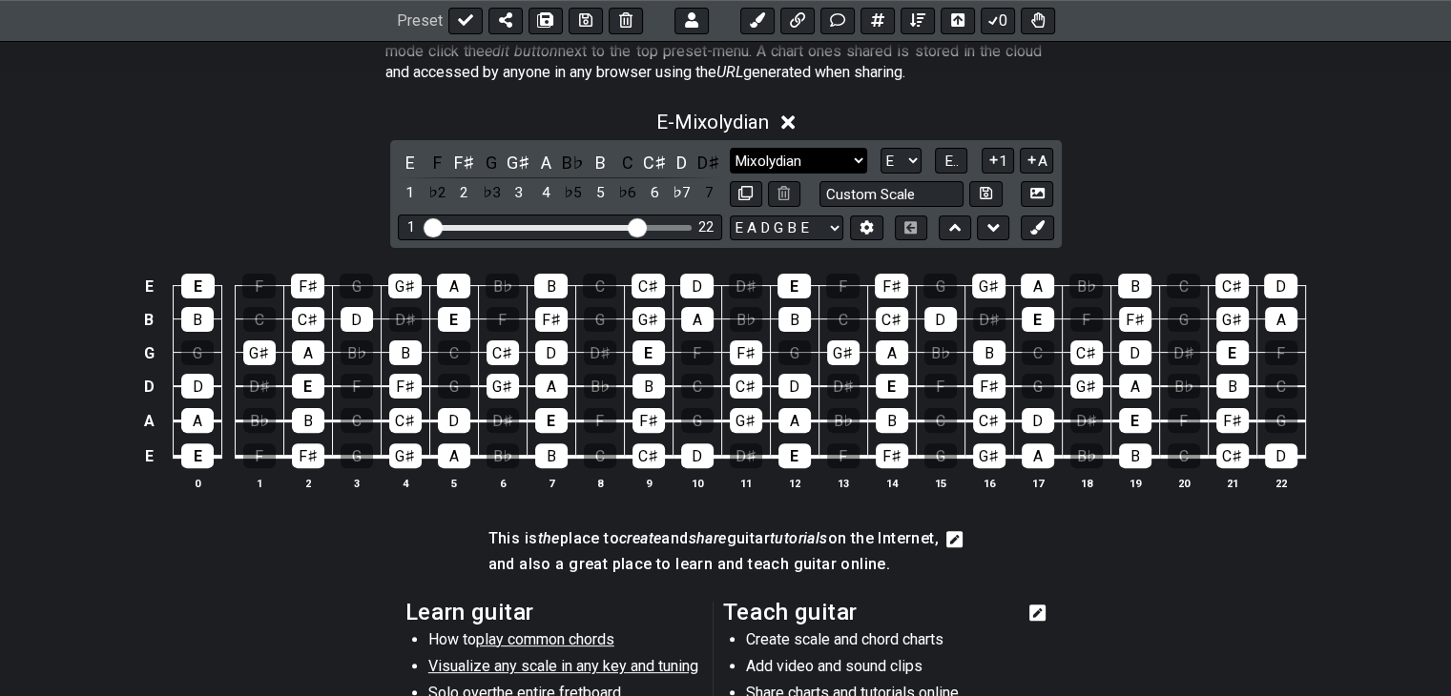
click at [853, 153] on select "Black Pearl Jam Black Pearl Jam Minor Pentatonic Major Pentatonic Minor Blues M…" at bounding box center [798, 161] width 137 height 26
select select "Minor Pentatonic"
click at [730, 148] on select "Black Pearl Jam Black Pearl Jam Minor Pentatonic Major Pentatonic Minor Blues M…" at bounding box center [798, 161] width 137 height 26
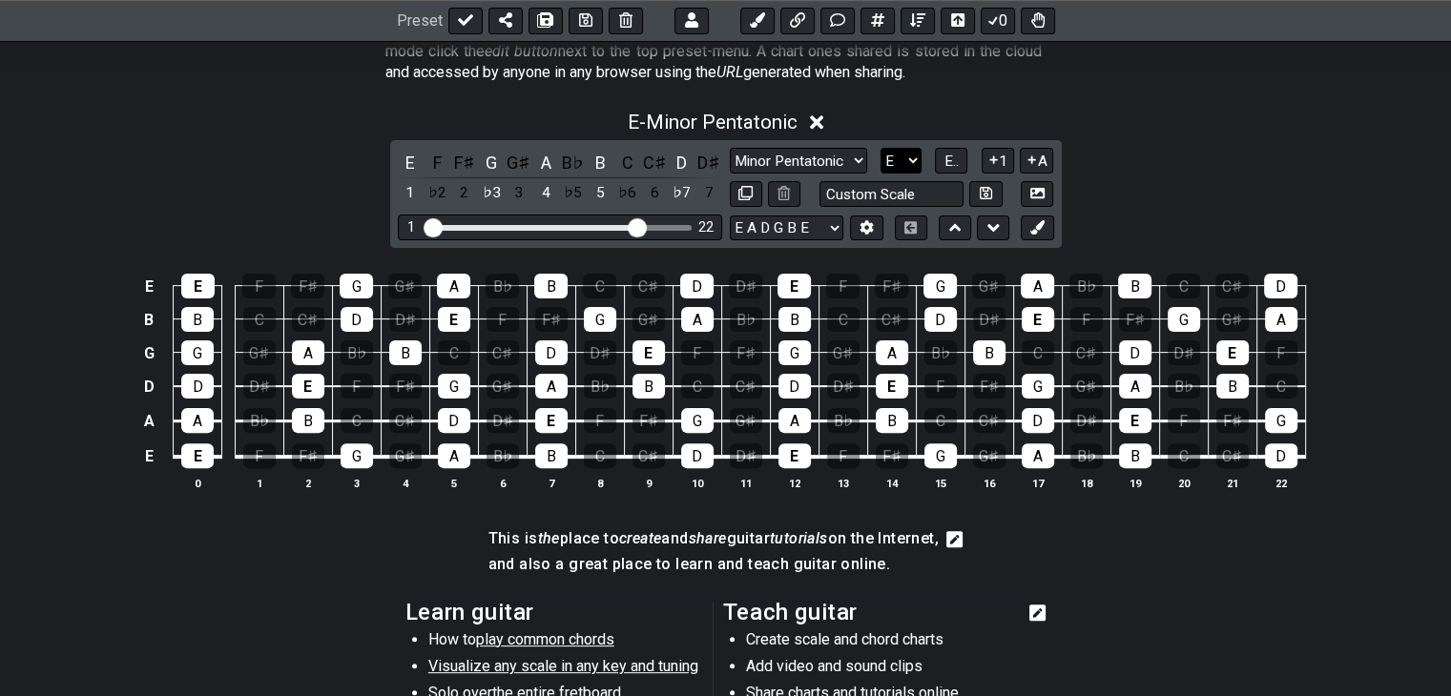
click at [900, 159] on select "A♭ A A♯ B♭ B C C♯ D♭ D D♯ E♭ E F F♯ G♭ G G♯" at bounding box center [901, 161] width 41 height 26
select select "D"
click at [881, 148] on select "A♭ A A♯ B♭ B C C♯ D♭ D D♯ E♭ E F F♯ G♭ G G♯" at bounding box center [901, 161] width 41 height 26
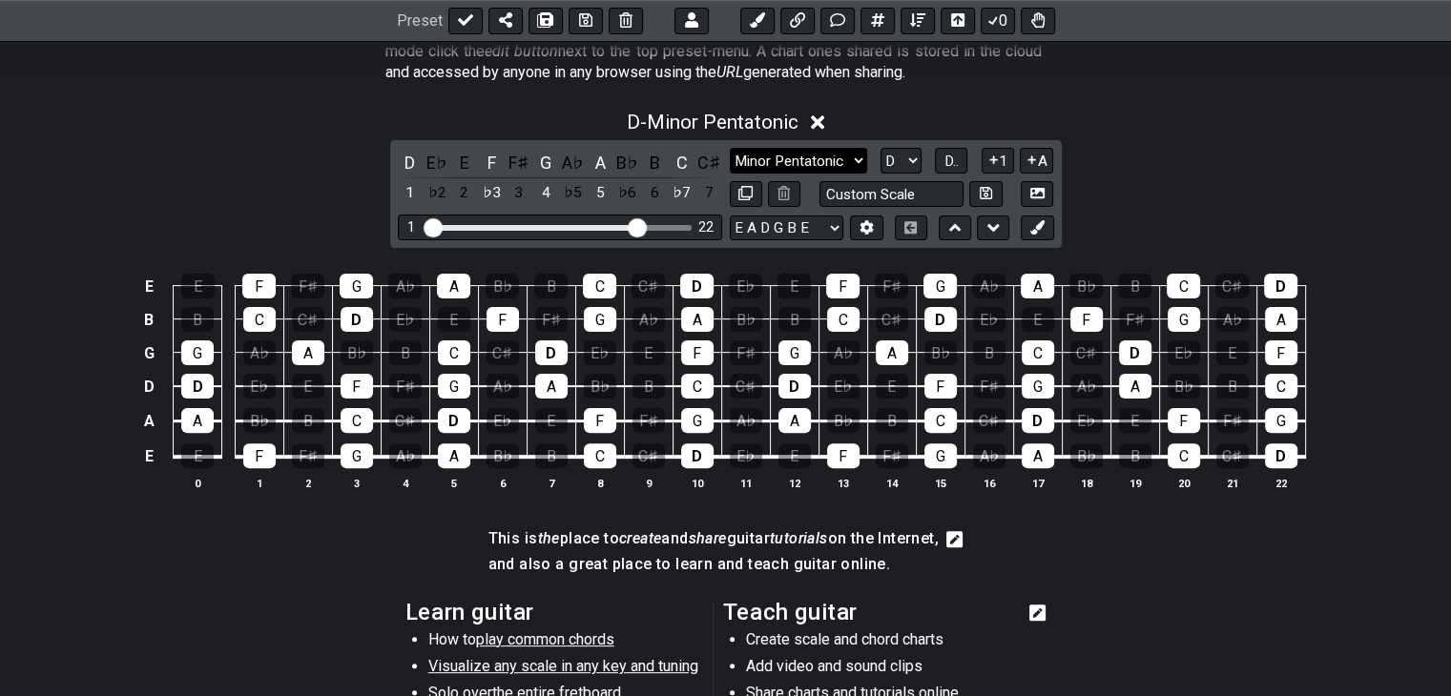
click at [782, 155] on select "Black Pearl Jam Black Pearl Jam Minor Pentatonic Major Pentatonic Minor Blues M…" at bounding box center [798, 161] width 137 height 26
select select "Major Pentatonic"
click at [730, 148] on select "Black Pearl Jam Black Pearl Jam Minor Pentatonic Major Pentatonic Minor Blues M…" at bounding box center [798, 161] width 137 height 26
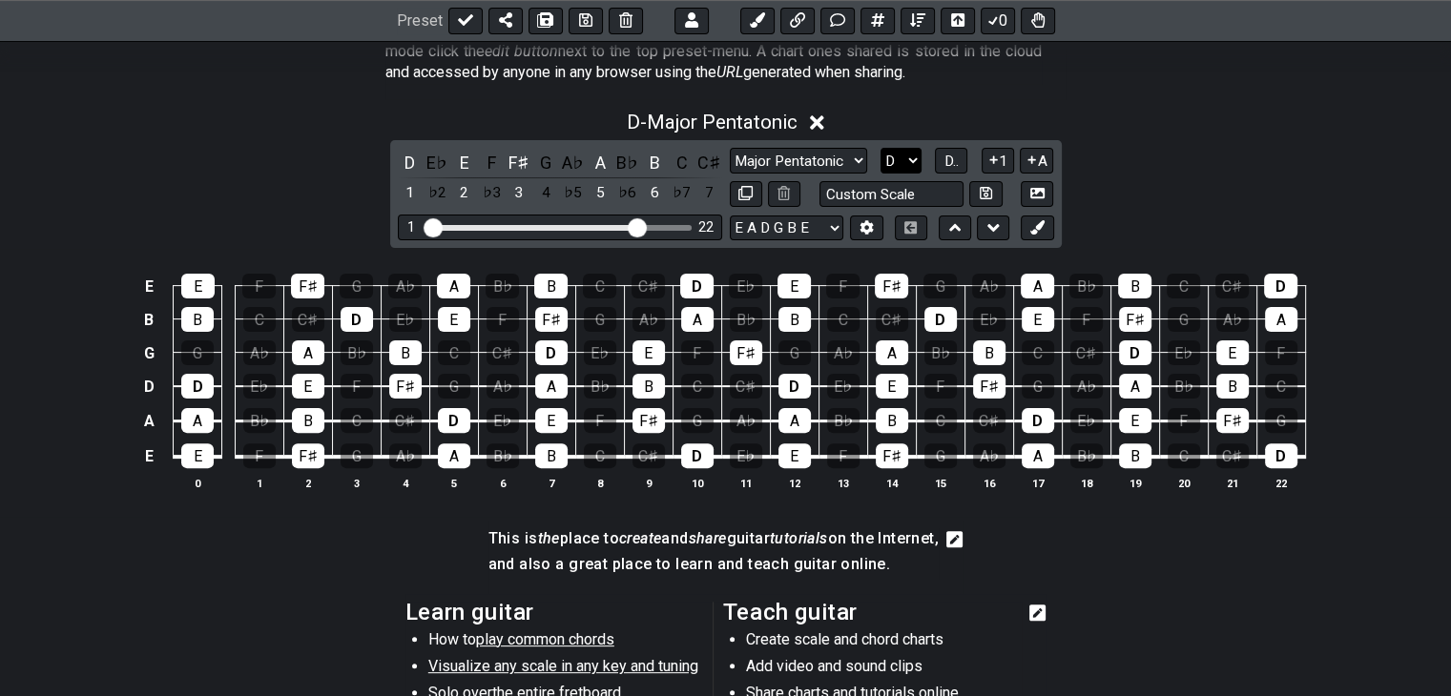
click at [905, 157] on select "A♭ A A♯ B♭ B C C♯ D♭ D D♯ E♭ E F F♯ G♭ G G♯" at bounding box center [901, 161] width 41 height 26
select select "E"
click at [881, 148] on select "A♭ A A♯ B♭ B C C♯ D♭ D D♯ E♭ E F F♯ G♭ G G♯" at bounding box center [901, 161] width 41 height 26
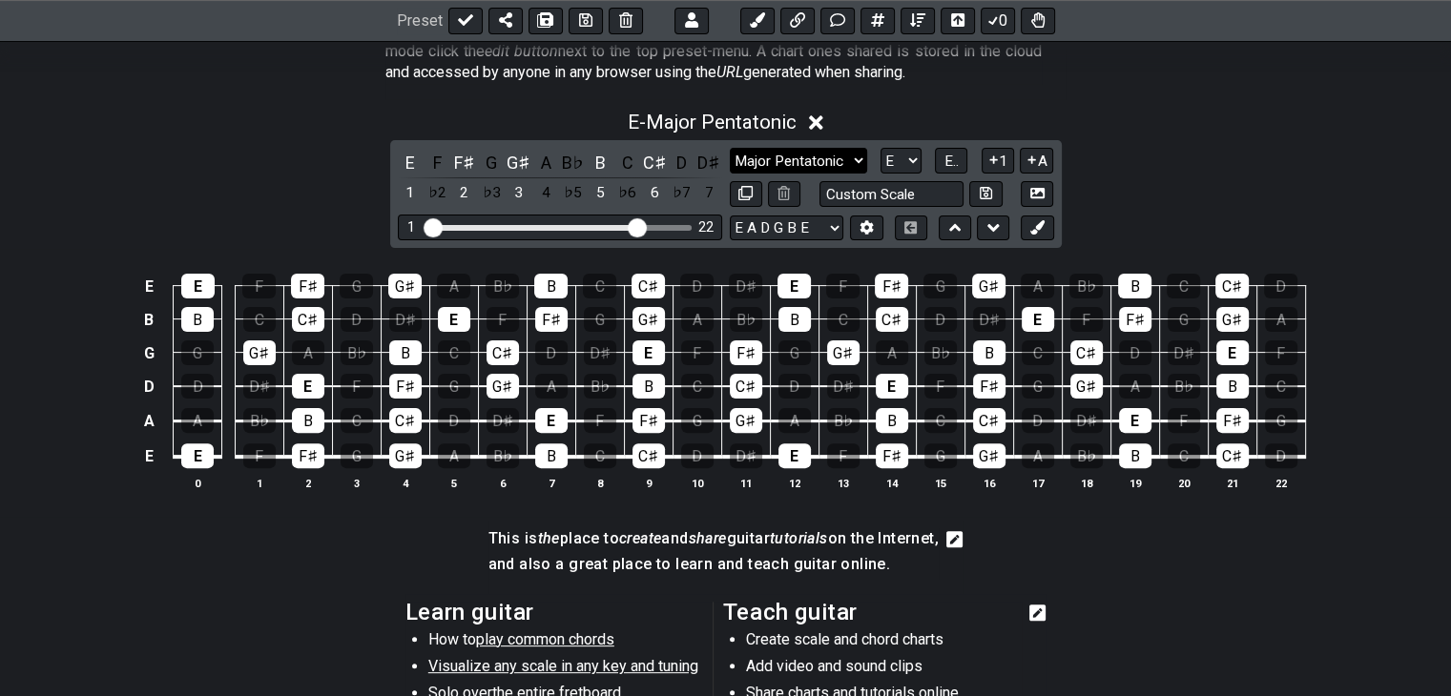
click at [832, 155] on select "Black Pearl Jam Black Pearl Jam Minor Pentatonic Major Pentatonic Minor Blues M…" at bounding box center [798, 161] width 137 height 26
click at [730, 148] on select "Black Pearl Jam Black Pearl Jam Minor Pentatonic Major Pentatonic Minor Blues M…" at bounding box center [798, 161] width 137 height 26
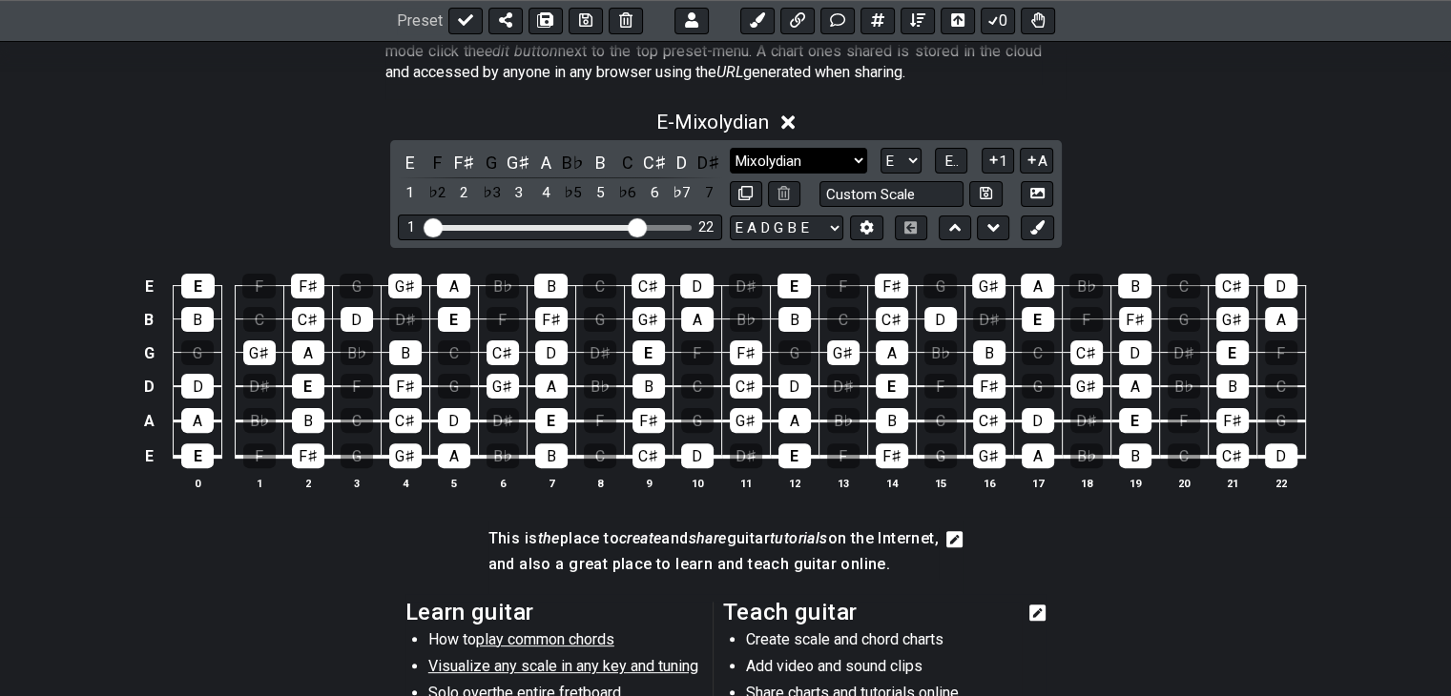
click at [851, 157] on select "Black Pearl Jam Black Pearl Jam Minor Pentatonic Major Pentatonic Minor Blues M…" at bounding box center [798, 161] width 137 height 26
click at [730, 148] on select "Black Pearl Jam Black Pearl Jam Minor Pentatonic Major Pentatonic Minor Blues M…" at bounding box center [798, 161] width 137 height 26
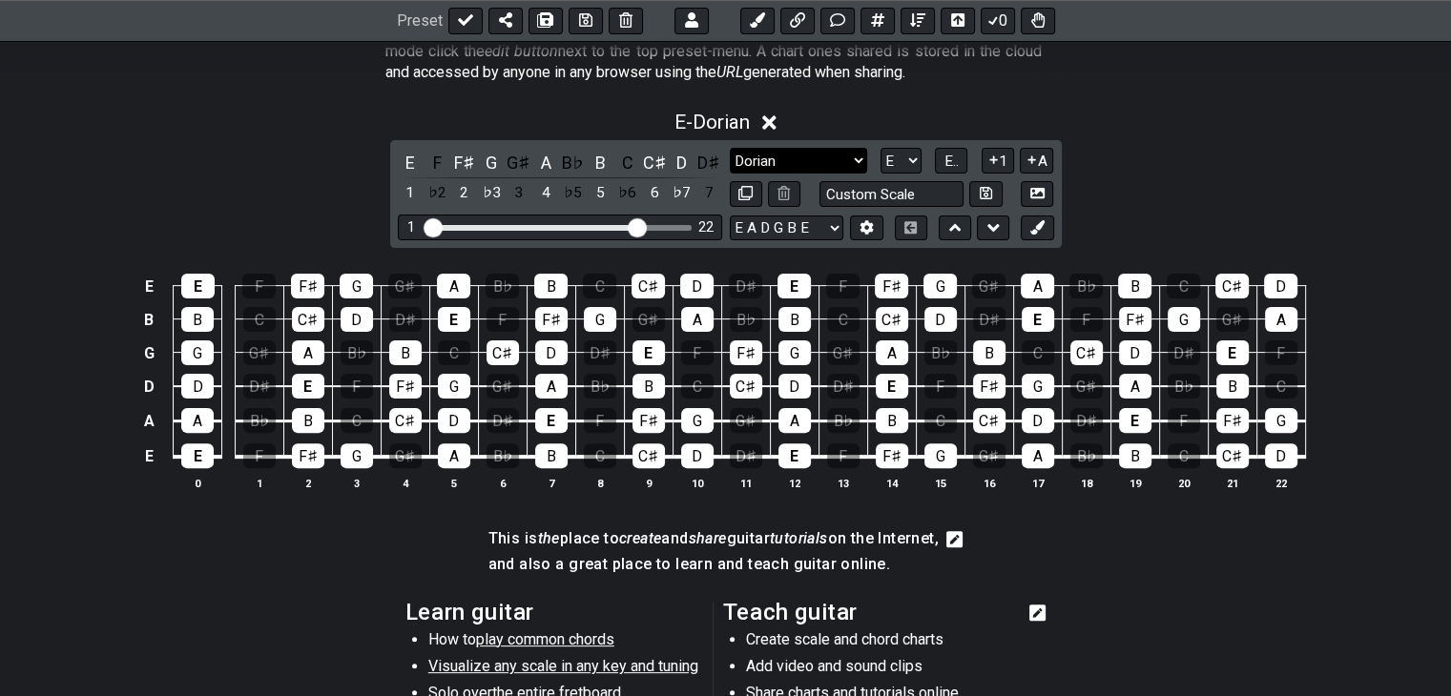
click at [850, 157] on select "Black Pearl Jam Black Pearl Jam Minor Pentatonic Major Pentatonic Minor Blues M…" at bounding box center [798, 161] width 137 height 26
select select "Black Pearl Jam"
click at [730, 148] on select "Black Pearl Jam Black Pearl Jam Minor Pentatonic Major Pentatonic Minor Blues M…" at bounding box center [798, 161] width 137 height 26
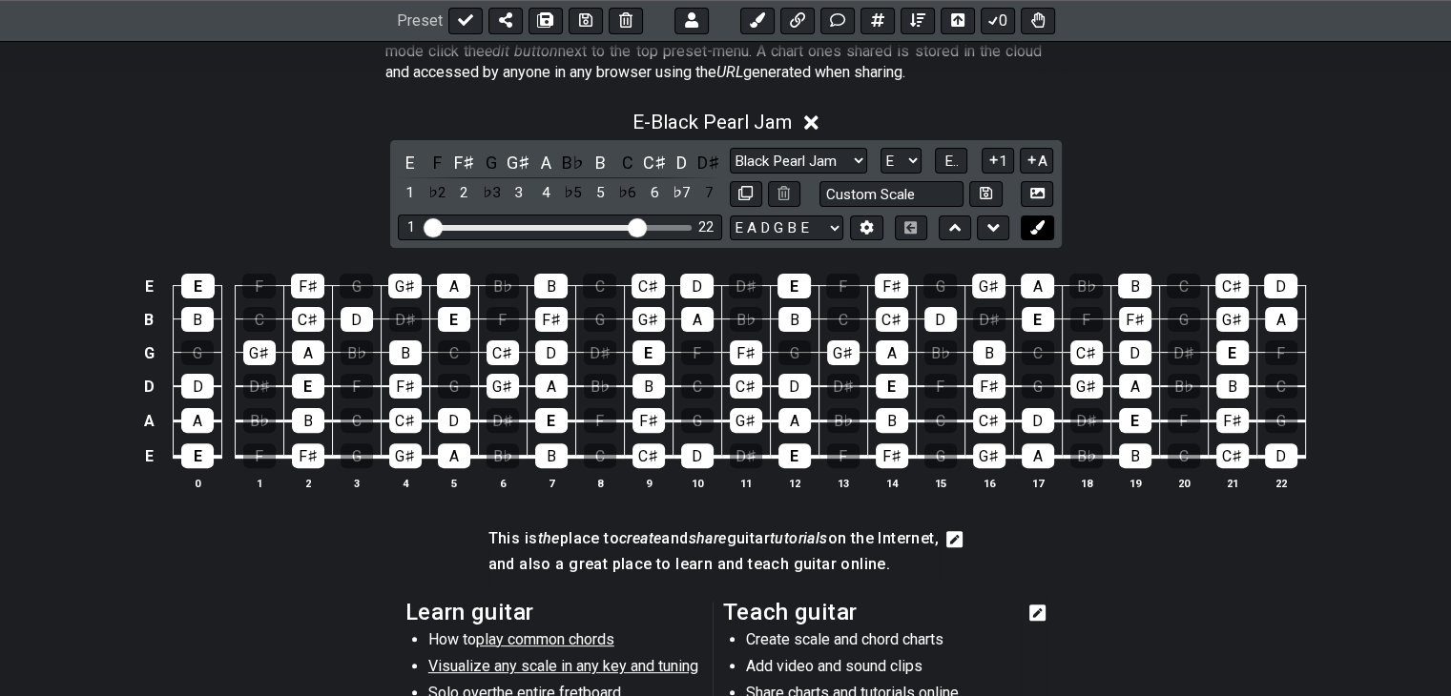
click at [1035, 231] on icon at bounding box center [1037, 227] width 14 height 14
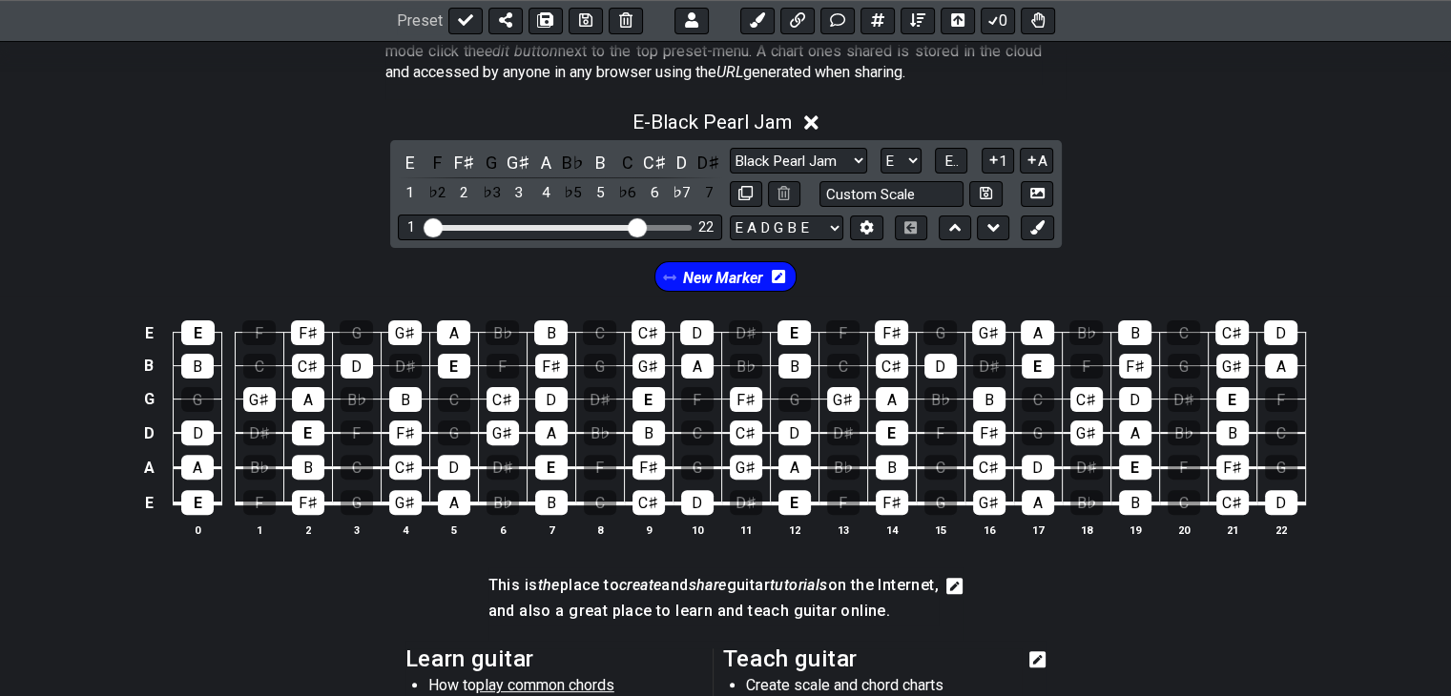
click at [717, 272] on span "New Marker" at bounding box center [723, 278] width 80 height 28
click at [696, 280] on span "New Marker" at bounding box center [722, 278] width 89 height 28
click at [1070, 238] on div "E - Black Pearl Jam E F F♯ G G♯ A B♭ B C C♯ D D♯ 1 ♭2 2 ♭3 3 4 ♭5 5 ♭6 6 ♭7 7 B…" at bounding box center [725, 332] width 1451 height 466
click at [1044, 225] on icon at bounding box center [1037, 227] width 14 height 14
click at [672, 276] on span "New Marker" at bounding box center [647, 278] width 89 height 28
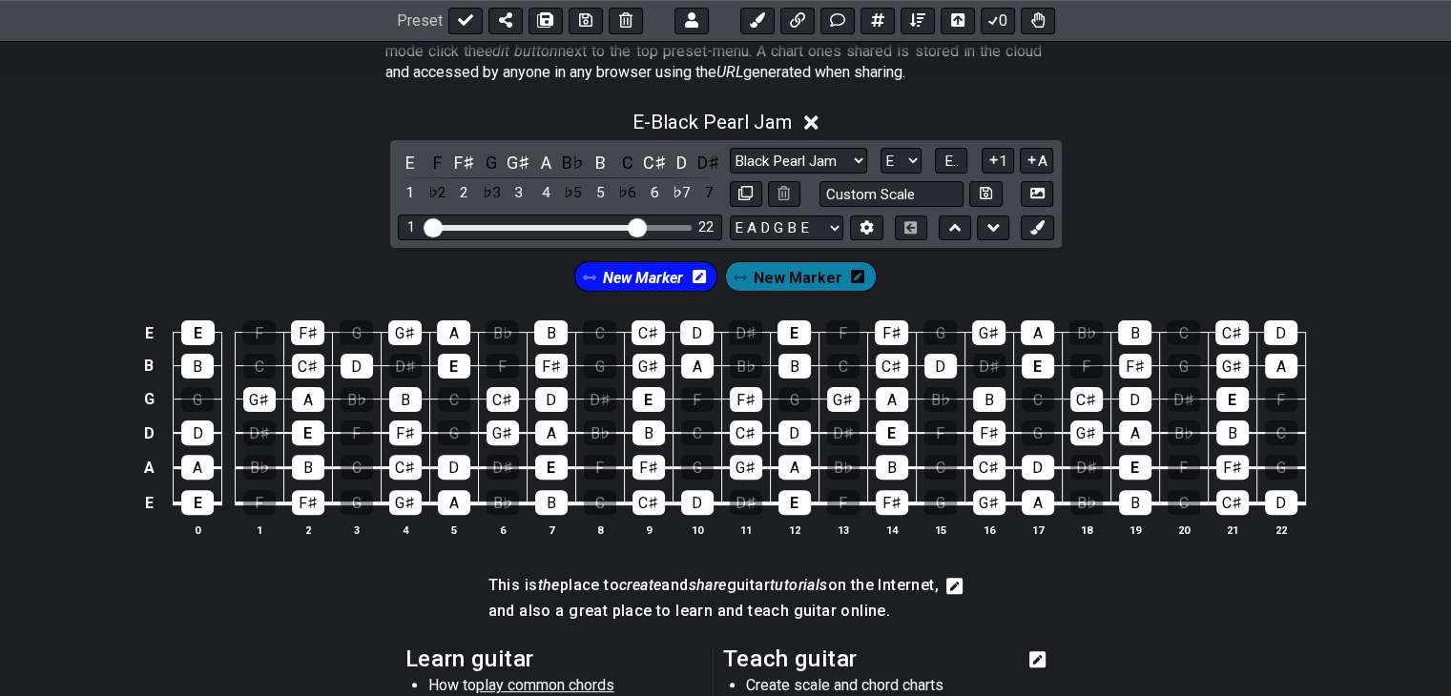
drag, startPoint x: 782, startPoint y: 276, endPoint x: 840, endPoint y: 282, distance: 57.6
click at [782, 276] on span "New Marker" at bounding box center [798, 278] width 89 height 28
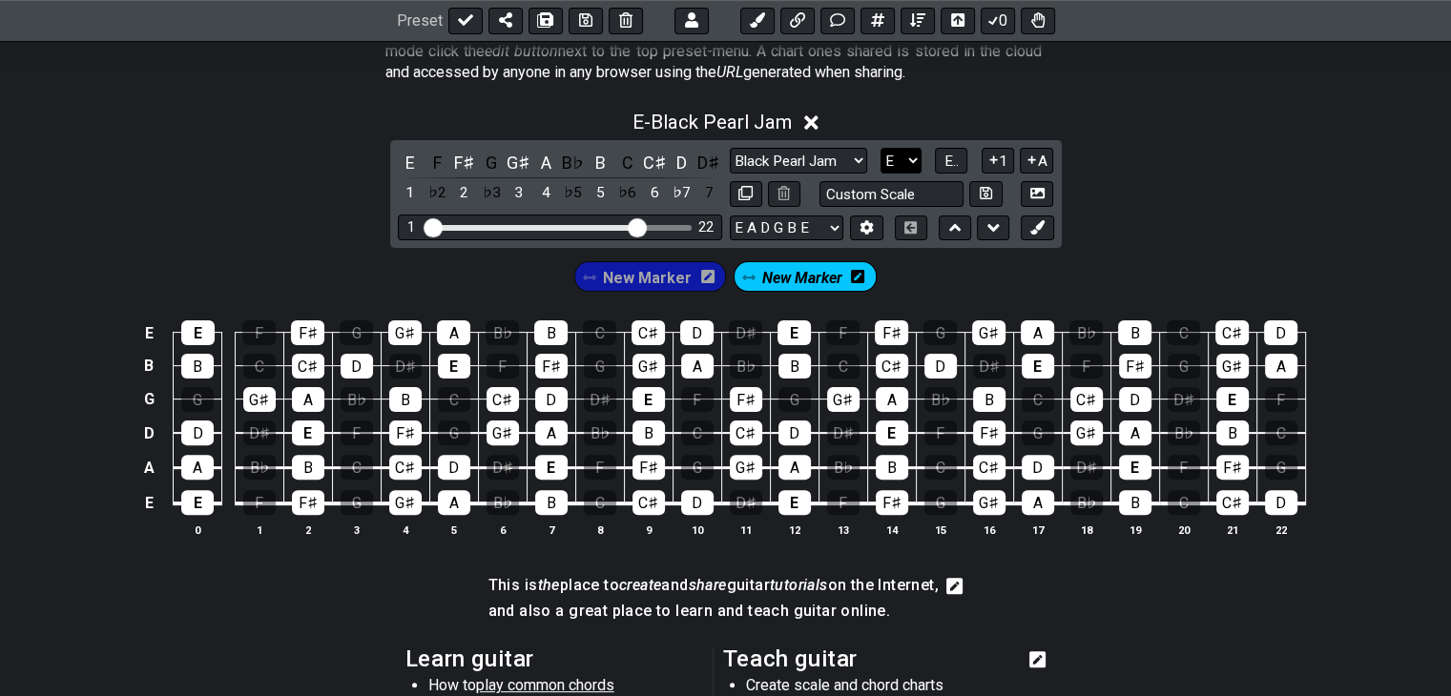
click at [896, 159] on select "A♭ A A♯ B♭ B C C♯ D♭ D D♯ E♭ E F F♯ G♭ G G♯" at bounding box center [901, 161] width 41 height 26
select select "D"
click at [881, 148] on select "A♭ A A♯ B♭ B C C♯ D♭ D D♯ E♭ E F F♯ G♭ G G♯" at bounding box center [901, 161] width 41 height 26
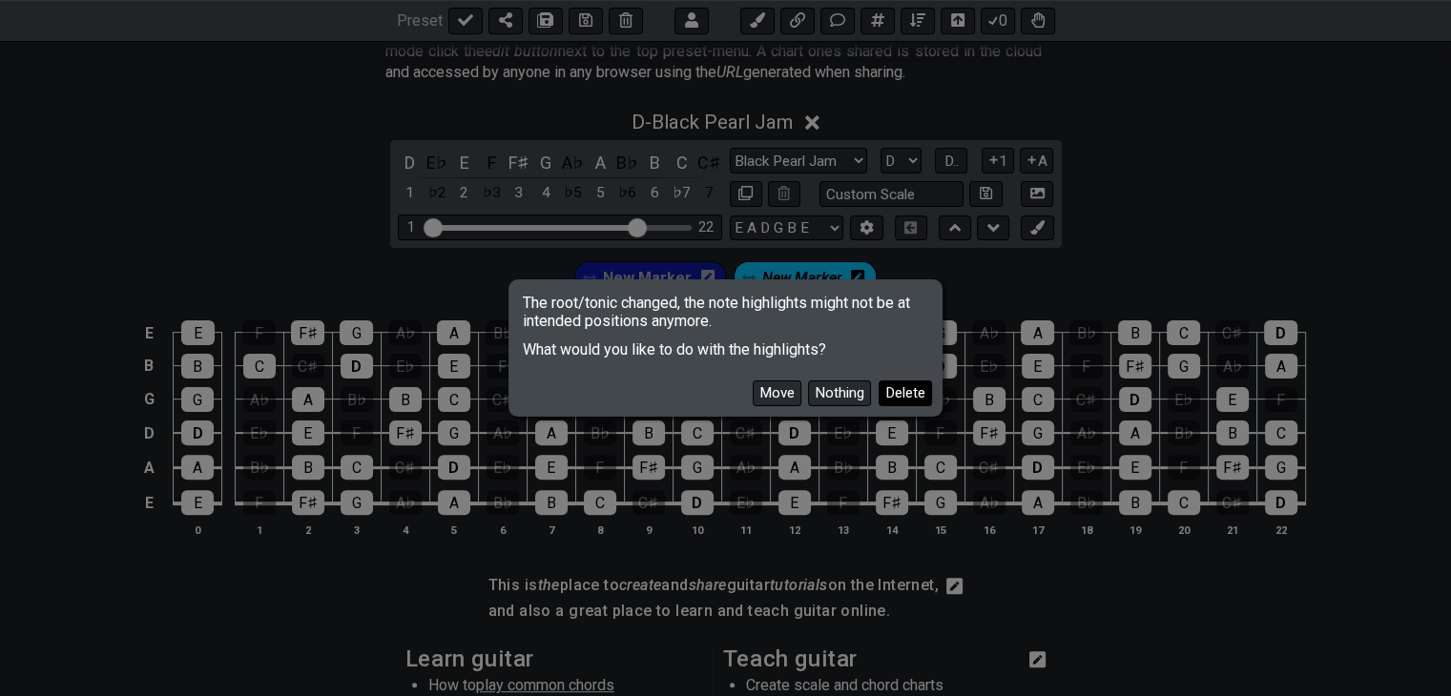
click at [902, 391] on button "Delete" at bounding box center [905, 394] width 53 height 26
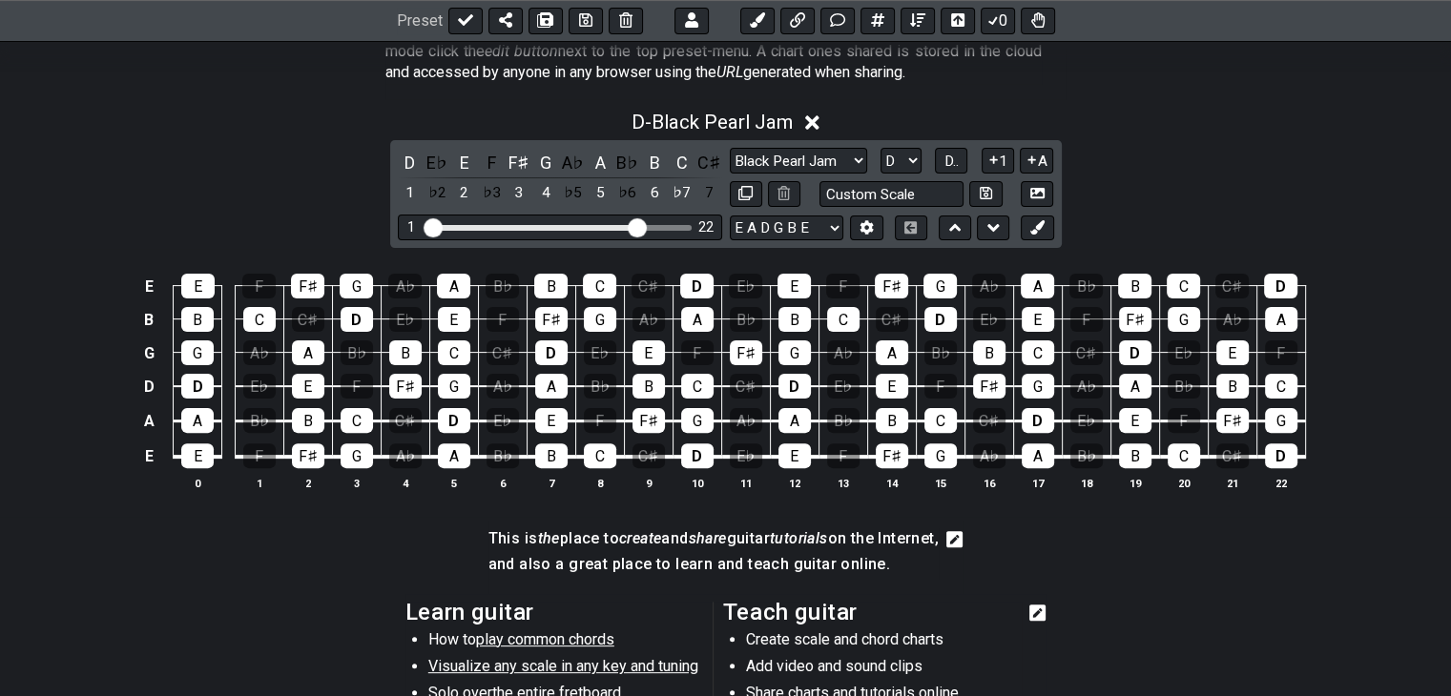
click at [1160, 231] on div "D - Black Pearl Jam D E♭ E F F♯ G A♭ A B♭ B C C♯ 1 ♭2 2 ♭3 3 4 ♭5 5 ♭6 6 ♭7 7 B…" at bounding box center [725, 308] width 1451 height 419
click at [1076, 550] on section "This is the place to create and share guitar tutorials on the Internet, and als…" at bounding box center [725, 557] width 1451 height 73
click at [805, 167] on select "Black Pearl Jam Black Pearl Jam Minor Pentatonic Major Pentatonic Minor Blues M…" at bounding box center [798, 161] width 137 height 26
click at [730, 148] on select "Black Pearl Jam Black Pearl Jam Minor Pentatonic Major Pentatonic Minor Blues M…" at bounding box center [798, 161] width 137 height 26
click at [852, 164] on select "Black Pearl Jam Black Pearl Jam Minor Pentatonic Major Pentatonic Minor Blues M…" at bounding box center [798, 161] width 137 height 26
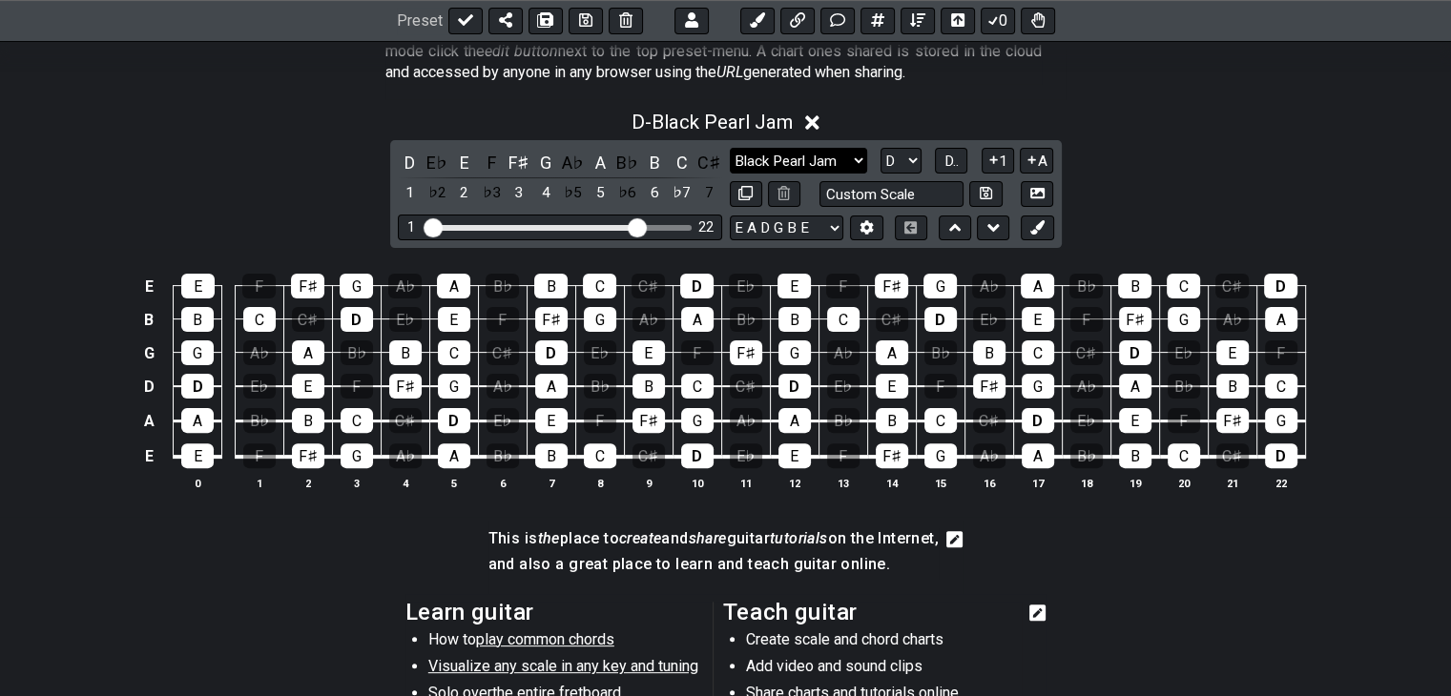
click at [730, 148] on select "Black Pearl Jam Black Pearl Jam Minor Pentatonic Major Pentatonic Minor Blues M…" at bounding box center [798, 161] width 137 height 26
click at [817, 155] on select "Black Pearl Jam Black Pearl Jam Minor Pentatonic Major Pentatonic Minor Blues M…" at bounding box center [798, 161] width 137 height 26
click at [730, 148] on select "Black Pearl Jam Black Pearl Jam Minor Pentatonic Major Pentatonic Minor Blues M…" at bounding box center [798, 161] width 137 height 26
click at [846, 161] on select "Black Pearl Jam Black Pearl Jam Minor Pentatonic Major Pentatonic Minor Blues M…" at bounding box center [798, 161] width 137 height 26
click at [730, 148] on select "Black Pearl Jam Black Pearl Jam Minor Pentatonic Major Pentatonic Minor Blues M…" at bounding box center [798, 161] width 137 height 26
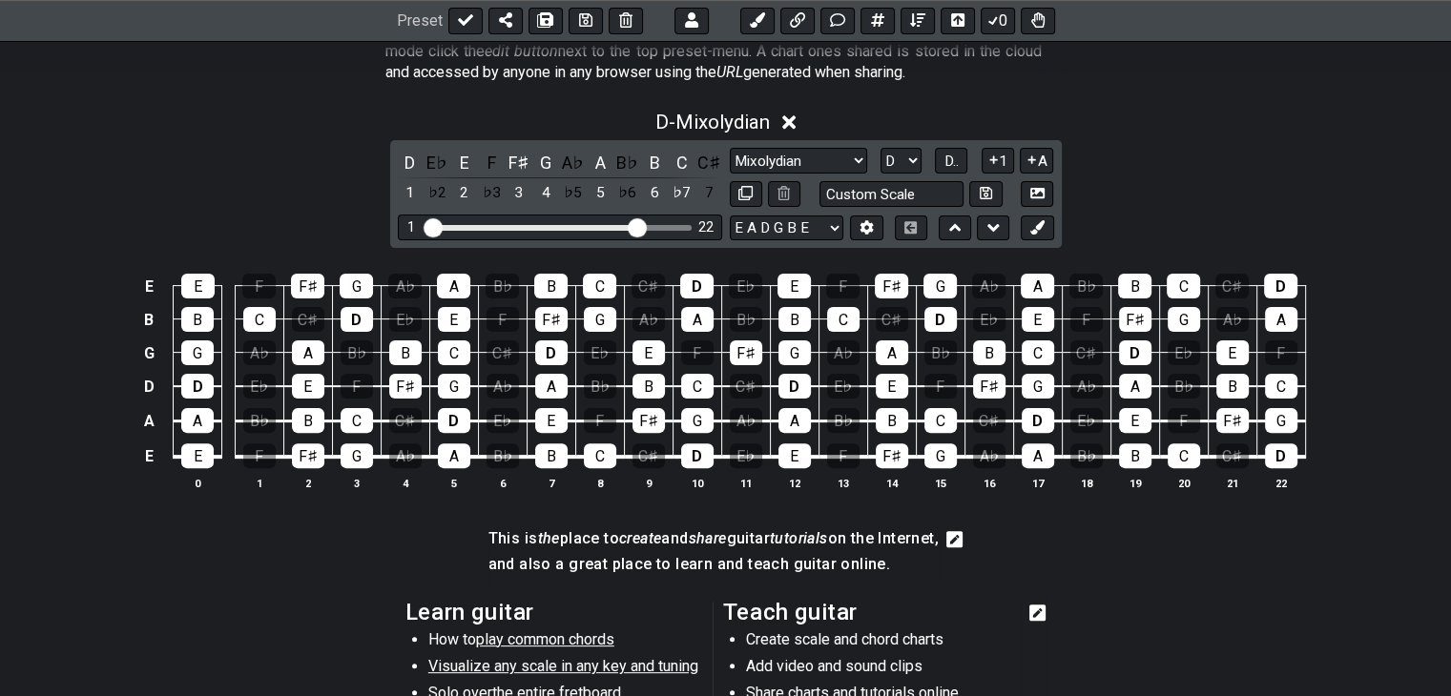
click at [840, 156] on select "Black Pearl Jam Black Pearl Jam Minor Pentatonic Major Pentatonic Minor Blues M…" at bounding box center [798, 161] width 137 height 26
select select "Black Pearl Jam"
click at [730, 148] on select "Black Pearl Jam Black Pearl Jam Minor Pentatonic Major Pentatonic Minor Blues M…" at bounding box center [798, 161] width 137 height 26
click at [1120, 151] on div "D - Black Pearl Jam D E♭ E F F♯ G A♭ A B♭ B C C♯ 1 ♭2 2 ♭3 3 4 ♭5 5 ♭6 6 ♭7 7 B…" at bounding box center [725, 308] width 1451 height 419
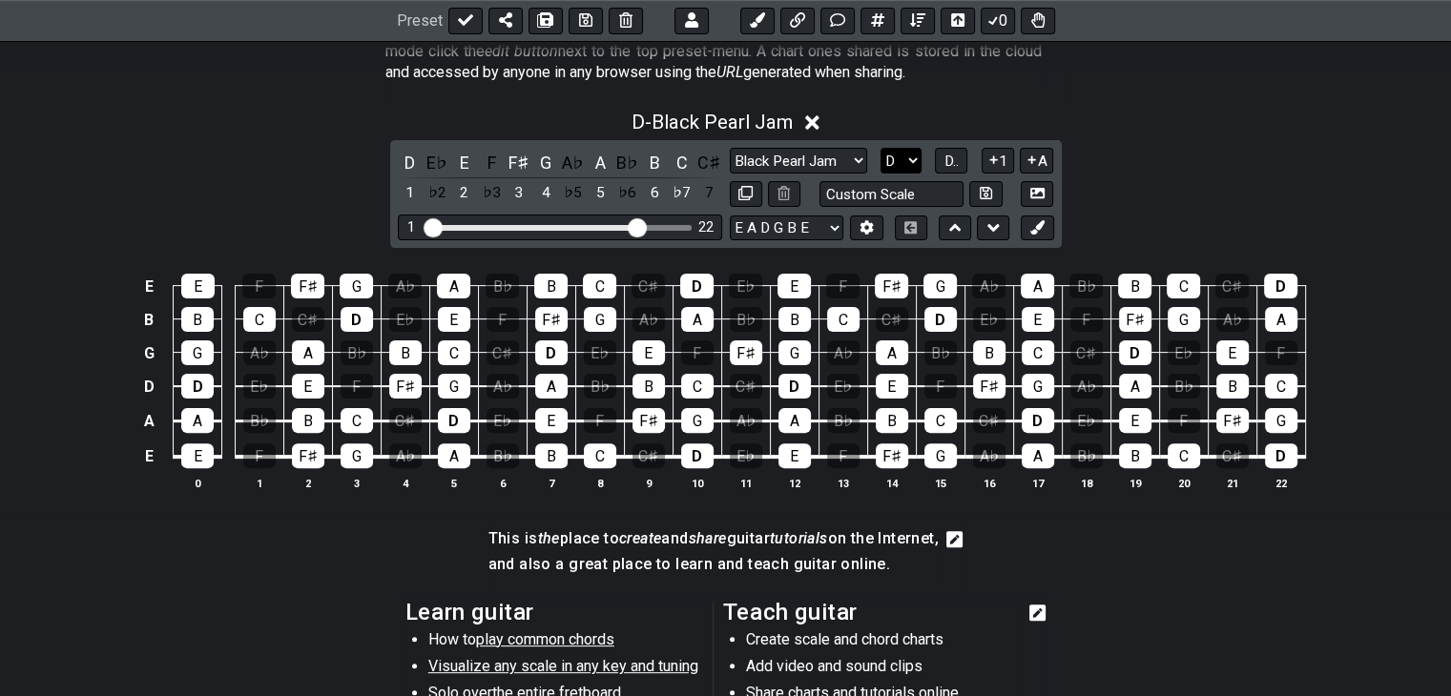
click at [905, 154] on select "A♭ A A♯ B♭ B C C♯ D♭ D D♯ E♭ E F F♯ G♭ G G♯" at bounding box center [901, 161] width 41 height 26
select select "E"
click at [881, 148] on select "A♭ A A♯ B♭ B C C♯ D♭ D D♯ E♭ E F F♯ G♭ G G♯" at bounding box center [901, 161] width 41 height 26
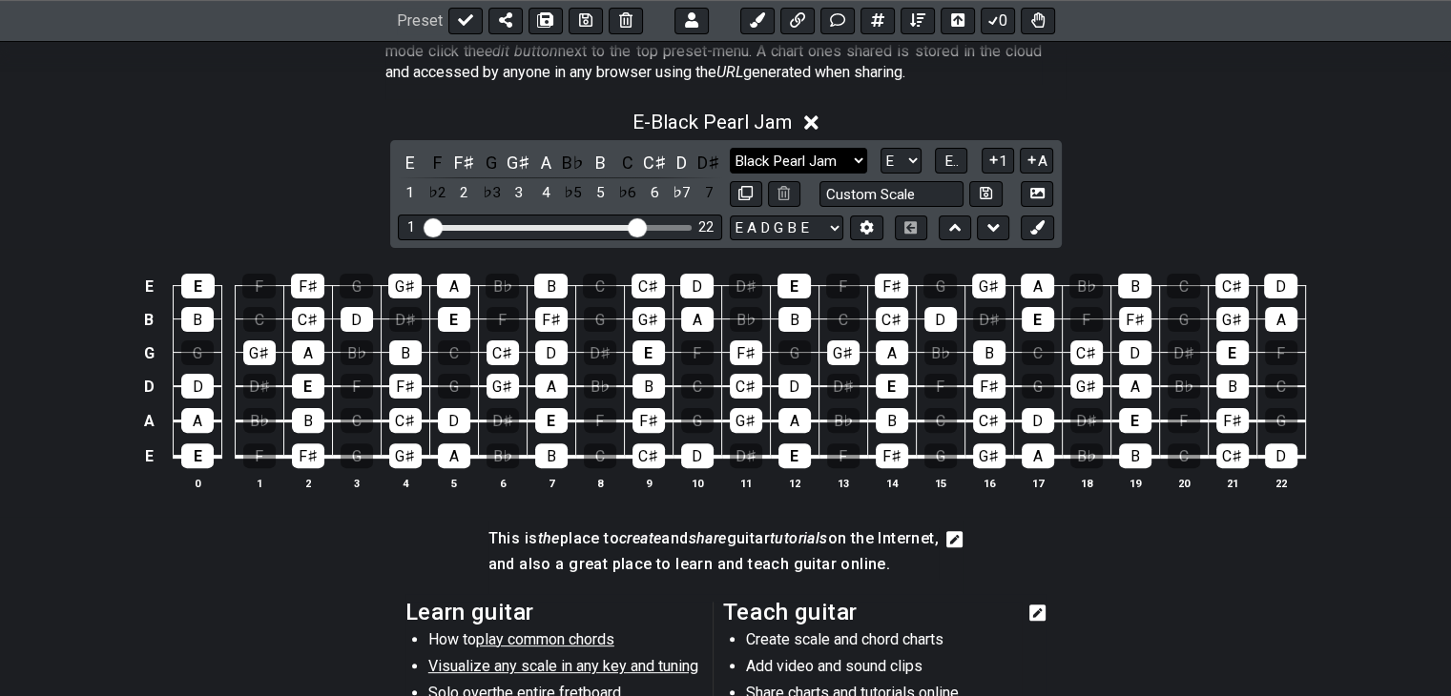
click at [826, 165] on select "Black Pearl Jam Black Pearl Jam Minor Pentatonic Major Pentatonic Minor Blues M…" at bounding box center [798, 161] width 137 height 26
click at [730, 148] on select "Black Pearl Jam Black Pearl Jam Minor Pentatonic Major Pentatonic Minor Blues M…" at bounding box center [798, 161] width 137 height 26
click at [1216, 214] on div "E - Mixolydian E F F♯ G G♯ A B♭ B C C♯ D D♯ 1 ♭2 2 ♭3 3 4 ♭5 5 ♭6 6 ♭7 7 Black …" at bounding box center [725, 308] width 1451 height 419
click at [857, 156] on select "Black Pearl Jam Black Pearl Jam Minor Pentatonic Major Pentatonic Minor Blues M…" at bounding box center [798, 161] width 137 height 26
click at [730, 148] on select "Black Pearl Jam Black Pearl Jam Minor Pentatonic Major Pentatonic Minor Blues M…" at bounding box center [798, 161] width 137 height 26
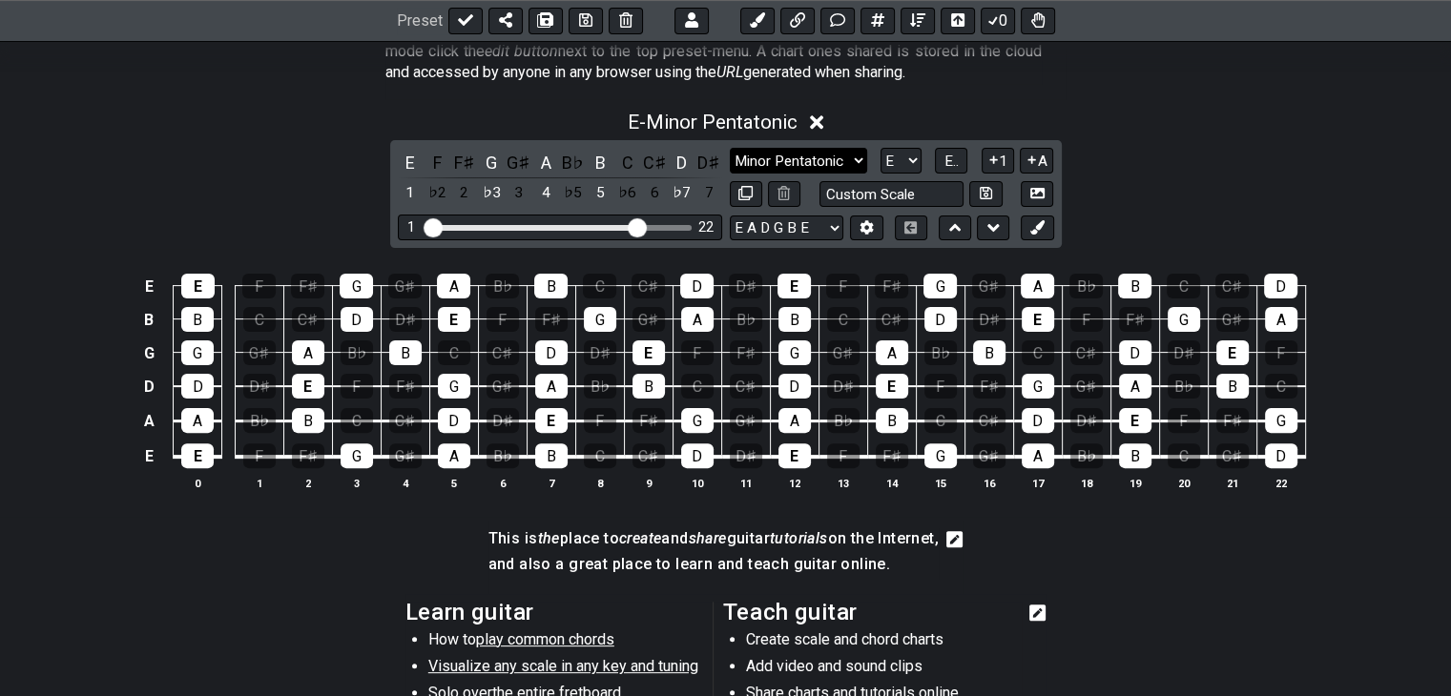
click at [843, 155] on select "Black Pearl Jam Black Pearl Jam Minor Pentatonic Major Pentatonic Minor Blues M…" at bounding box center [798, 161] width 137 height 26
click at [730, 148] on select "Black Pearl Jam Black Pearl Jam Minor Pentatonic Major Pentatonic Minor Blues M…" at bounding box center [798, 161] width 137 height 26
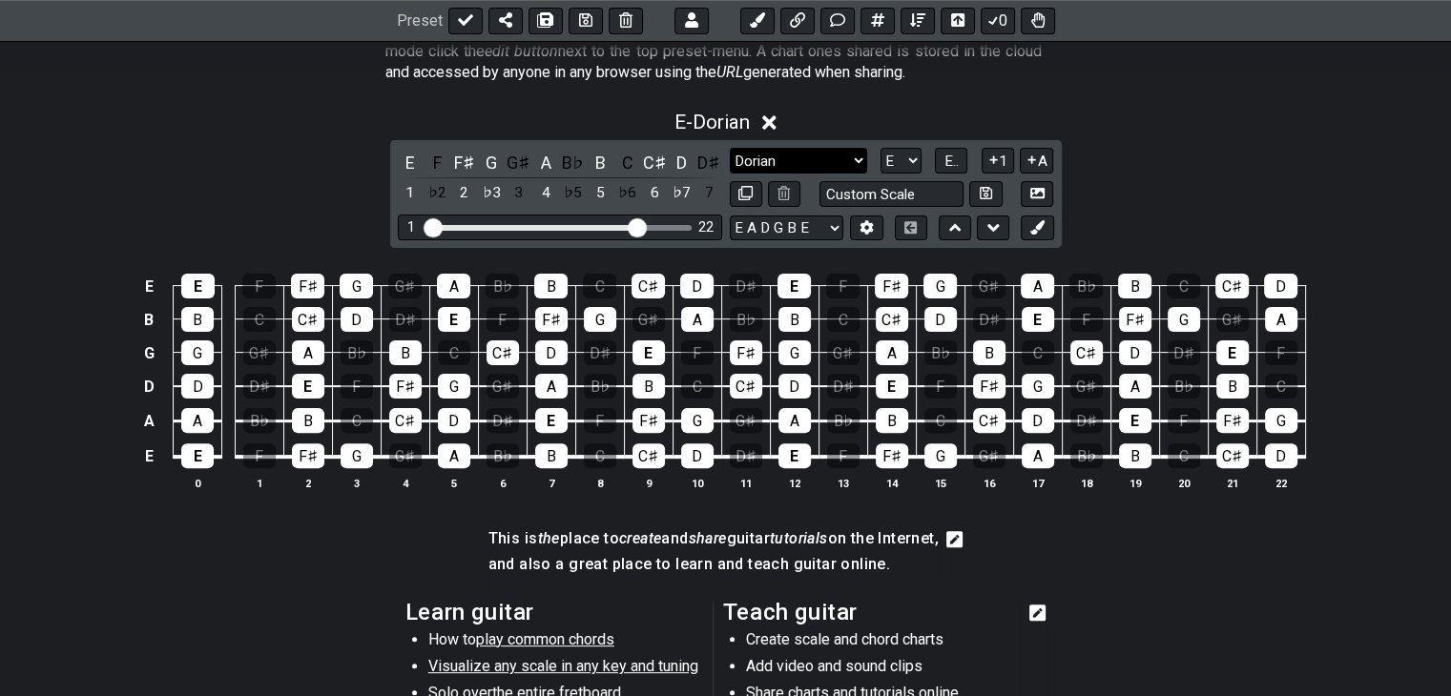
drag, startPoint x: 849, startPoint y: 162, endPoint x: 845, endPoint y: 172, distance: 10.3
click at [847, 168] on select "Black Pearl Jam Black Pearl Jam Minor Pentatonic Major Pentatonic Minor Blues M…" at bounding box center [798, 161] width 137 height 26
click at [730, 148] on select "Black Pearl Jam Black Pearl Jam Minor Pentatonic Major Pentatonic Minor Blues M…" at bounding box center [798, 161] width 137 height 26
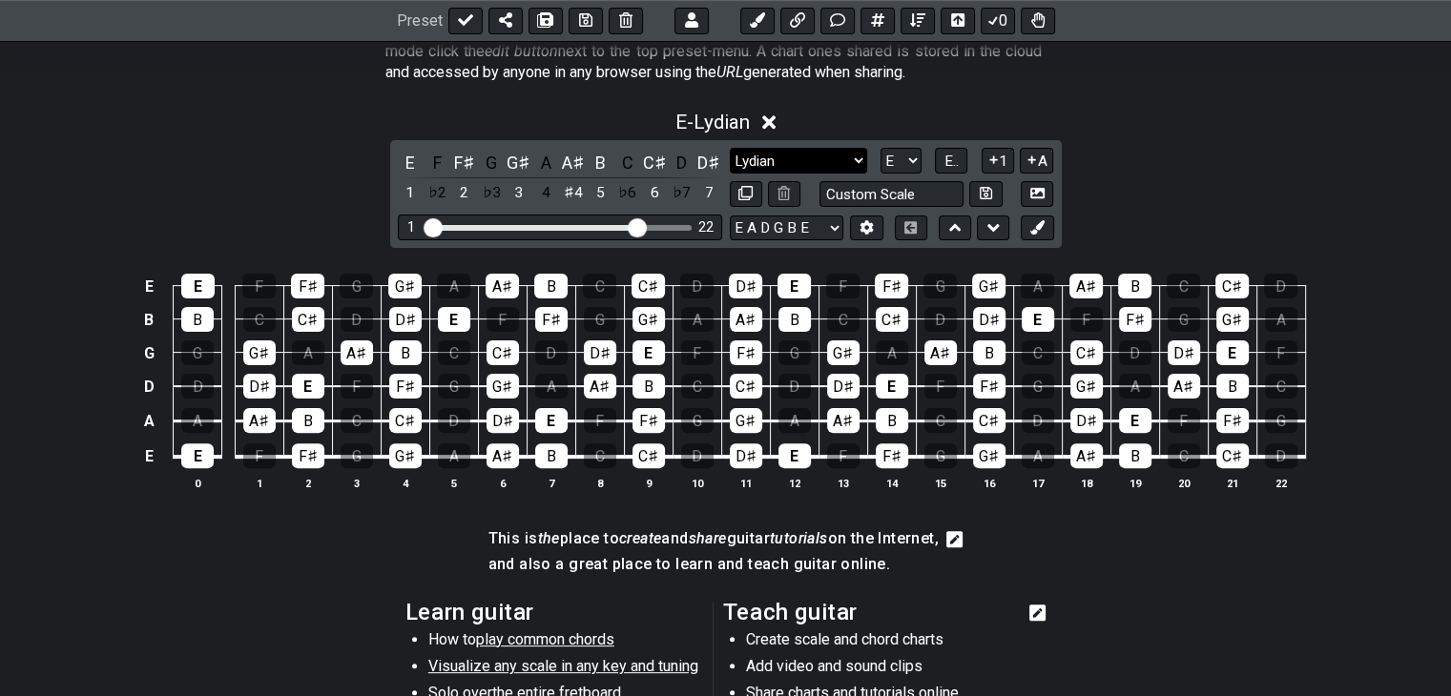
drag, startPoint x: 857, startPoint y: 159, endPoint x: 852, endPoint y: 172, distance: 13.3
click at [857, 161] on select "Black Pearl Jam Black Pearl Jam Minor Pentatonic Major Pentatonic Minor Blues M…" at bounding box center [798, 161] width 137 height 26
click at [730, 148] on select "Black Pearl Jam Black Pearl Jam Minor Pentatonic Major Pentatonic Minor Blues M…" at bounding box center [798, 161] width 137 height 26
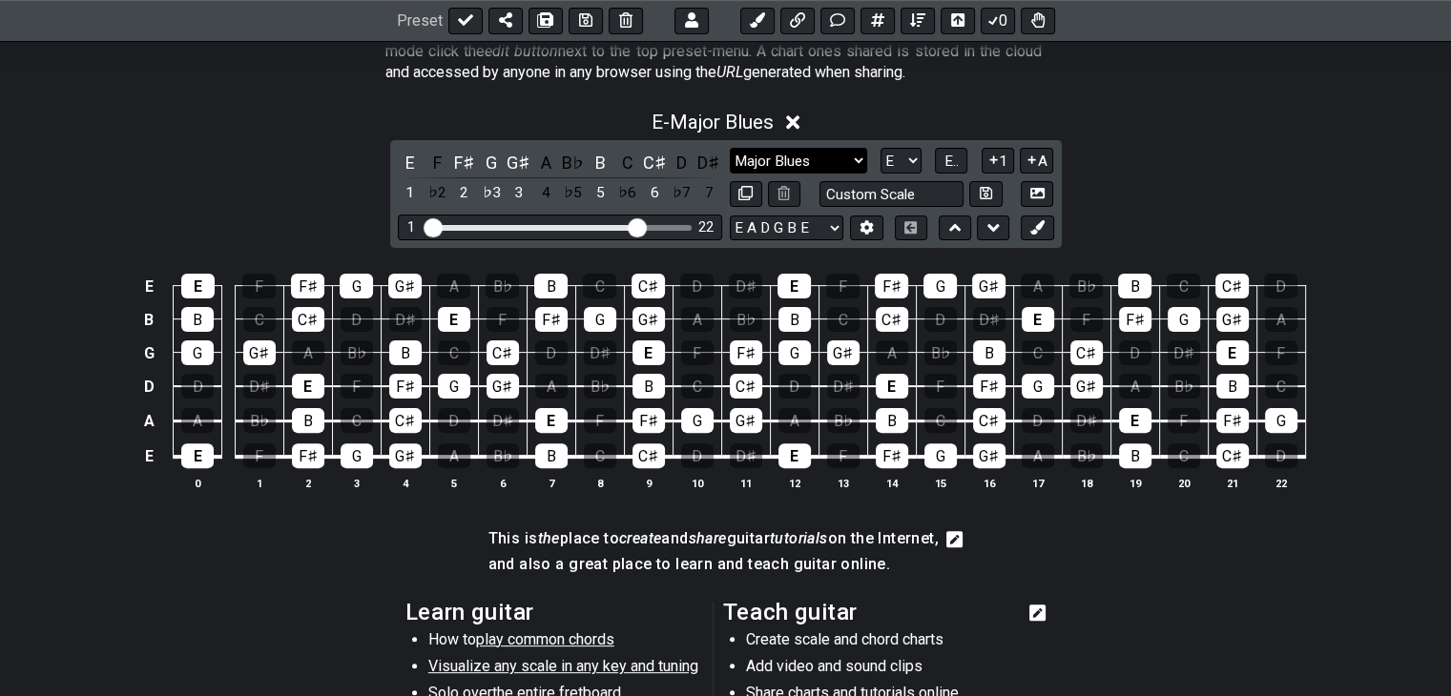
click at [860, 170] on select "Black Pearl Jam Black Pearl Jam Minor Pentatonic Major Pentatonic Minor Blues M…" at bounding box center [798, 161] width 137 height 26
select select "Minor / Aeolian"
click at [730, 148] on select "Black Pearl Jam Black Pearl Jam Minor Pentatonic Major Pentatonic Minor Blues M…" at bounding box center [798, 161] width 137 height 26
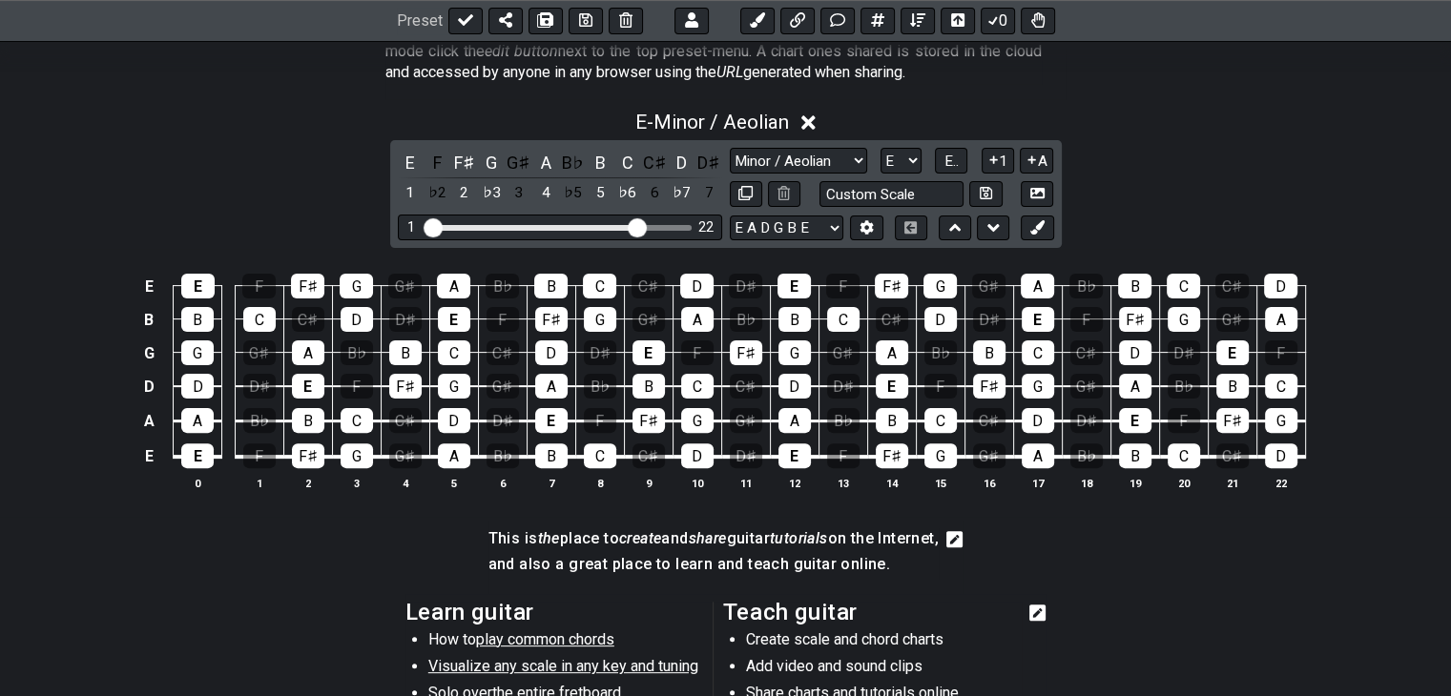
click at [1176, 163] on div "E - Minor / Aeolian E F F♯ G G♯ A B♭ B C C♯ D D♯ 1 ♭2 2 ♭3 3 4 ♭5 5 ♭6 6 ♭7 7 B…" at bounding box center [725, 308] width 1451 height 419
drag, startPoint x: 1015, startPoint y: 447, endPoint x: 1007, endPoint y: 454, distance: 10.1
click at [1010, 447] on tr "E E F F♯ G G♯ A B♭ B C C♯ D D♯ E F F♯ G G♯ A B♭ B C C♯ D" at bounding box center [721, 440] width 1168 height 36
click at [1026, 225] on button at bounding box center [1037, 229] width 32 height 26
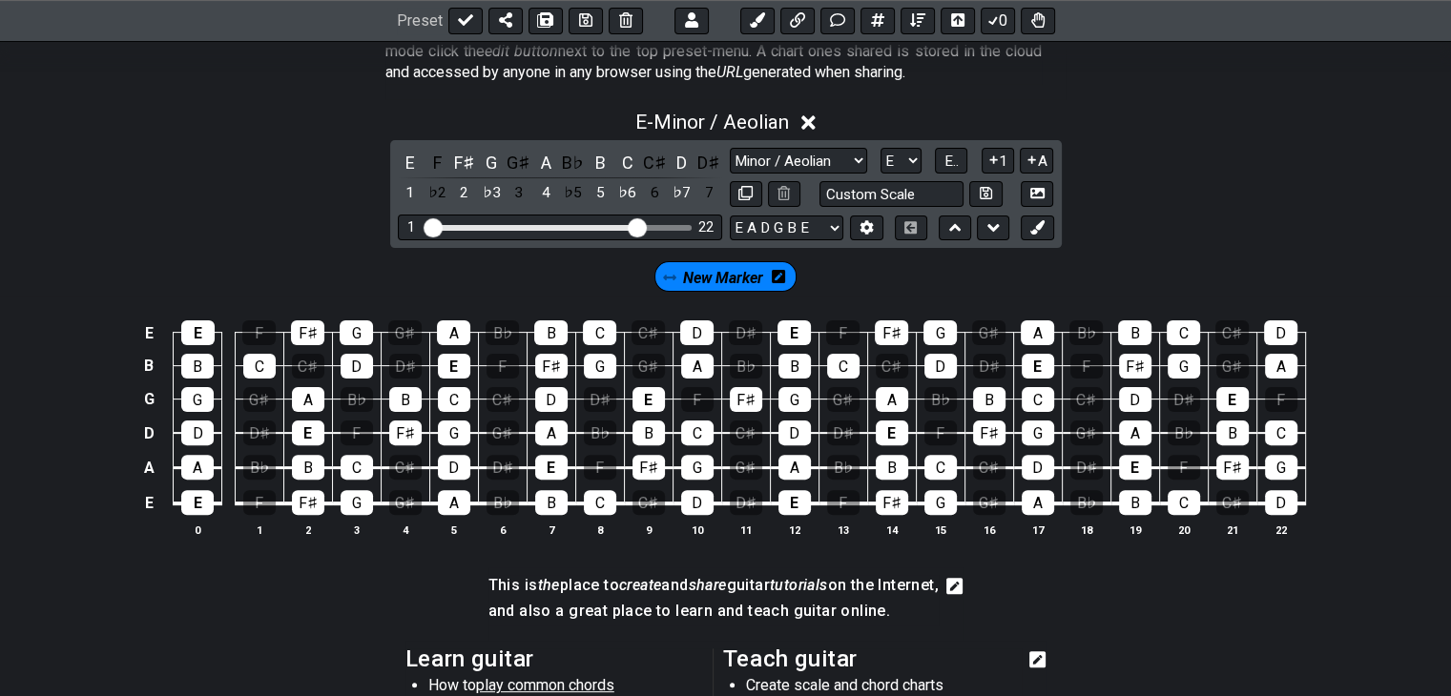
click at [778, 279] on icon at bounding box center [778, 276] width 13 height 13
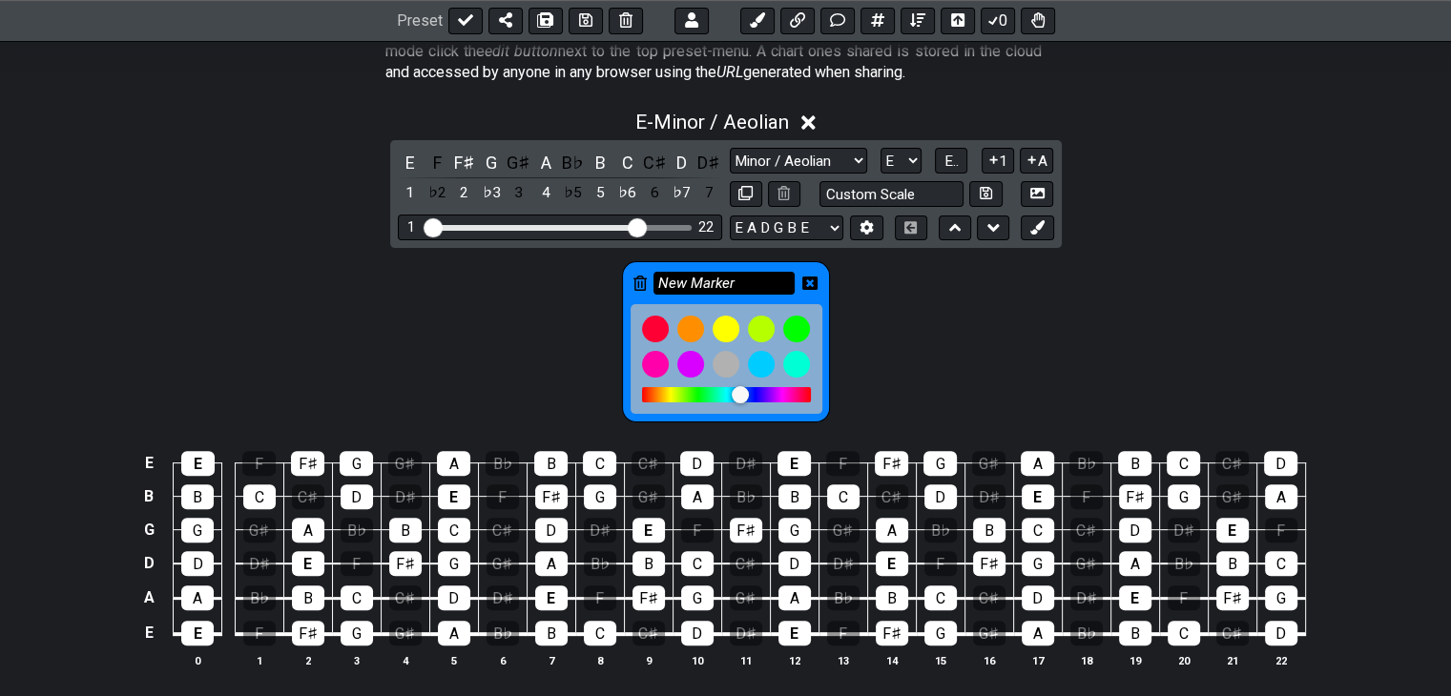
click at [720, 283] on input "New Marker" at bounding box center [723, 284] width 141 height 24
drag, startPoint x: 755, startPoint y: 283, endPoint x: 554, endPoint y: 291, distance: 200.5
click at [546, 290] on div "New Marker" at bounding box center [725, 337] width 1451 height 178
type input "\"
type input "Tônica"
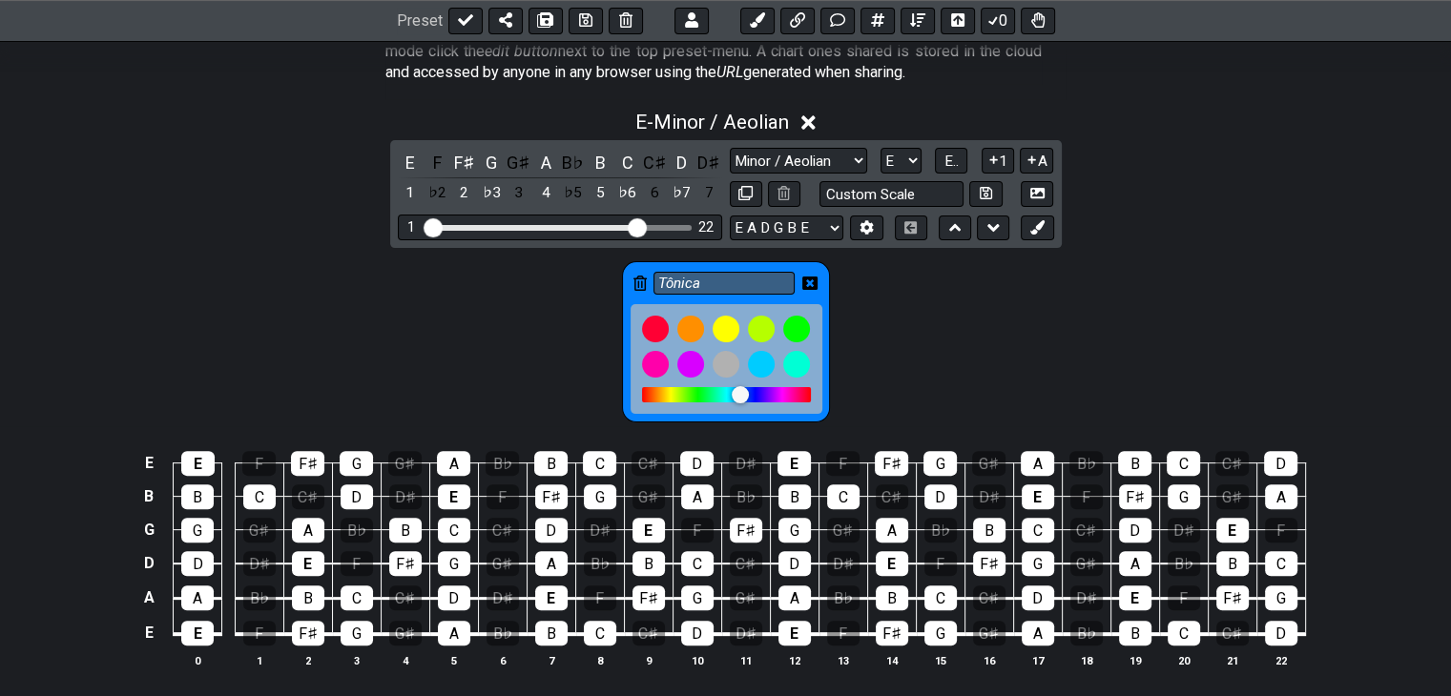
click at [937, 338] on div "Tônica" at bounding box center [725, 337] width 1451 height 178
click at [689, 332] on div at bounding box center [690, 329] width 32 height 32
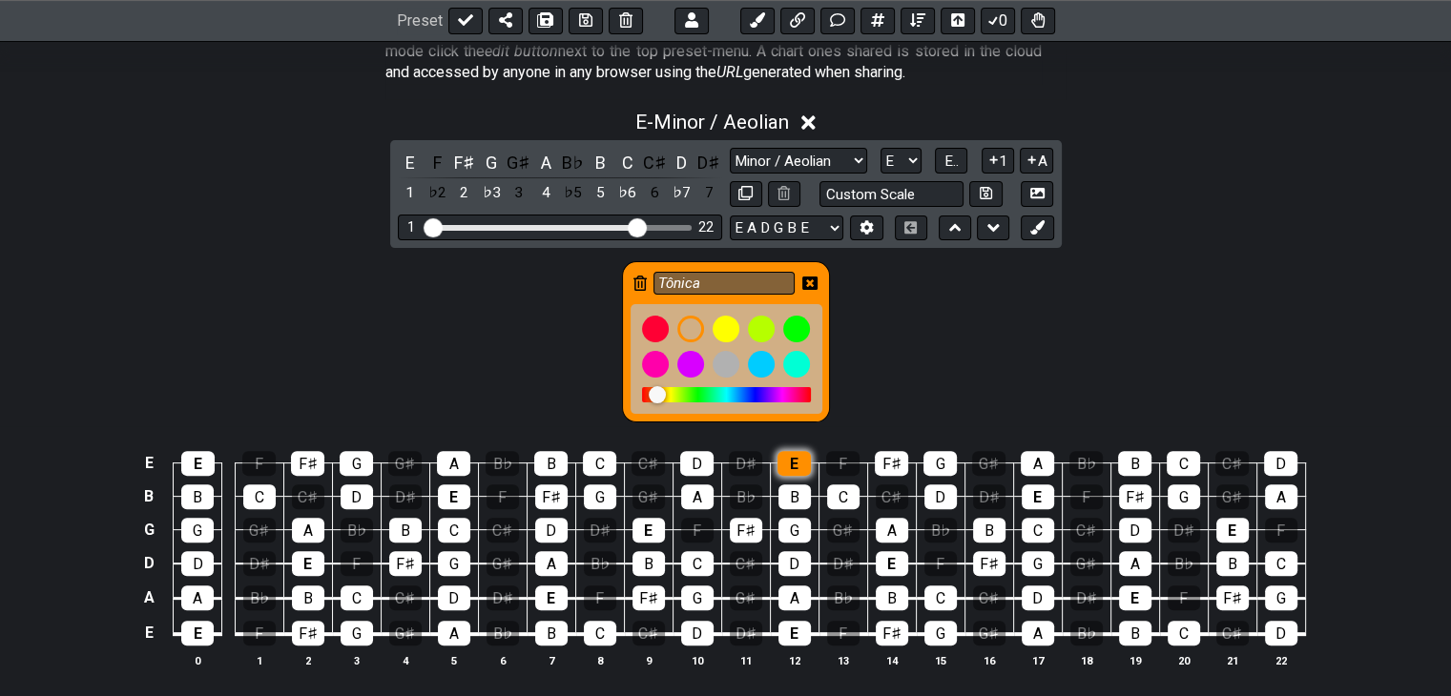
click at [782, 458] on div "E" at bounding box center [793, 463] width 33 height 25
click at [1034, 492] on div "E" at bounding box center [1038, 497] width 32 height 25
click at [1230, 520] on div "E" at bounding box center [1232, 530] width 32 height 25
click at [1135, 594] on div "E" at bounding box center [1135, 598] width 32 height 25
click at [891, 557] on div "E" at bounding box center [892, 563] width 32 height 25
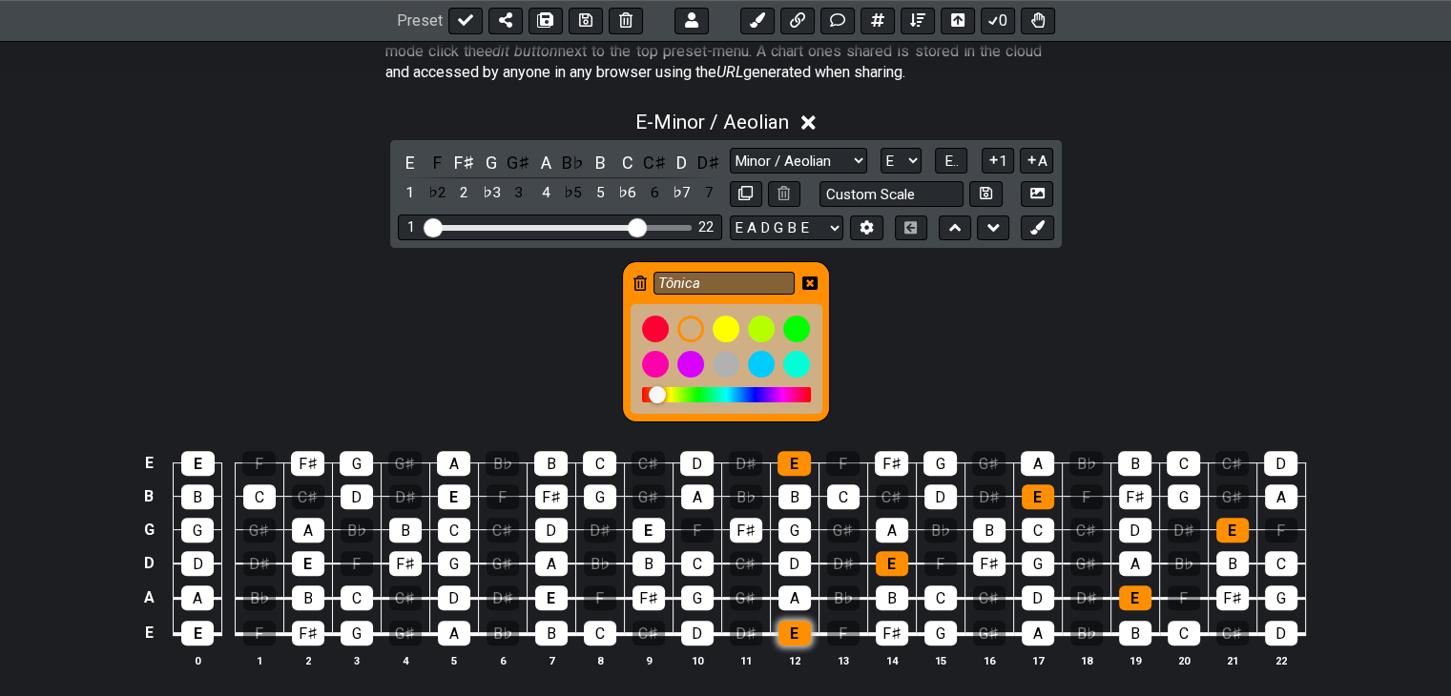
click at [799, 632] on div "E" at bounding box center [794, 633] width 32 height 25
click at [645, 535] on div "E" at bounding box center [648, 530] width 32 height 25
click at [551, 589] on div "E" at bounding box center [551, 598] width 32 height 25
click at [455, 489] on div "E" at bounding box center [454, 497] width 32 height 25
click at [311, 549] on td "E" at bounding box center [307, 547] width 49 height 34
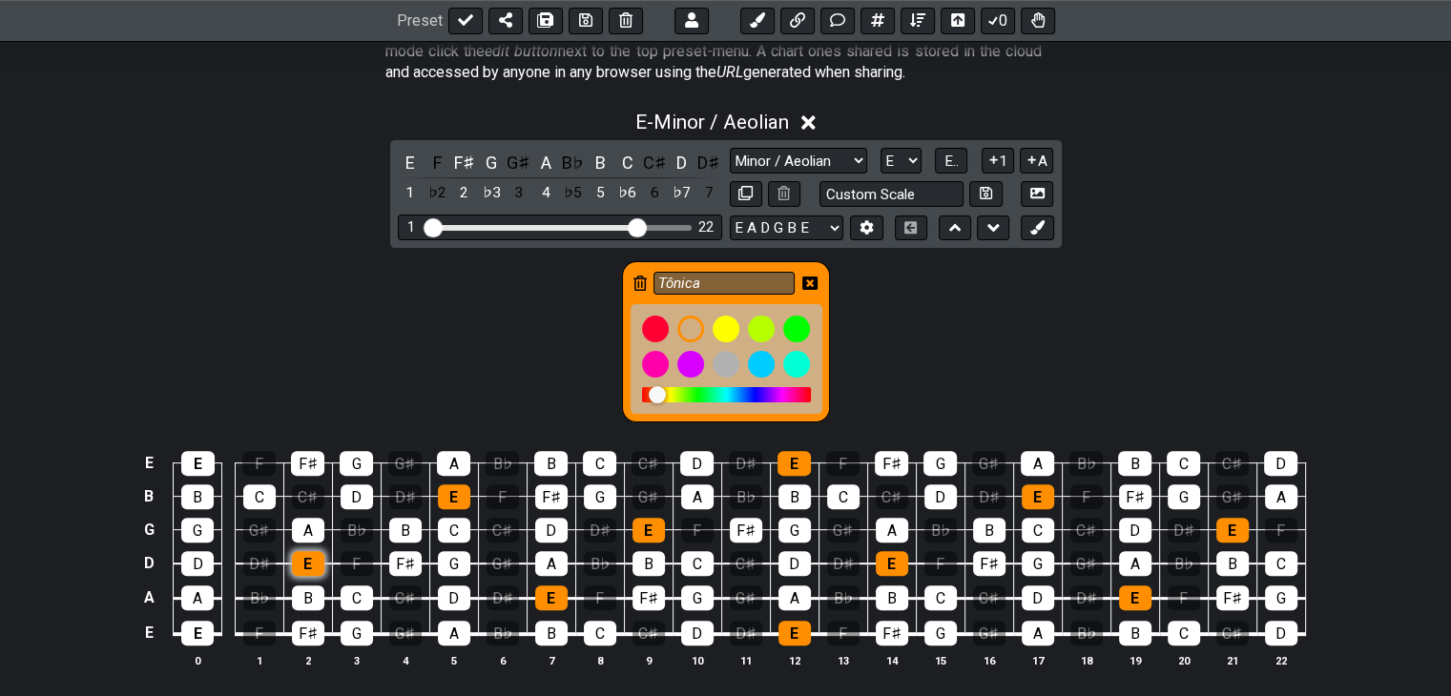
drag, startPoint x: 310, startPoint y: 554, endPoint x: 298, endPoint y: 549, distance: 13.3
click at [309, 554] on div "E" at bounding box center [308, 563] width 32 height 25
click at [197, 459] on div "E" at bounding box center [197, 463] width 33 height 25
click at [189, 631] on div "E" at bounding box center [197, 633] width 32 height 25
drag, startPoint x: 984, startPoint y: 344, endPoint x: 919, endPoint y: 323, distance: 68.2
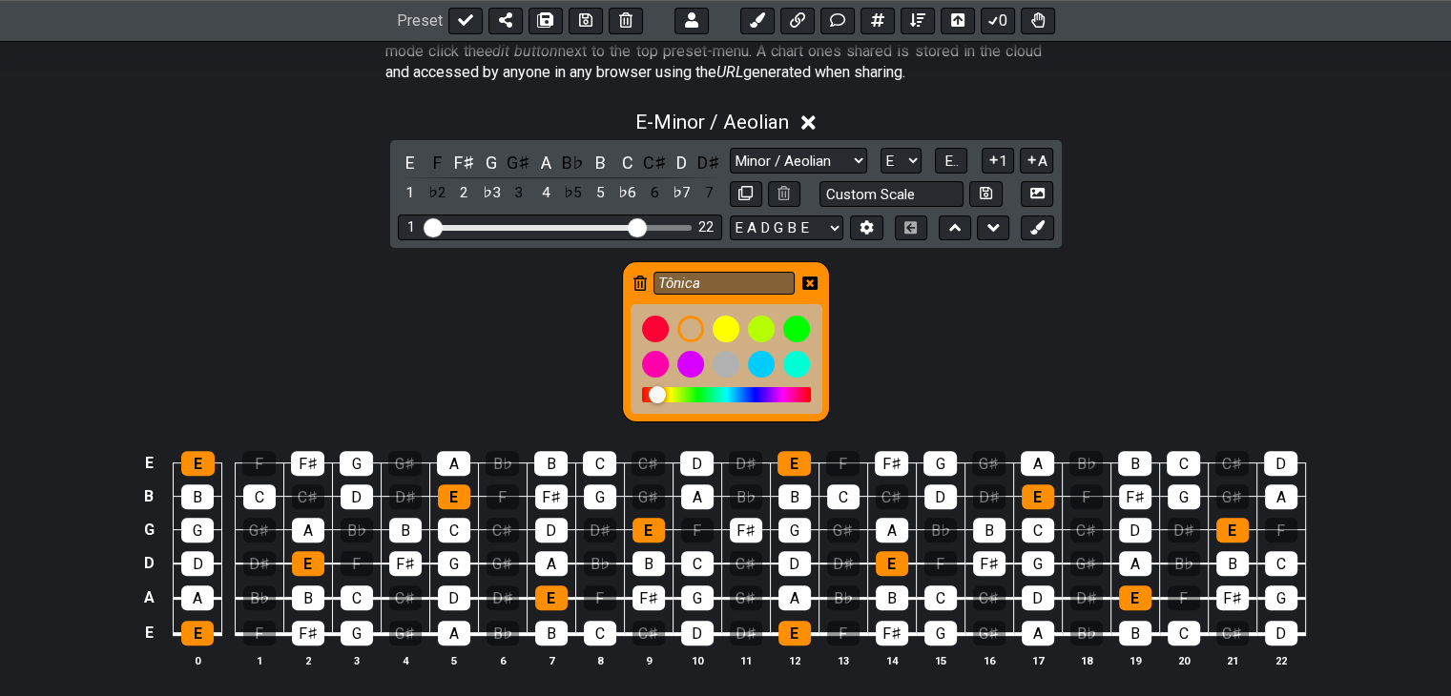
click at [981, 342] on div "Tônica" at bounding box center [725, 337] width 1451 height 178
click at [808, 277] on icon at bounding box center [809, 283] width 15 height 13
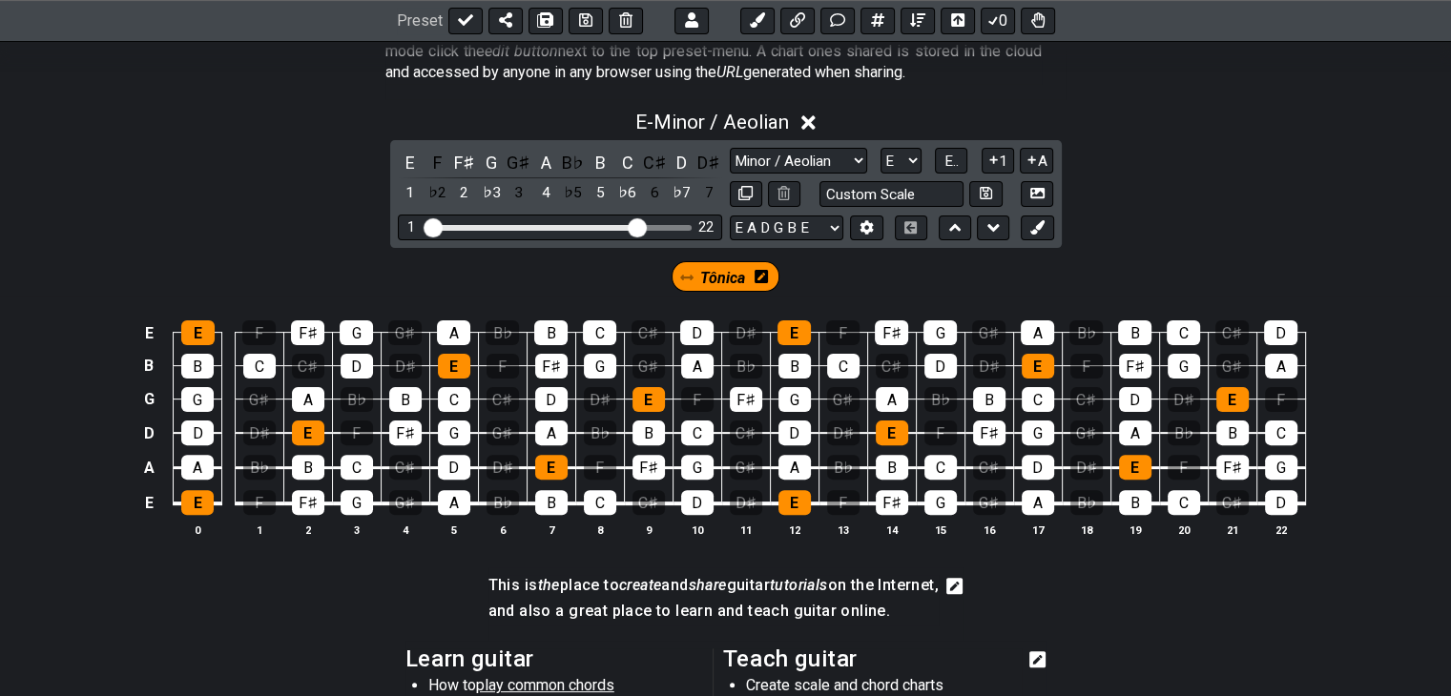
click at [883, 268] on div "Tônica" at bounding box center [725, 272] width 1451 height 48
click at [950, 162] on span "E.." at bounding box center [951, 161] width 14 height 17
click at [950, 161] on span "1..7" at bounding box center [951, 161] width 23 height 17
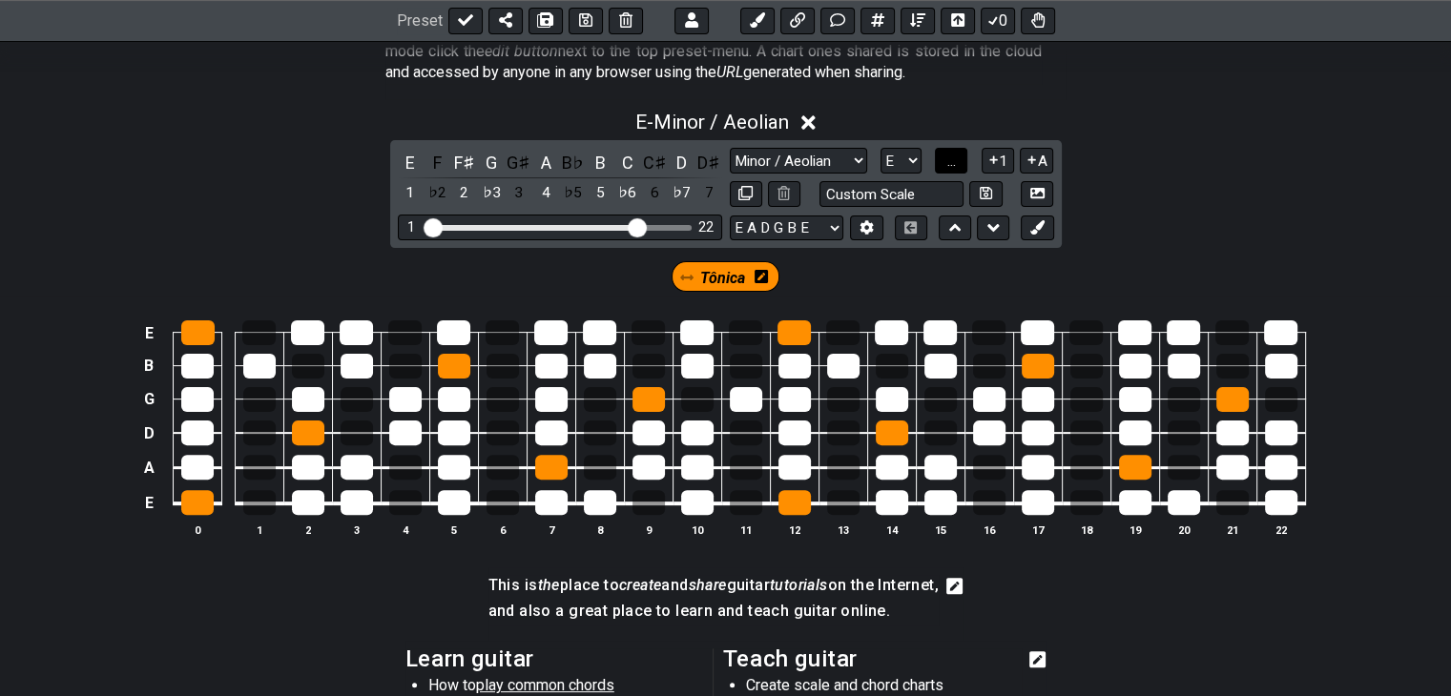
click at [950, 161] on span "..." at bounding box center [951, 161] width 9 height 17
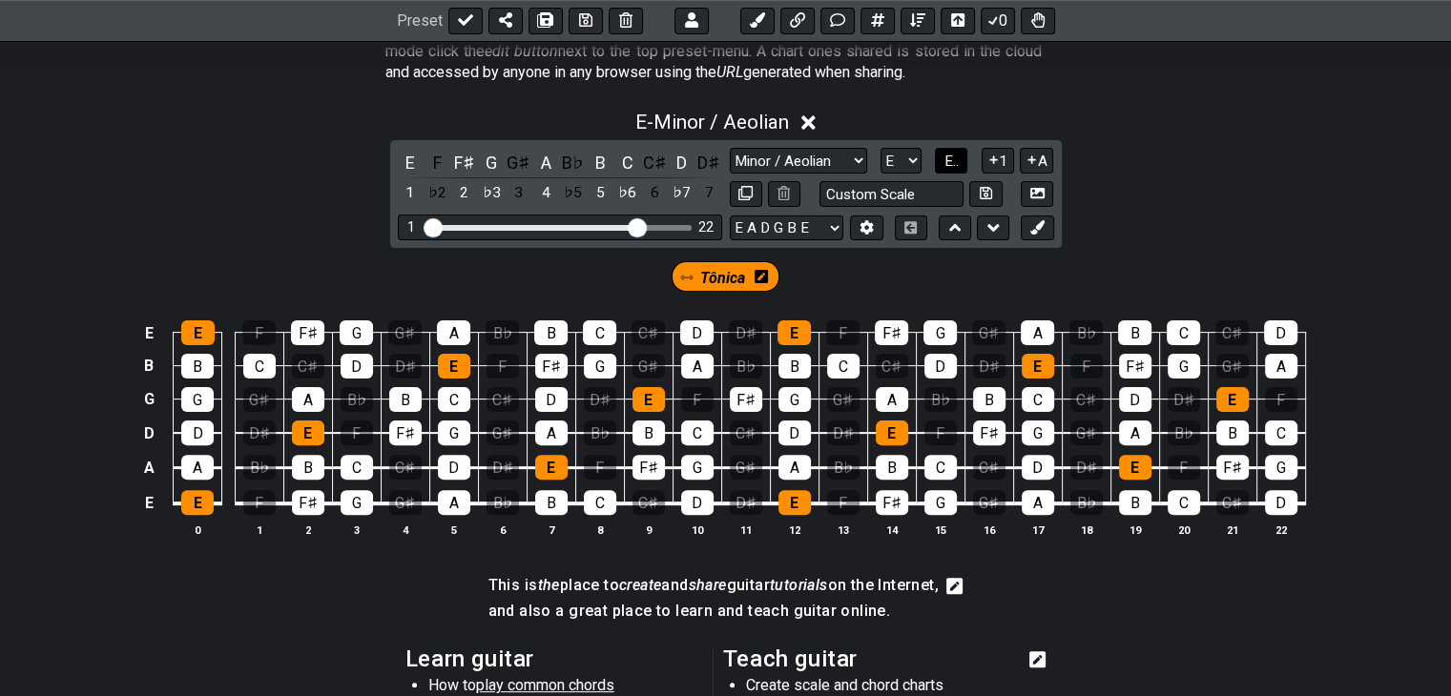
click at [950, 161] on span "E.." at bounding box center [951, 161] width 14 height 17
click at [949, 164] on span "1..7" at bounding box center [951, 161] width 23 height 17
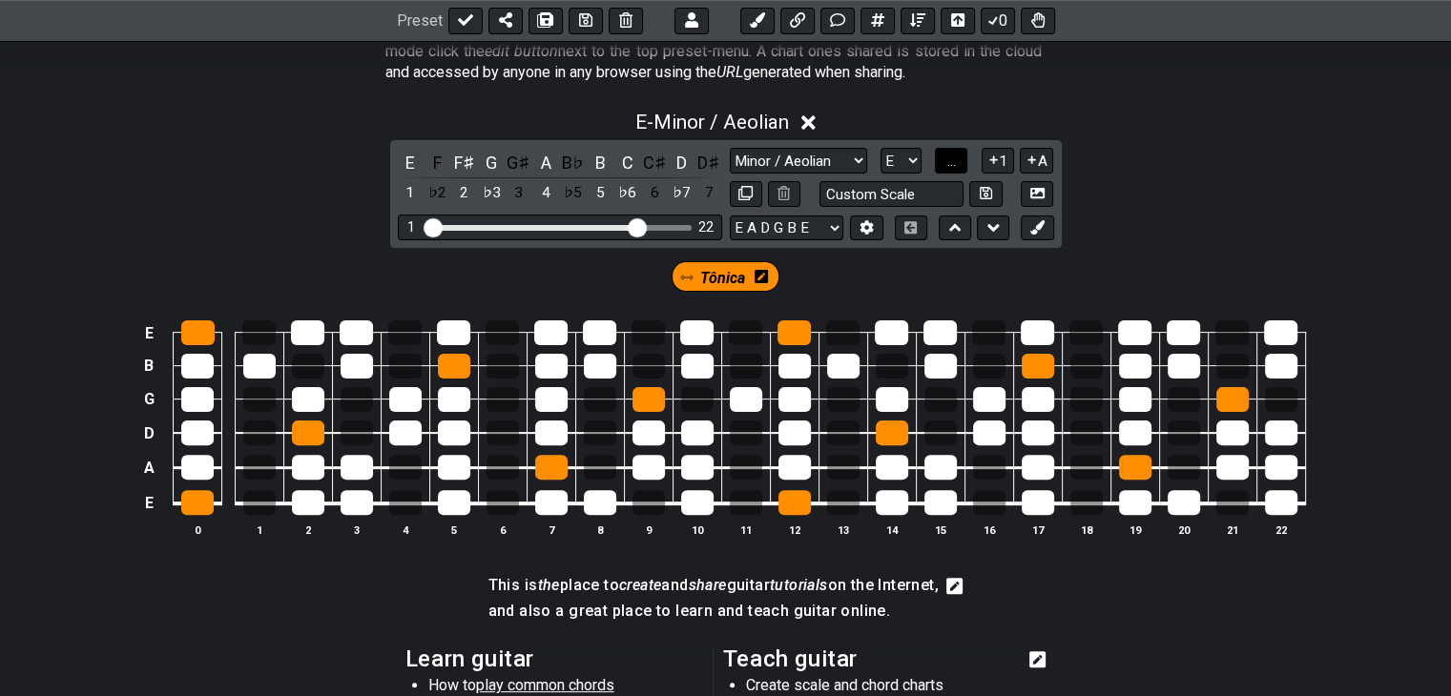
click at [949, 164] on span "..." at bounding box center [951, 161] width 9 height 17
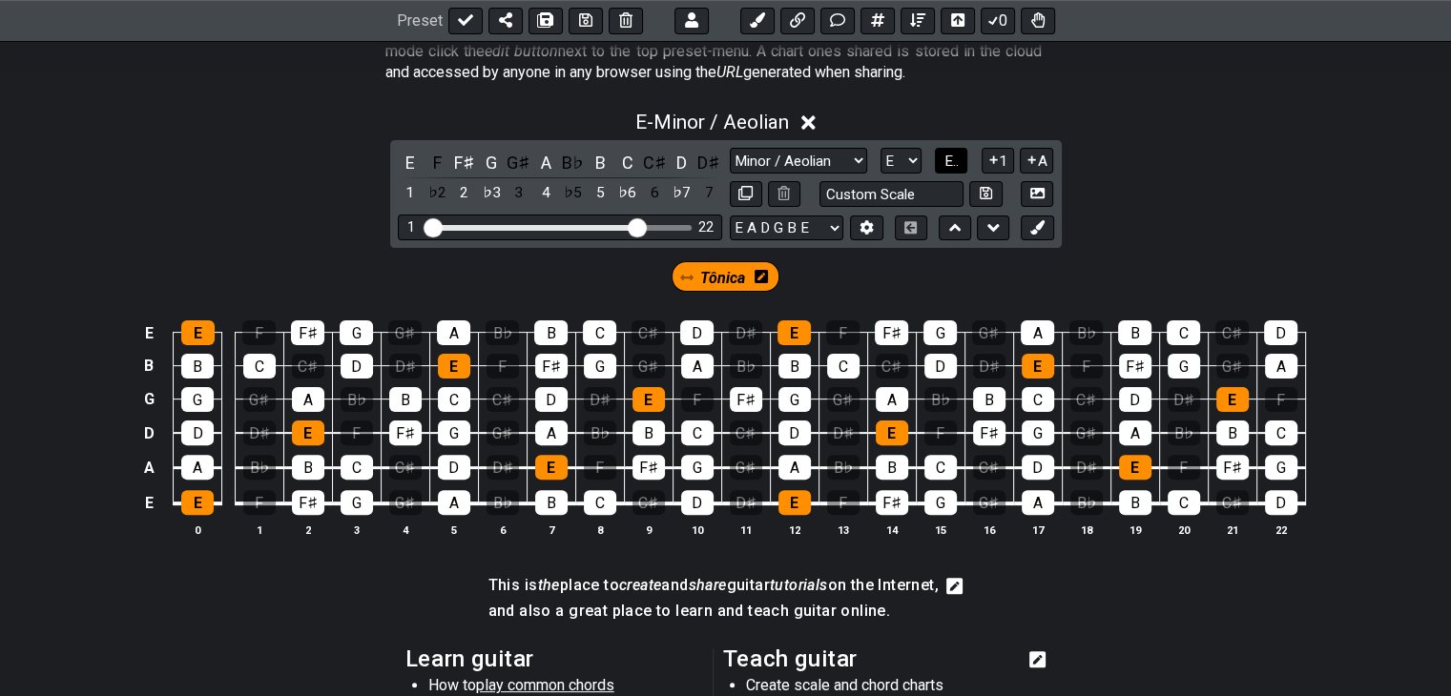
click at [949, 163] on span "E.." at bounding box center [951, 161] width 14 height 17
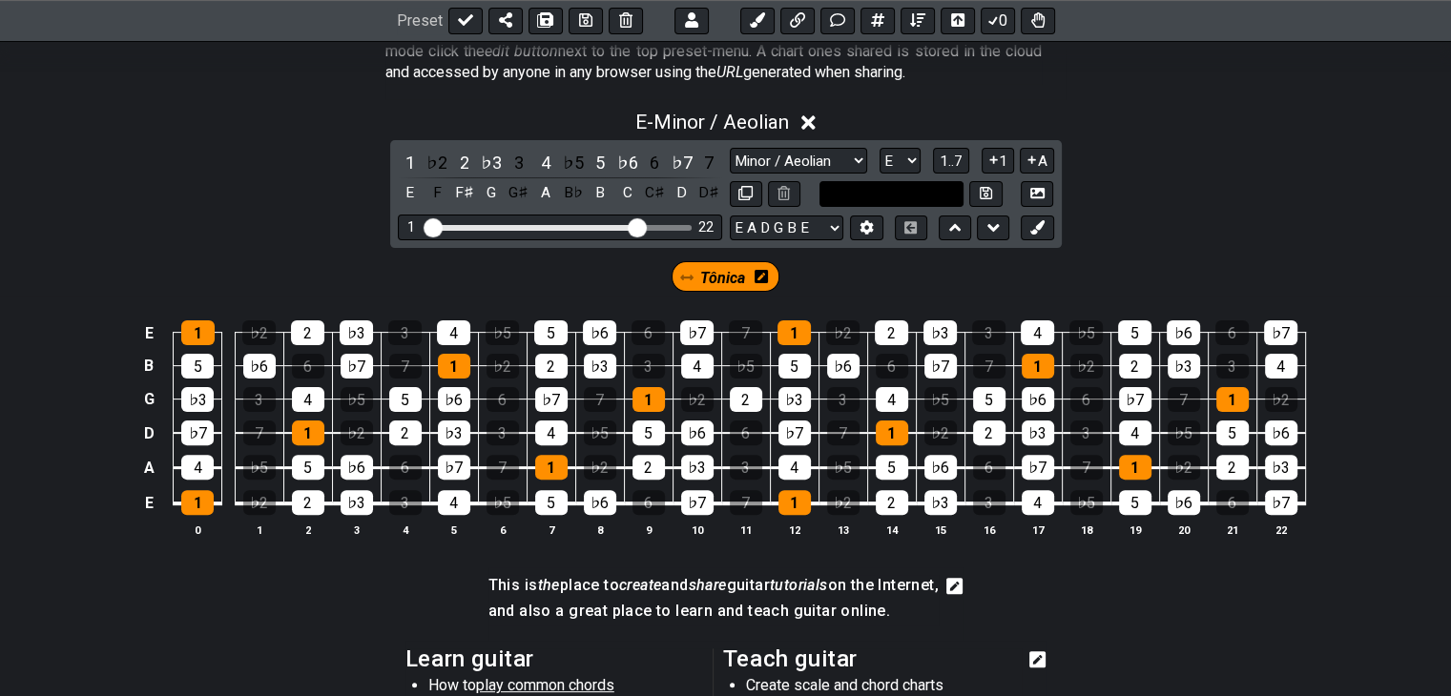
click at [927, 197] on input "text" at bounding box center [891, 194] width 145 height 26
type input "Black Pearl Jam Top"
click at [980, 188] on icon at bounding box center [986, 193] width 12 height 12
select select "Black Pearl Jam Top"
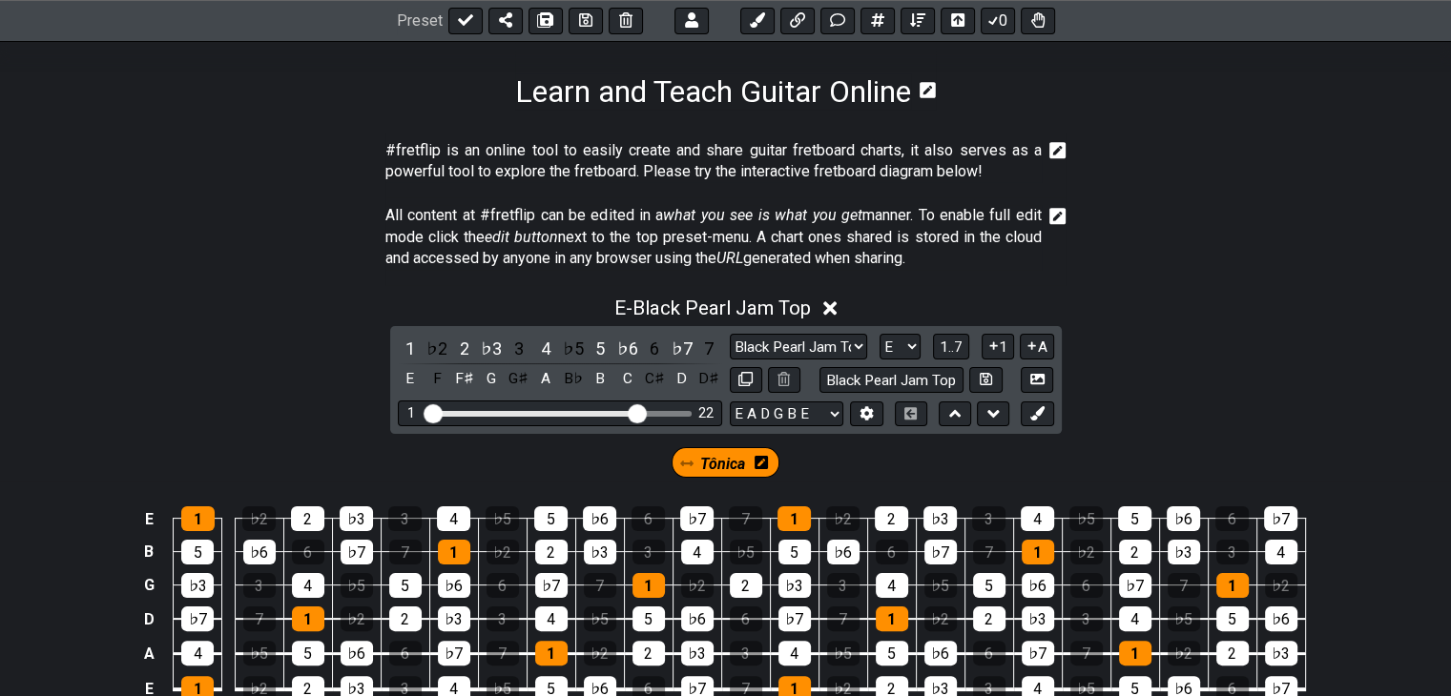
scroll to position [286, 0]
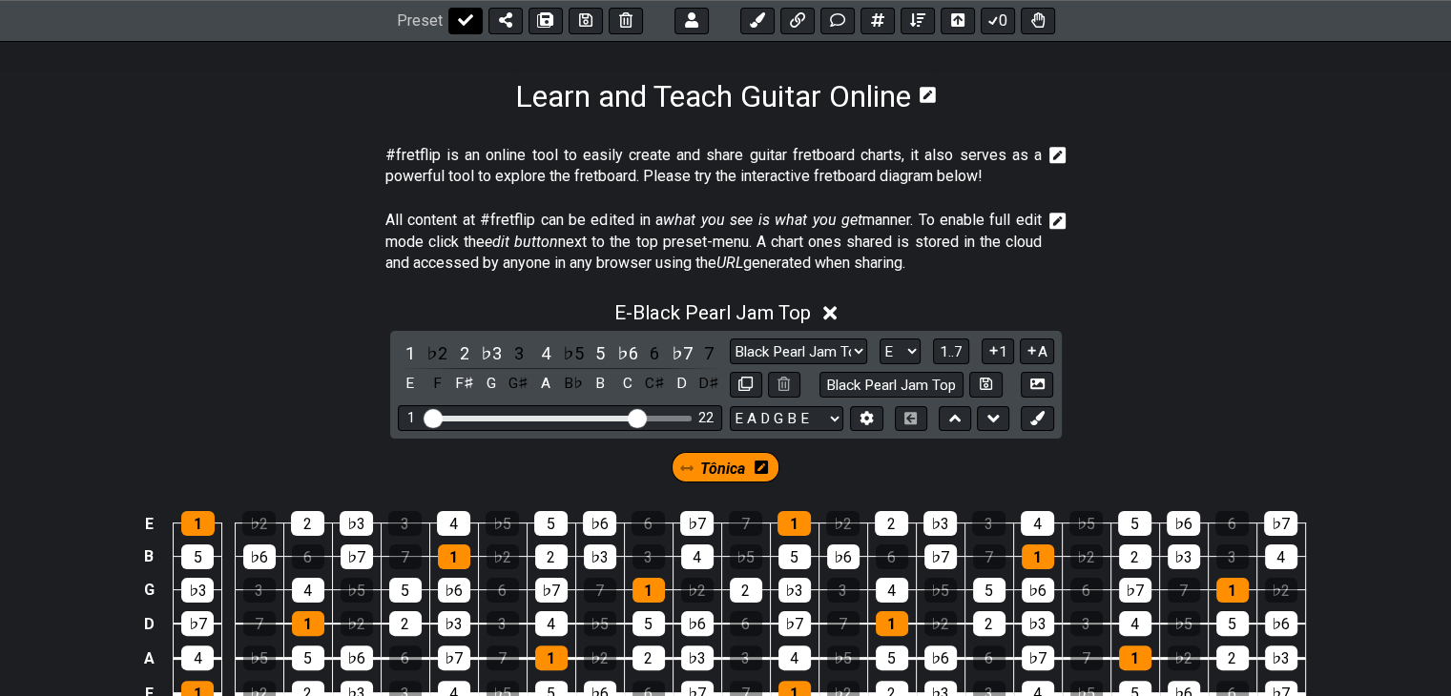
click at [466, 13] on icon at bounding box center [465, 20] width 15 height 15
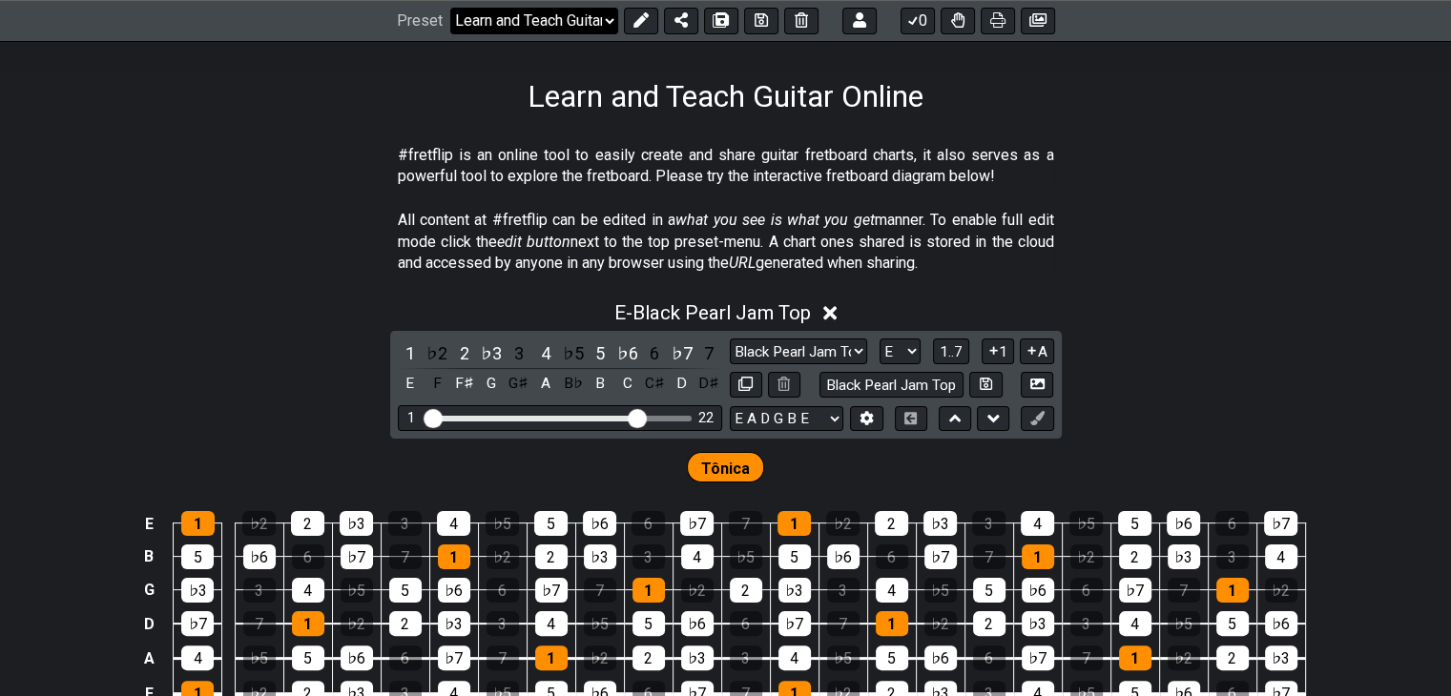
click at [578, 12] on select "Welcome to #fretflip! Initial Preset Custom Preset Learn and Teach Guitar Onlin…" at bounding box center [534, 21] width 168 height 27
click at [1215, 219] on section "All content at #fretflip can be edited in a what you see is what you get manner…" at bounding box center [725, 245] width 1451 height 87
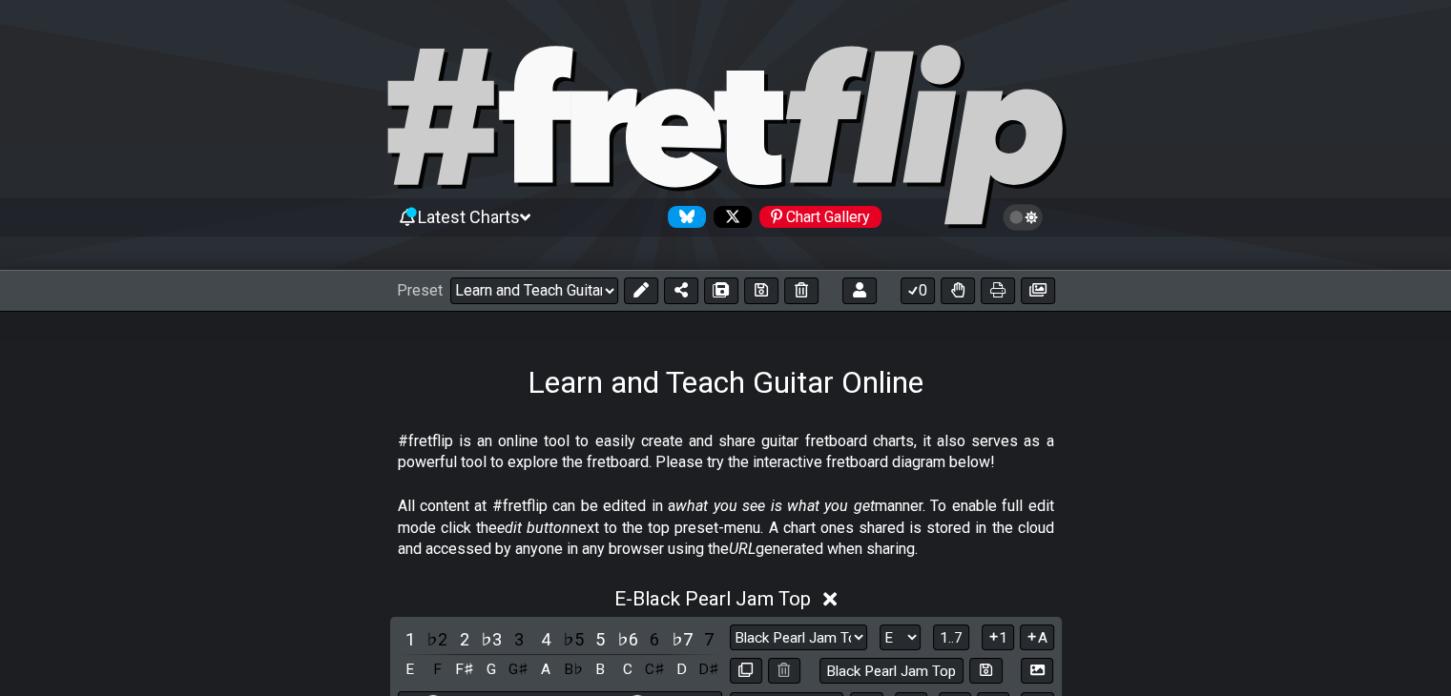
scroll to position [0, 0]
click at [716, 288] on icon at bounding box center [721, 289] width 13 height 15
select select "/022KVXDVL"
click at [1167, 394] on div "Learn and Teach Guitar Online" at bounding box center [725, 356] width 1451 height 90
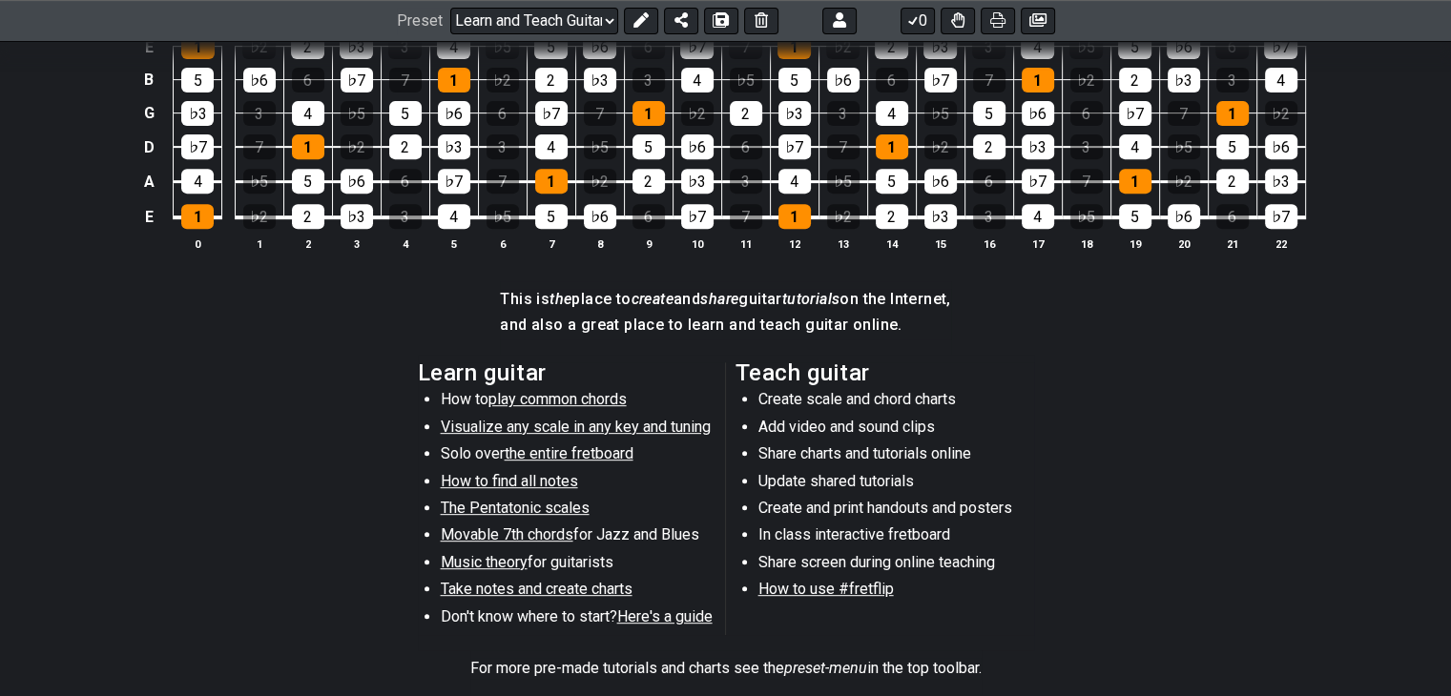
click at [712, 271] on div "E 1 ♭2 2 ♭3 3 4 ♭5 5 ♭6 6 ♭7 7 1 ♭2 2 ♭3 3 4 ♭5 5 ♭6 6 ♭7 B 5 ♭6 6 ♭7 7 1 ♭2 2 …" at bounding box center [725, 144] width 1451 height 268
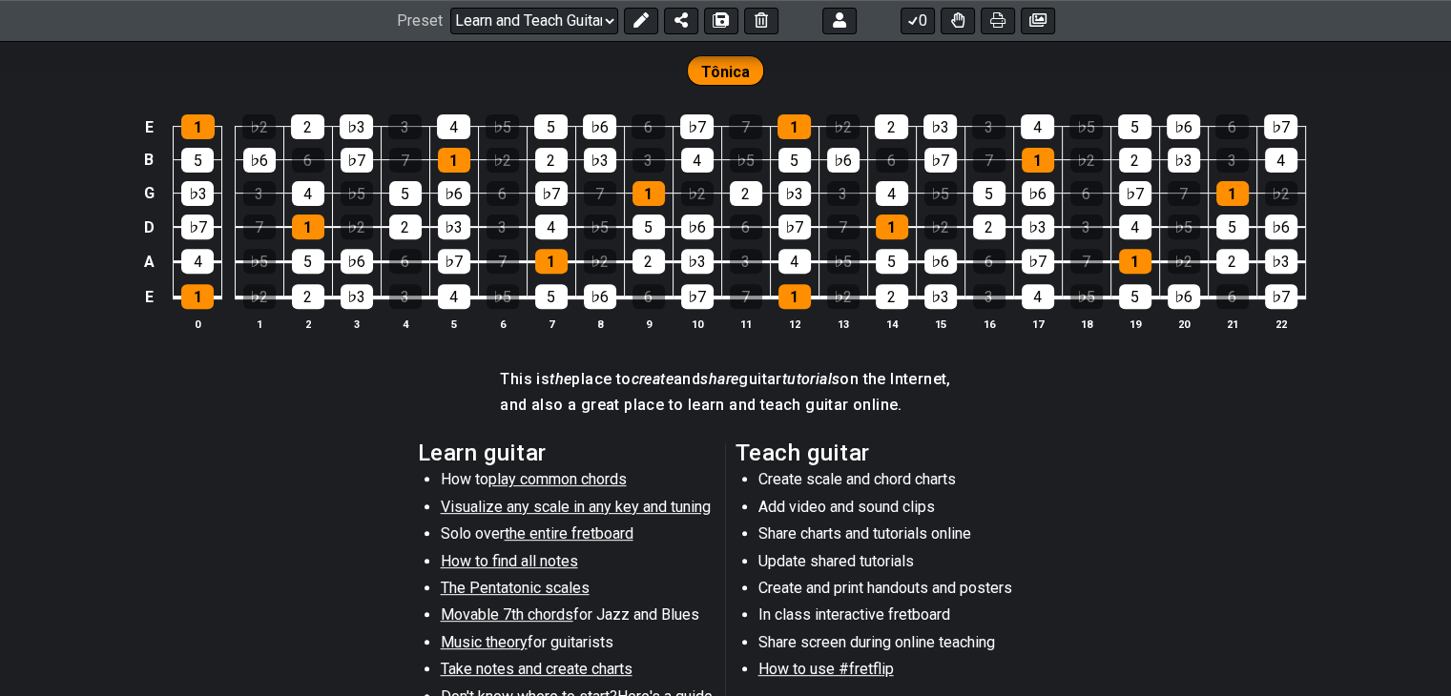
scroll to position [477, 0]
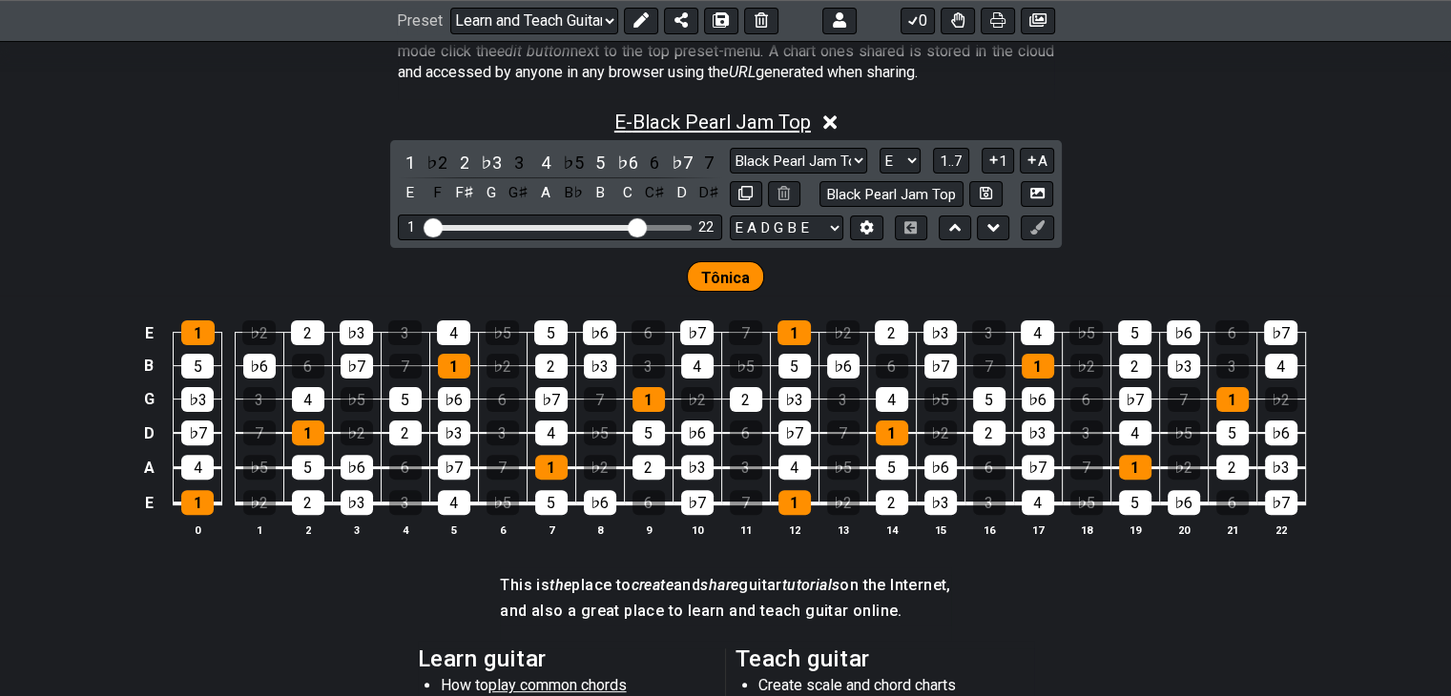
click at [722, 124] on span "E - Black Pearl Jam Top" at bounding box center [712, 122] width 197 height 23
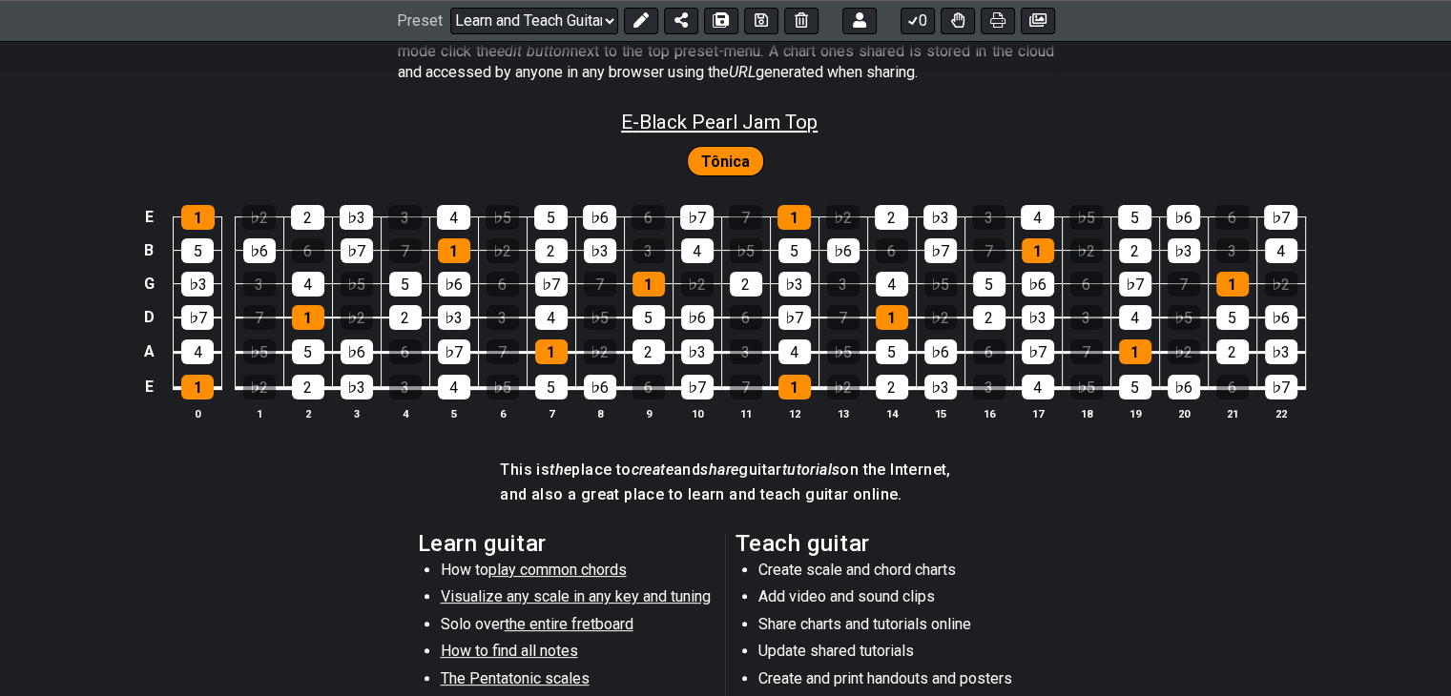
click at [722, 124] on span "E - Black Pearl Jam Top" at bounding box center [719, 122] width 197 height 23
select select "Black Pearl Jam Top"
select select "E"
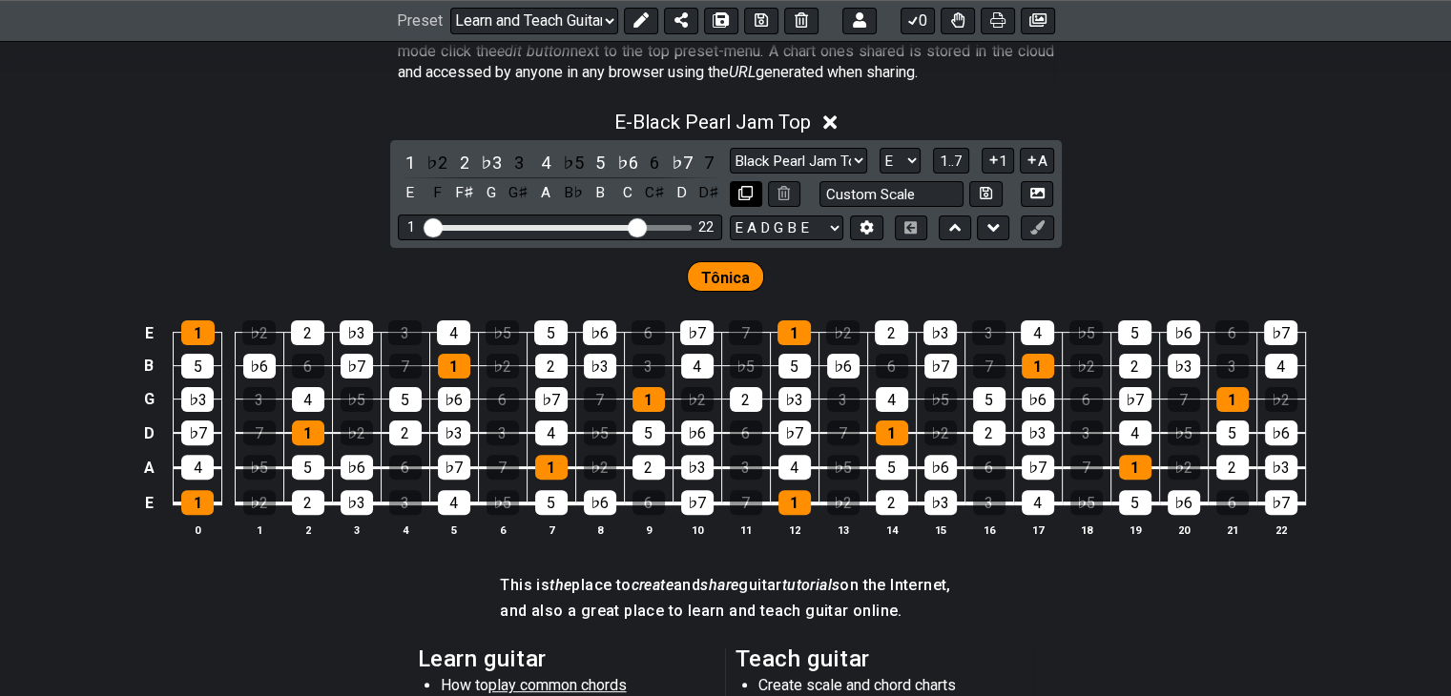
click at [744, 194] on icon at bounding box center [745, 193] width 14 height 14
select select "Black Pearl Jam Top"
select select "E"
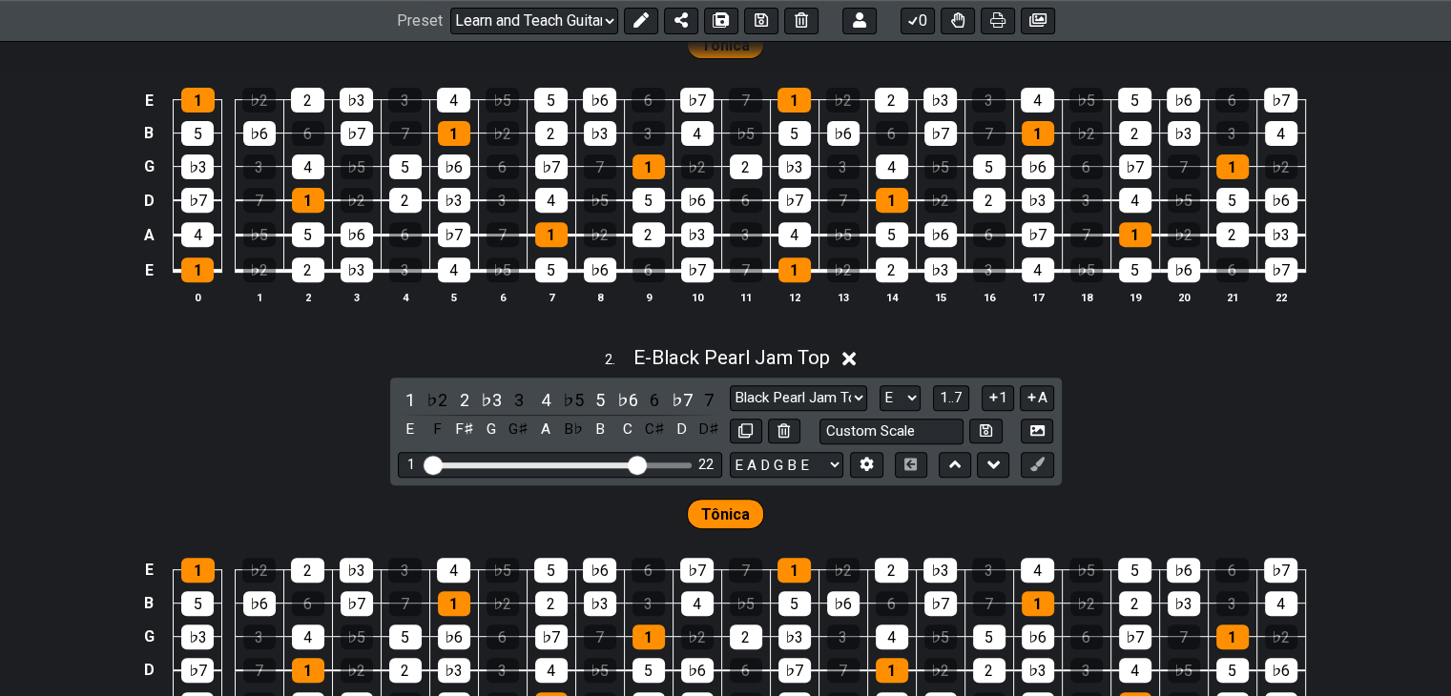
scroll to position [859, 0]
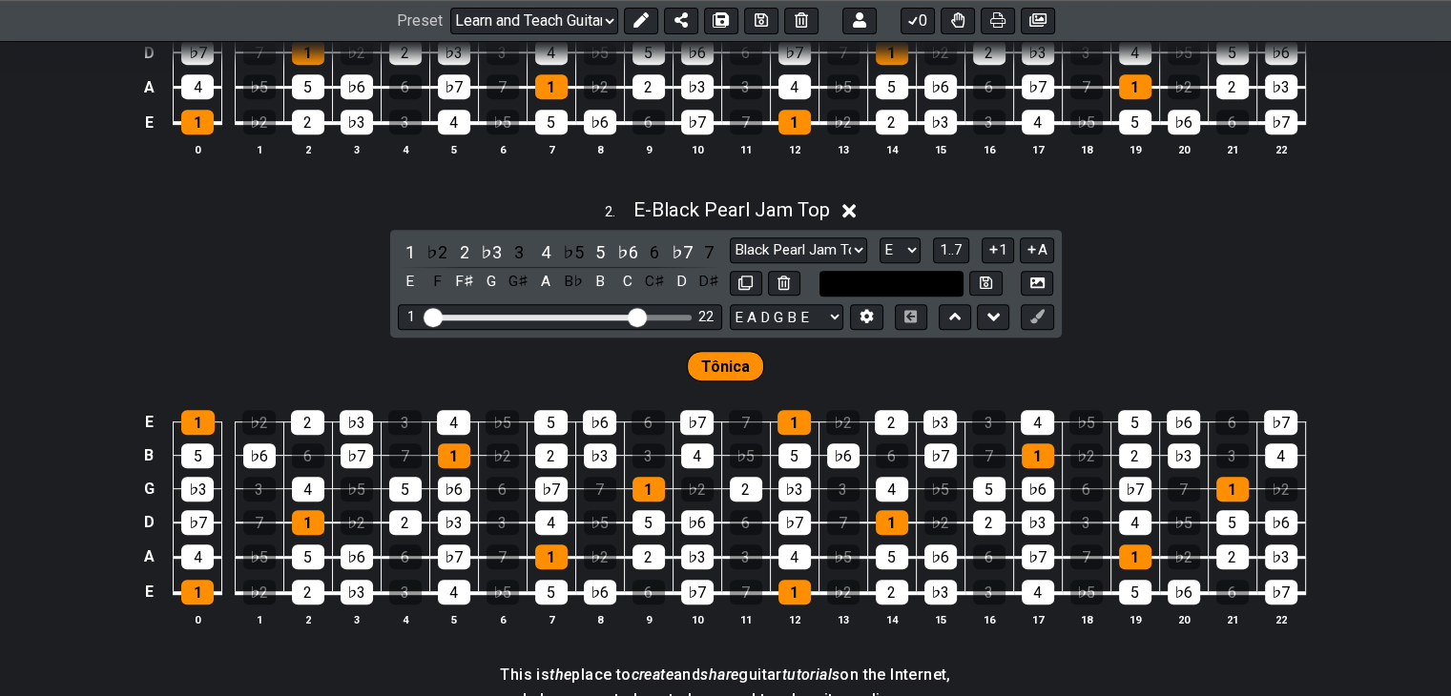
click at [912, 276] on input "text" at bounding box center [891, 284] width 145 height 26
type input "WWWO - Creed"
click at [904, 245] on select "A♭ A A♯ B♭ B C C♯ D♭ D D♯ E♭ E F F♯ G♭ G G♯" at bounding box center [900, 251] width 41 height 26
click at [1128, 284] on div "2 . E - Black Pearl Jam Top 1 ♭2 2 ♭3 3 4 ♭5 5 ♭6 6 ♭7 7 E F F♯ G G♯ A B♭ B C C…" at bounding box center [725, 420] width 1451 height 466
click at [896, 243] on select "A♭ A A♯ B♭ B C C♯ D♭ D D♯ E♭ E F F♯ G♭ G G♯" at bounding box center [900, 251] width 41 height 26
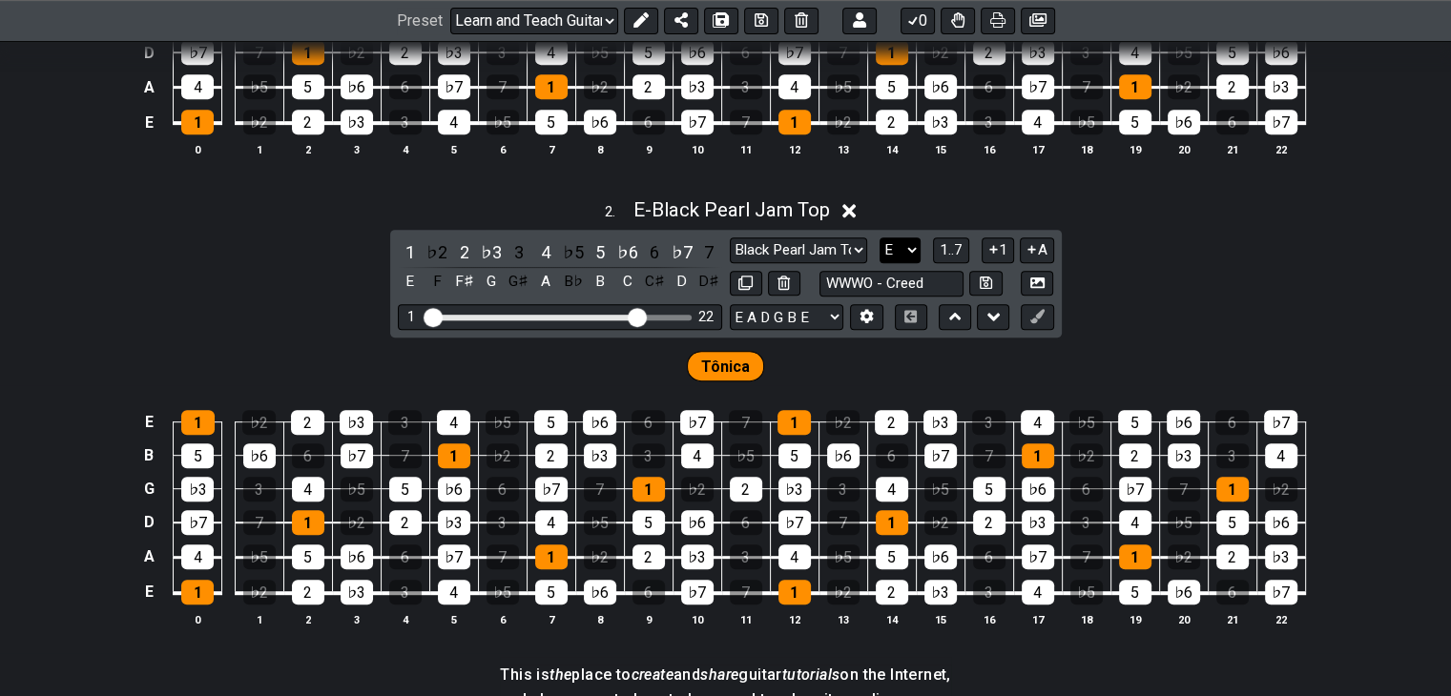
select select "D"
click at [880, 238] on select "A♭ A A♯ B♭ B C C♯ D♭ D D♯ E♭ E F F♯ G♭ G G♯" at bounding box center [900, 251] width 41 height 26
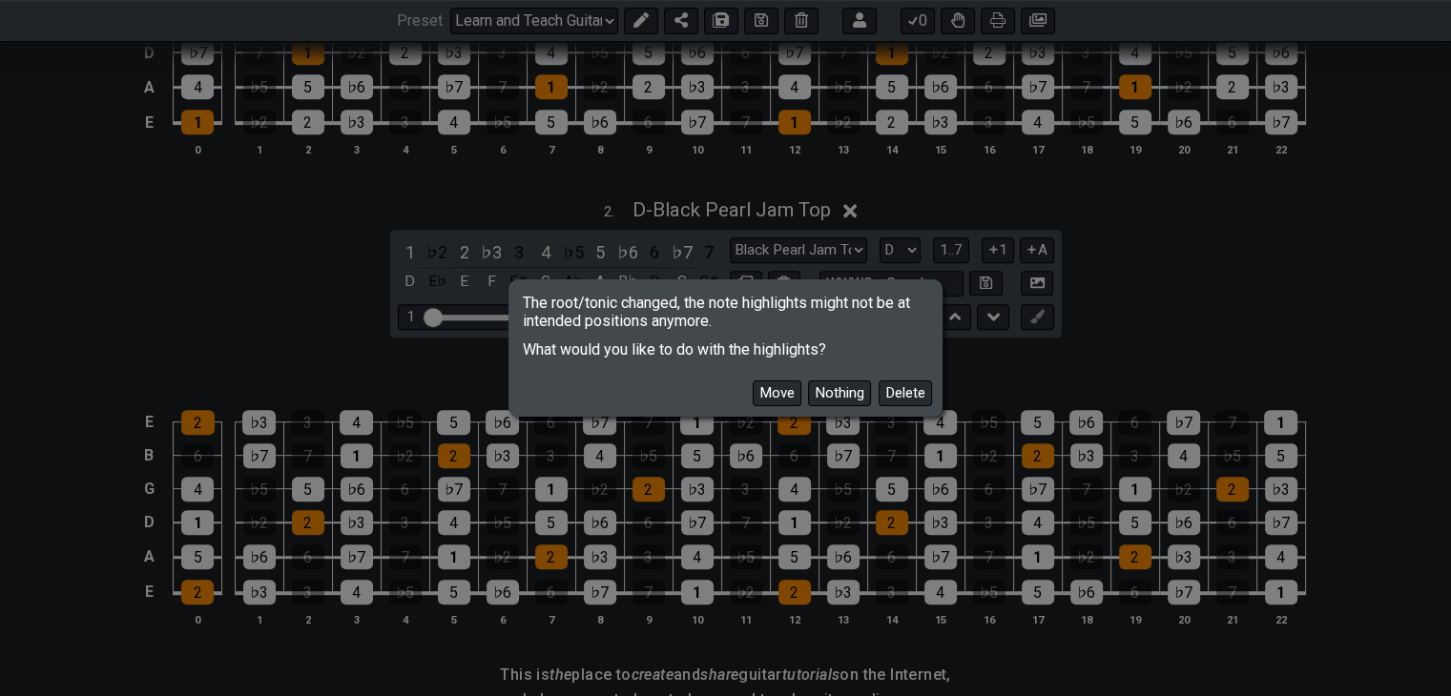
click at [794, 398] on button "Move" at bounding box center [777, 394] width 49 height 26
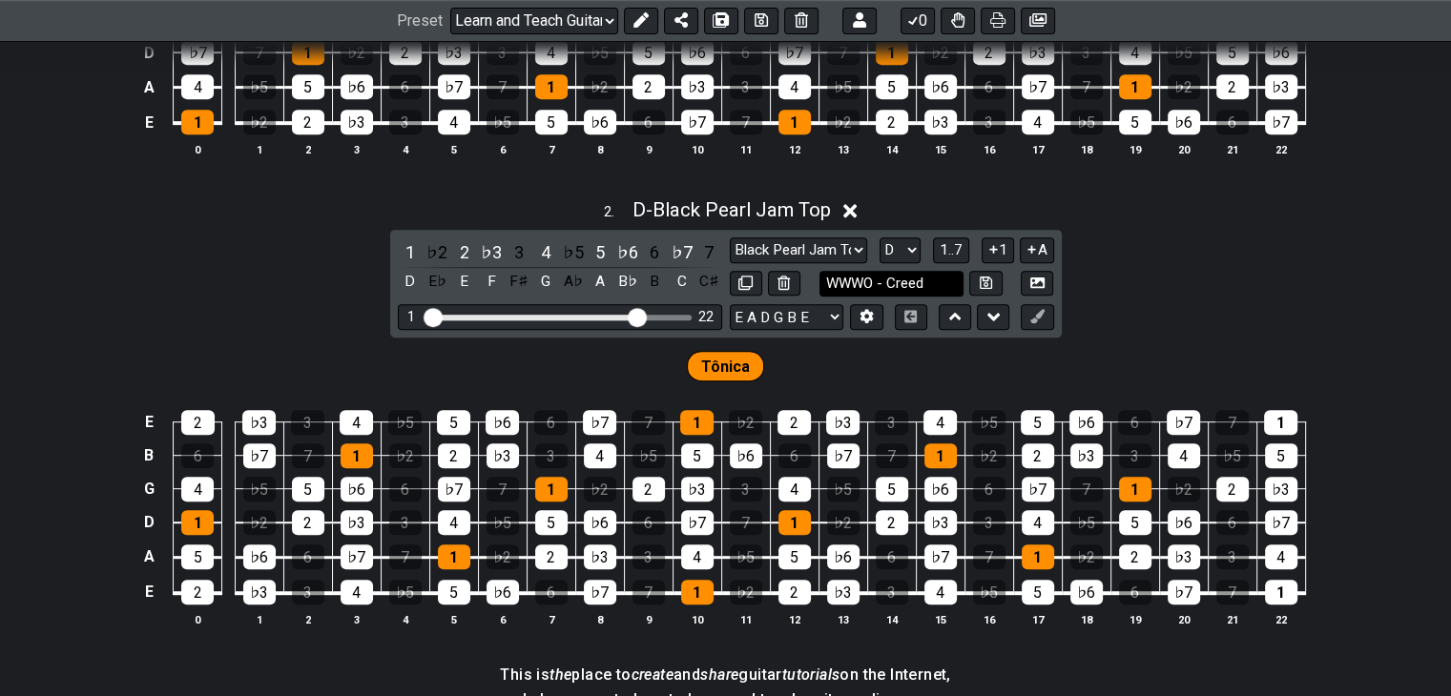
click at [928, 283] on input "WWWO - Creed" at bounding box center [891, 284] width 145 height 26
click at [980, 283] on icon at bounding box center [986, 283] width 12 height 14
click at [912, 257] on select "A♭ A A♯ B♭ B C C♯ D♭ D D♯ E♭ E F F♯ G♭ G G♯" at bounding box center [900, 251] width 41 height 26
click at [880, 238] on select "A♭ A A♯ B♭ B C C♯ D♭ D D♯ E♭ E F F♯ G♭ G G♯" at bounding box center [900, 251] width 41 height 26
click at [856, 247] on select "Black Pearl Jam WWWO - Creed Minor Pentatonic Major Pentatonic Minor Blues Majo…" at bounding box center [798, 251] width 137 height 26
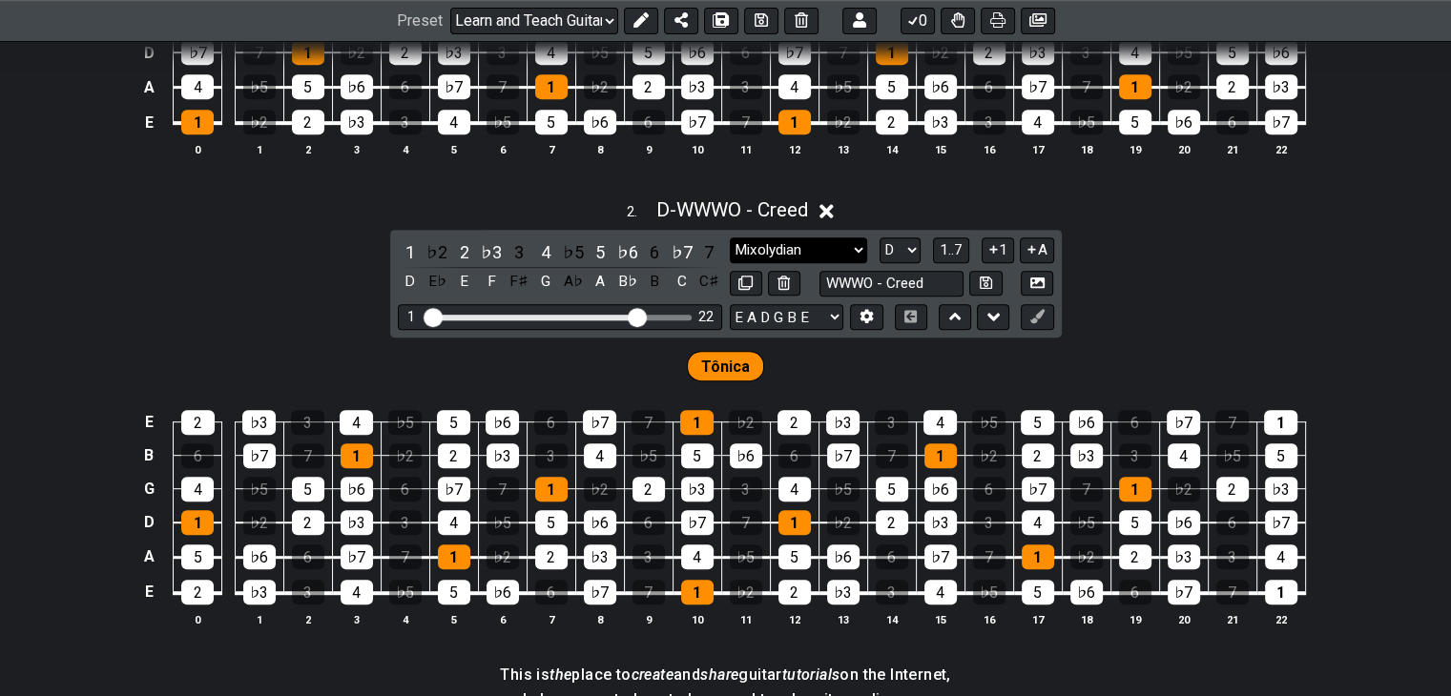
click at [730, 238] on select "Black Pearl Jam WWWO - Creed Minor Pentatonic Major Pentatonic Minor Blues Majo…" at bounding box center [798, 251] width 137 height 26
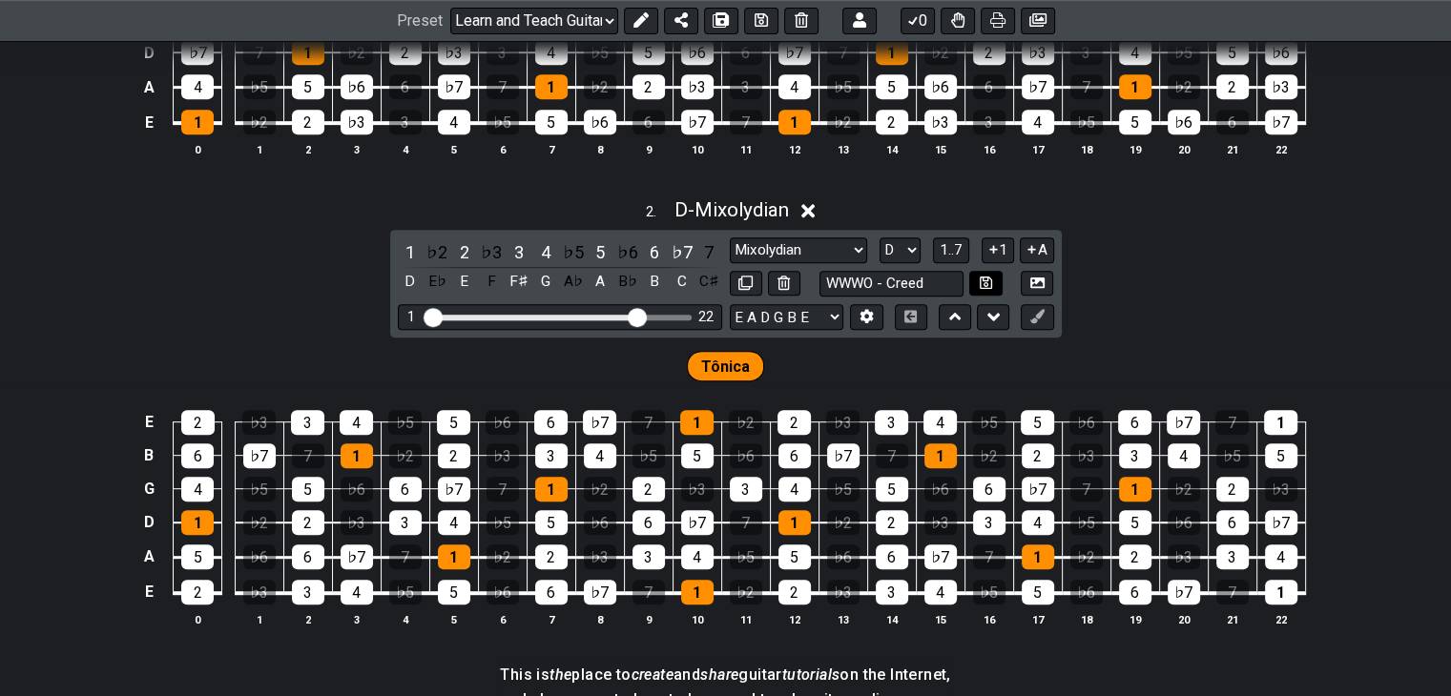
click at [975, 280] on button at bounding box center [985, 284] width 32 height 26
select select "WWWO - Creed"
click at [1156, 317] on div "2 . D - WWWO - Creed 1 ♭2 2 ♭3 3 4 ♭5 5 ♭6 6 ♭7 7 D E♭ E F F♯ G A♭ A B♭ B C C♯ …" at bounding box center [725, 420] width 1451 height 466
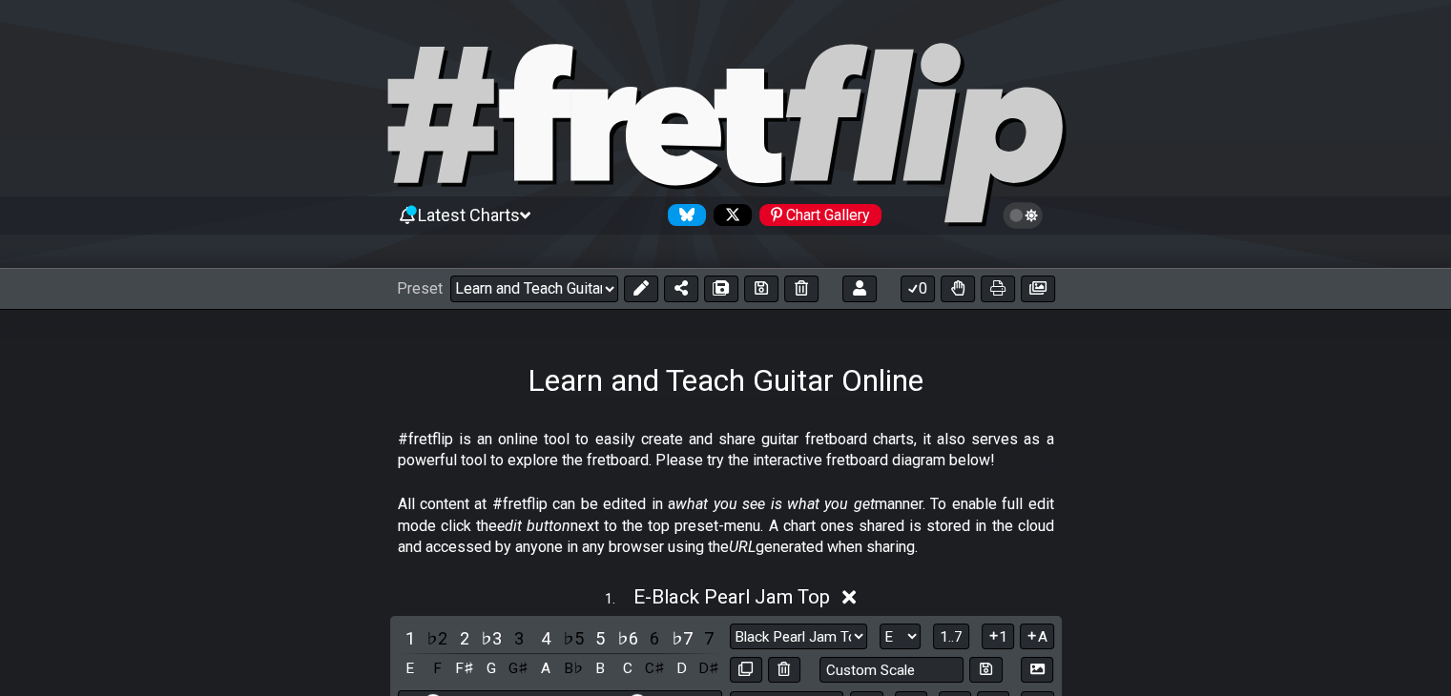
scroll to position [0, 0]
